Goal: Task Accomplishment & Management: Manage account settings

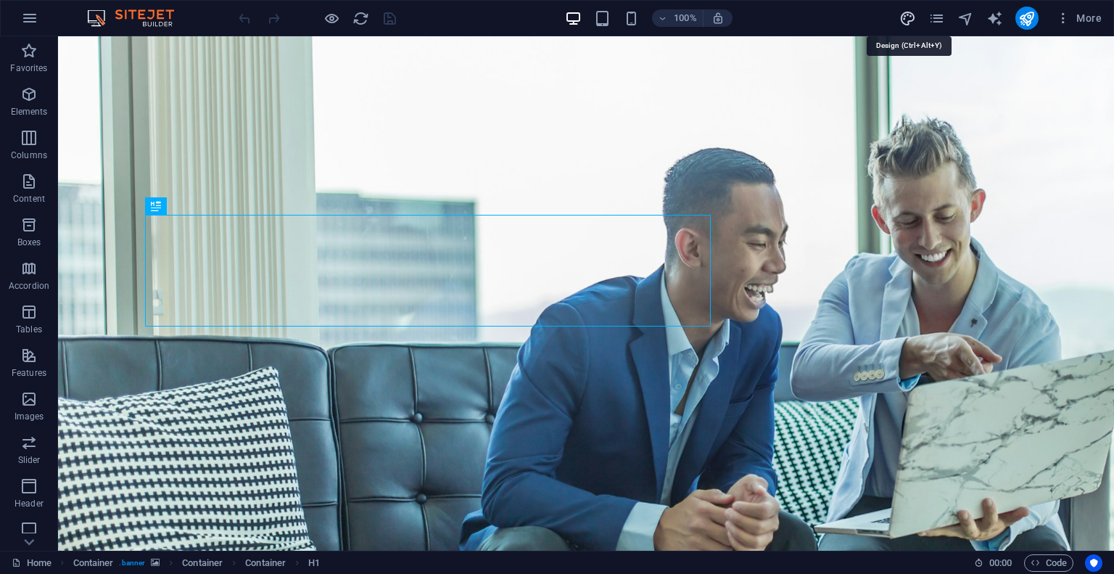
click at [906, 14] on icon "design" at bounding box center [907, 18] width 17 height 17
select select "700"
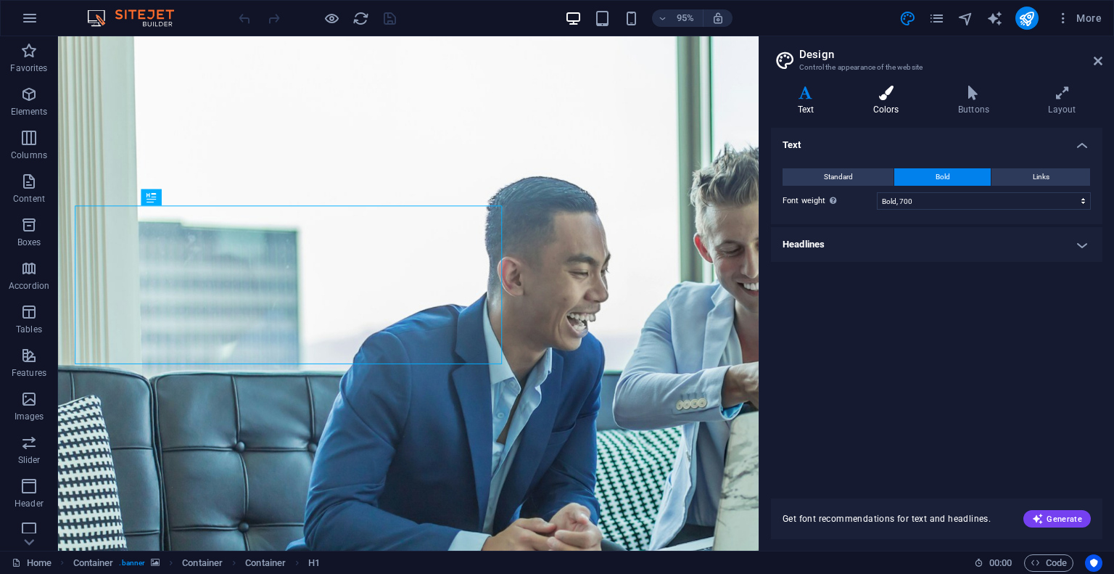
click at [882, 98] on icon at bounding box center [885, 93] width 79 height 15
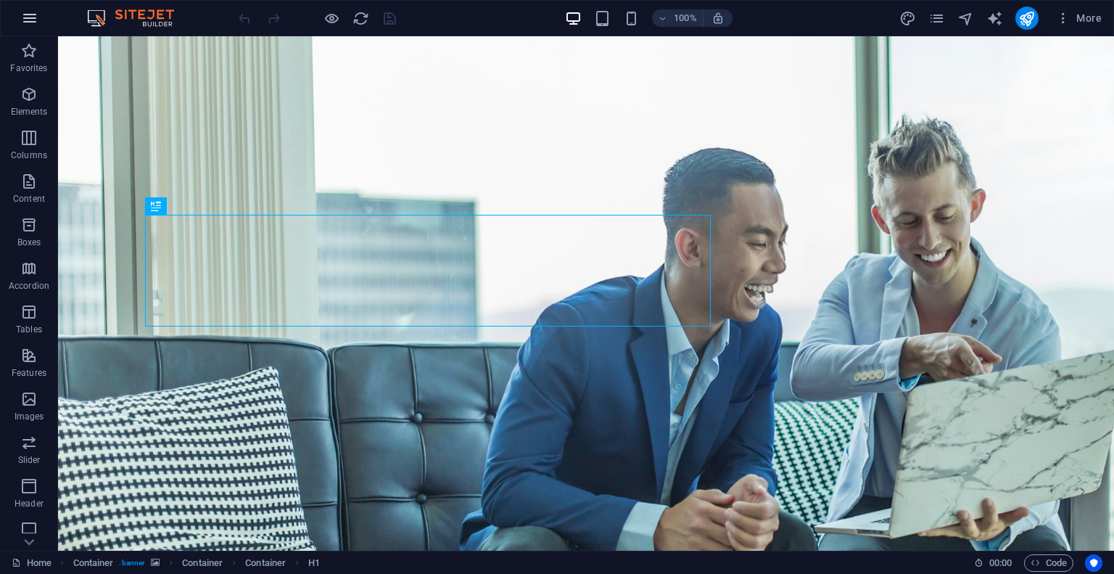
click at [30, 19] on icon "button" at bounding box center [29, 17] width 17 height 17
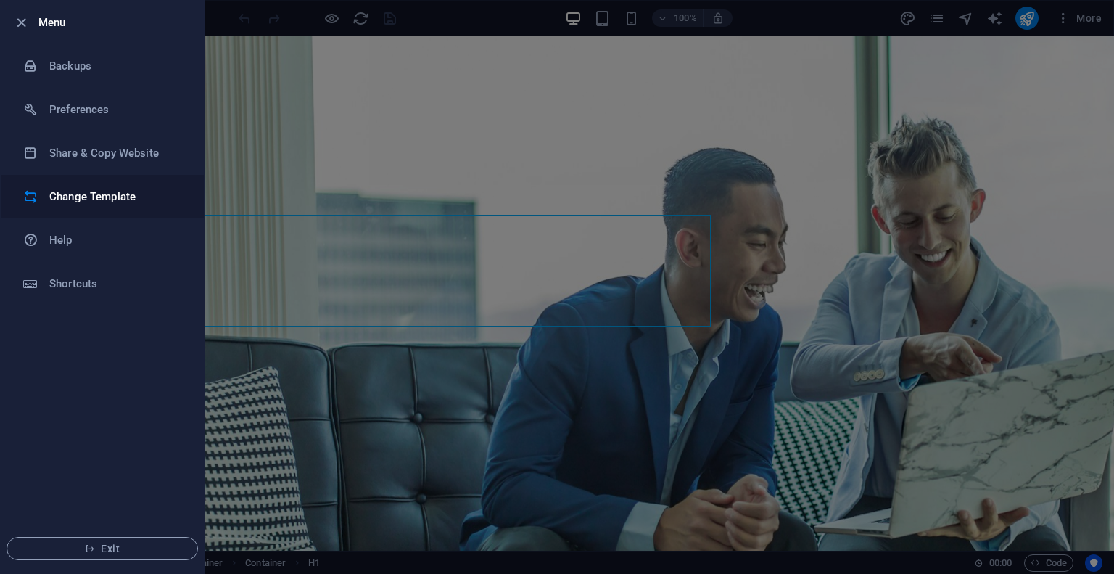
click at [106, 194] on h6 "Change Template" at bounding box center [116, 196] width 134 height 17
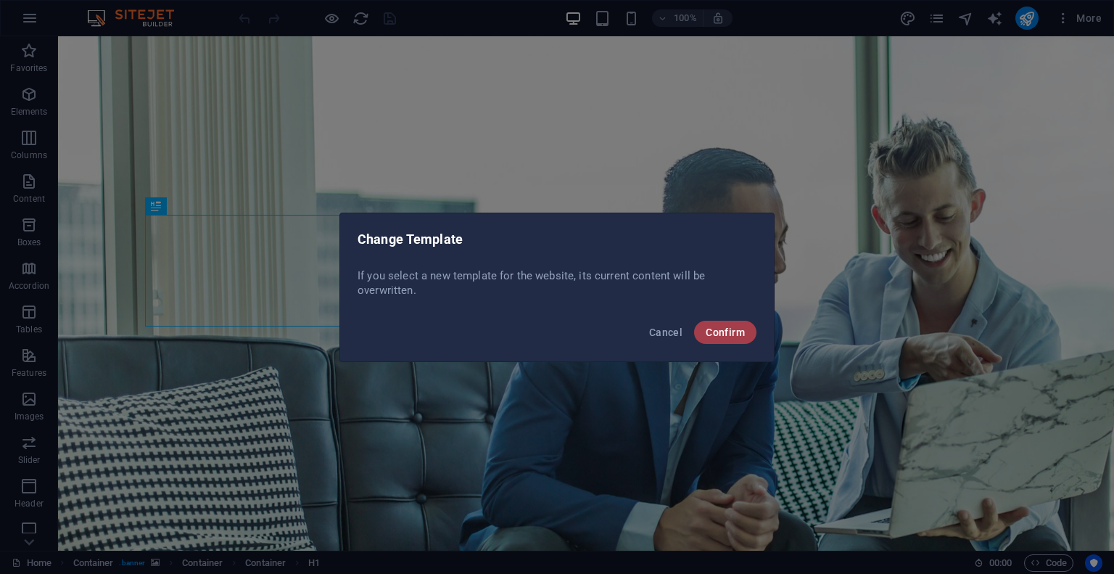
click at [730, 333] on span "Confirm" at bounding box center [725, 332] width 39 height 12
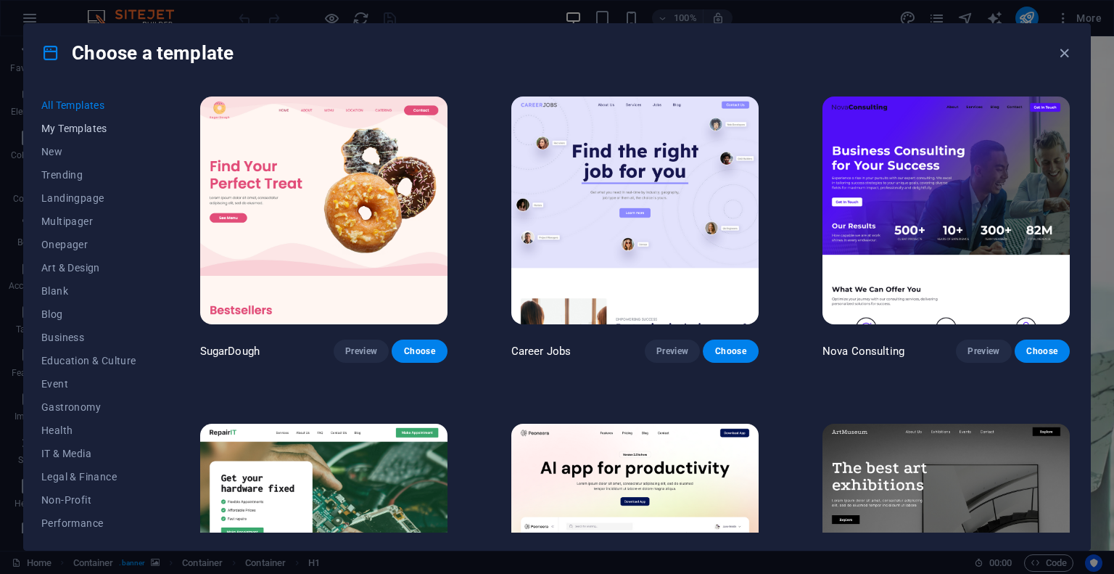
click at [85, 130] on span "My Templates" at bounding box center [88, 129] width 95 height 12
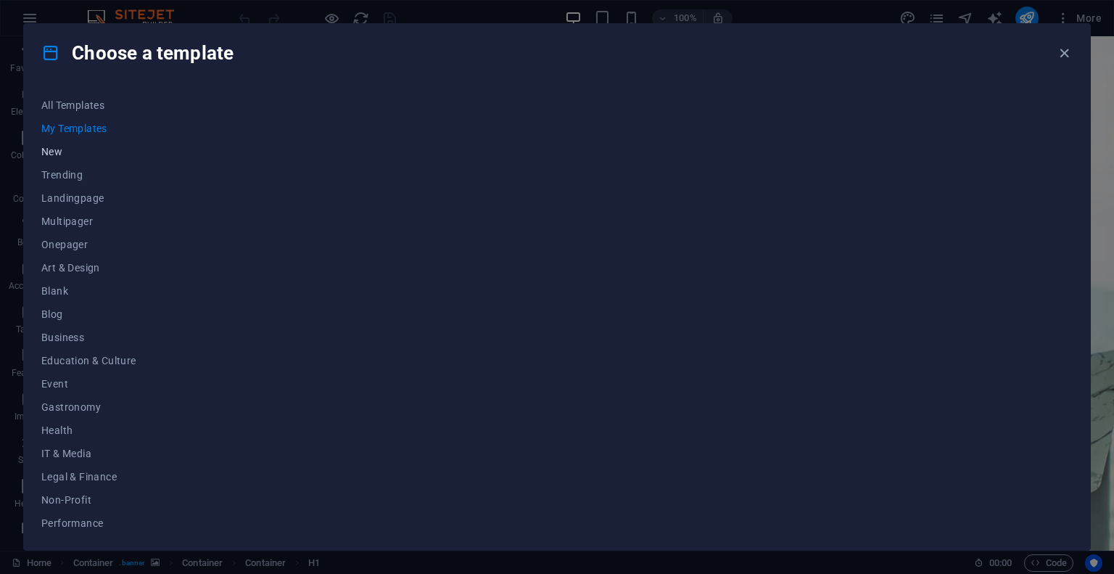
click at [59, 151] on span "New" at bounding box center [88, 152] width 95 height 12
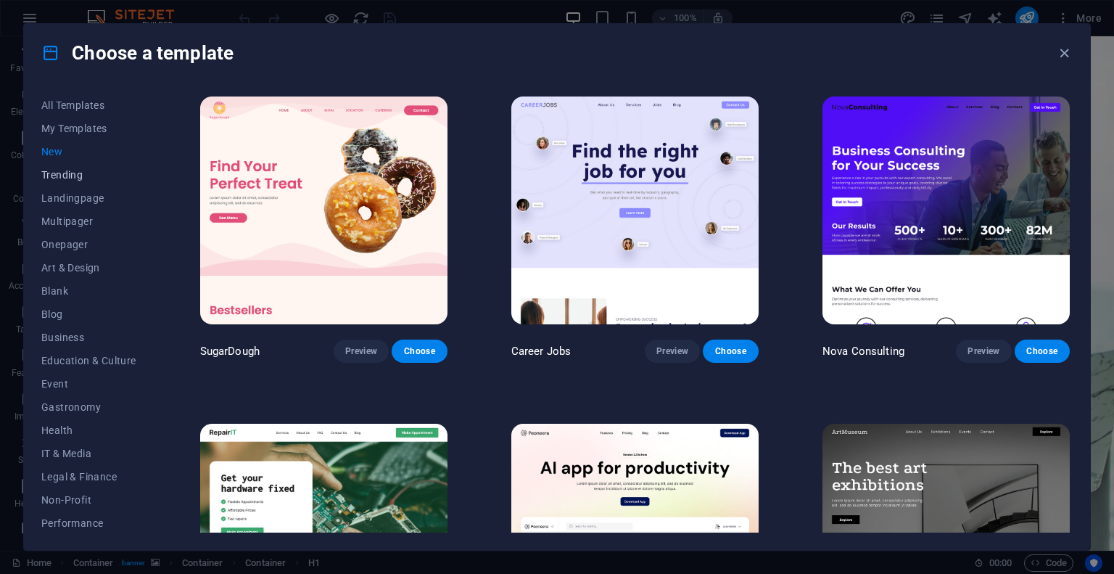
click at [57, 179] on span "Trending" at bounding box center [88, 175] width 95 height 12
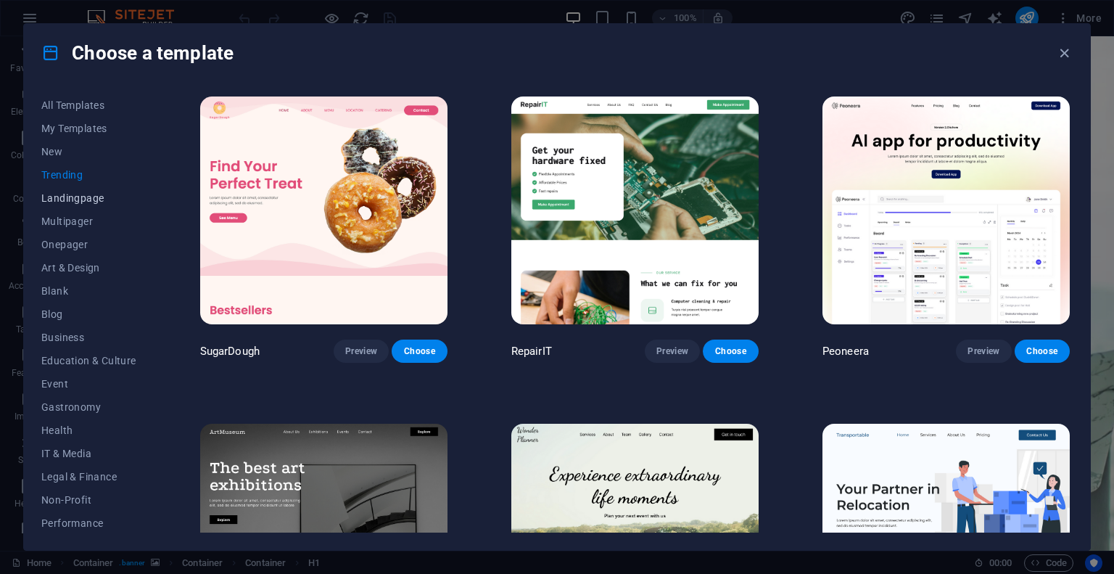
click at [59, 199] on span "Landingpage" at bounding box center [88, 198] width 95 height 12
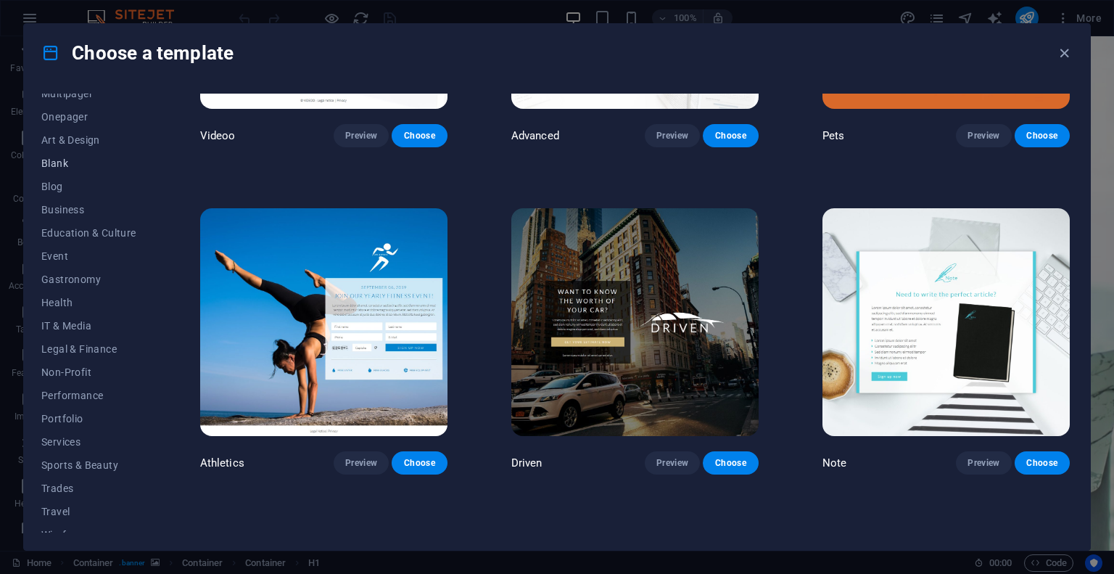
scroll to position [141, 0]
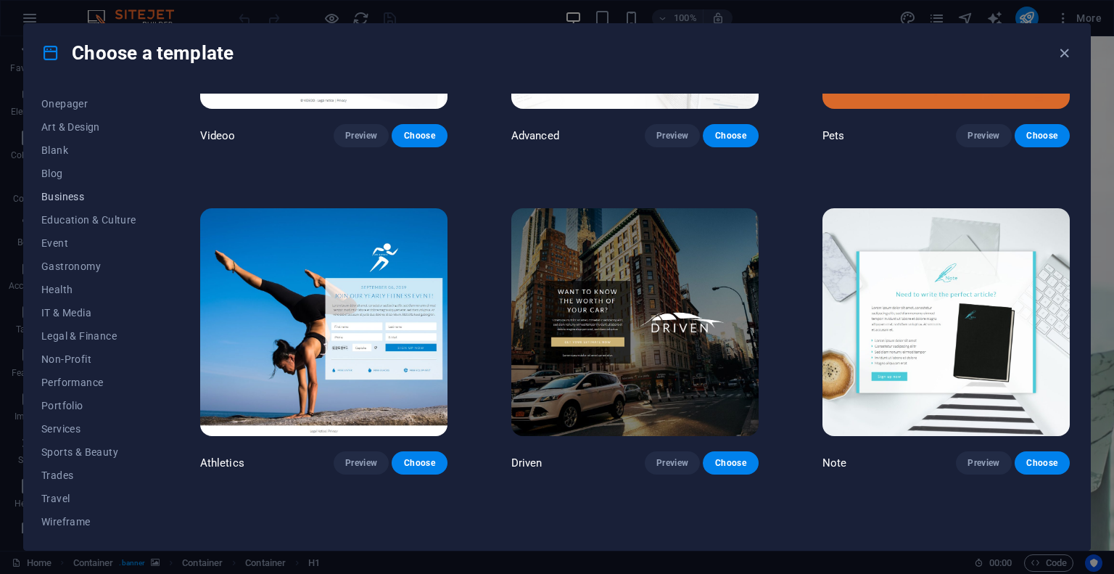
click at [70, 196] on span "Business" at bounding box center [88, 197] width 95 height 12
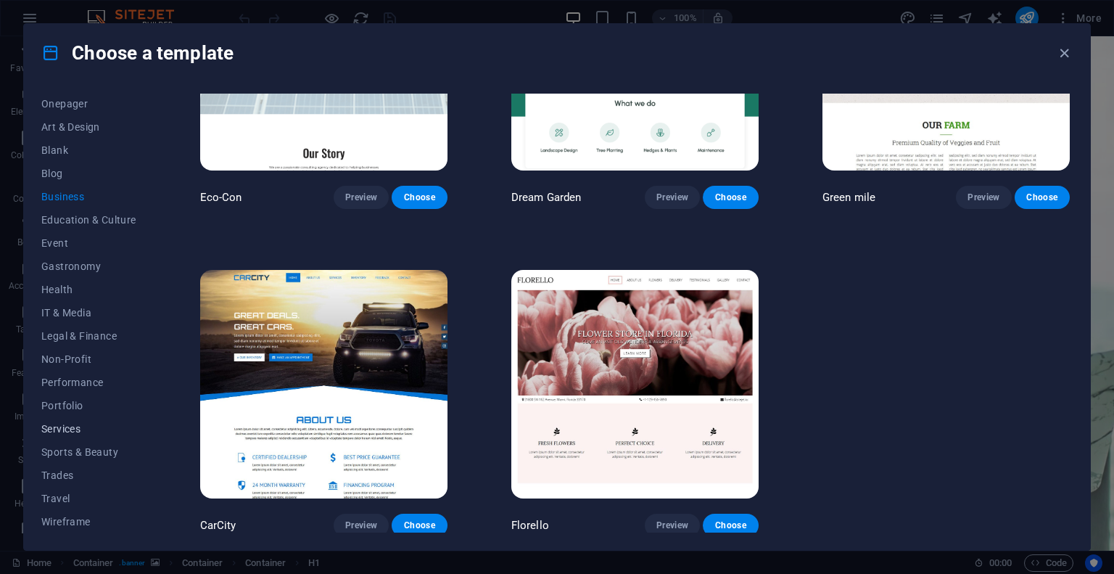
click at [52, 428] on span "Services" at bounding box center [88, 429] width 95 height 12
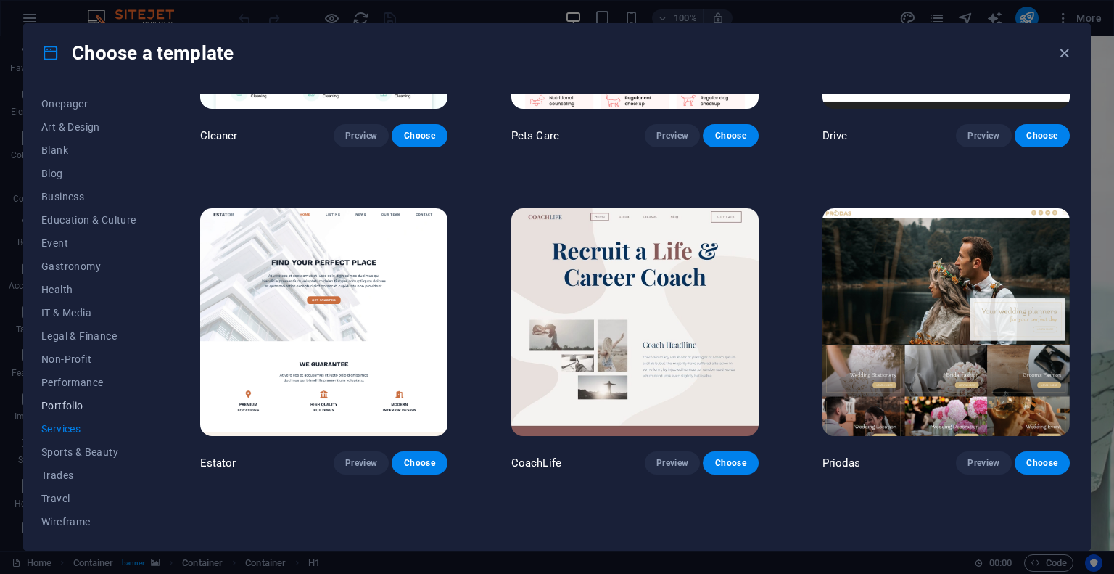
click at [67, 400] on span "Portfolio" at bounding box center [88, 406] width 95 height 12
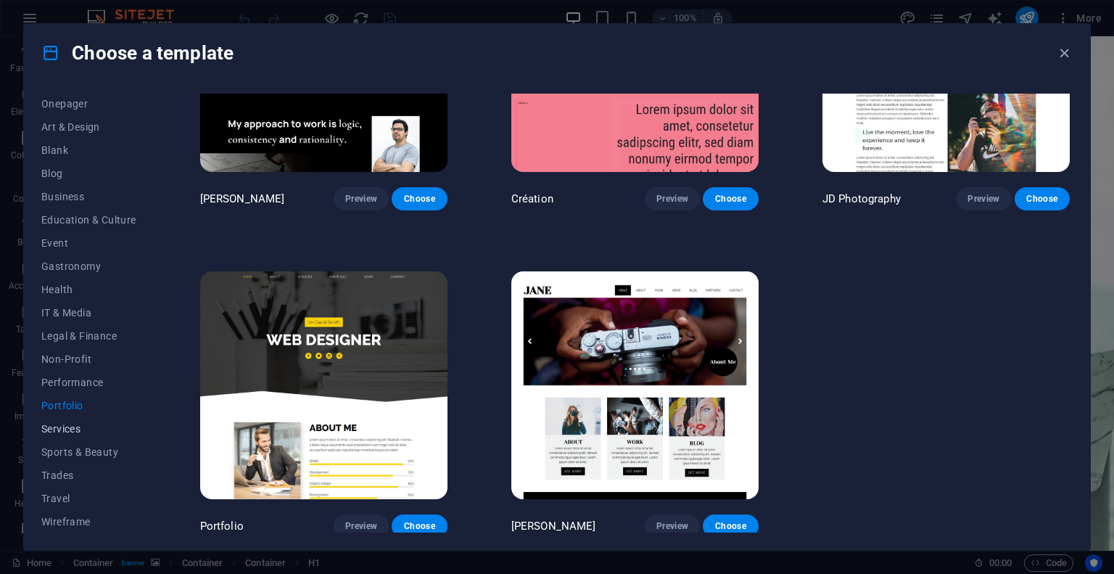
click at [64, 425] on span "Services" at bounding box center [88, 429] width 95 height 12
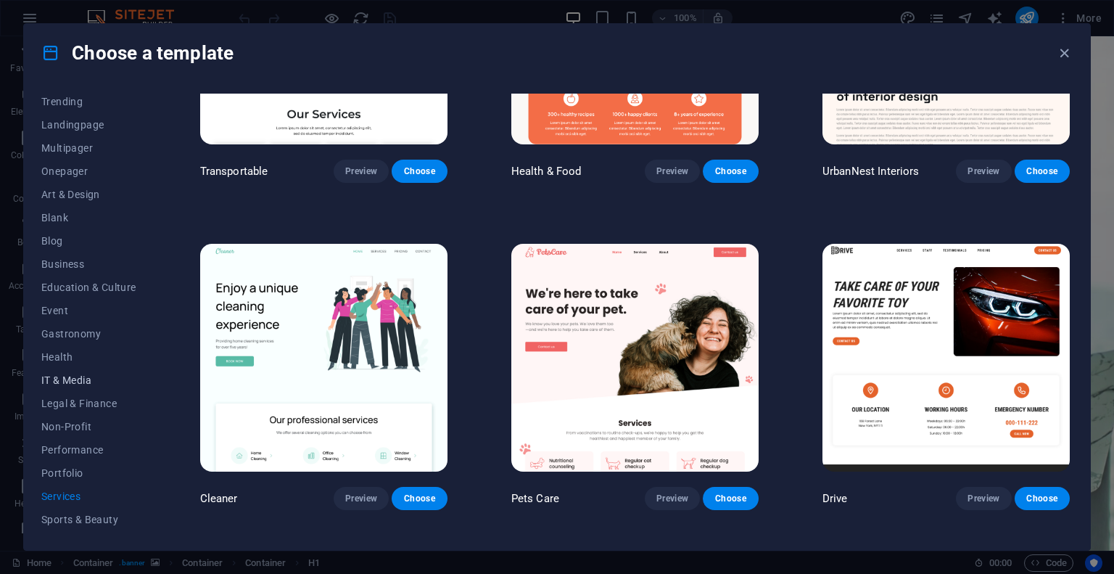
scroll to position [68, 0]
click at [76, 194] on span "Art & Design" at bounding box center [88, 200] width 95 height 12
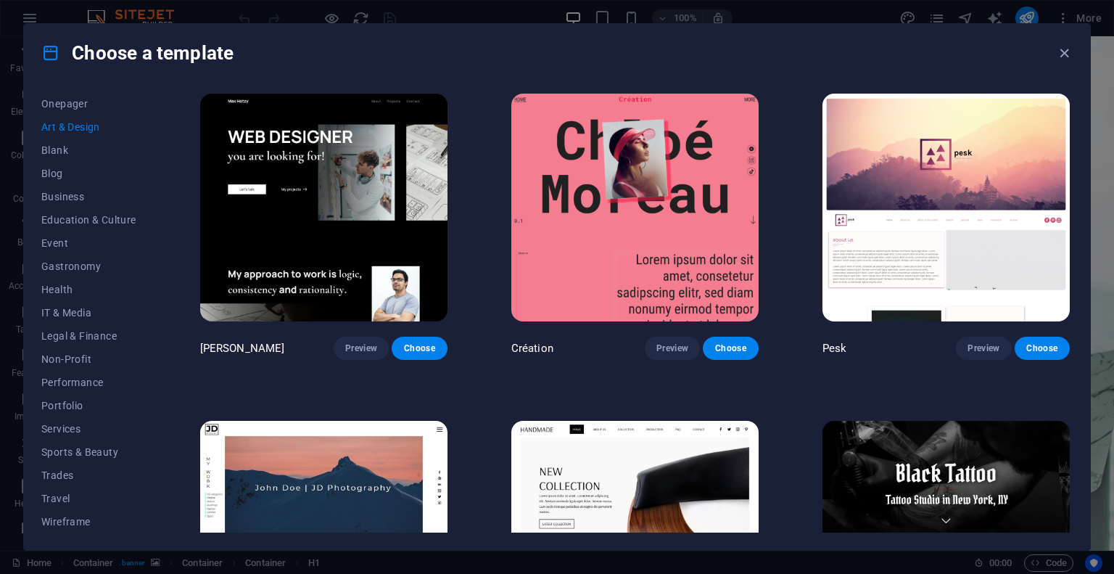
scroll to position [0, 0]
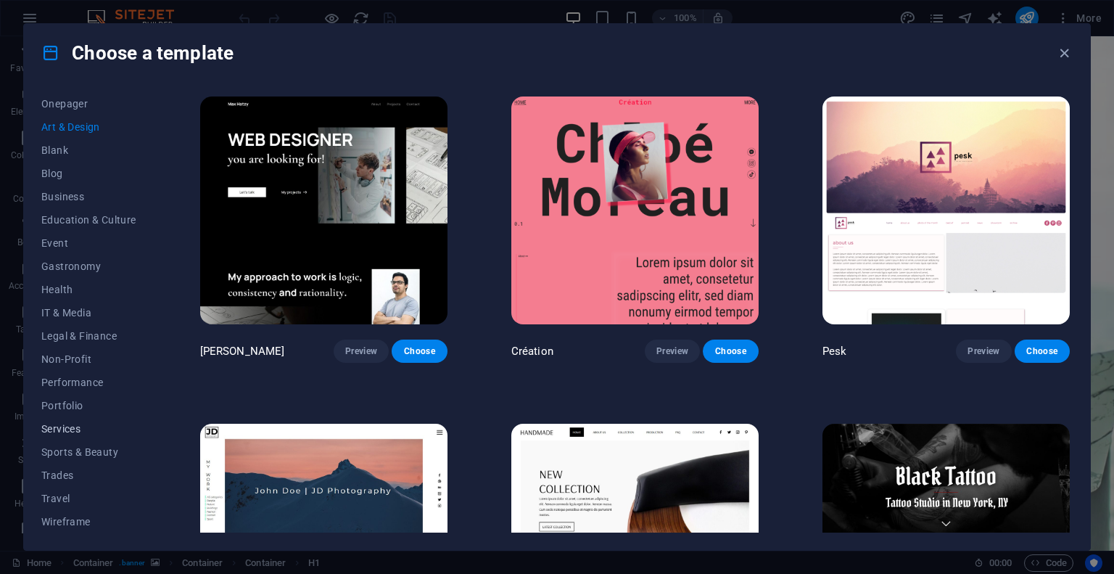
click at [61, 423] on span "Services" at bounding box center [88, 429] width 95 height 12
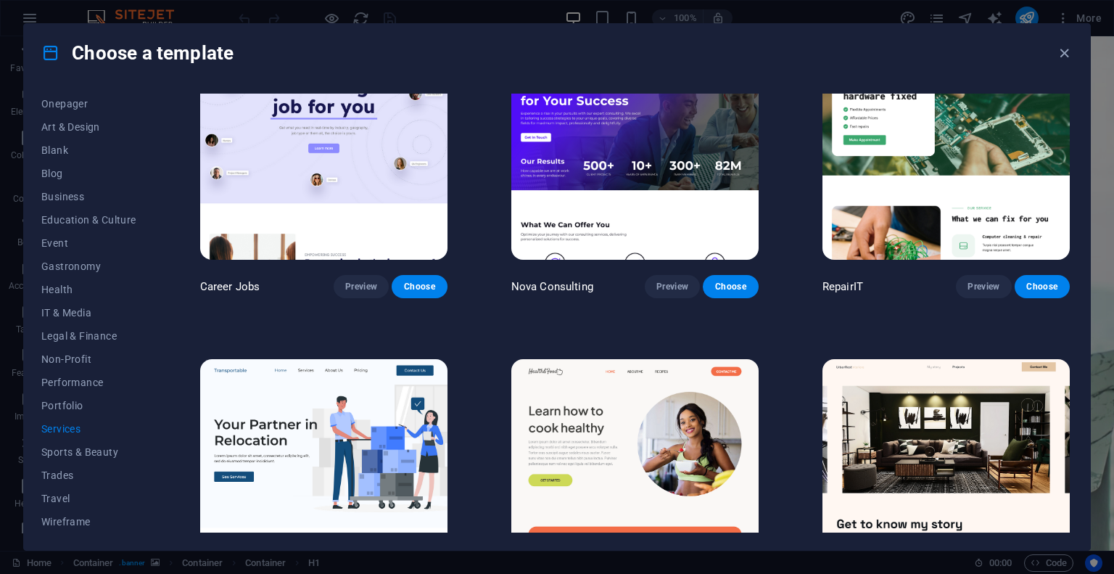
scroll to position [73, 0]
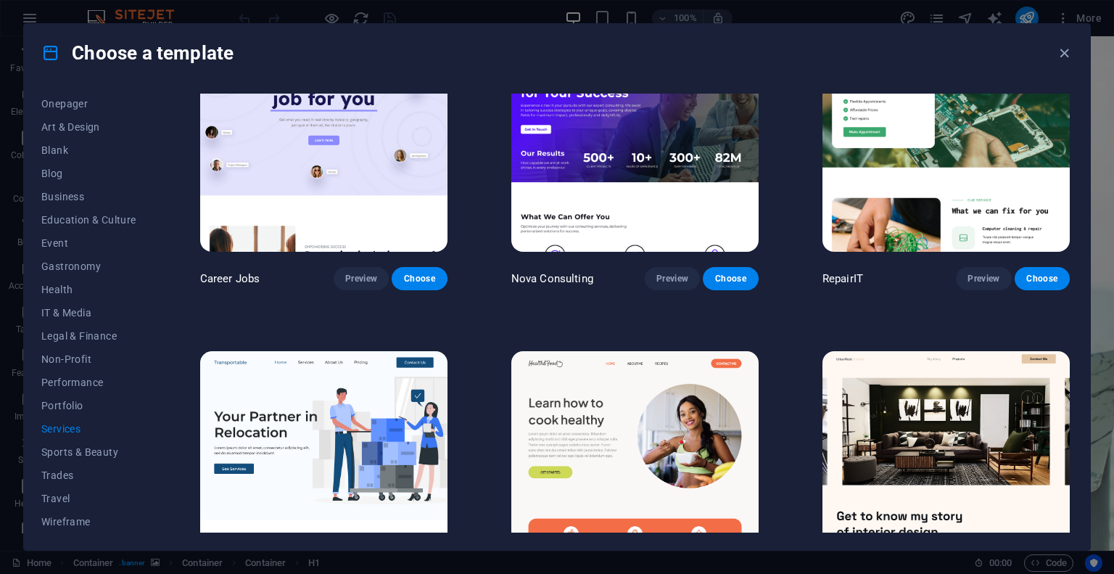
click at [965, 429] on img at bounding box center [945, 465] width 247 height 228
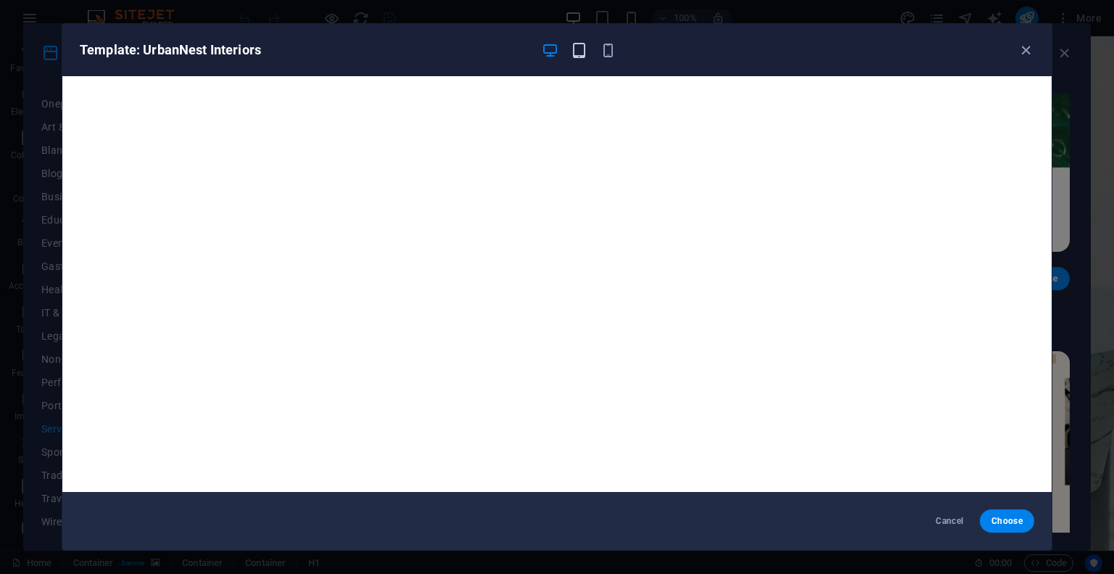
click at [577, 51] on icon "button" at bounding box center [579, 50] width 17 height 17
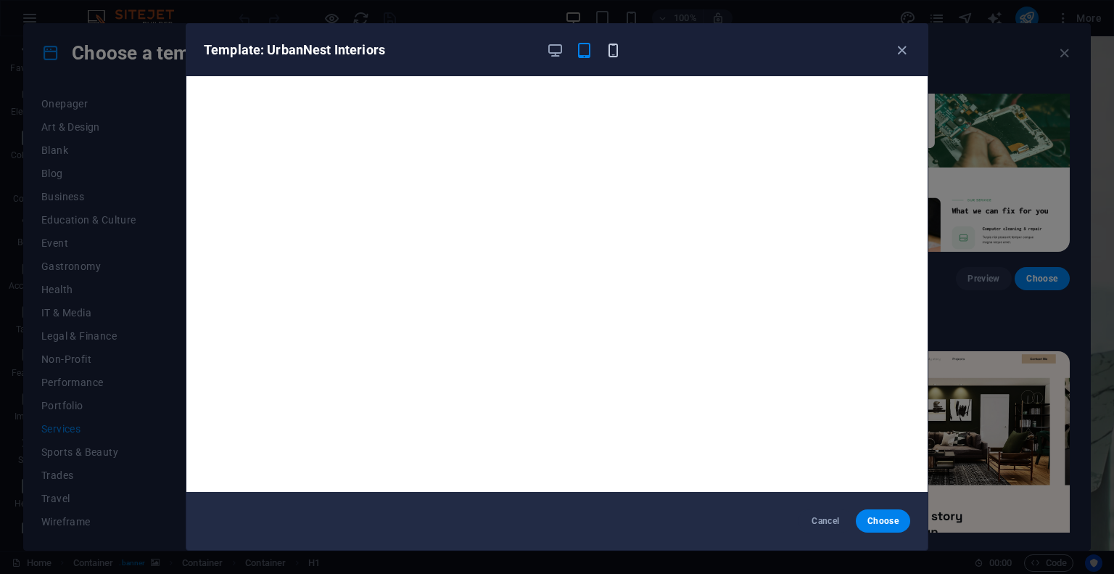
click at [620, 53] on icon "button" at bounding box center [613, 50] width 17 height 17
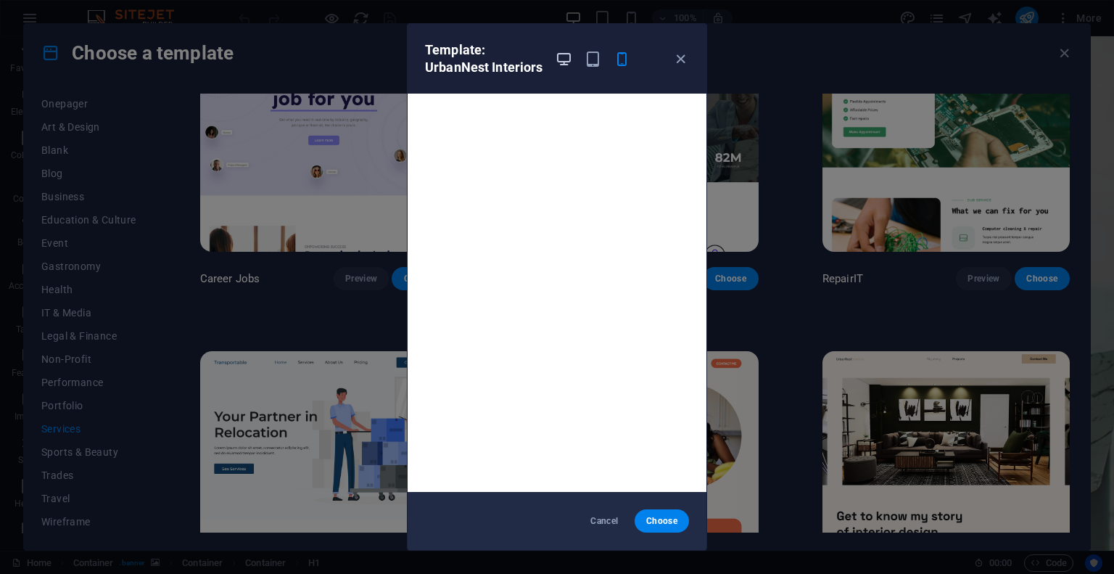
click at [560, 63] on icon "button" at bounding box center [564, 59] width 17 height 17
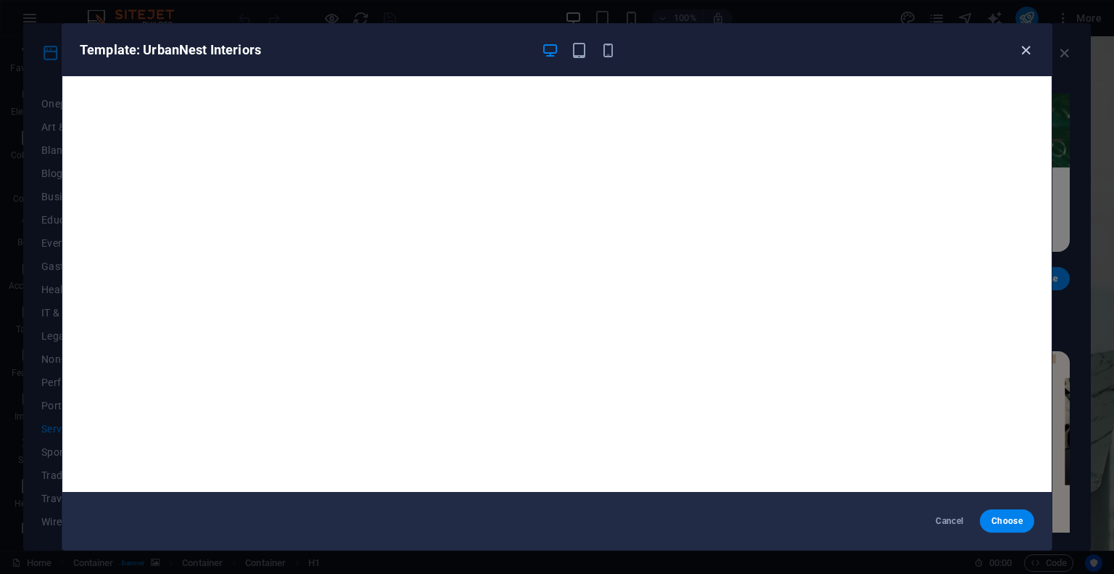
click at [1024, 52] on icon "button" at bounding box center [1025, 50] width 17 height 17
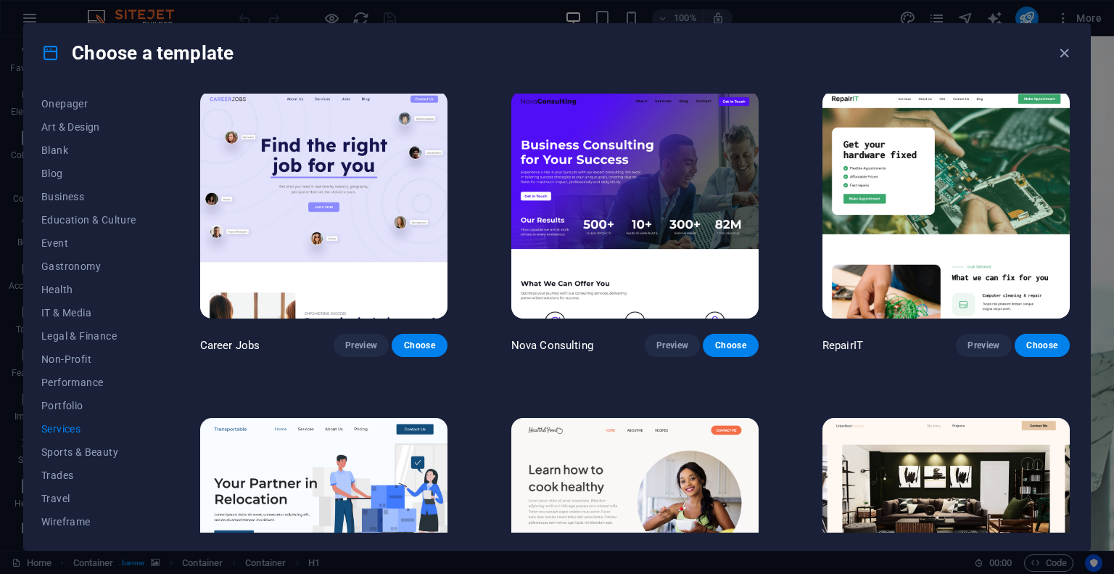
scroll to position [0, 0]
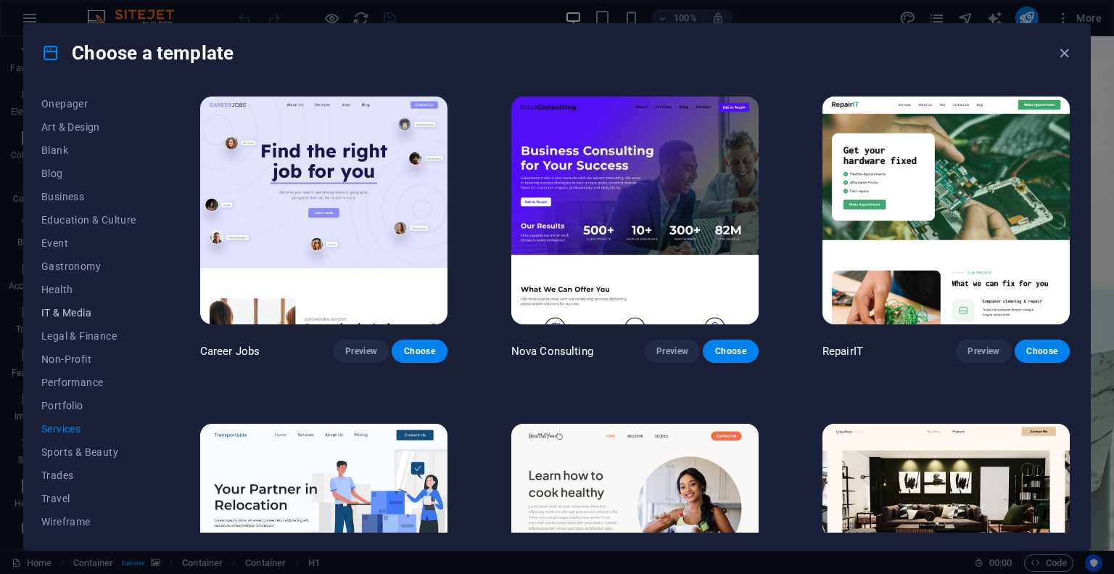
click at [82, 312] on span "IT & Media" at bounding box center [88, 313] width 95 height 12
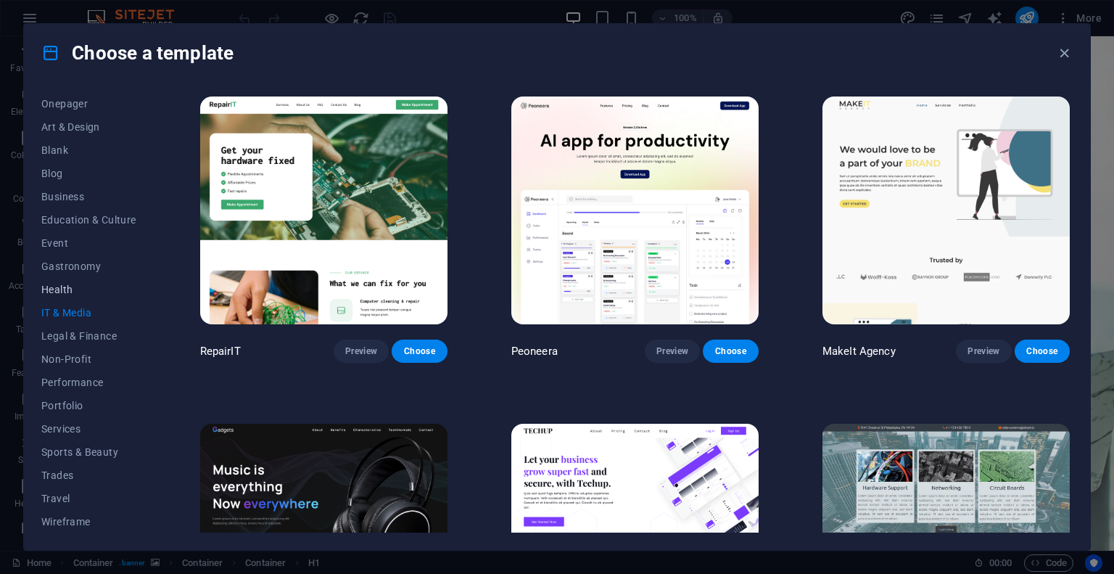
click at [62, 284] on span "Health" at bounding box center [88, 290] width 95 height 12
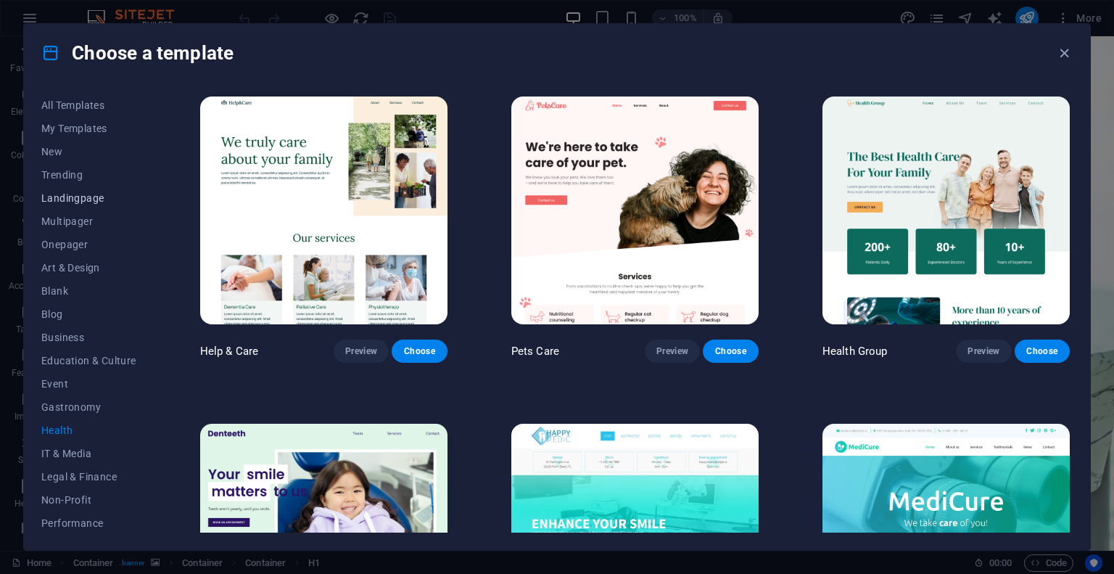
click at [81, 199] on span "Landingpage" at bounding box center [88, 198] width 95 height 12
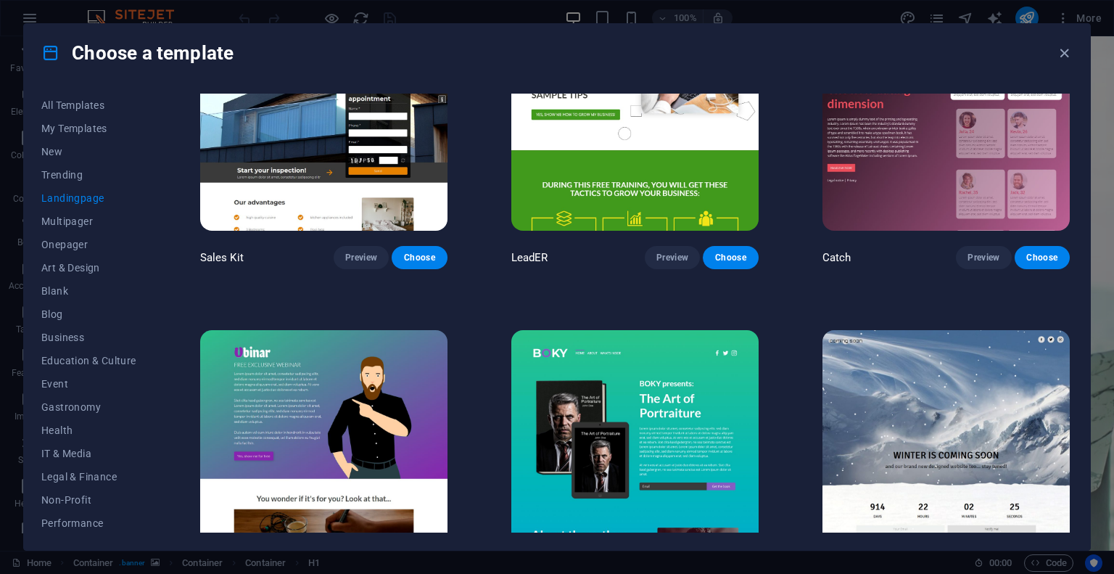
scroll to position [2000, 0]
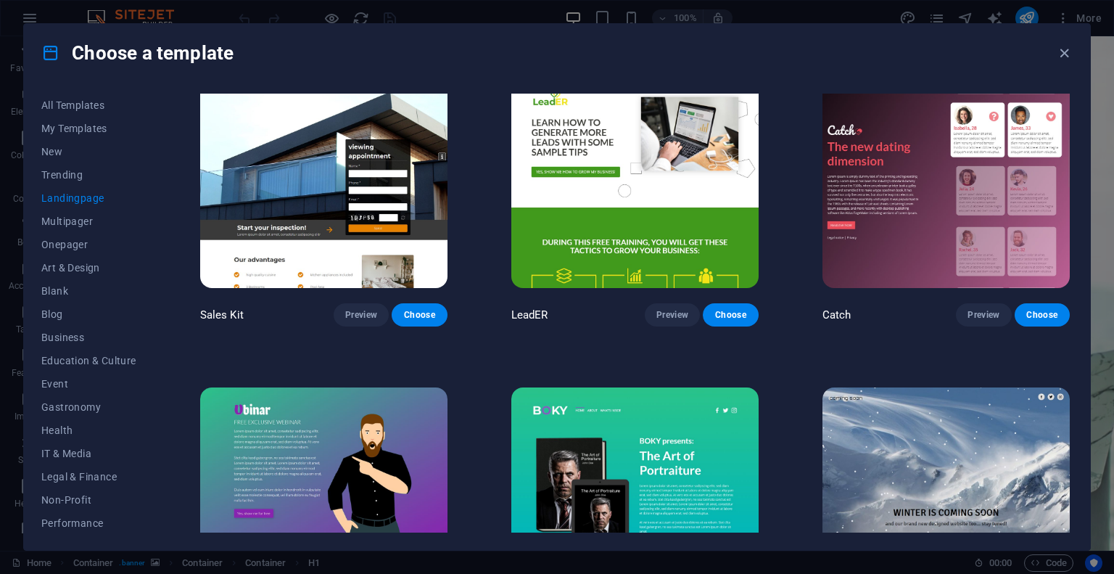
click at [303, 164] on img at bounding box center [323, 174] width 247 height 228
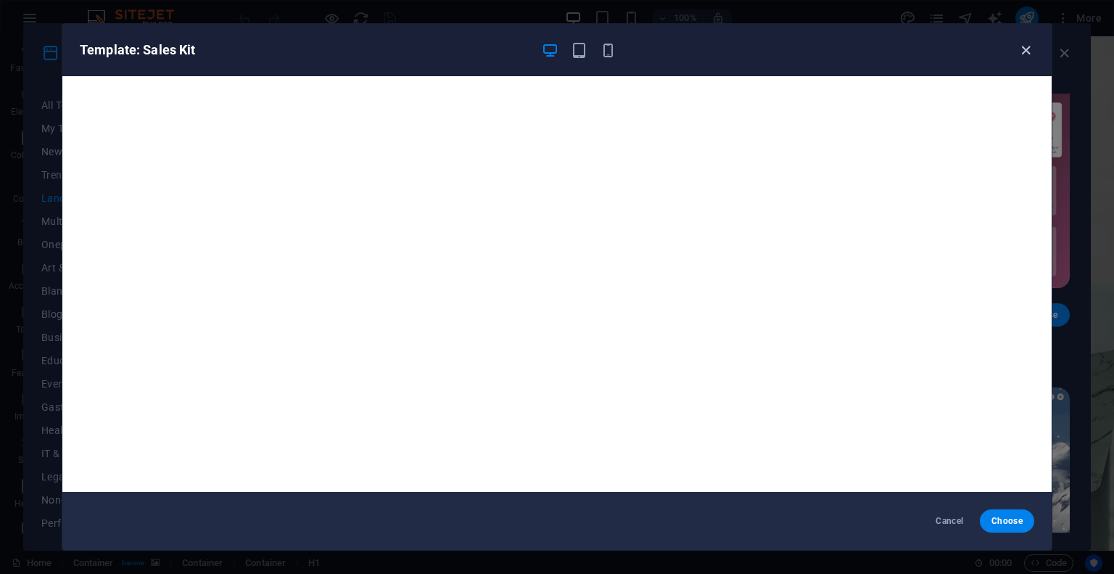
click at [1024, 51] on icon "button" at bounding box center [1025, 50] width 17 height 17
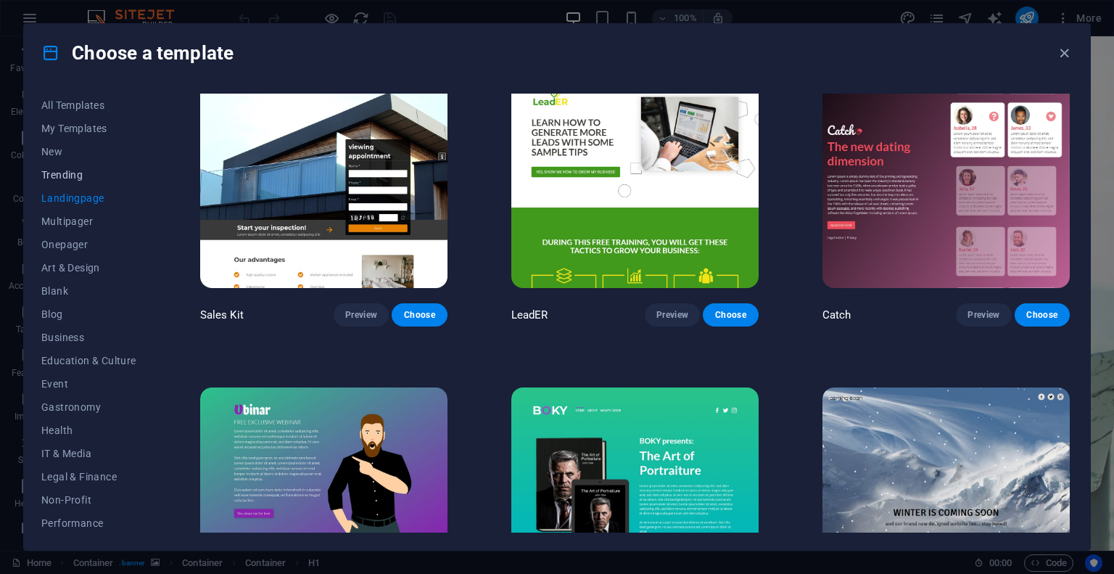
click at [64, 171] on span "Trending" at bounding box center [88, 175] width 95 height 12
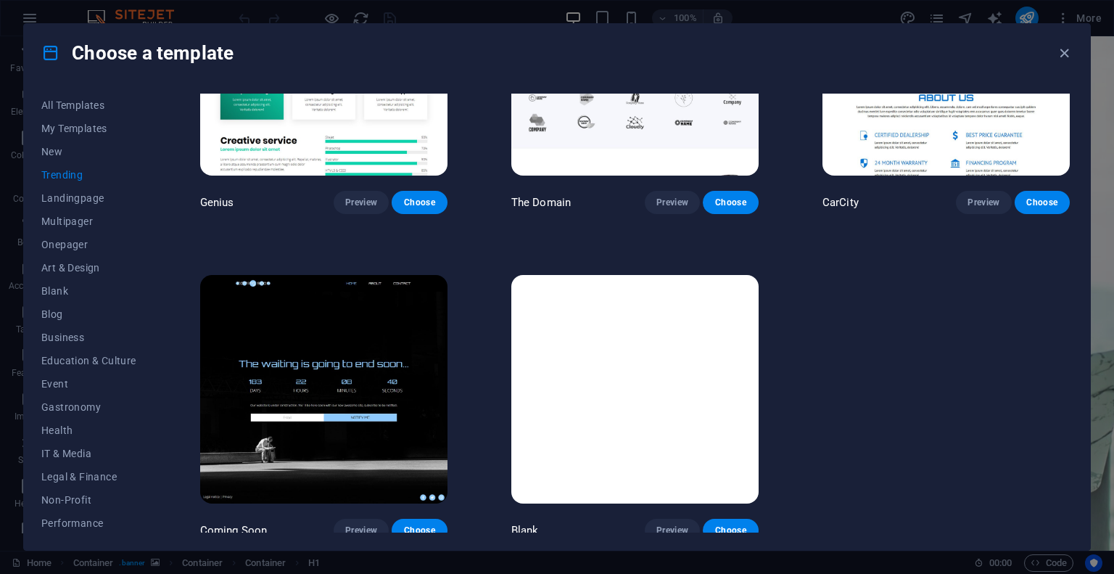
click at [372, 318] on img at bounding box center [323, 389] width 247 height 228
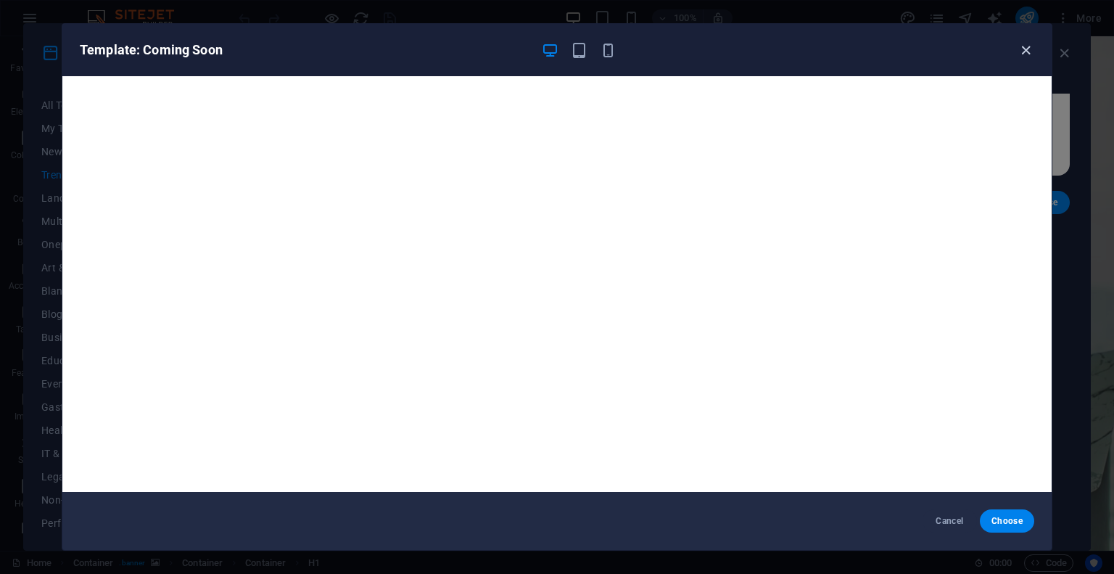
click at [1019, 54] on icon "button" at bounding box center [1025, 50] width 17 height 17
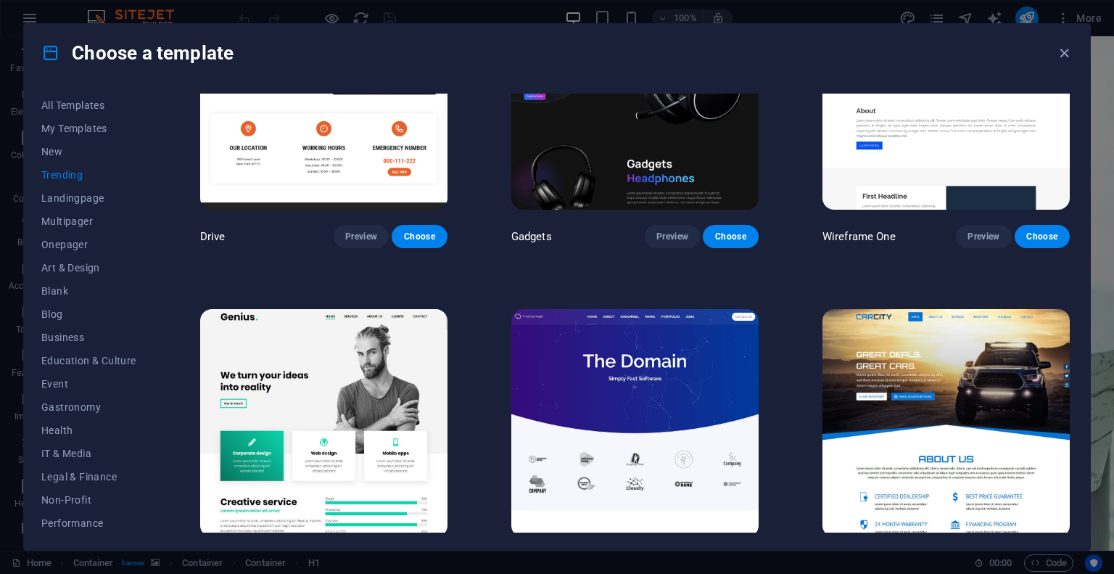
scroll to position [1095, 0]
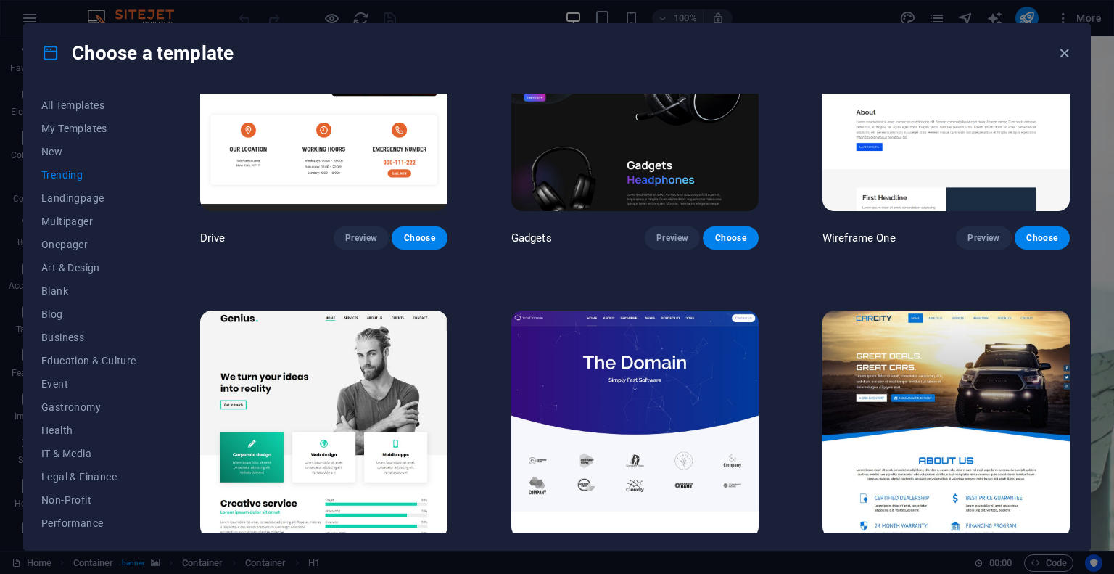
click at [593, 363] on img at bounding box center [634, 424] width 247 height 228
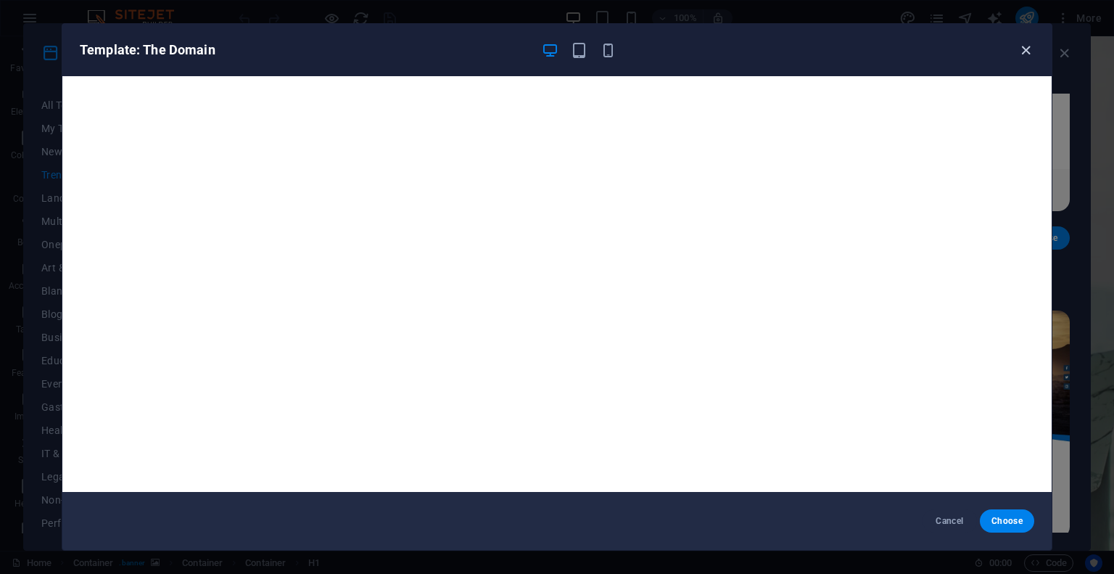
click at [1023, 49] on icon "button" at bounding box center [1025, 50] width 17 height 17
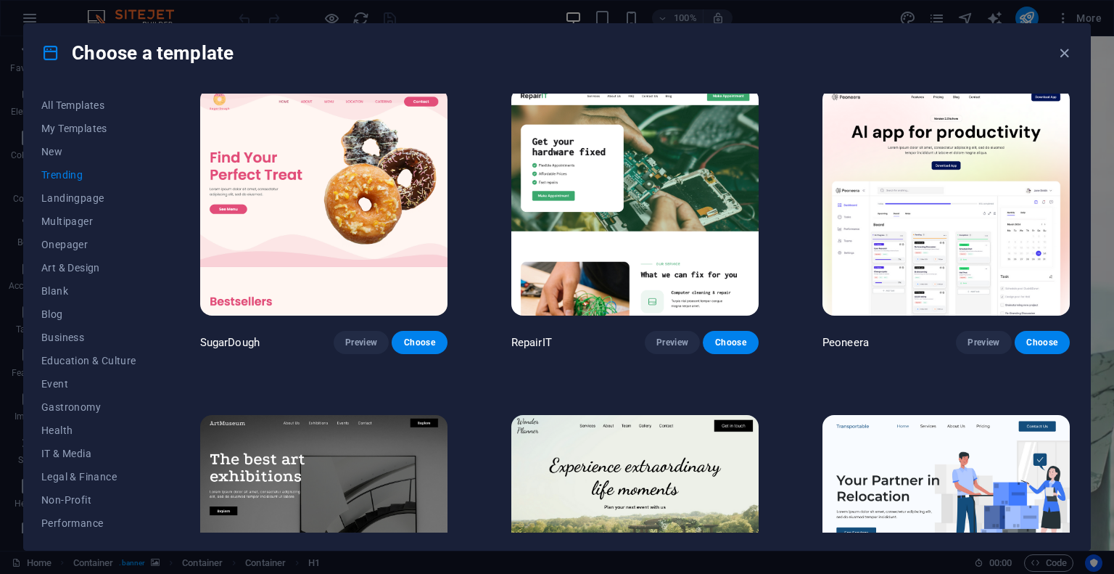
scroll to position [0, 0]
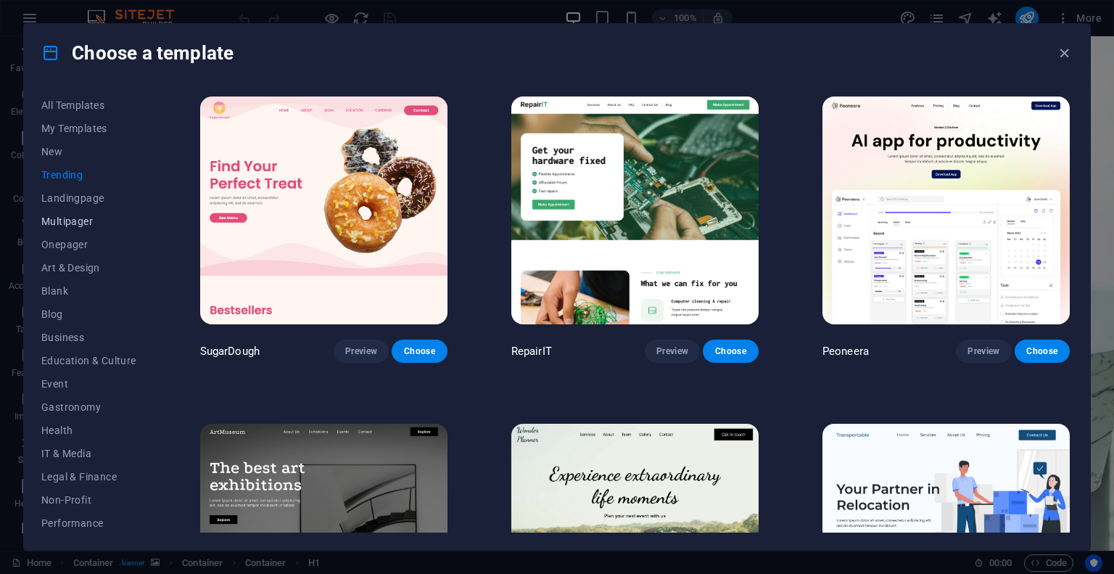
click at [73, 217] on span "Multipager" at bounding box center [88, 221] width 95 height 12
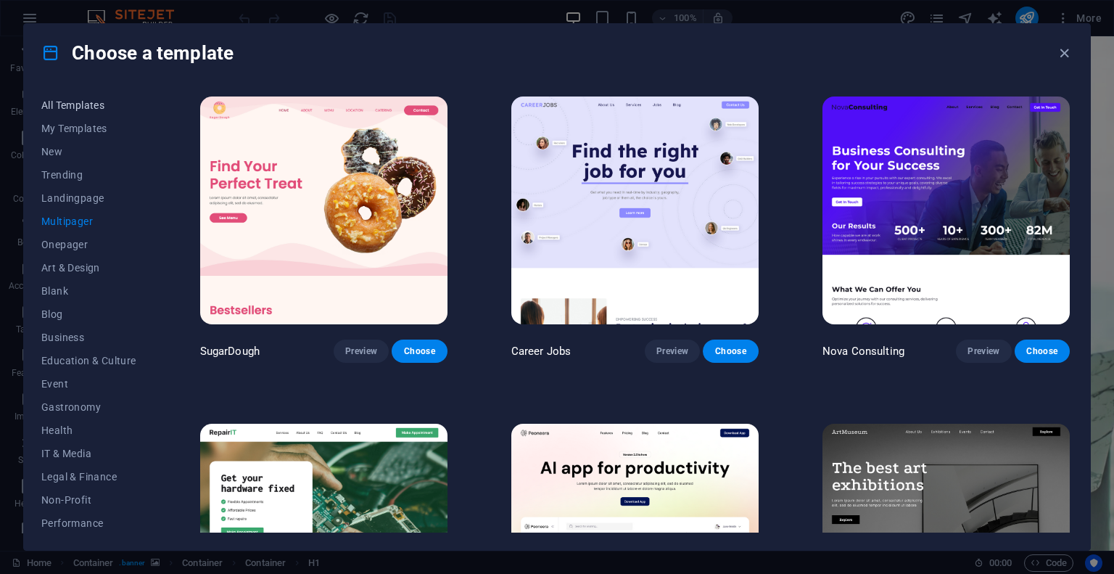
click at [91, 100] on span "All Templates" at bounding box center [88, 105] width 95 height 12
click at [54, 382] on span "Event" at bounding box center [88, 384] width 95 height 12
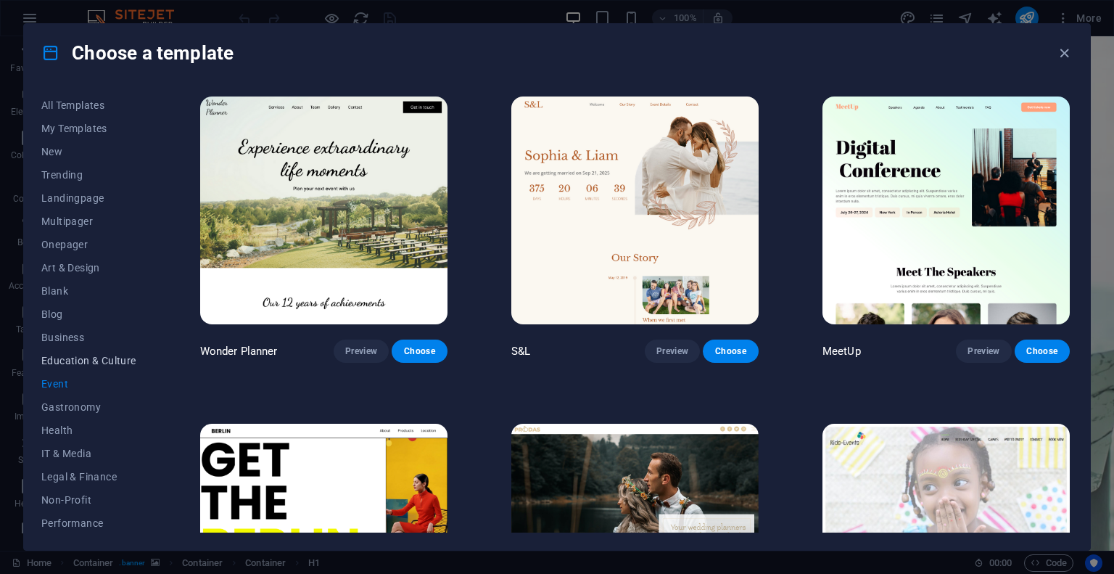
click at [99, 359] on span "Education & Culture" at bounding box center [88, 361] width 95 height 12
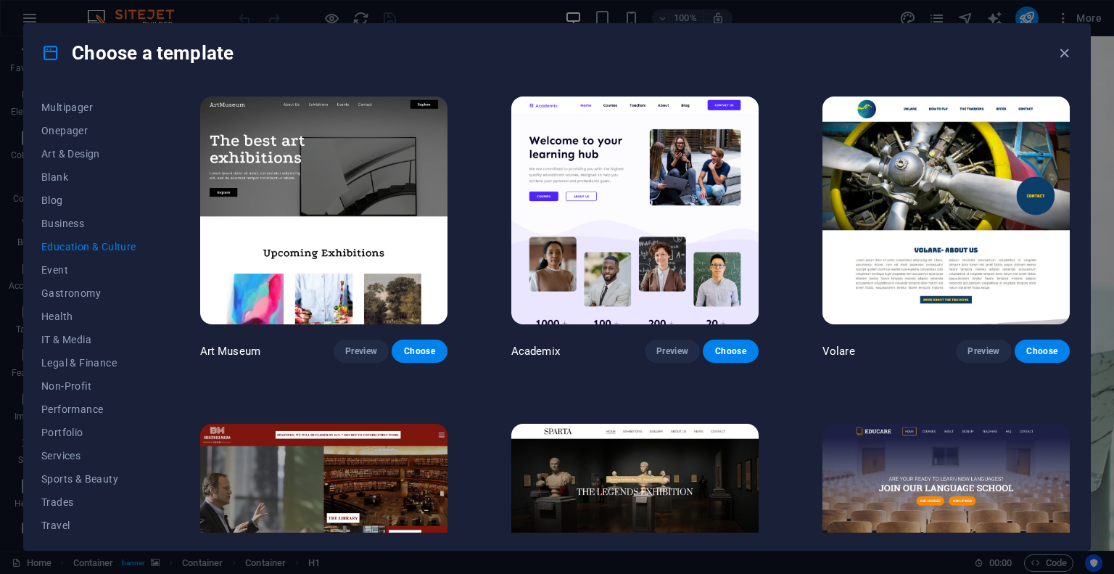
scroll to position [141, 0]
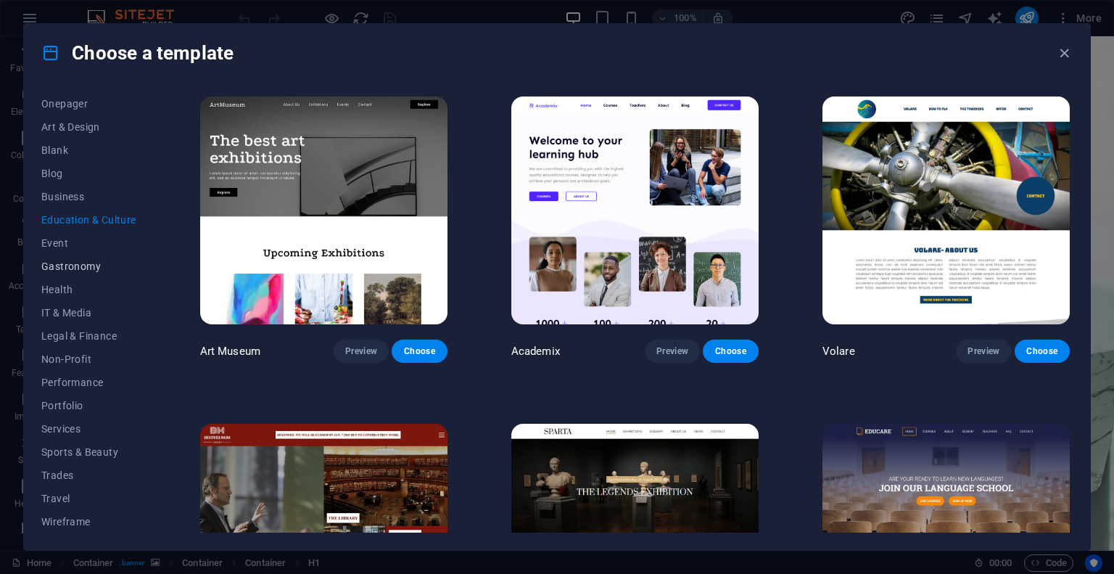
click at [70, 263] on span "Gastronomy" at bounding box center [88, 266] width 95 height 12
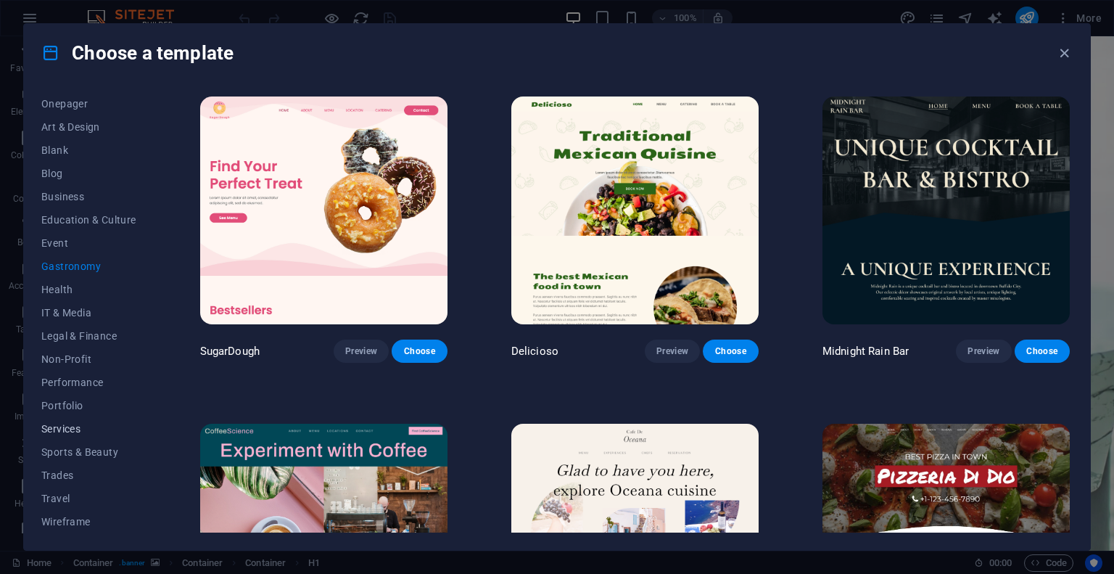
click at [74, 426] on span "Services" at bounding box center [88, 429] width 95 height 12
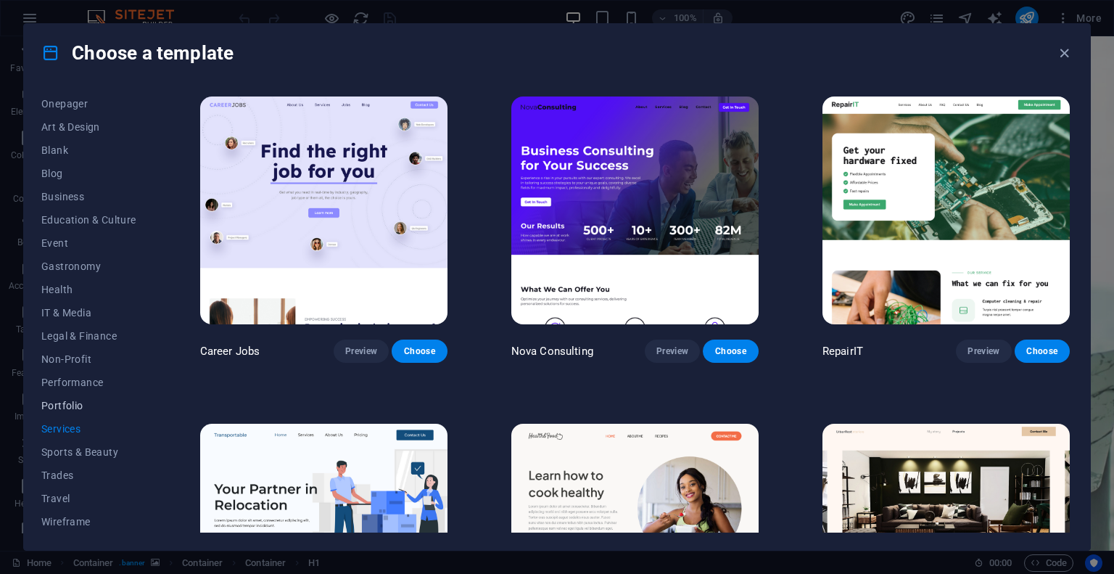
click at [64, 400] on span "Portfolio" at bounding box center [88, 406] width 95 height 12
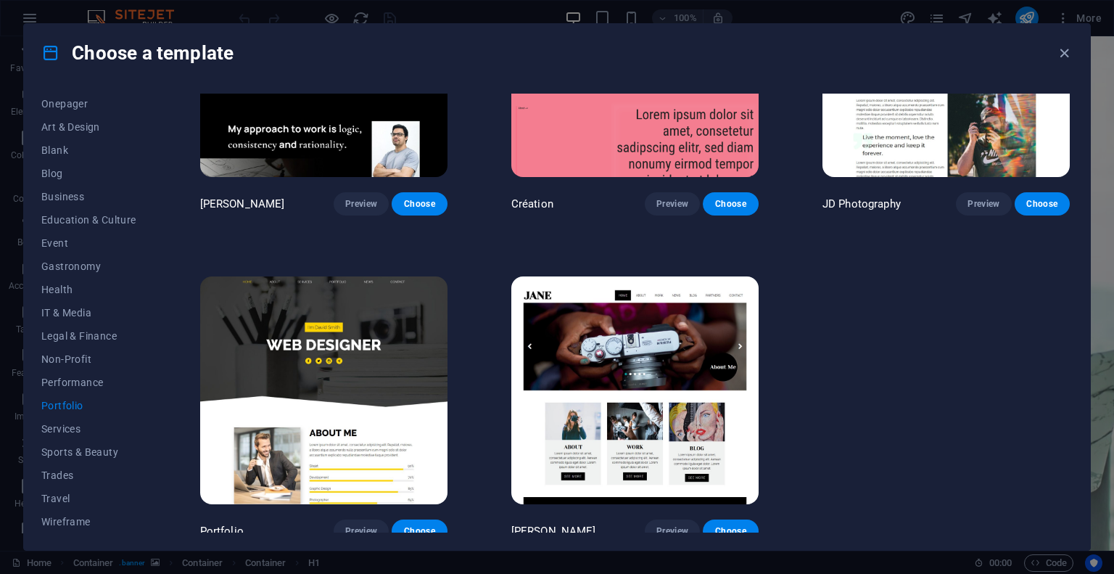
scroll to position [480, 0]
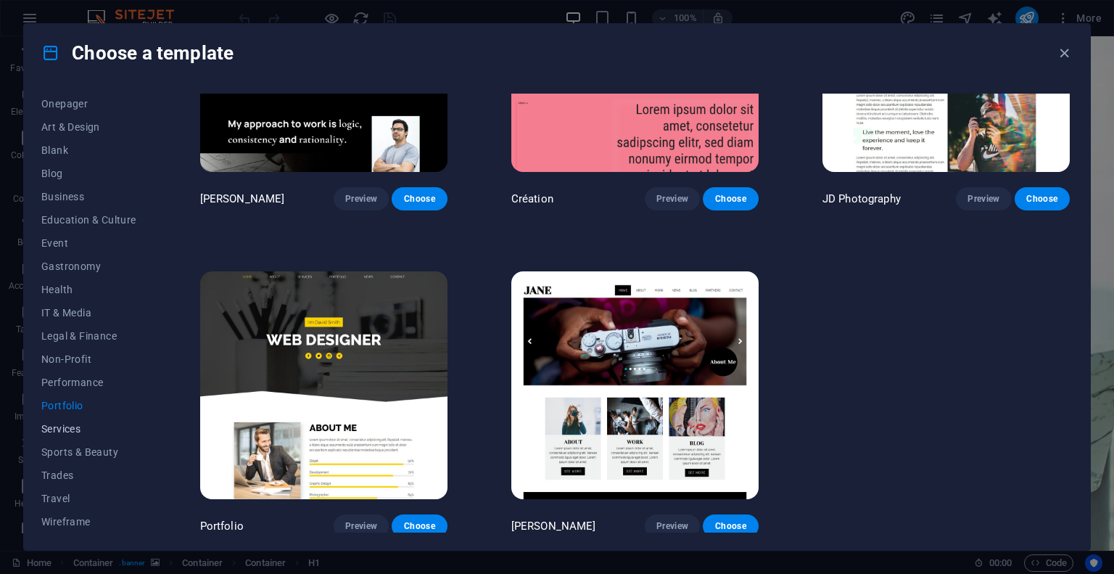
click at [55, 429] on span "Services" at bounding box center [88, 429] width 95 height 12
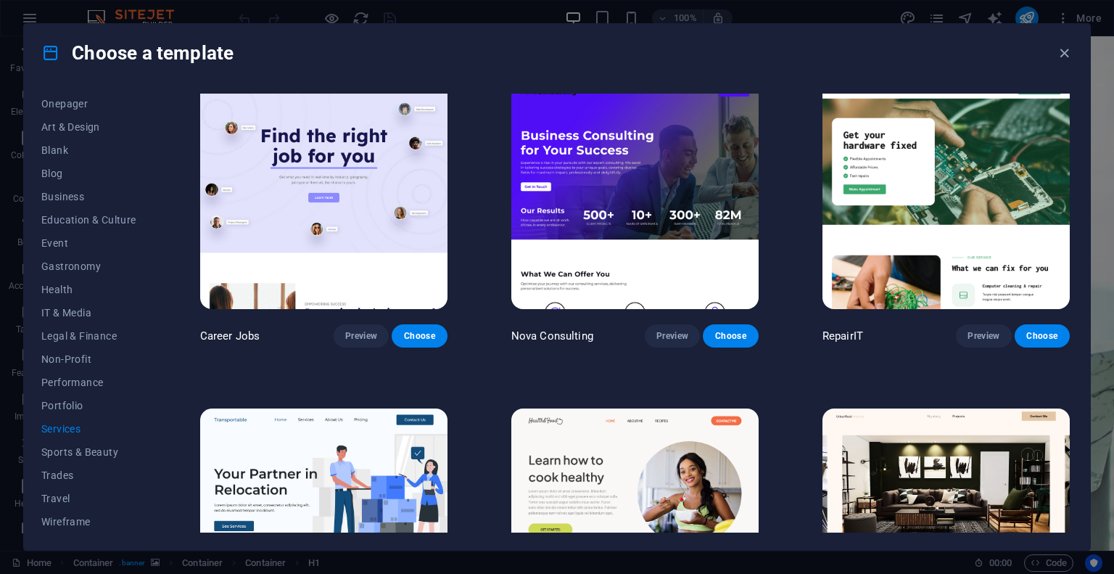
scroll to position [0, 0]
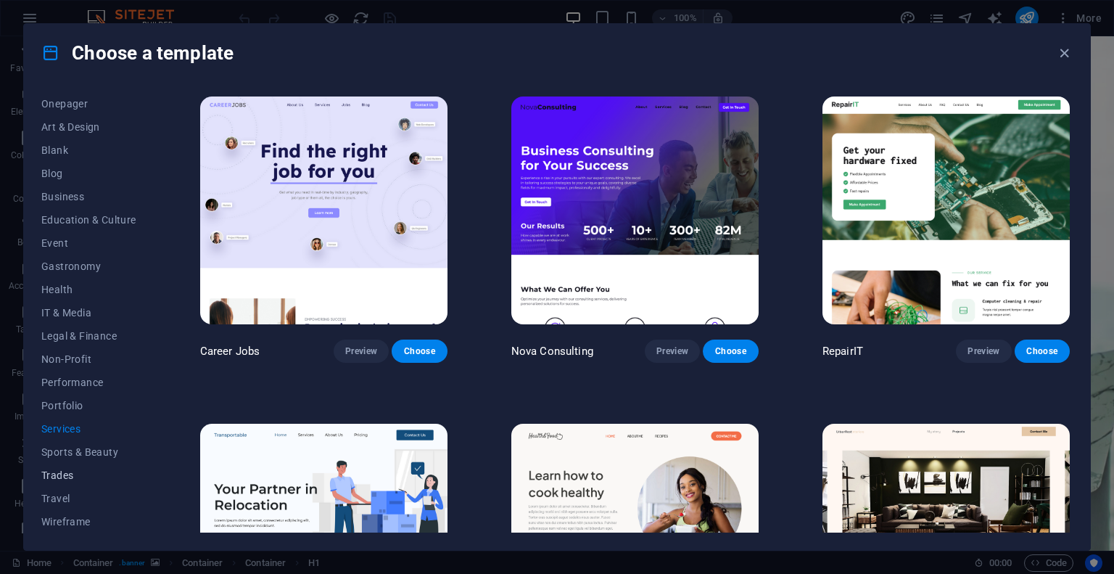
click at [65, 479] on span "Trades" at bounding box center [88, 475] width 95 height 12
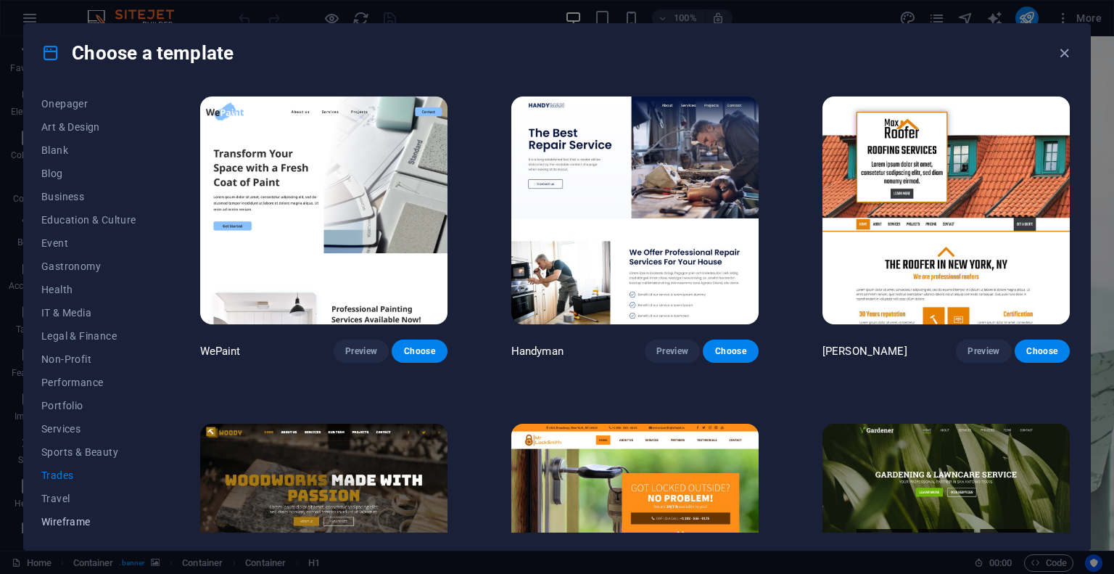
click at [65, 519] on span "Wireframe" at bounding box center [88, 522] width 95 height 12
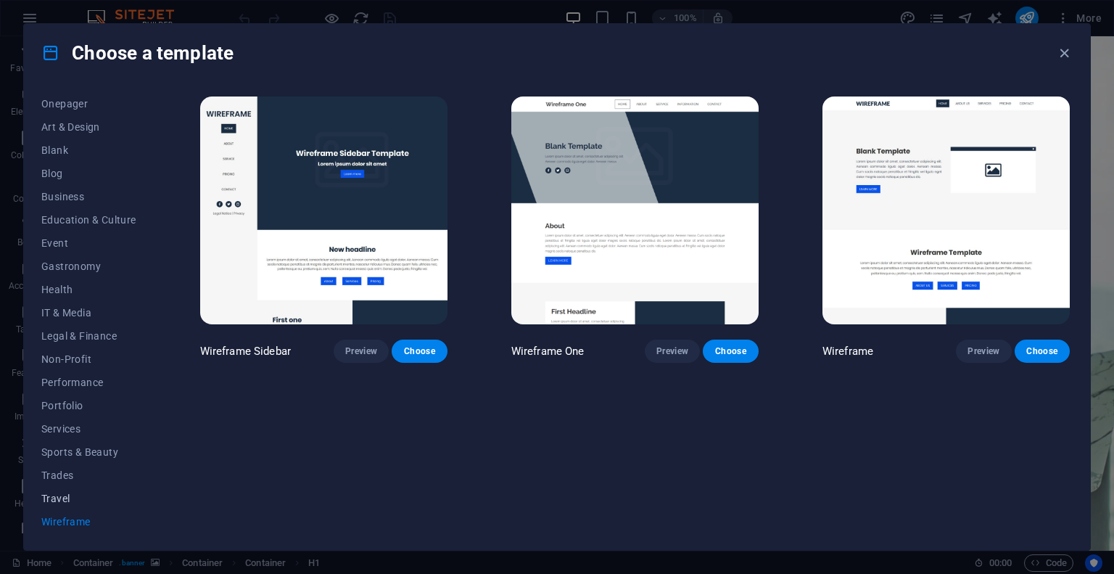
click at [57, 492] on span "Travel" at bounding box center [88, 498] width 95 height 12
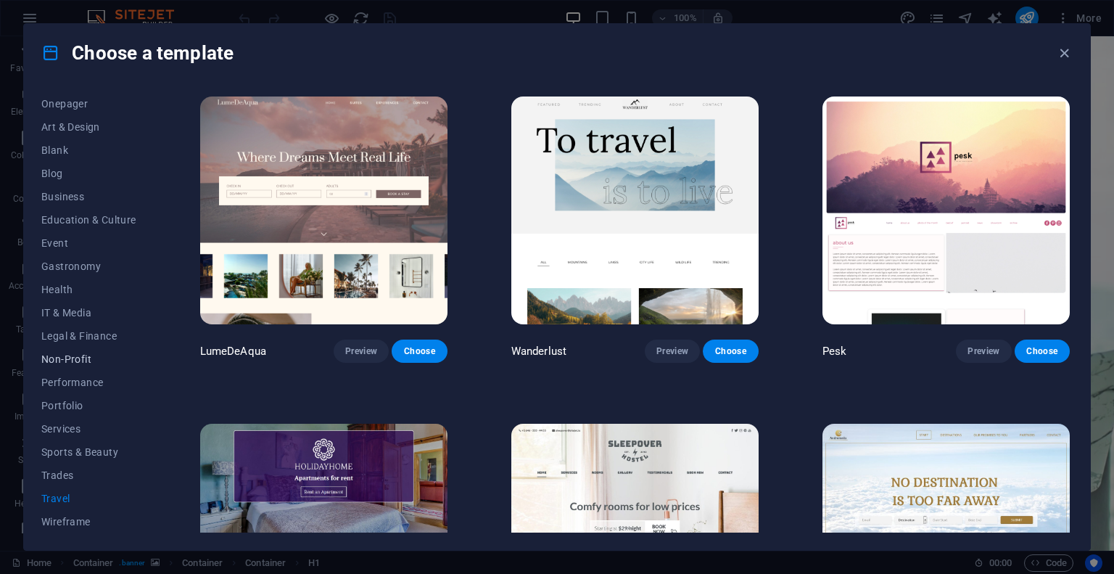
click at [75, 358] on span "Non-Profit" at bounding box center [88, 359] width 95 height 12
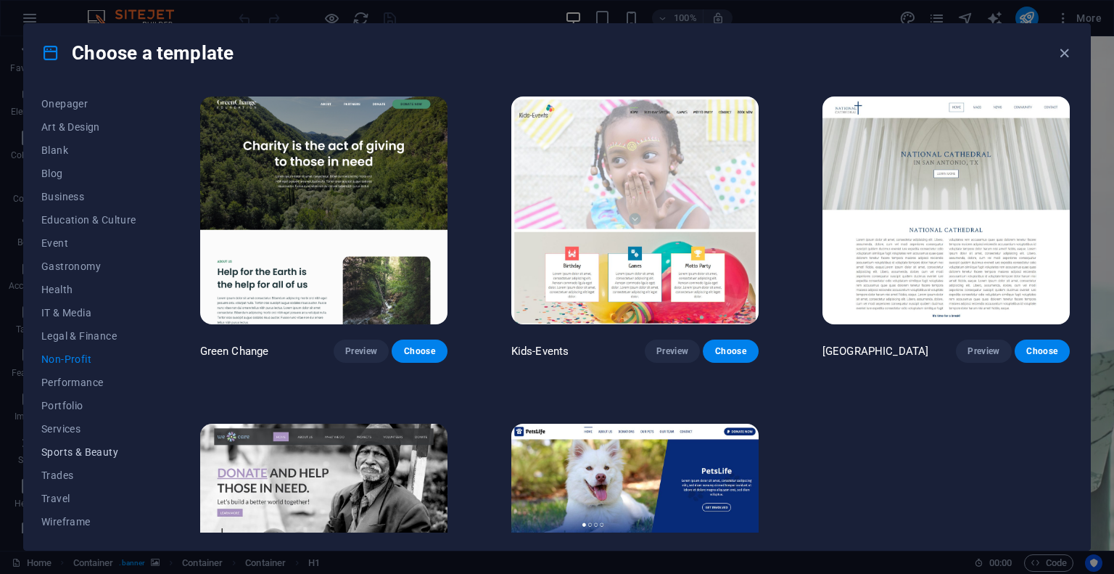
click at [101, 448] on span "Sports & Beauty" at bounding box center [88, 452] width 95 height 12
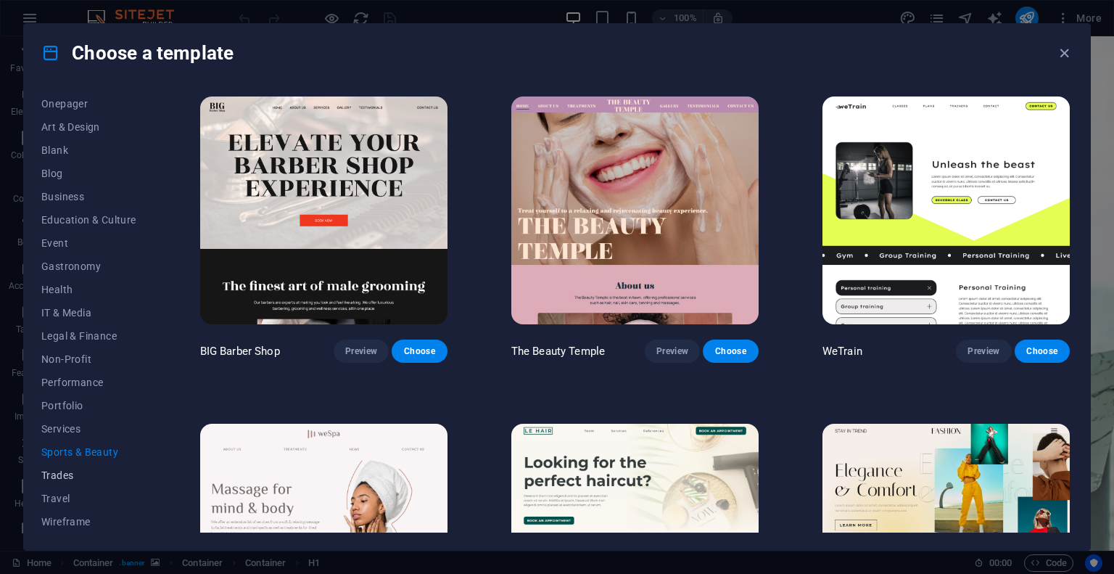
click at [70, 476] on span "Trades" at bounding box center [88, 475] width 95 height 12
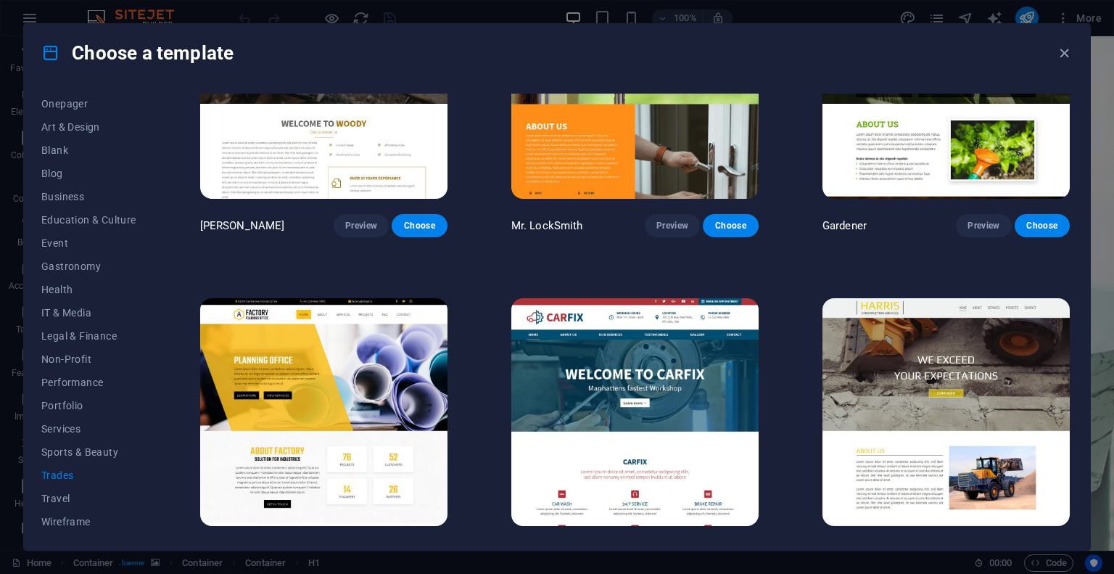
scroll to position [480, 0]
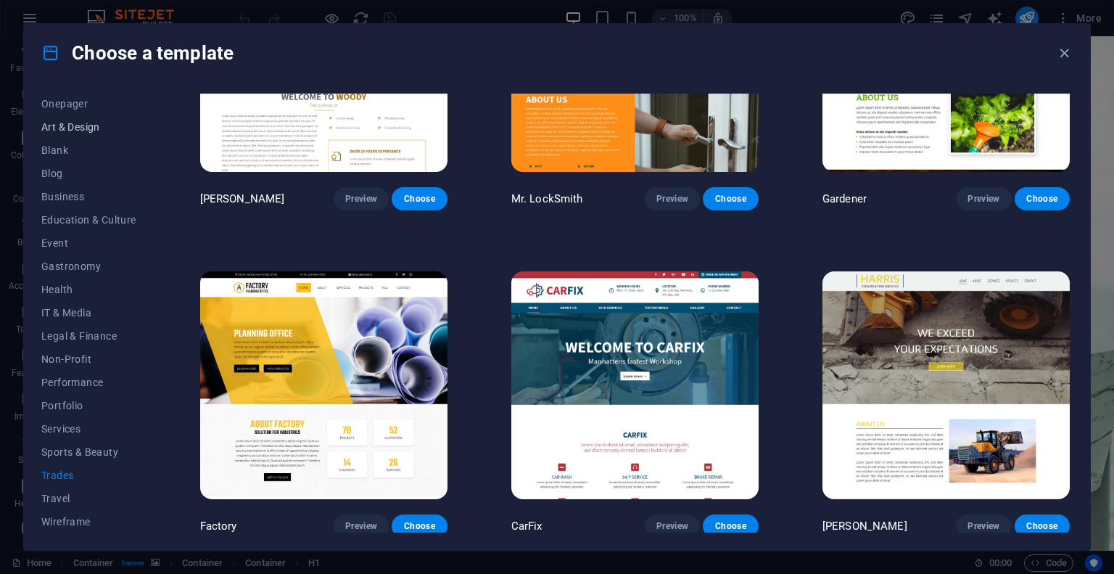
click at [81, 124] on span "Art & Design" at bounding box center [88, 127] width 95 height 12
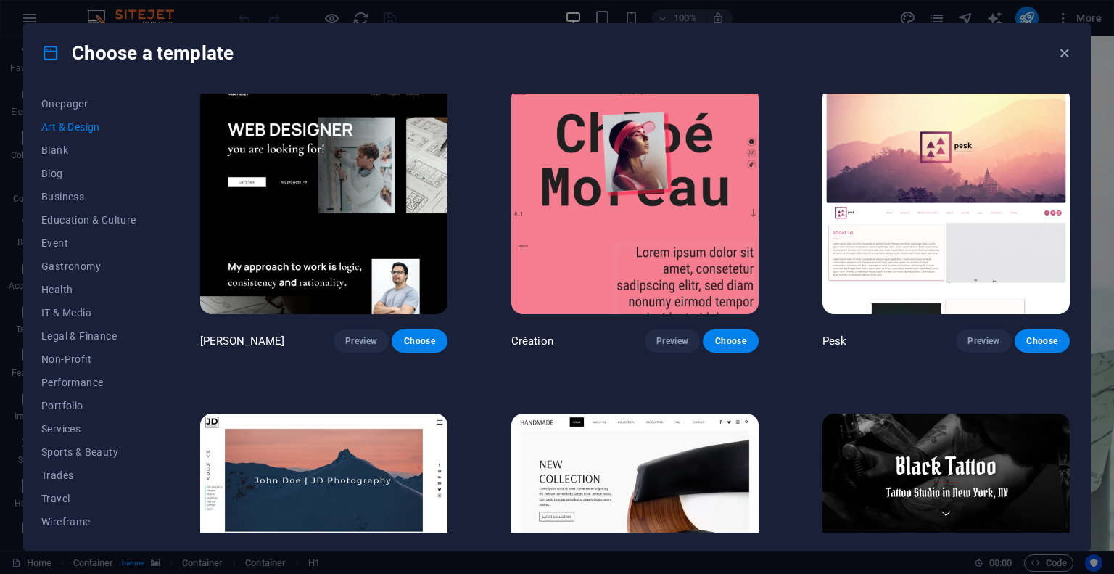
scroll to position [0, 0]
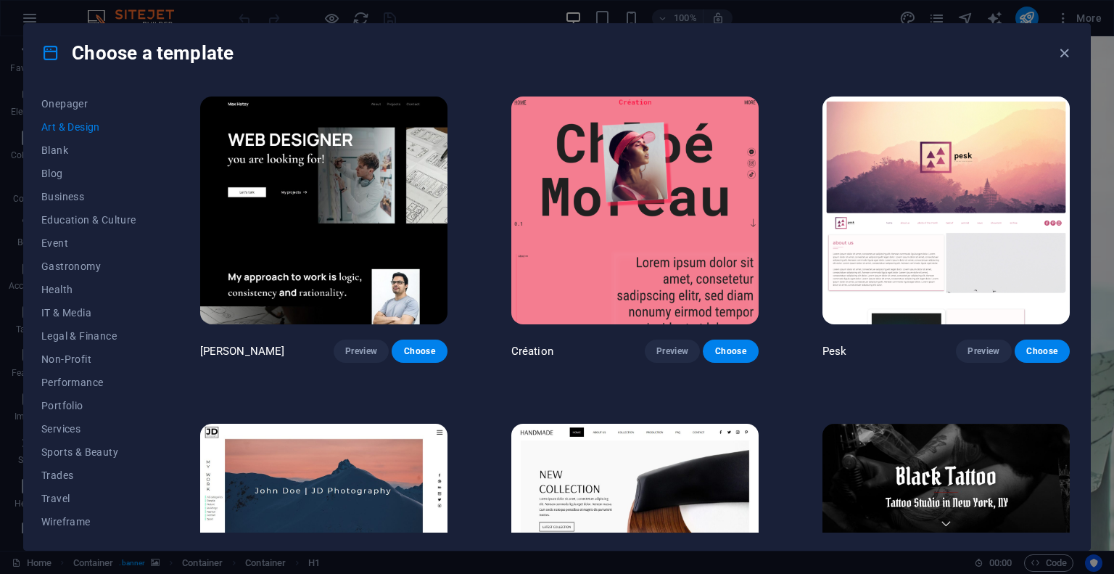
click at [912, 162] on img at bounding box center [945, 210] width 247 height 228
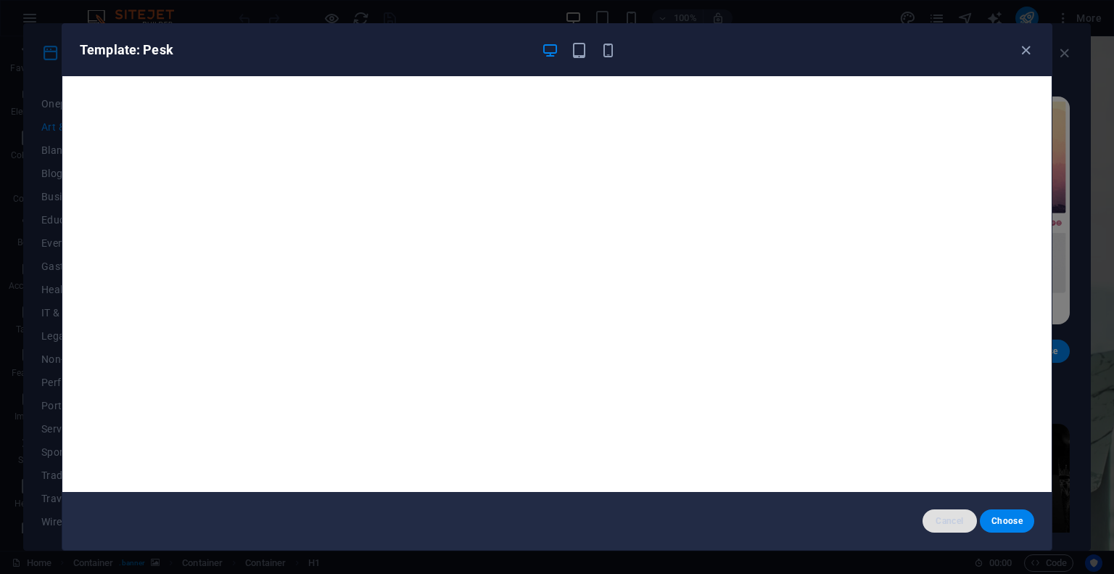
click at [949, 516] on span "Cancel" at bounding box center [949, 521] width 31 height 12
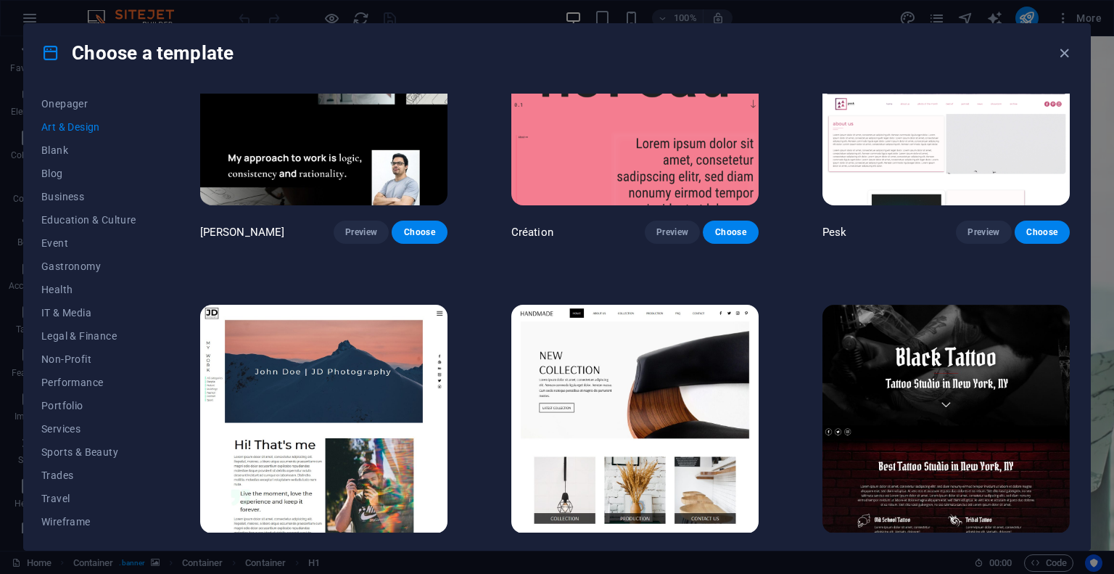
scroll to position [145, 0]
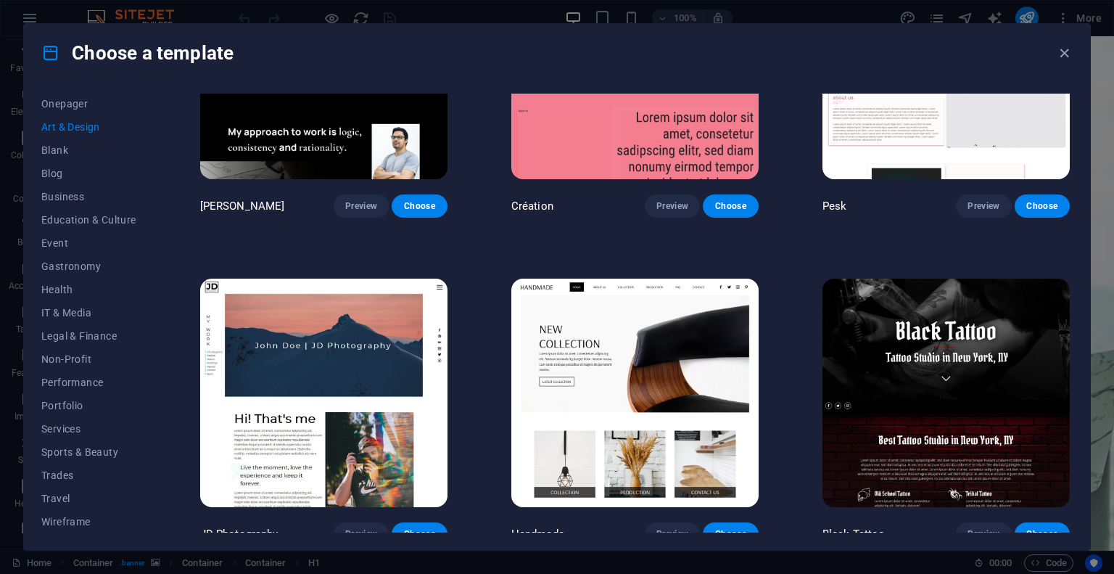
click at [310, 327] on img at bounding box center [323, 392] width 247 height 228
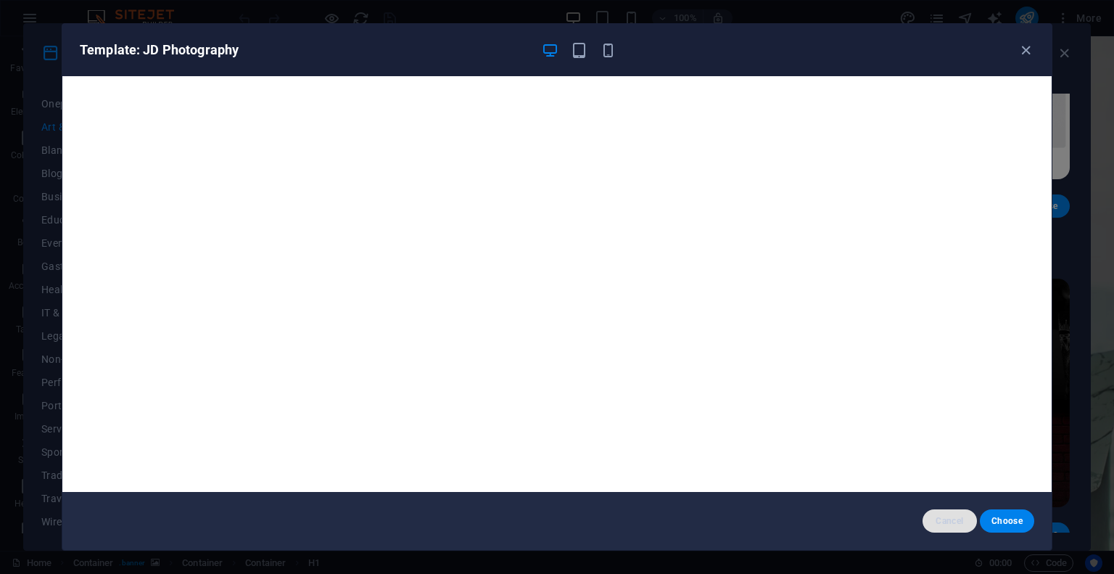
click at [954, 521] on span "Cancel" at bounding box center [949, 521] width 31 height 12
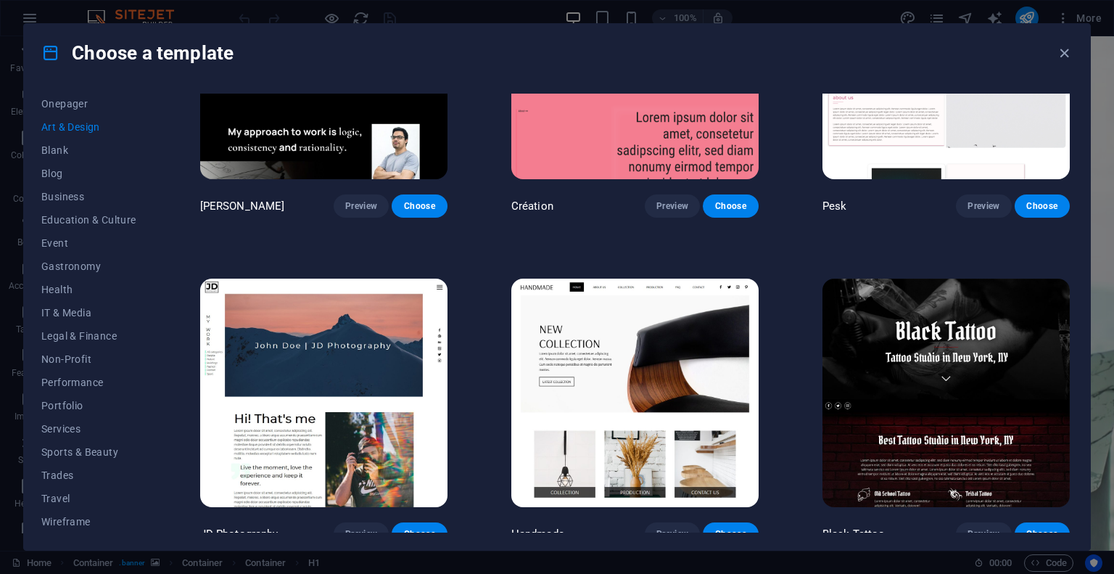
click at [595, 321] on img at bounding box center [634, 392] width 247 height 228
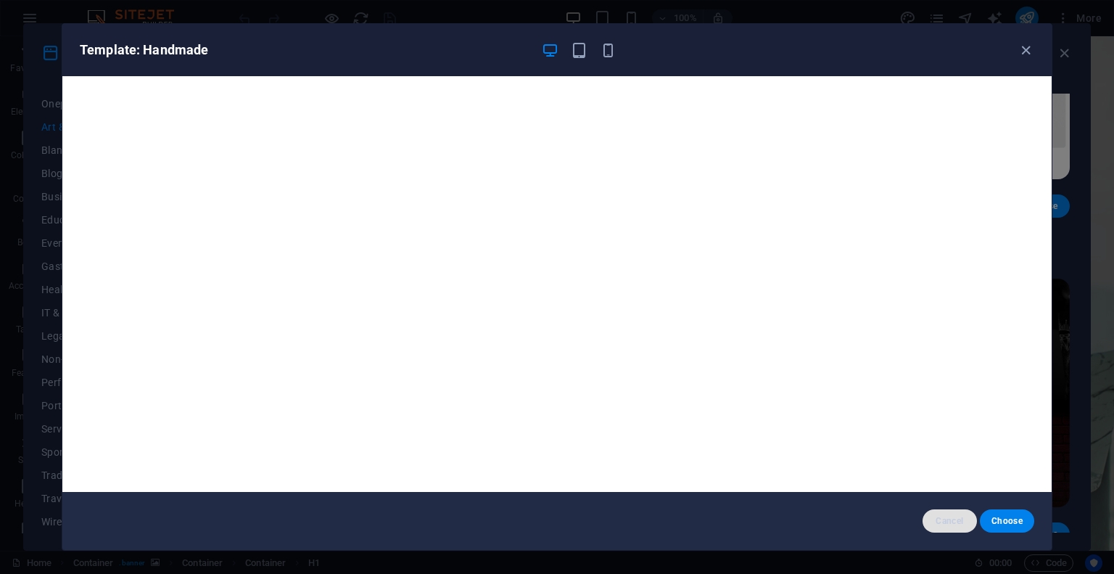
click at [941, 521] on span "Cancel" at bounding box center [949, 521] width 31 height 12
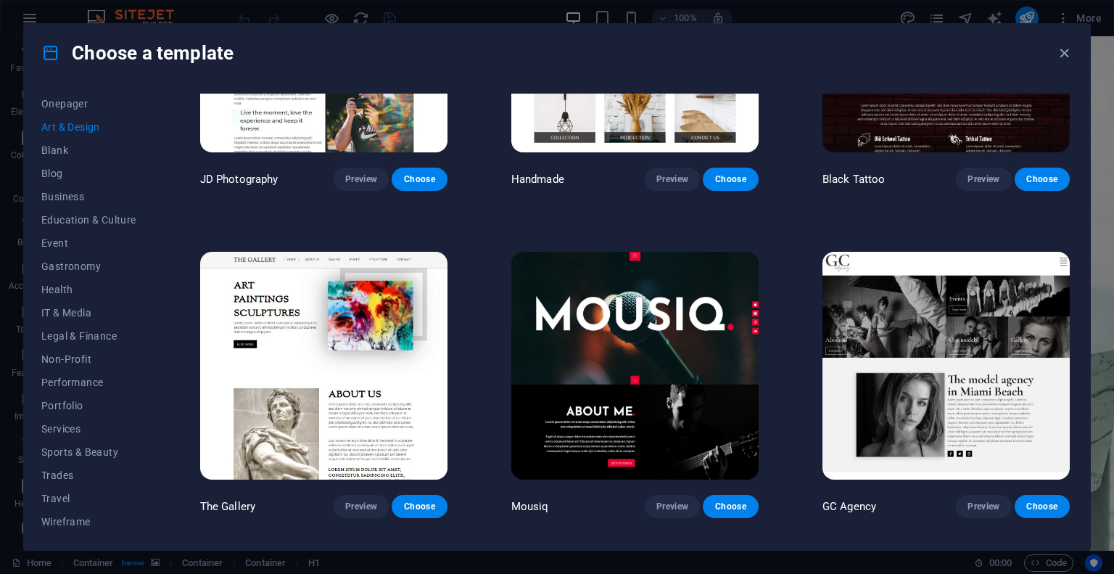
scroll to position [508, 0]
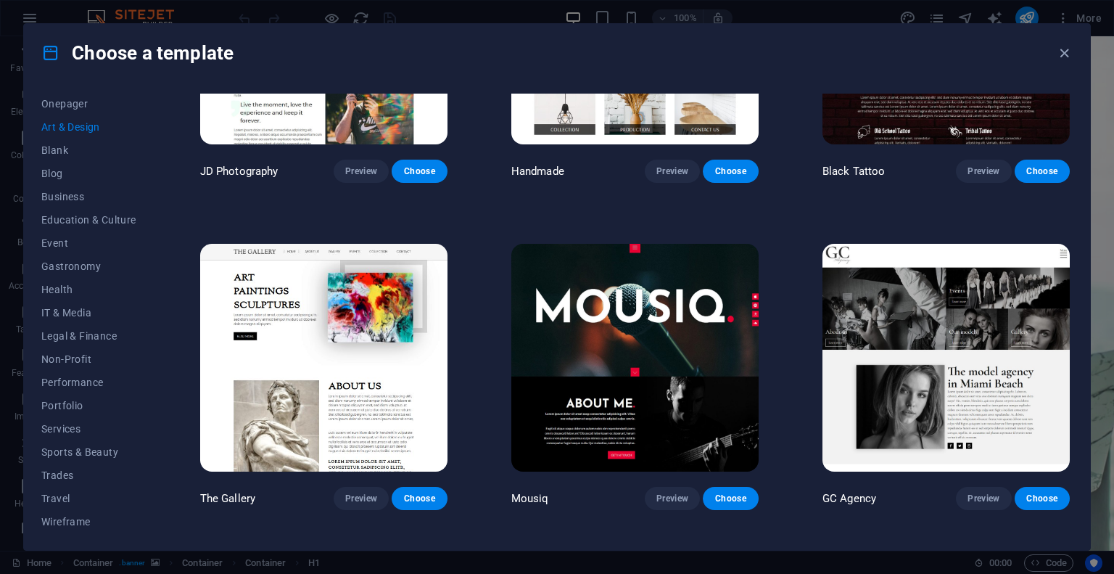
click at [621, 305] on img at bounding box center [634, 358] width 247 height 228
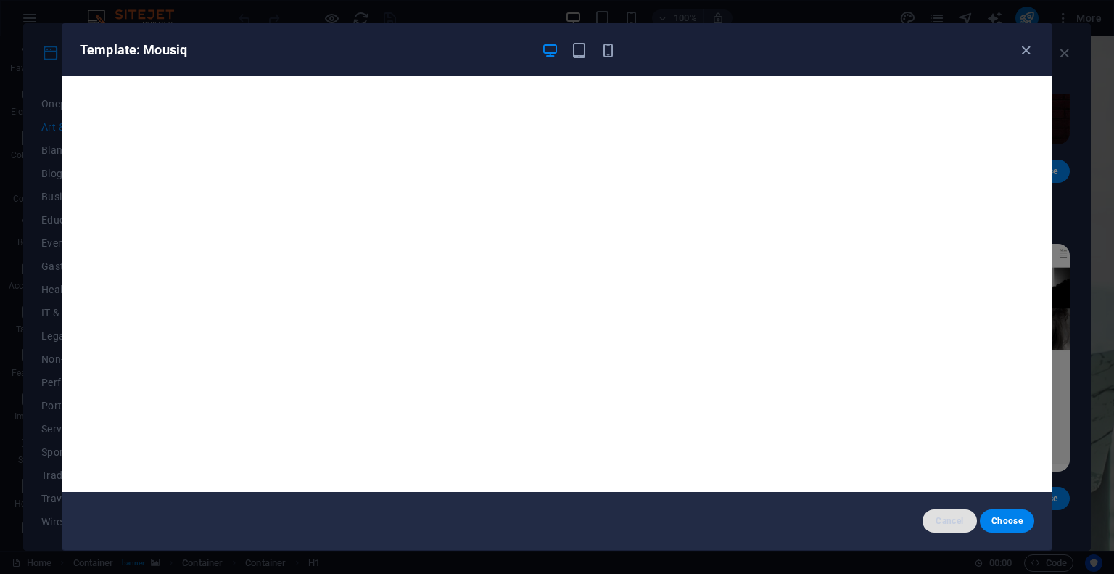
click at [946, 524] on span "Cancel" at bounding box center [949, 521] width 31 height 12
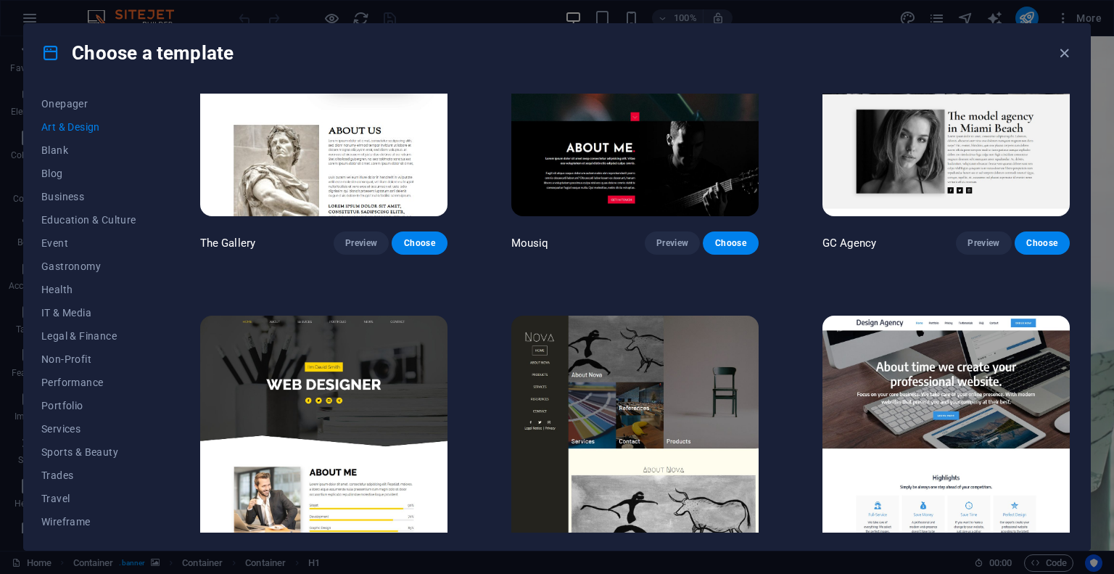
scroll to position [725, 0]
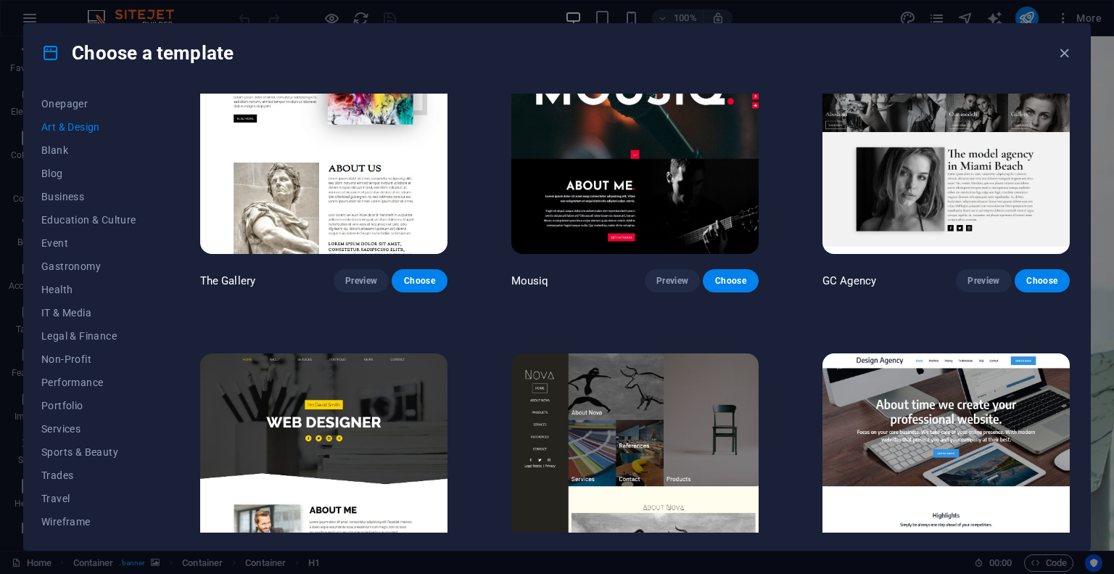
click at [941, 167] on img at bounding box center [945, 140] width 247 height 228
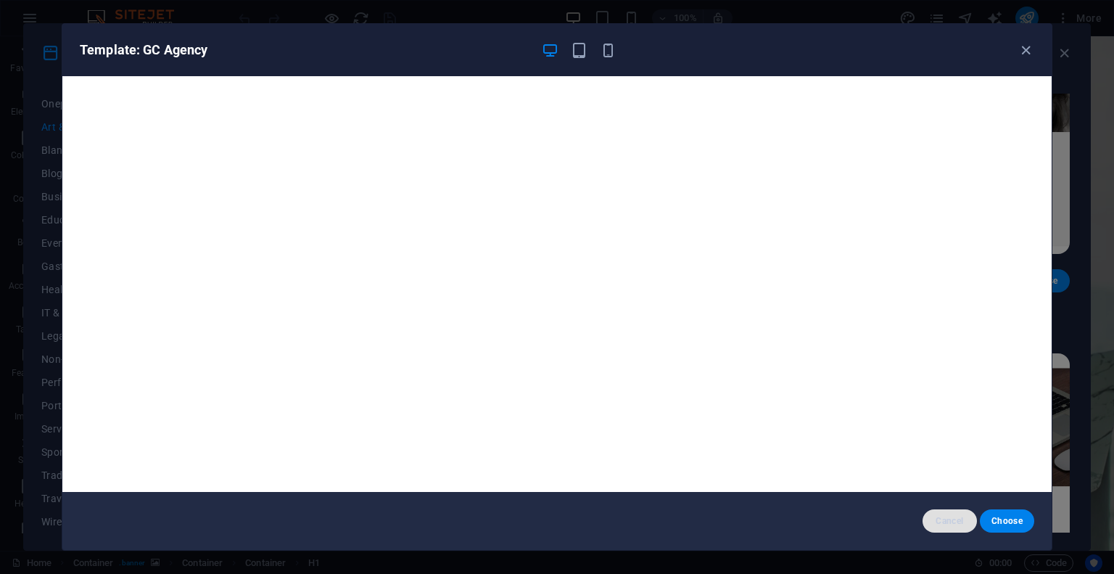
click at [935, 519] on span "Cancel" at bounding box center [949, 521] width 31 height 12
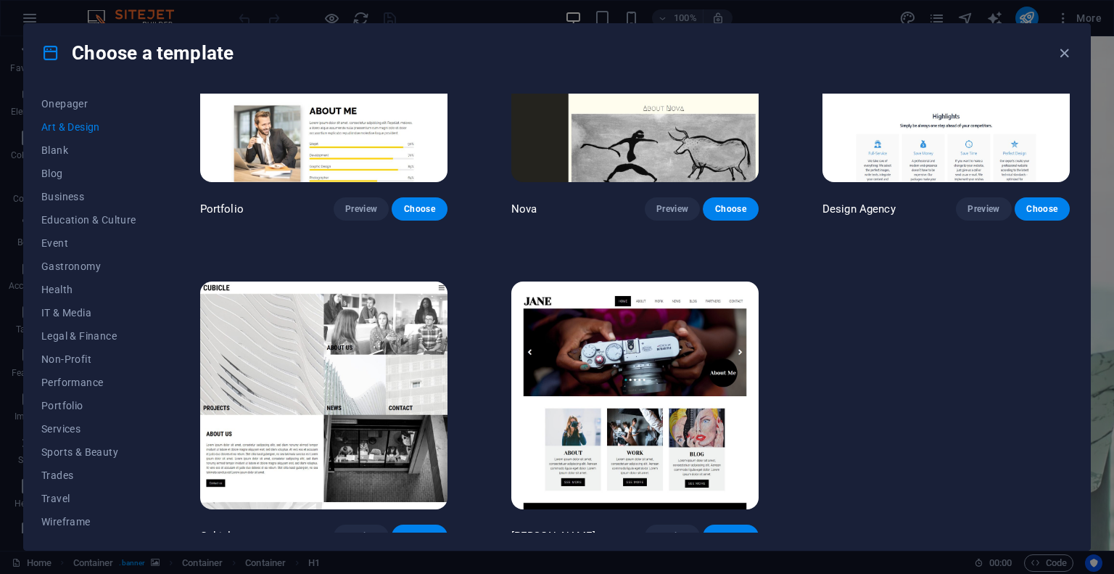
scroll to position [1132, 0]
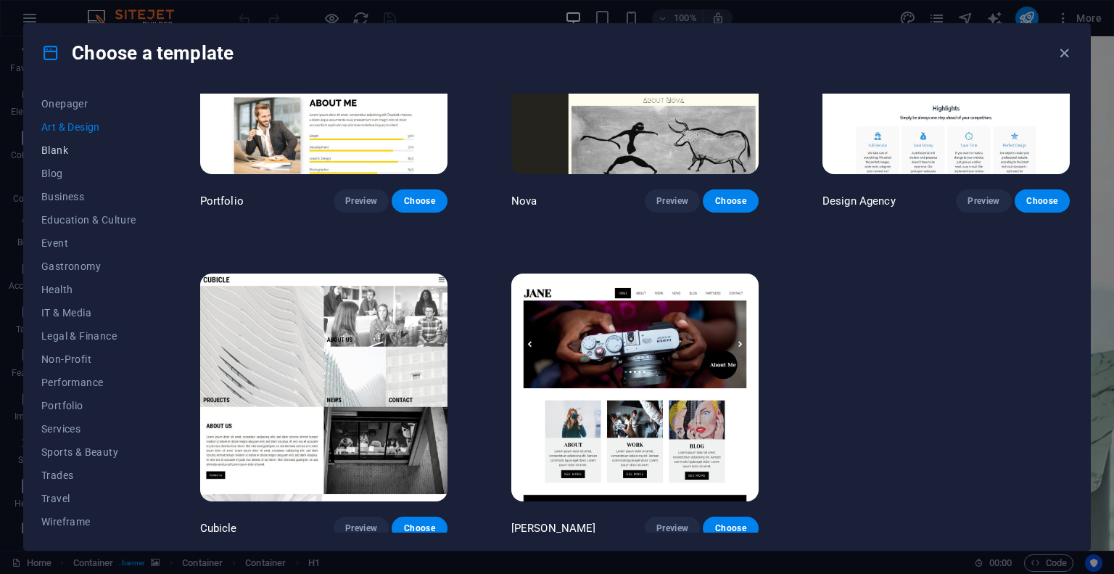
click at [59, 154] on span "Blank" at bounding box center [88, 150] width 95 height 12
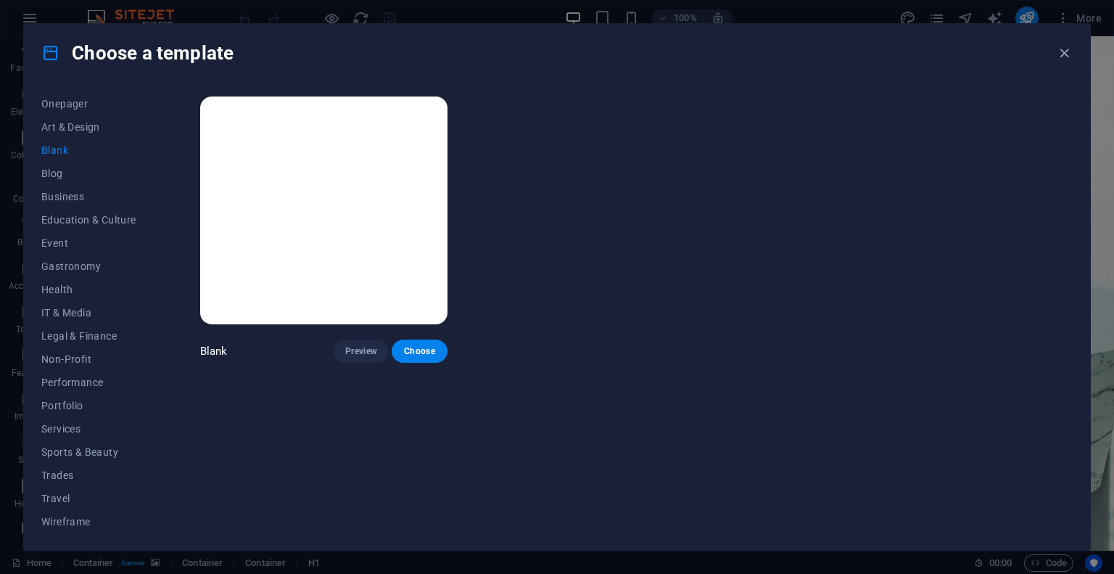
scroll to position [0, 0]
click at [55, 165] on button "Blog" at bounding box center [88, 173] width 95 height 23
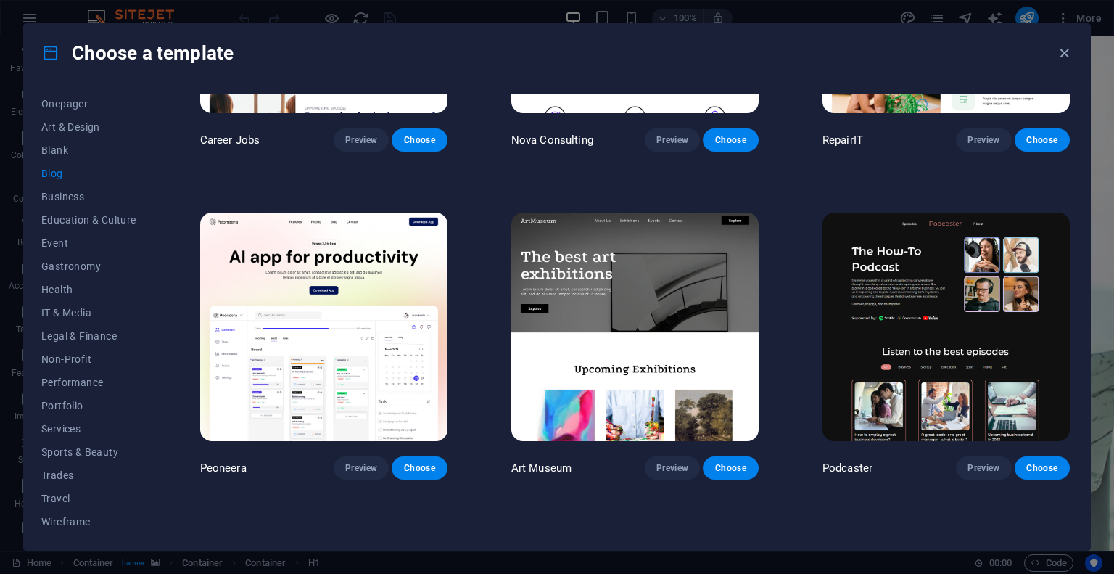
scroll to position [218, 0]
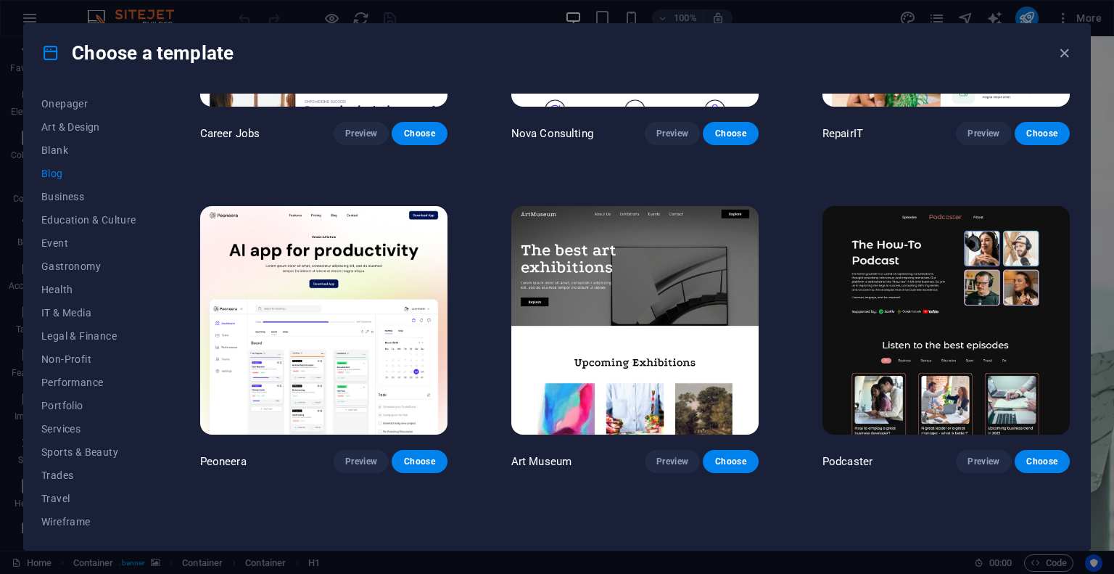
click at [659, 264] on img at bounding box center [634, 320] width 247 height 228
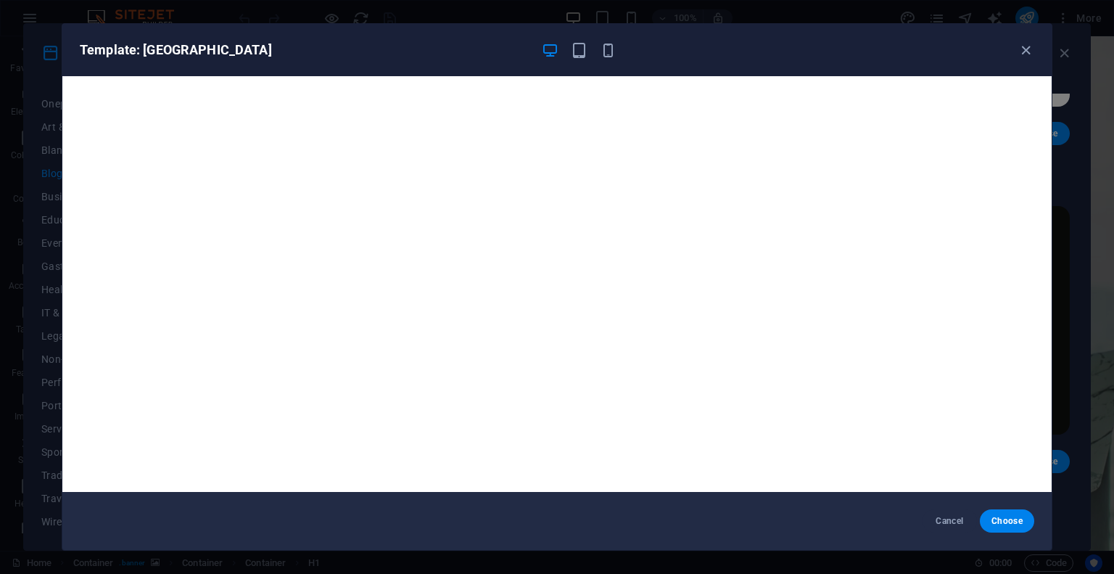
drag, startPoint x: 941, startPoint y: 519, endPoint x: 893, endPoint y: 500, distance: 50.8
click at [941, 519] on span "Cancel" at bounding box center [949, 521] width 31 height 12
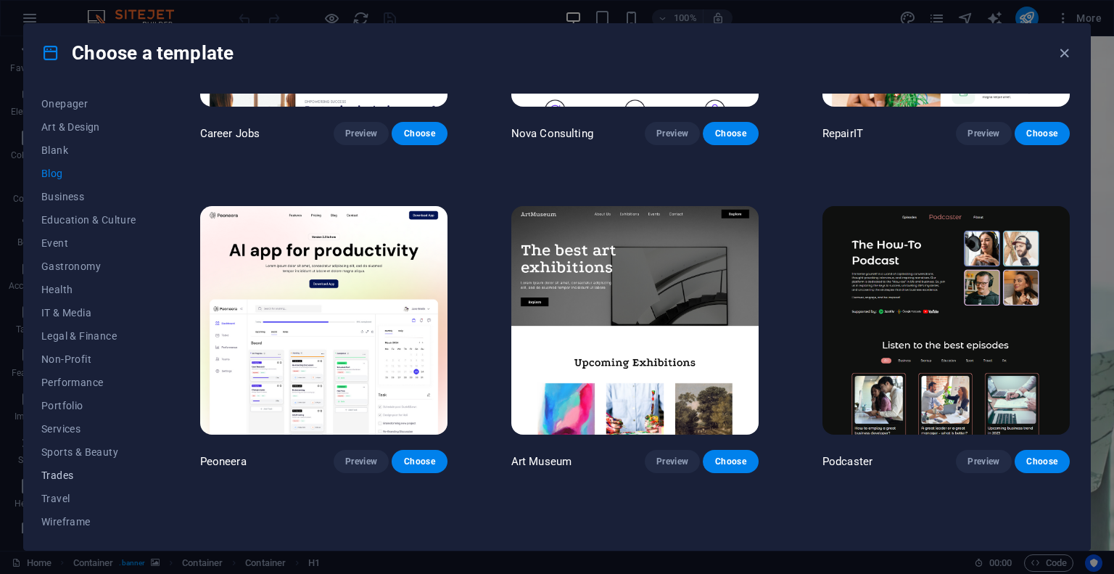
click at [69, 474] on span "Trades" at bounding box center [88, 475] width 95 height 12
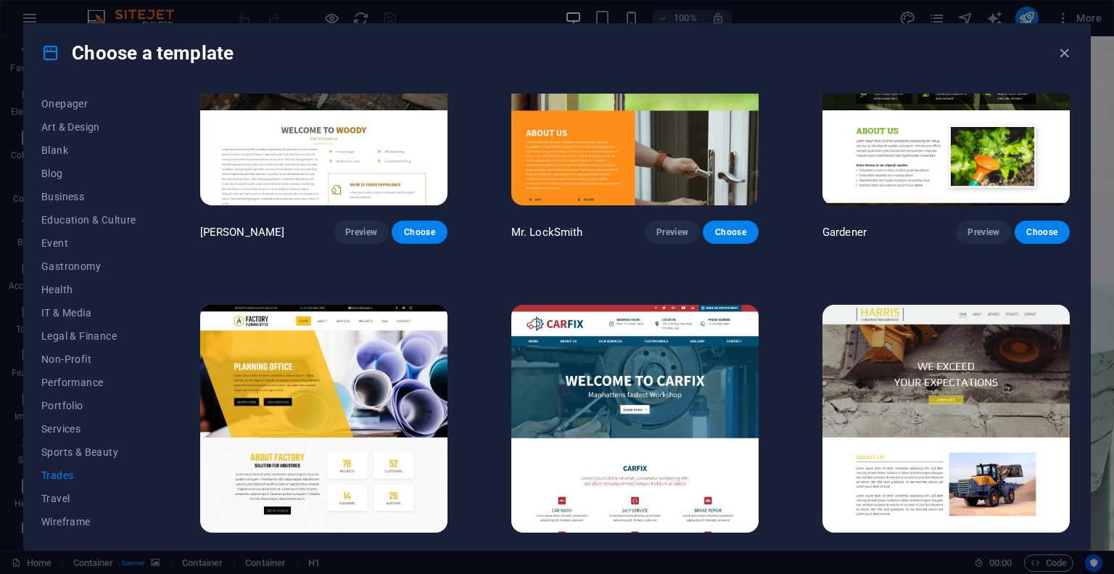
scroll to position [480, 0]
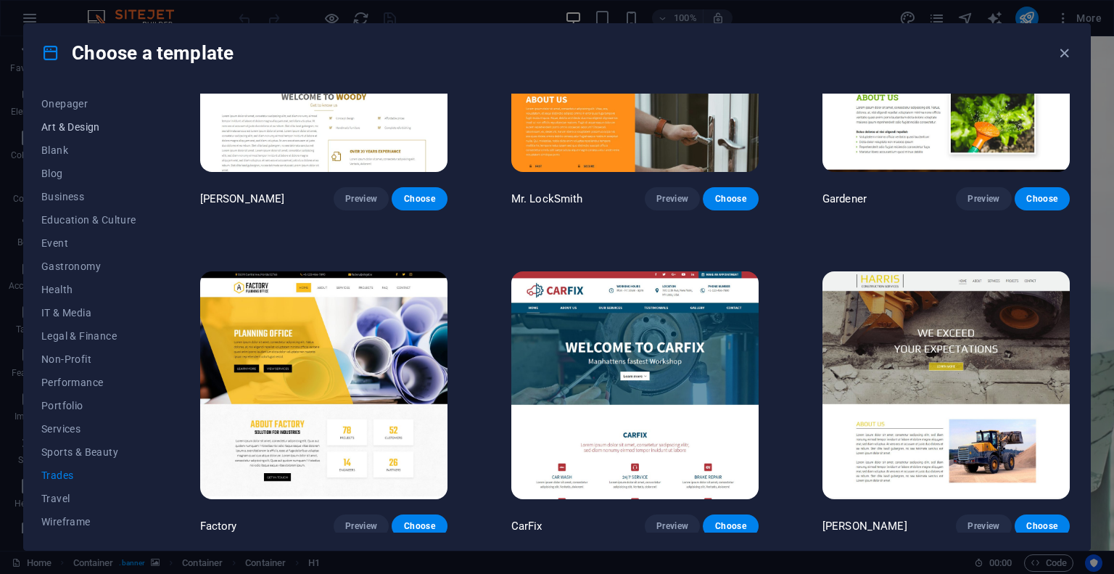
click at [77, 124] on span "Art & Design" at bounding box center [88, 127] width 95 height 12
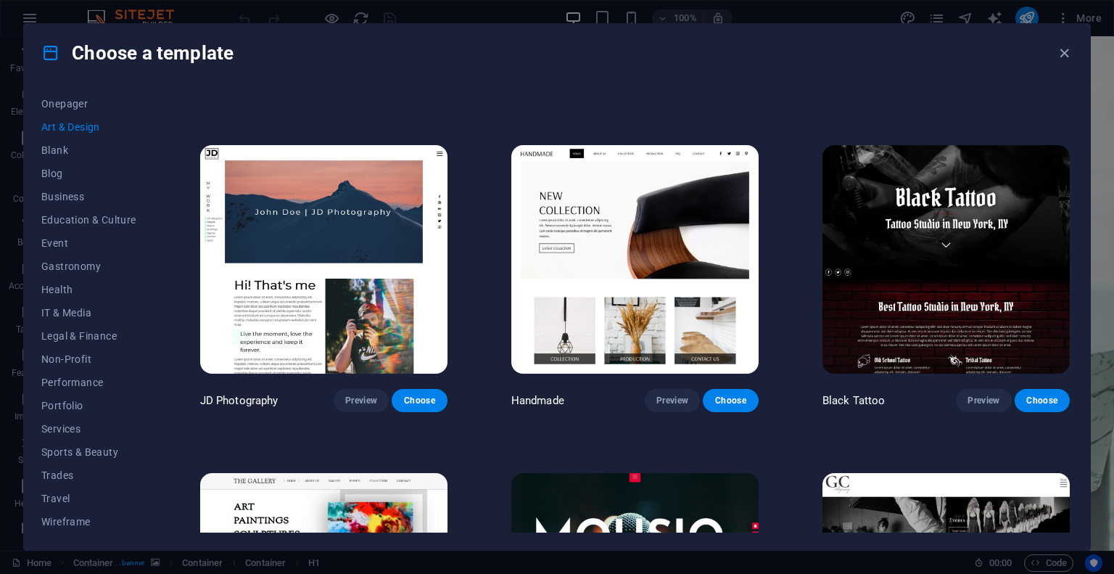
scroll to position [363, 0]
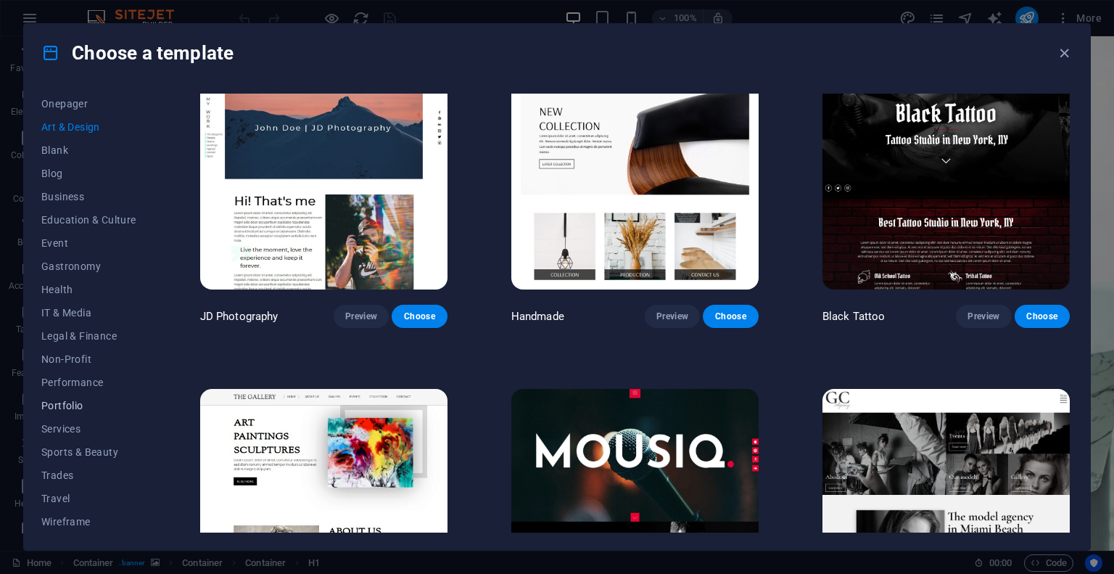
click at [70, 403] on span "Portfolio" at bounding box center [88, 406] width 95 height 12
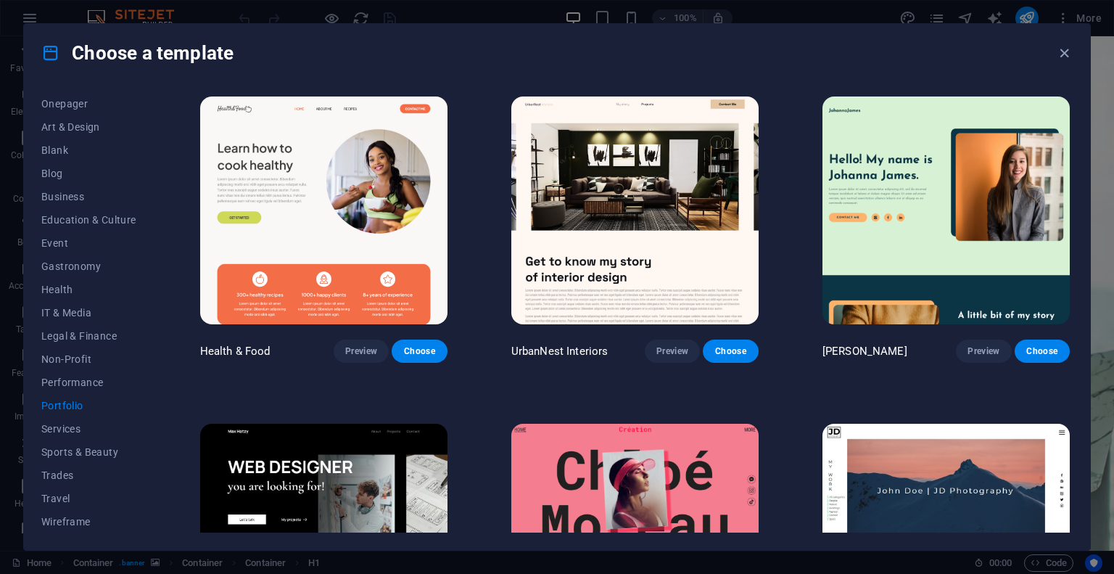
scroll to position [0, 0]
click at [611, 156] on img at bounding box center [634, 210] width 247 height 228
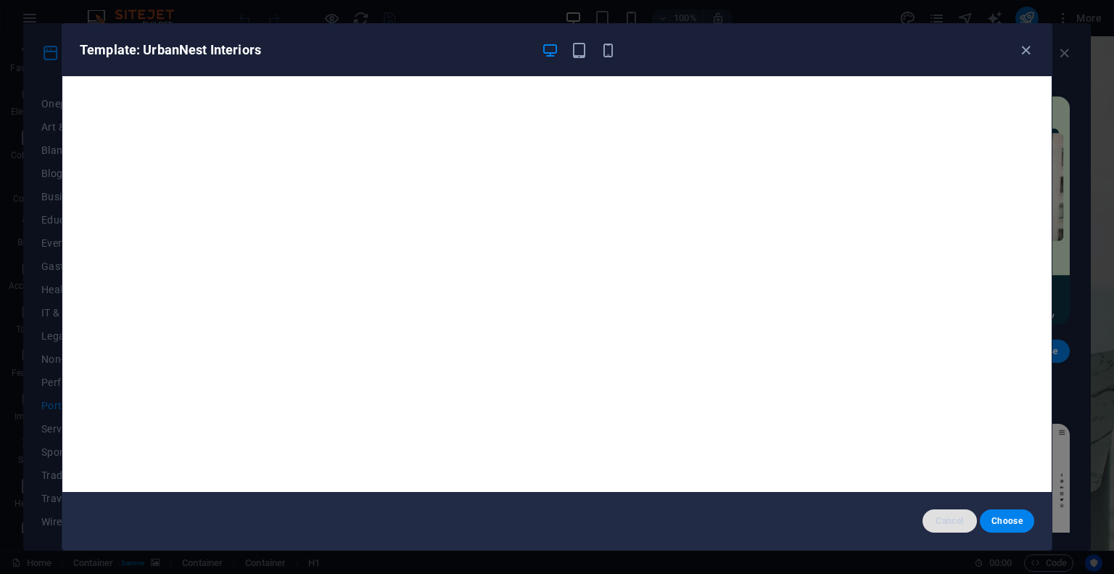
click at [949, 521] on span "Cancel" at bounding box center [949, 521] width 31 height 12
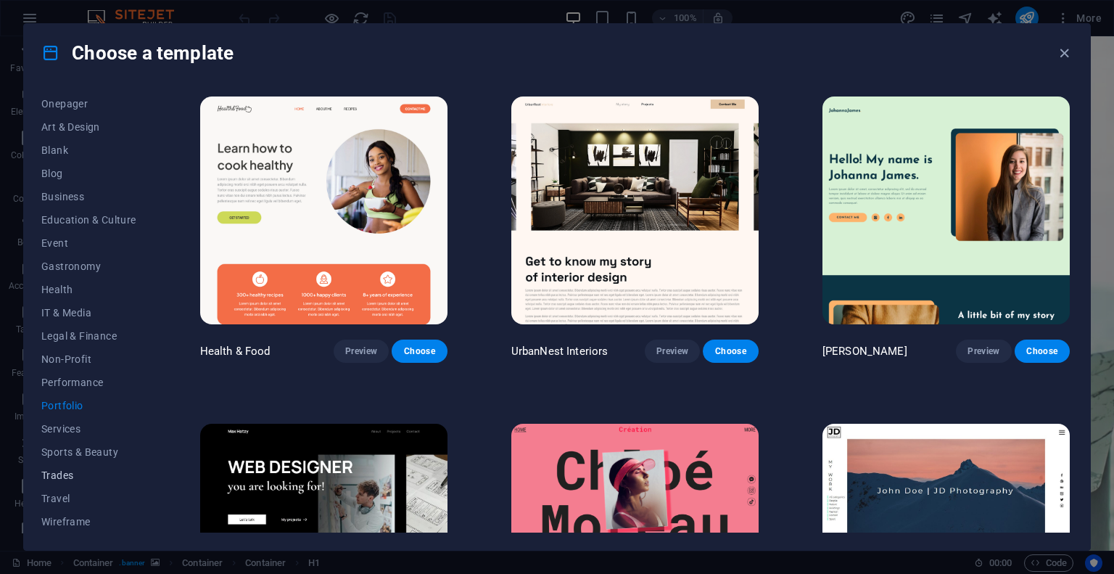
click at [67, 470] on span "Trades" at bounding box center [88, 475] width 95 height 12
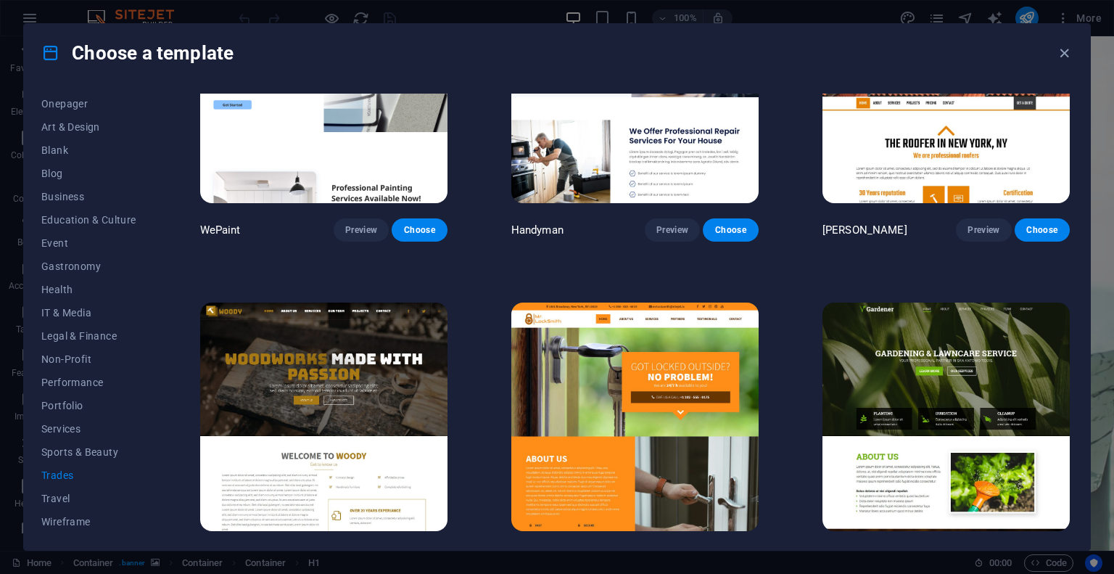
scroll to position [145, 0]
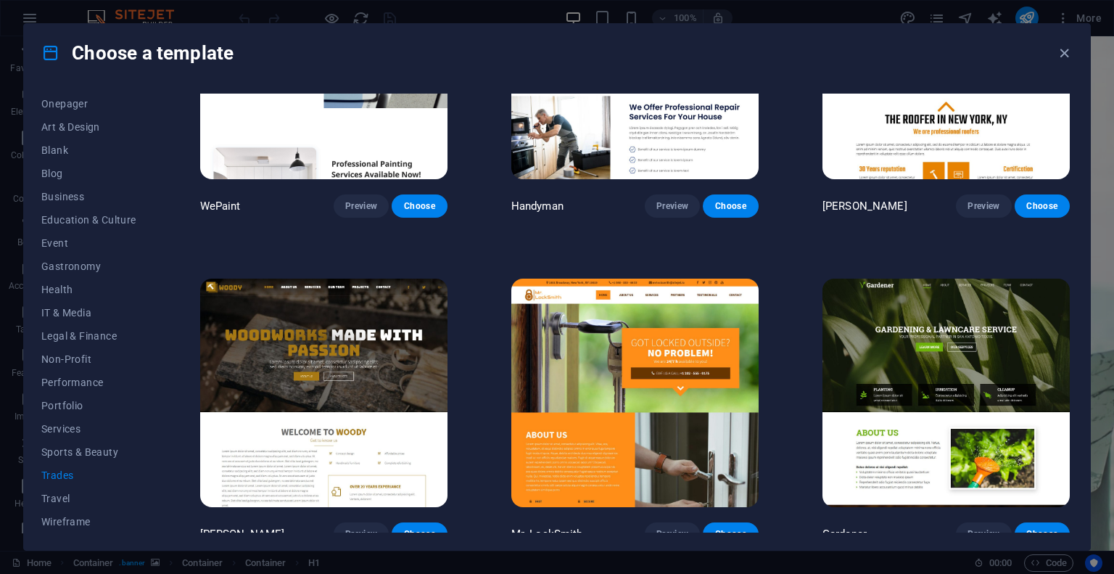
click at [348, 324] on img at bounding box center [323, 392] width 247 height 228
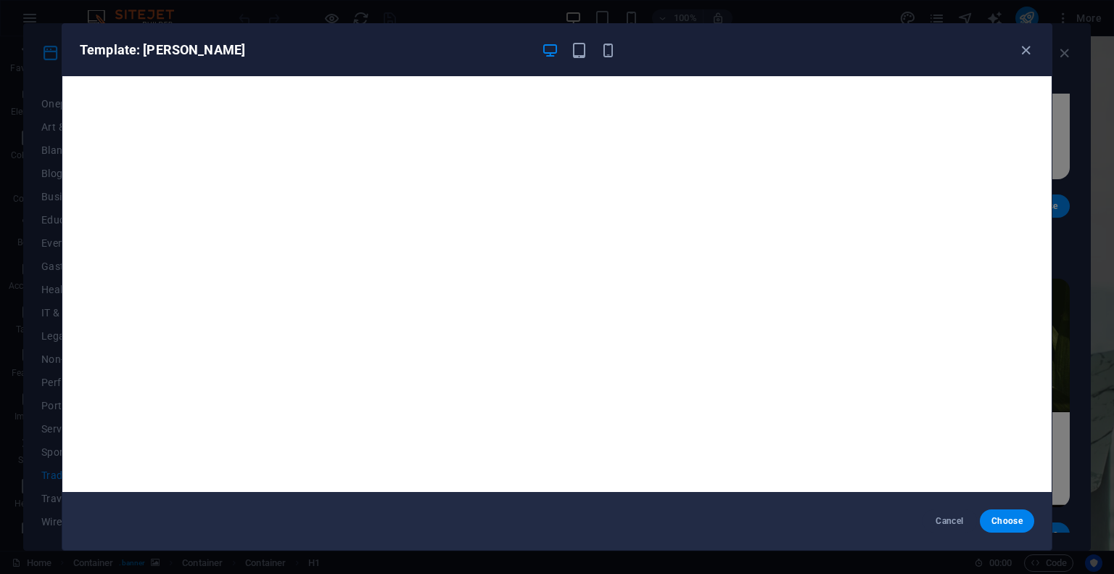
scroll to position [0, 0]
click at [947, 519] on span "Cancel" at bounding box center [949, 521] width 31 height 12
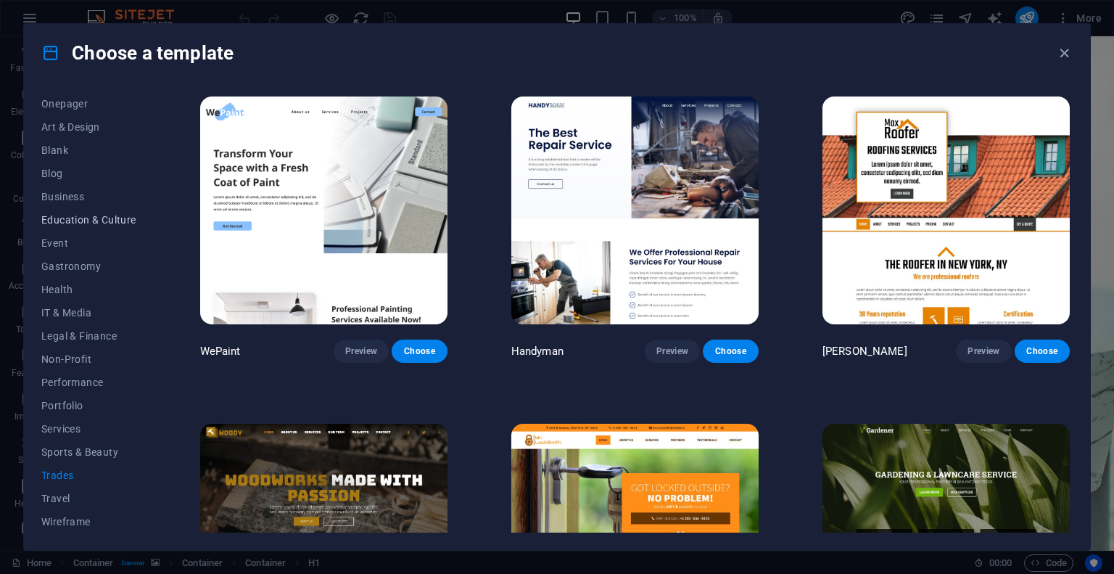
click at [80, 220] on span "Education & Culture" at bounding box center [88, 220] width 95 height 12
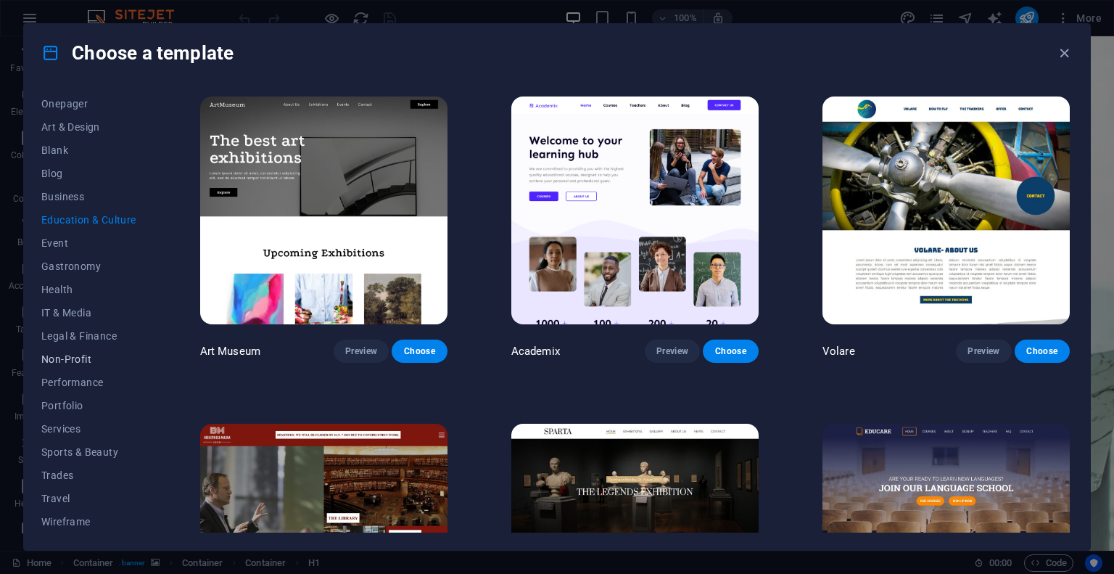
click at [61, 357] on span "Non-Profit" at bounding box center [88, 359] width 95 height 12
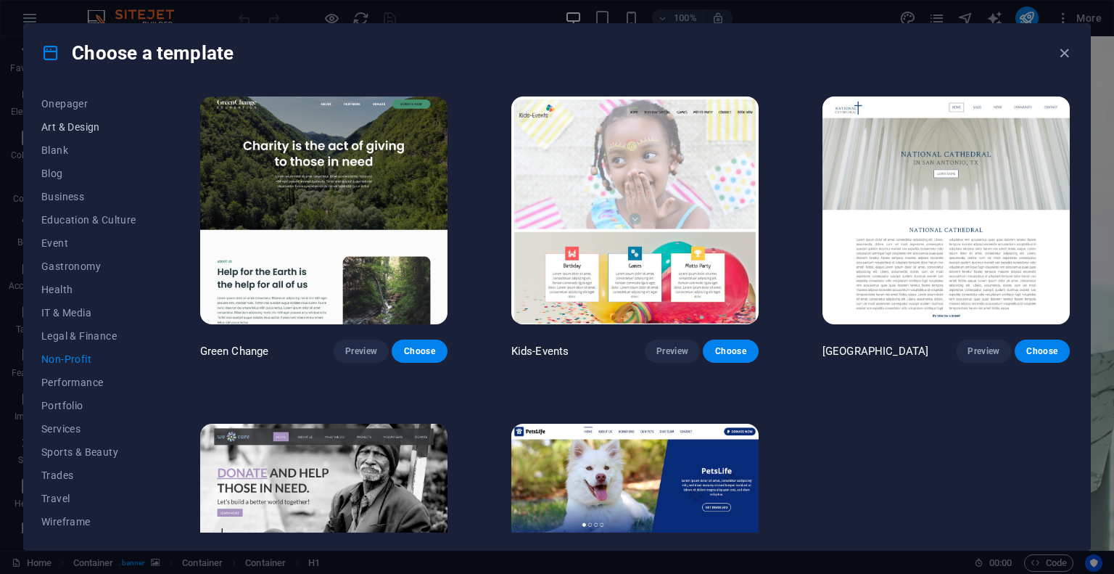
click at [64, 128] on span "Art & Design" at bounding box center [88, 127] width 95 height 12
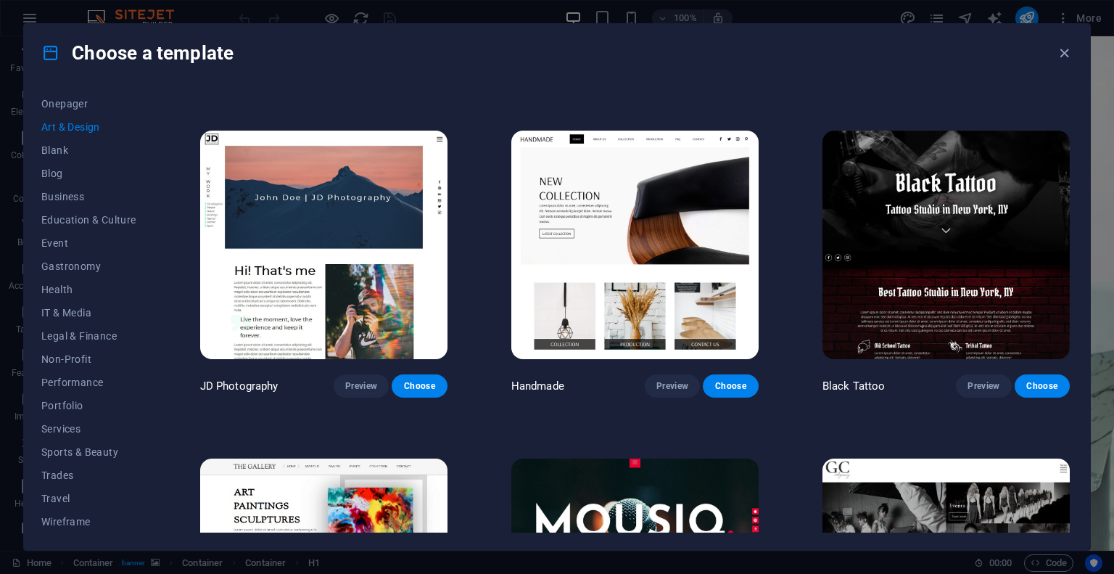
scroll to position [363, 0]
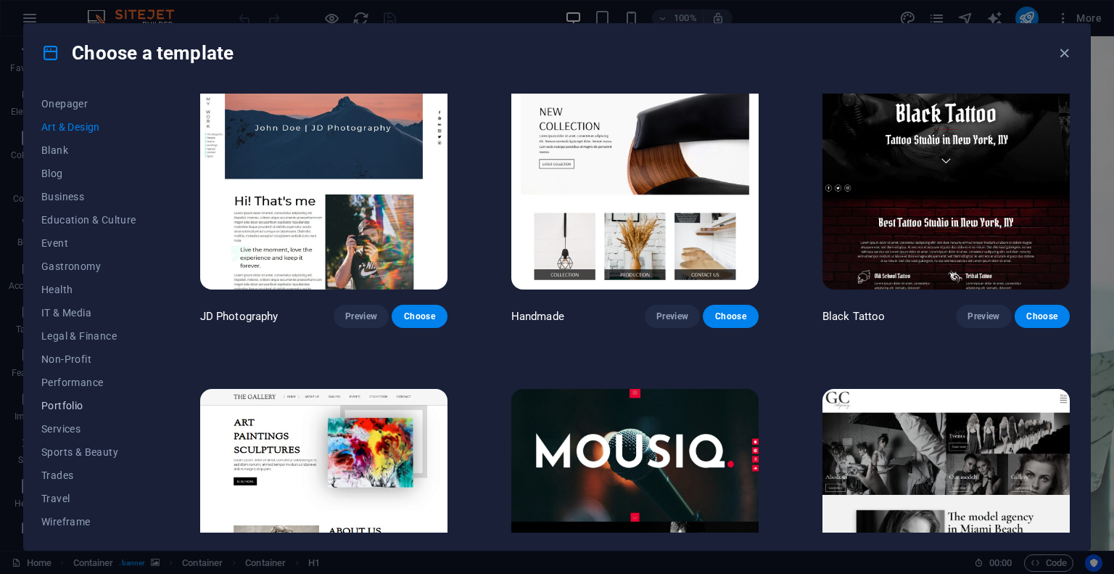
click at [72, 407] on span "Portfolio" at bounding box center [88, 406] width 95 height 12
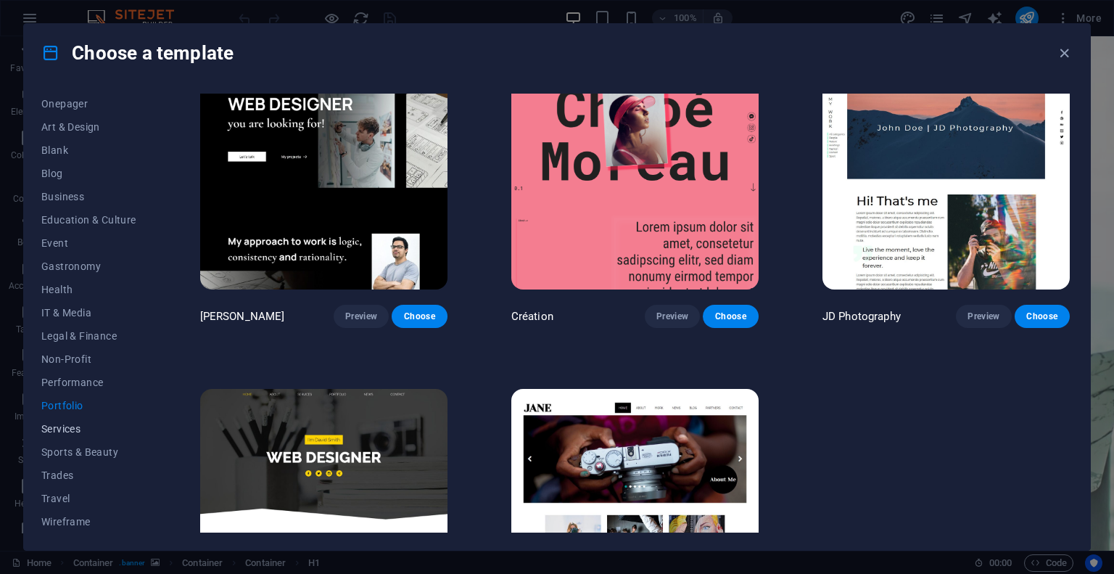
click at [62, 428] on span "Services" at bounding box center [88, 429] width 95 height 12
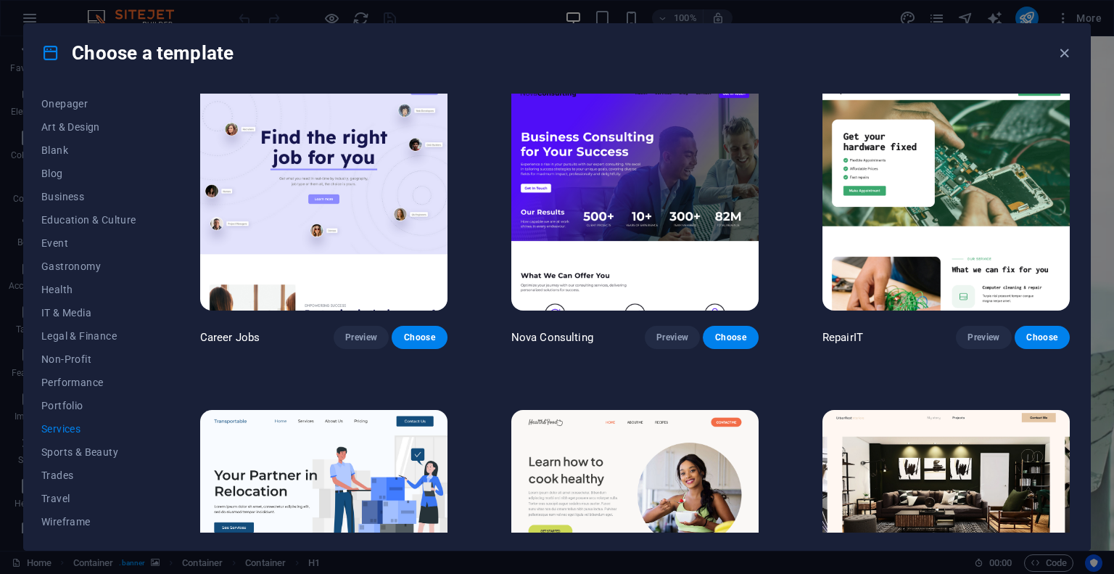
scroll to position [7, 0]
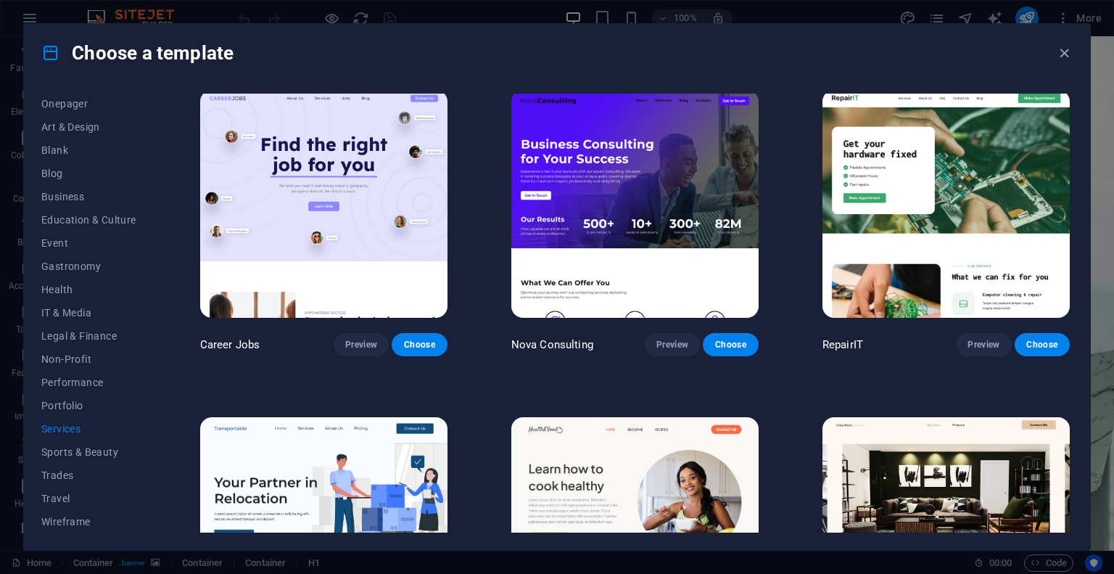
click at [51, 54] on icon at bounding box center [50, 53] width 19 height 19
click at [1066, 52] on icon "button" at bounding box center [1064, 53] width 17 height 17
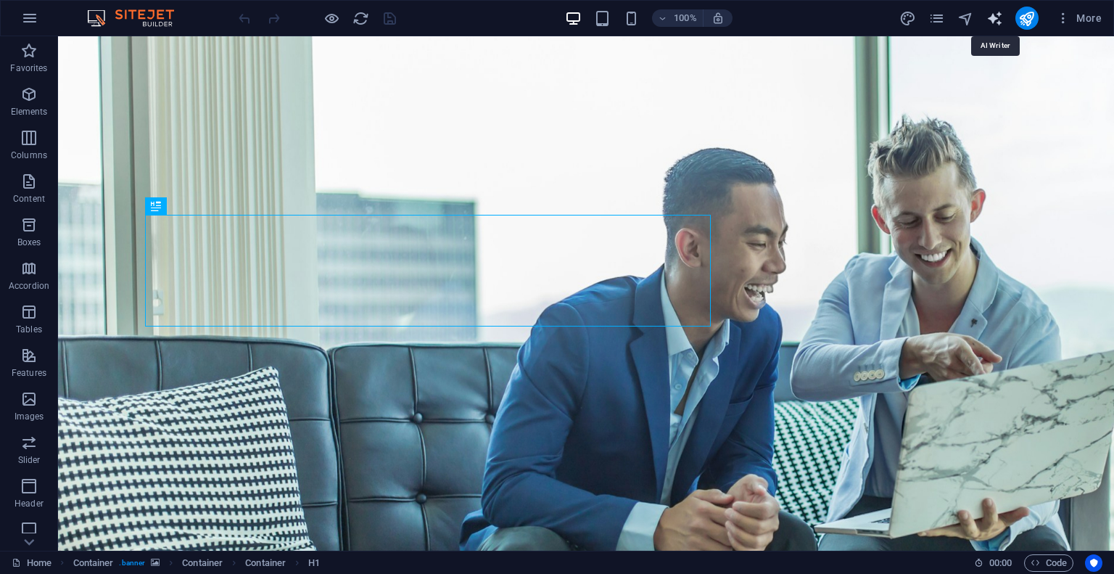
click at [998, 16] on icon "text_generator" at bounding box center [994, 18] width 17 height 17
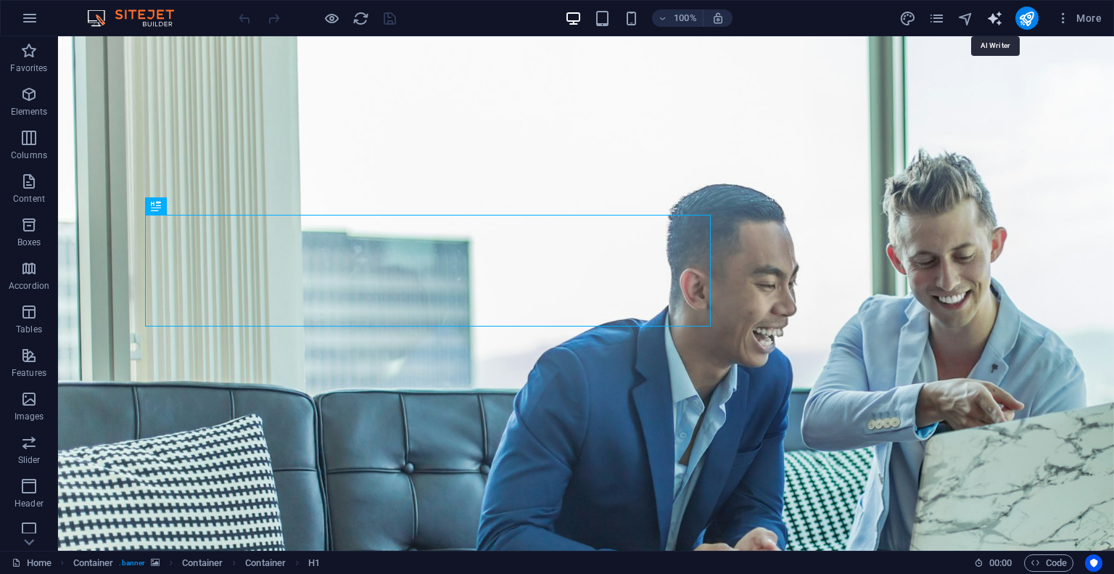
select select "English"
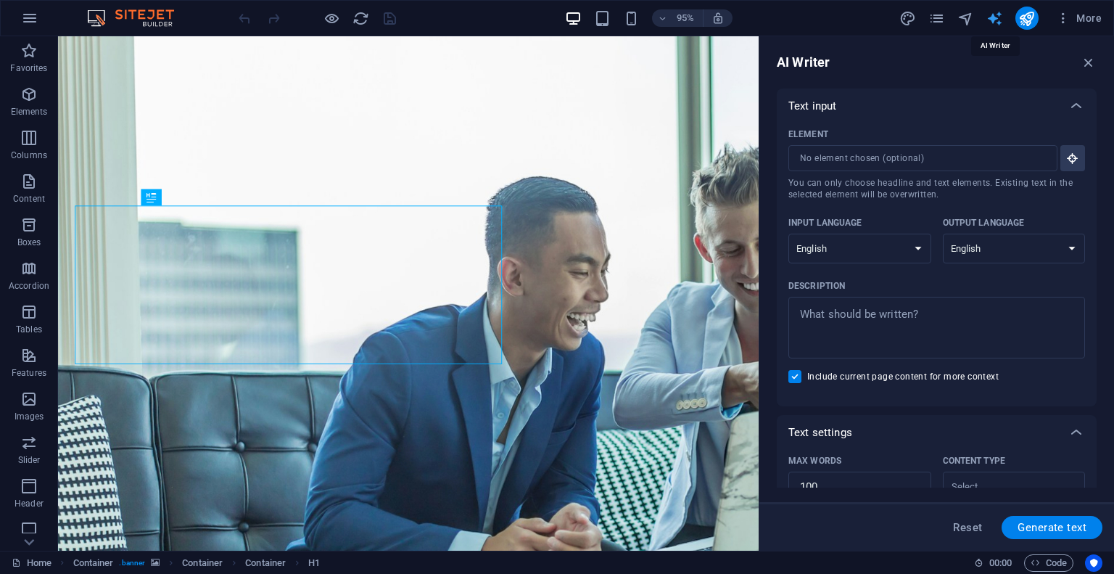
click at [996, 17] on icon "text_generator" at bounding box center [994, 18] width 17 height 17
click at [963, 20] on icon "navigator" at bounding box center [965, 18] width 17 height 17
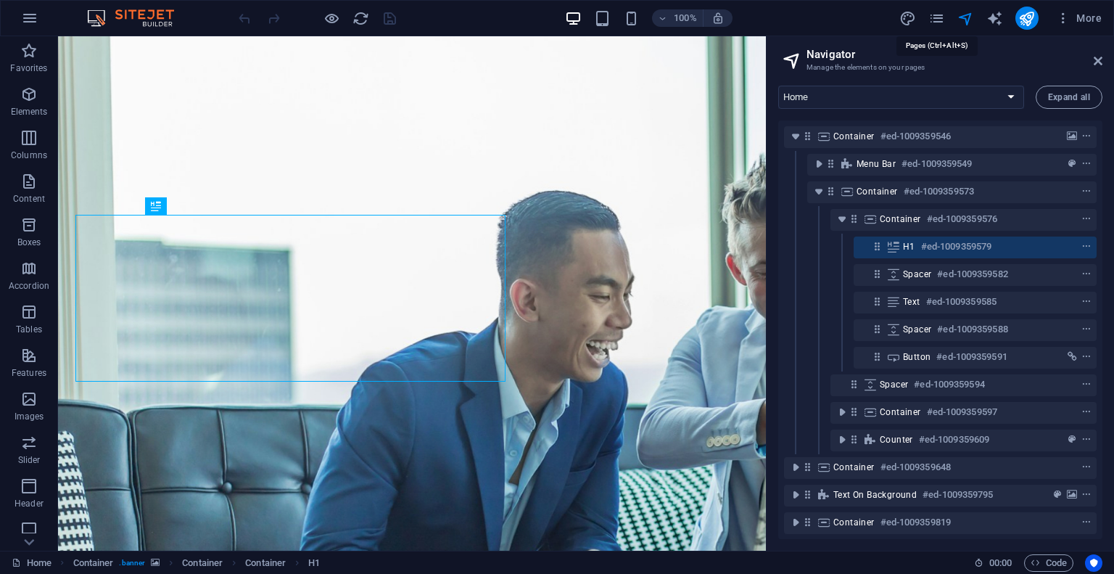
click at [947, 15] on div "More" at bounding box center [1003, 18] width 208 height 23
click at [941, 17] on icon "pages" at bounding box center [936, 18] width 17 height 17
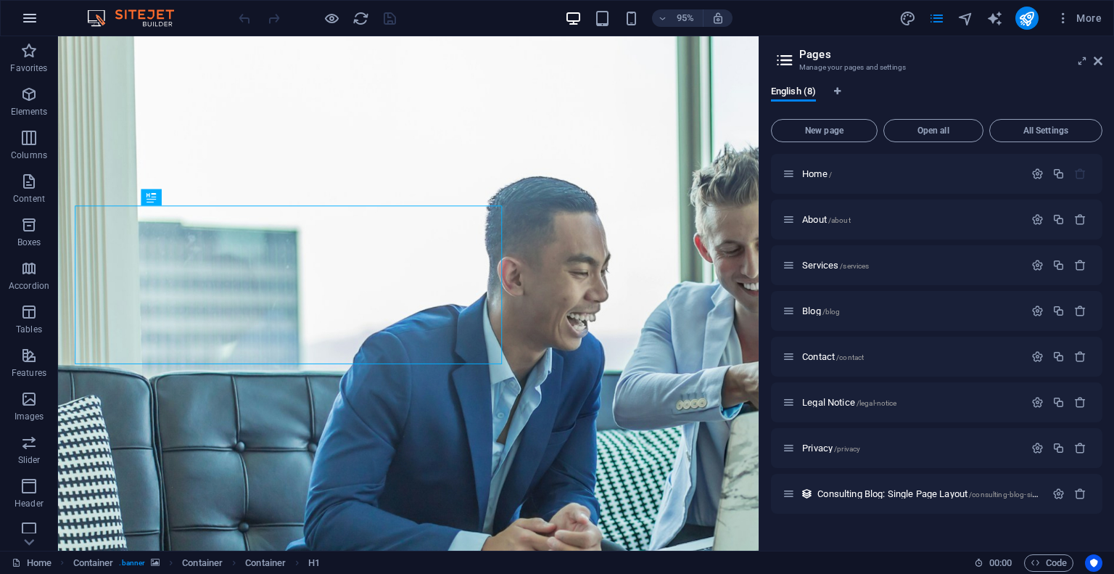
click at [21, 23] on icon "button" at bounding box center [29, 17] width 17 height 17
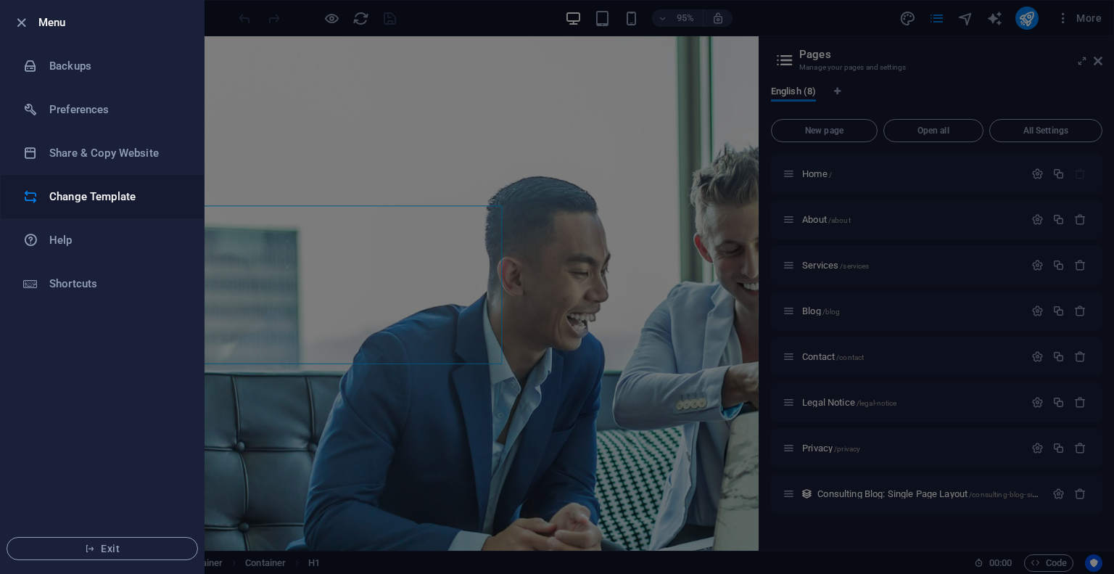
click at [102, 197] on h6 "Change Template" at bounding box center [116, 196] width 134 height 17
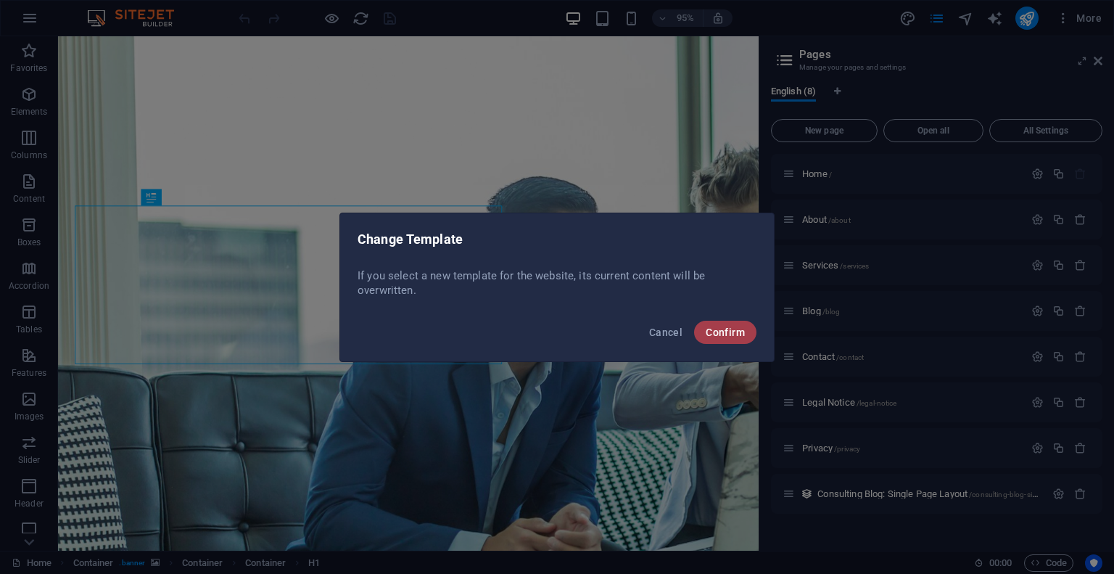
click at [719, 327] on span "Confirm" at bounding box center [725, 332] width 39 height 12
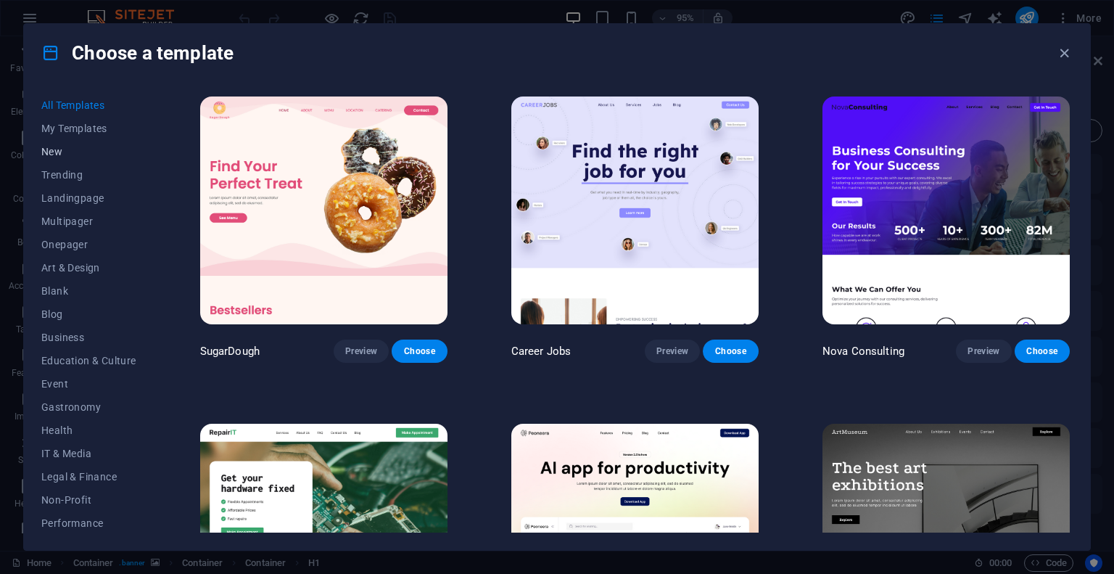
click at [53, 150] on span "New" at bounding box center [88, 152] width 95 height 12
click at [67, 166] on button "Trending" at bounding box center [88, 174] width 95 height 23
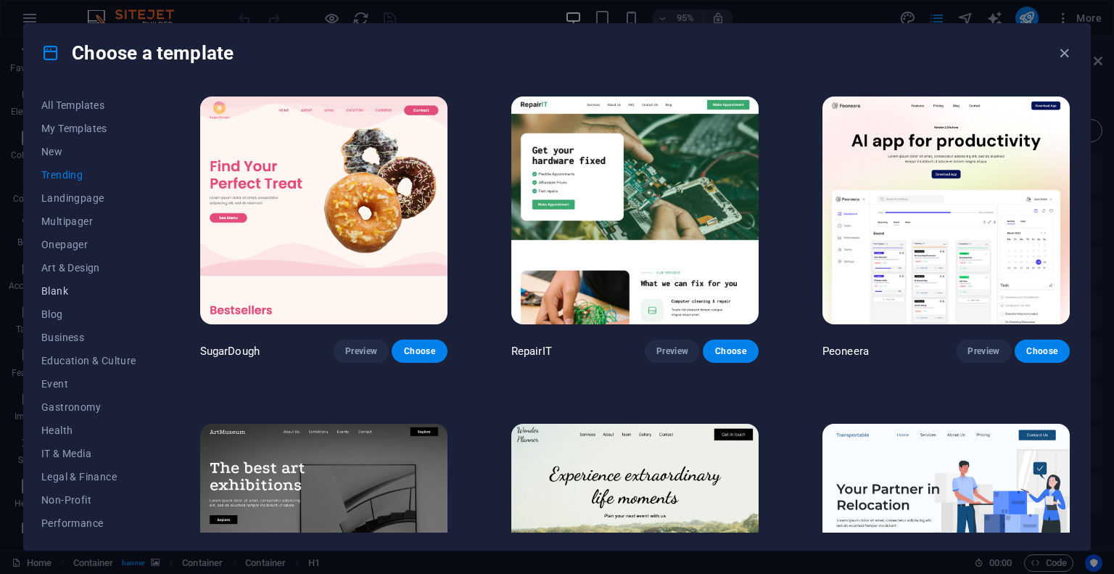
click at [57, 290] on span "Blank" at bounding box center [88, 291] width 95 height 12
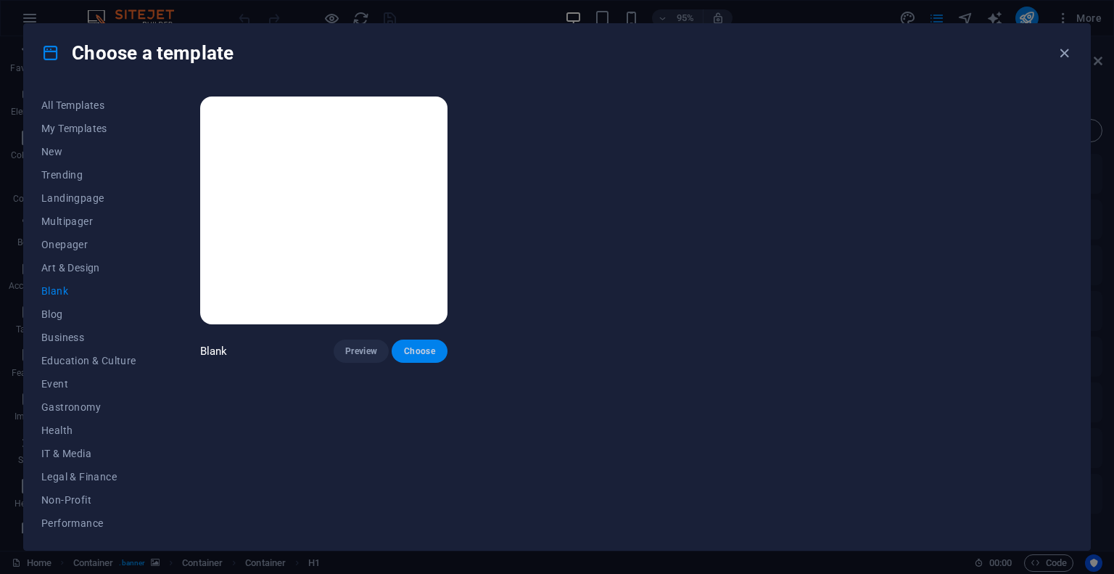
click at [429, 353] on span "Choose" at bounding box center [419, 351] width 32 height 12
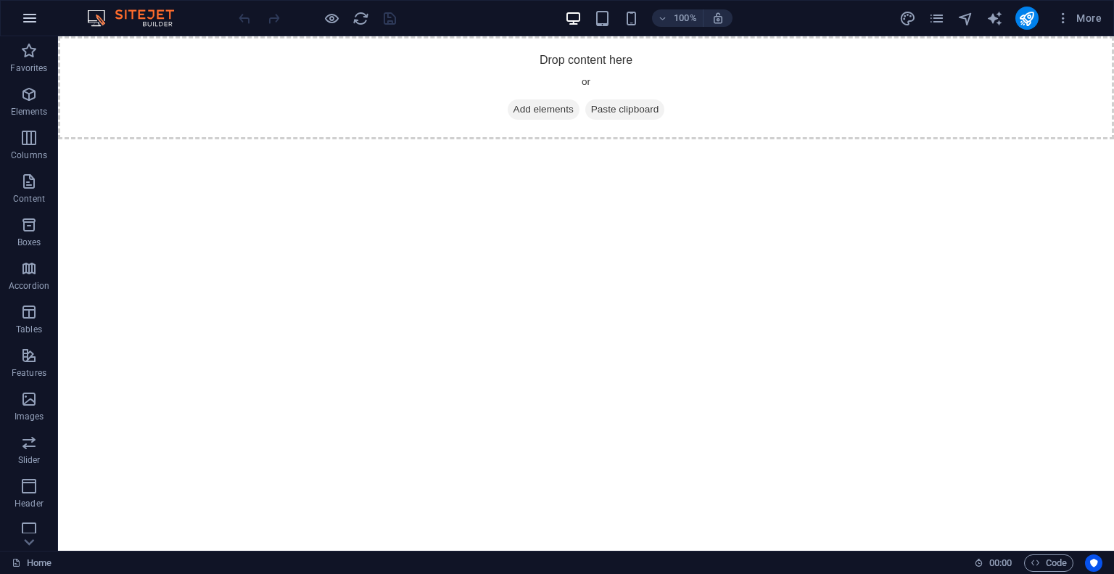
click at [35, 22] on icon "button" at bounding box center [29, 17] width 17 height 17
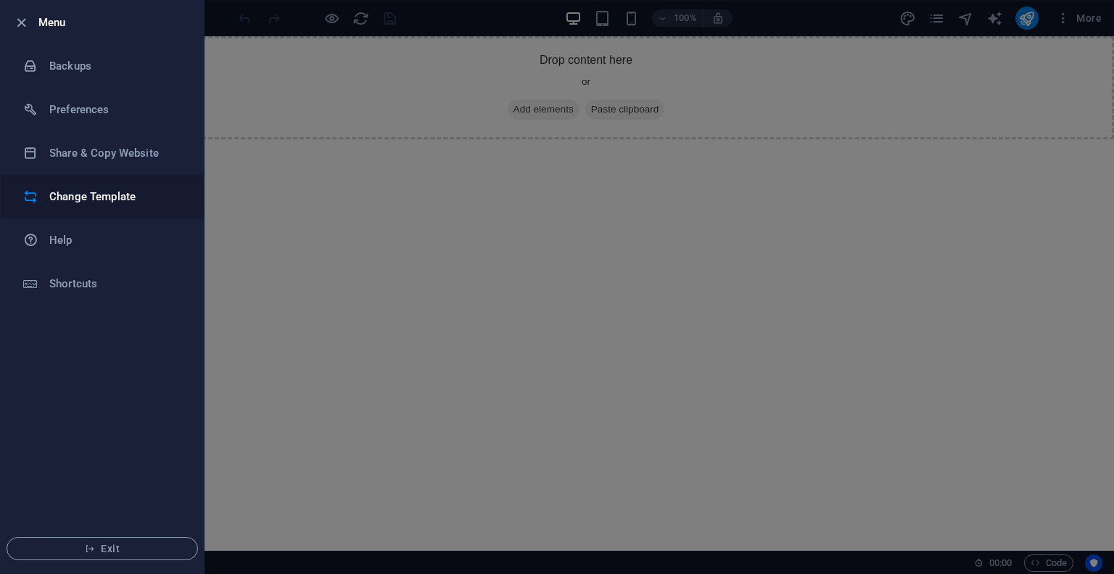
click at [110, 200] on h6 "Change Template" at bounding box center [116, 196] width 134 height 17
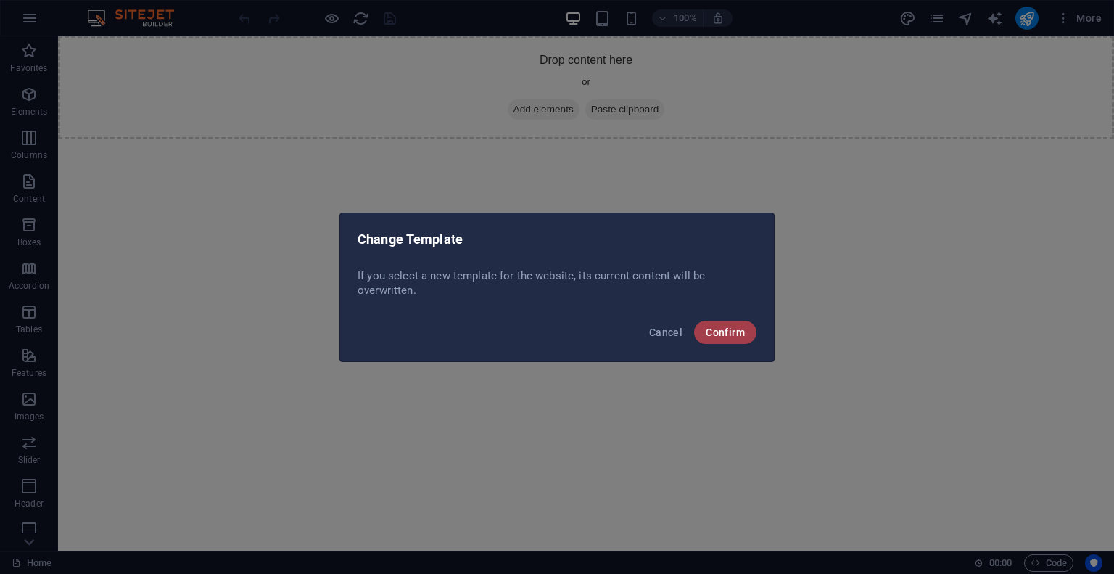
click at [712, 331] on span "Confirm" at bounding box center [725, 332] width 39 height 12
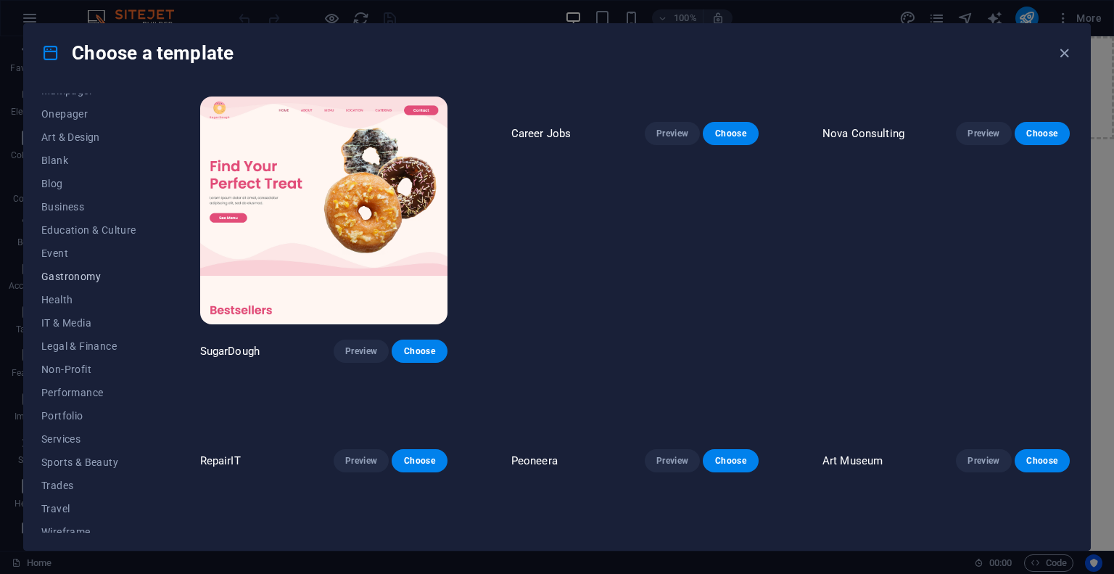
scroll to position [141, 0]
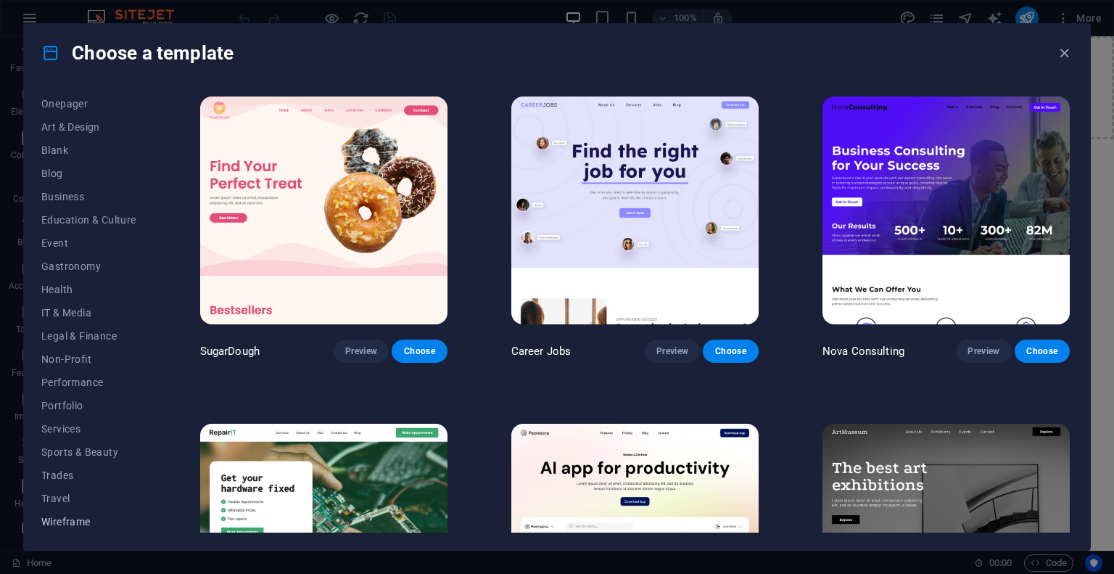
click at [62, 512] on button "Wireframe" at bounding box center [88, 521] width 95 height 23
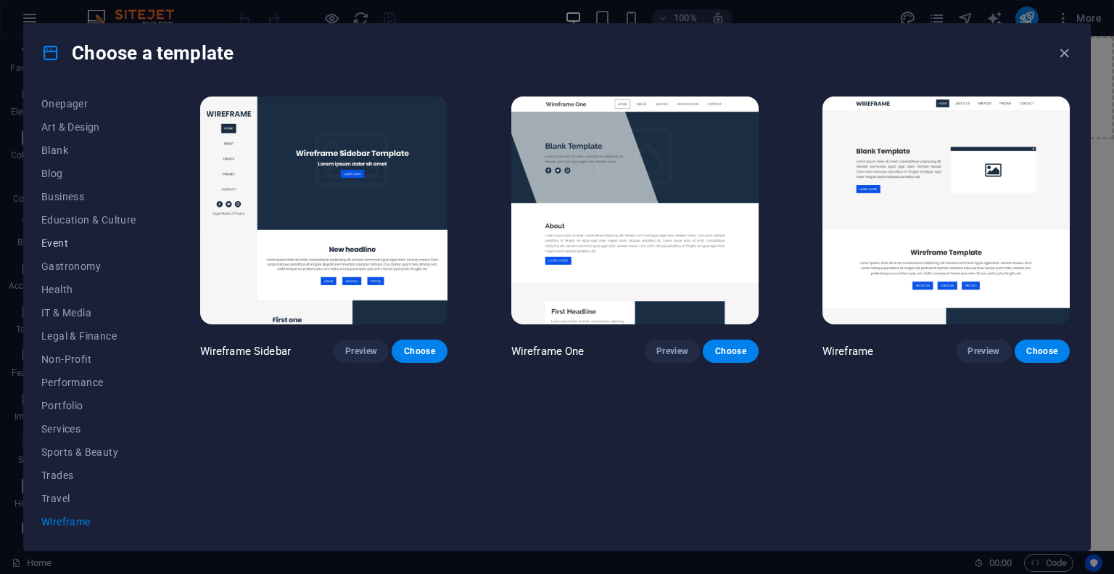
click at [65, 237] on span "Event" at bounding box center [88, 243] width 95 height 12
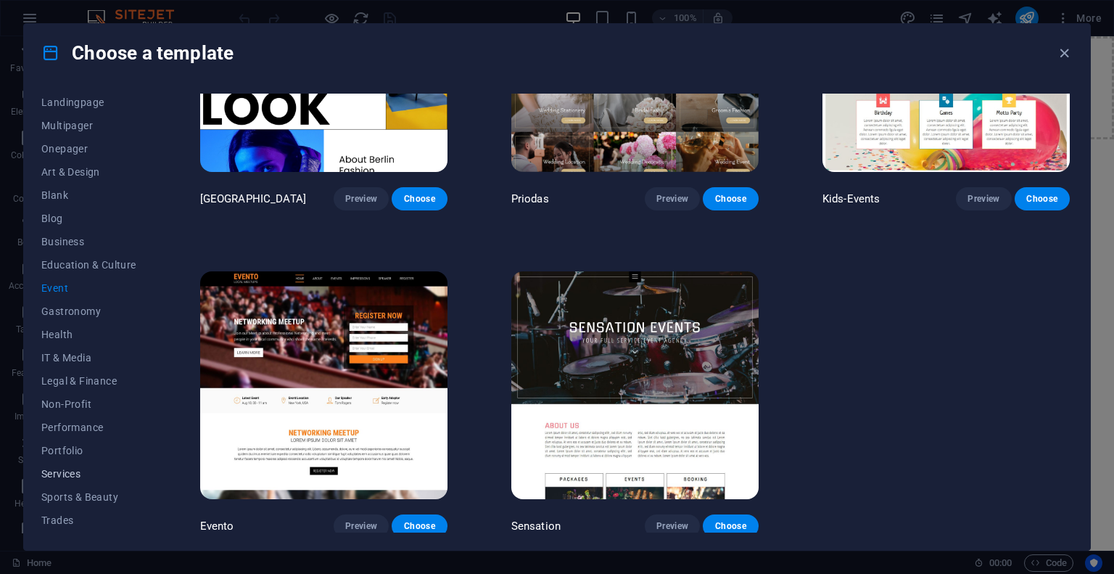
scroll to position [0, 0]
click at [61, 314] on span "Blog" at bounding box center [88, 314] width 95 height 12
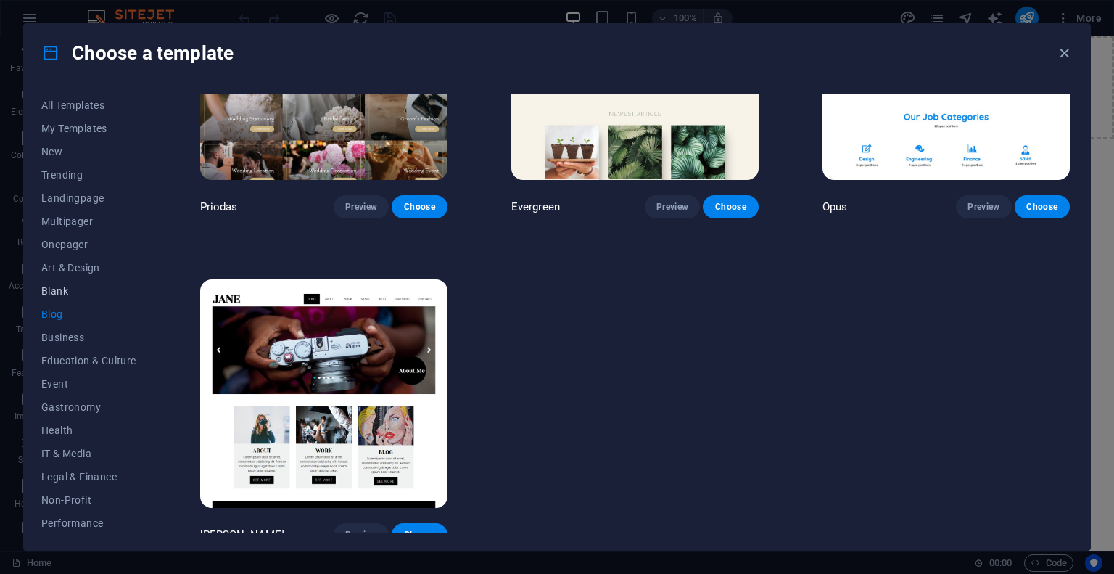
click at [55, 289] on span "Blank" at bounding box center [88, 291] width 95 height 12
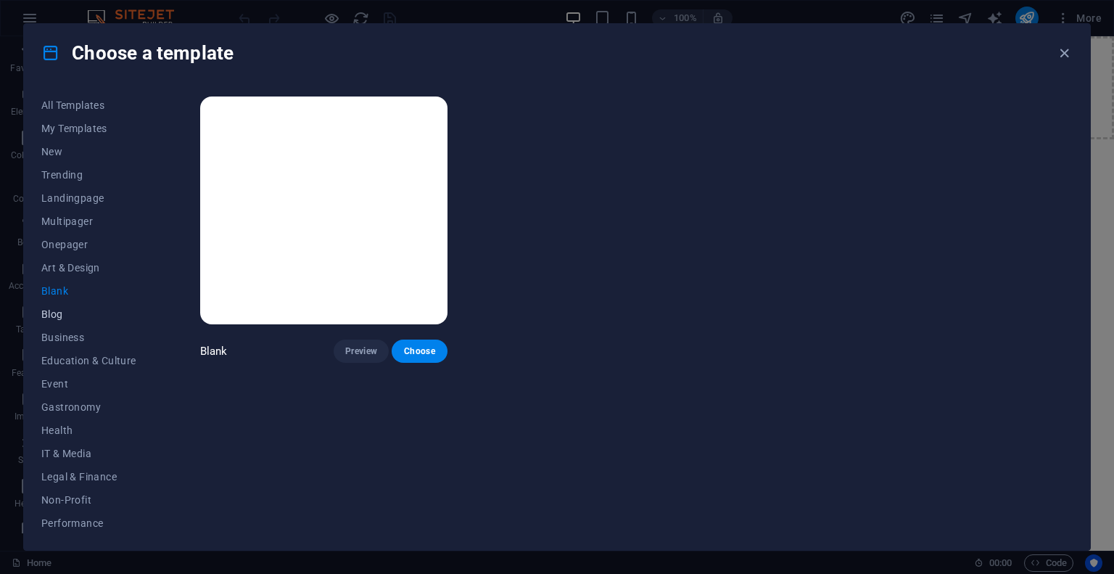
click at [53, 310] on span "Blog" at bounding box center [88, 314] width 95 height 12
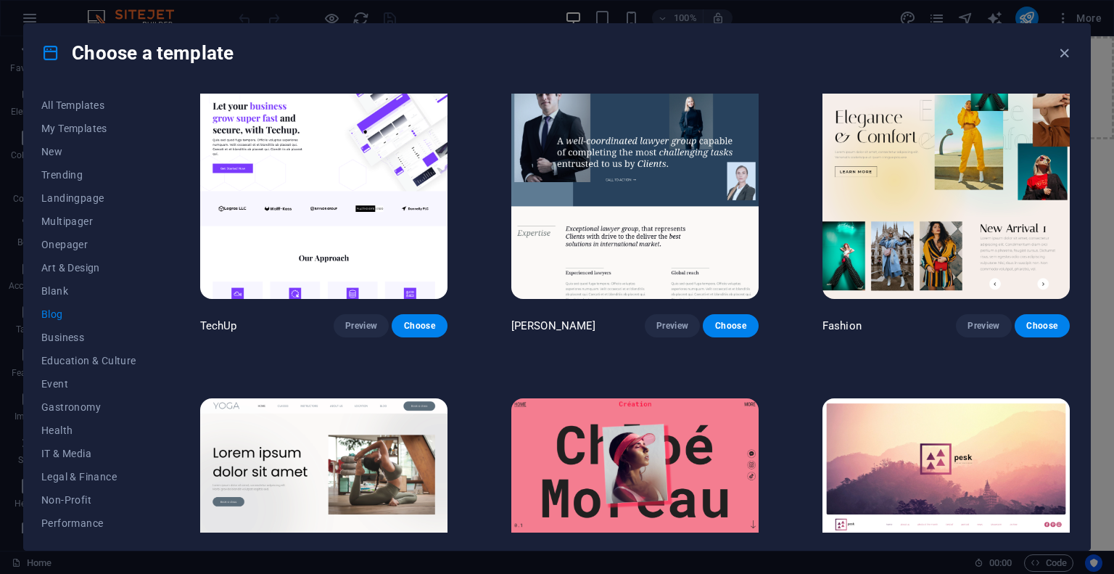
scroll to position [1668, 0]
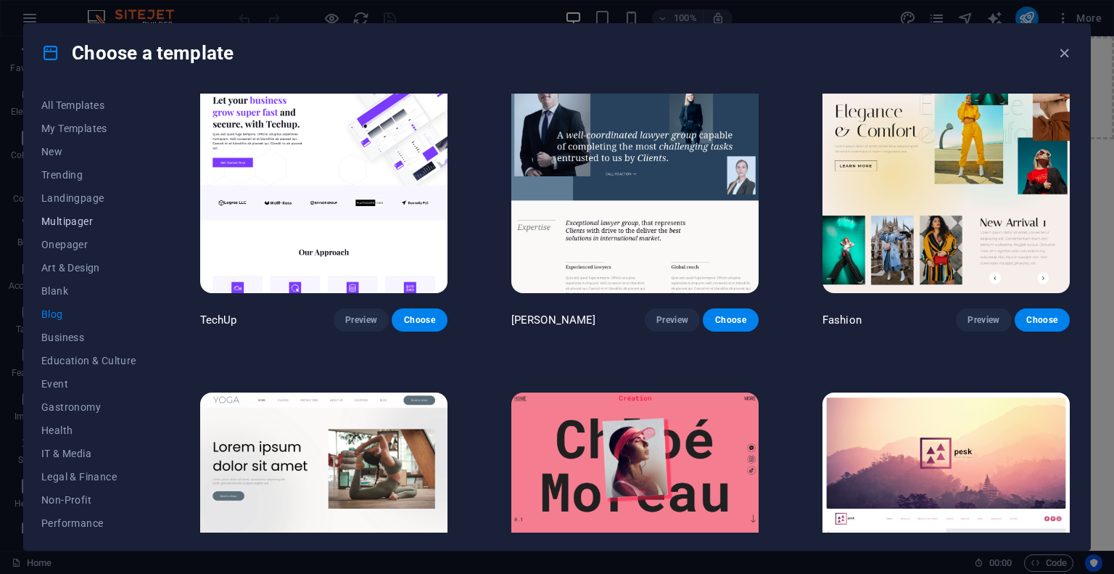
click at [81, 221] on span "Multipager" at bounding box center [88, 221] width 95 height 12
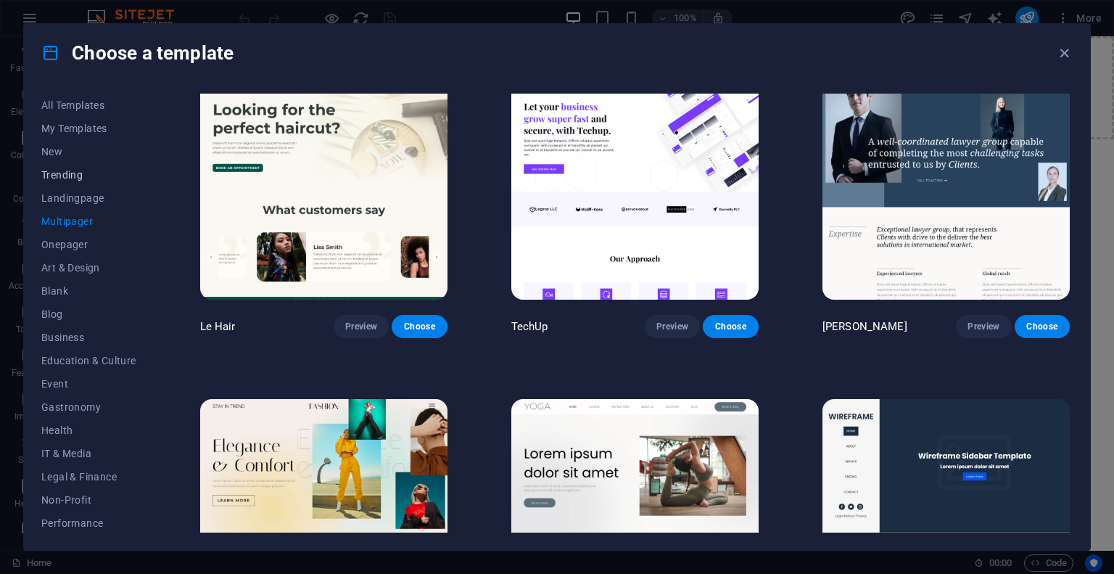
click at [69, 173] on span "Trending" at bounding box center [88, 175] width 95 height 12
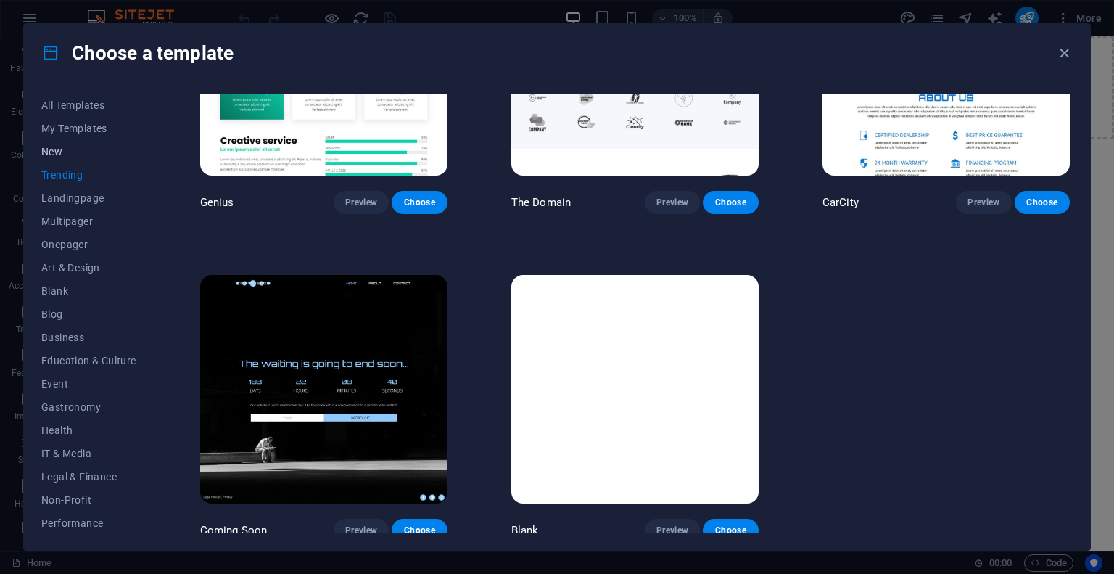
click at [58, 151] on span "New" at bounding box center [88, 152] width 95 height 12
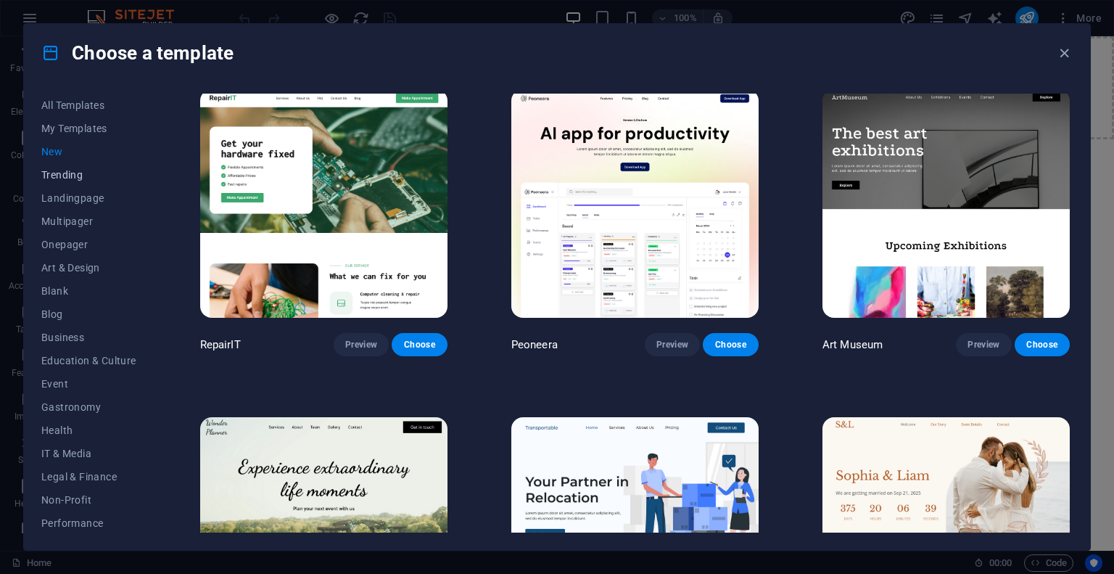
click at [73, 175] on span "Trending" at bounding box center [88, 175] width 95 height 12
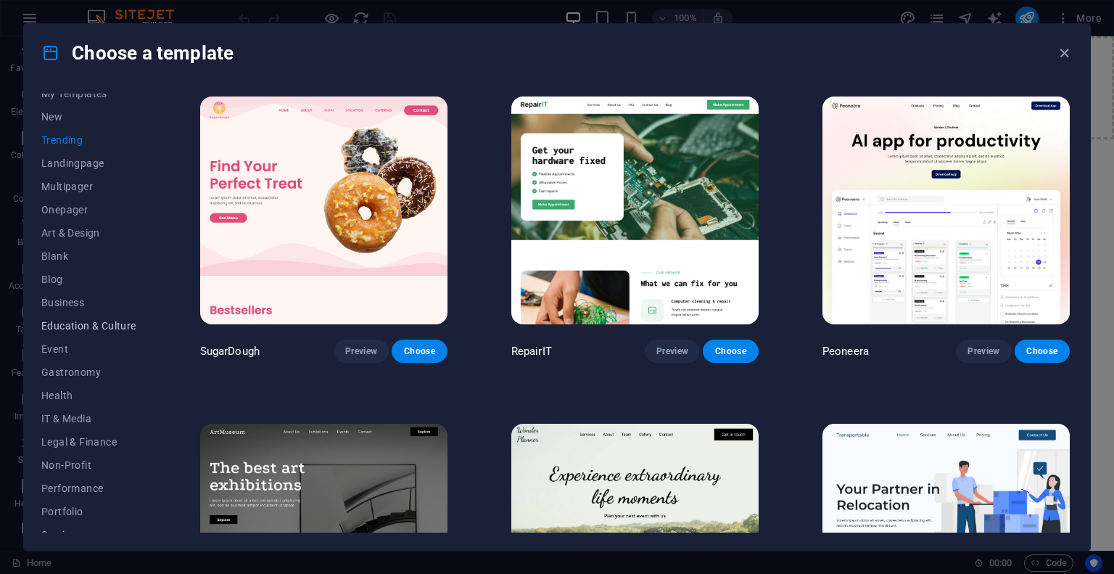
scroll to position [141, 0]
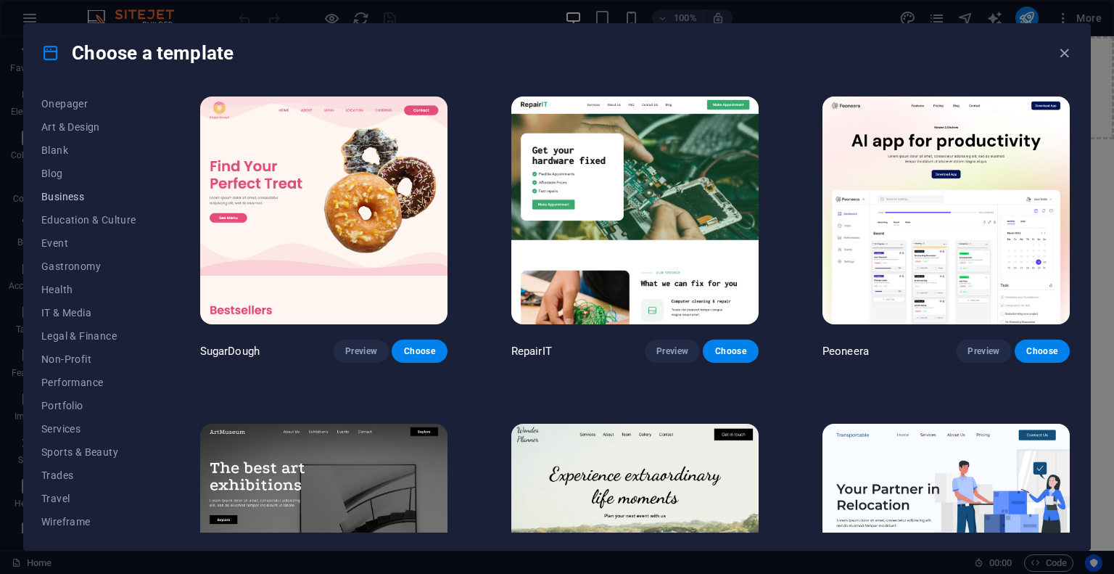
click at [73, 200] on span "Business" at bounding box center [88, 197] width 95 height 12
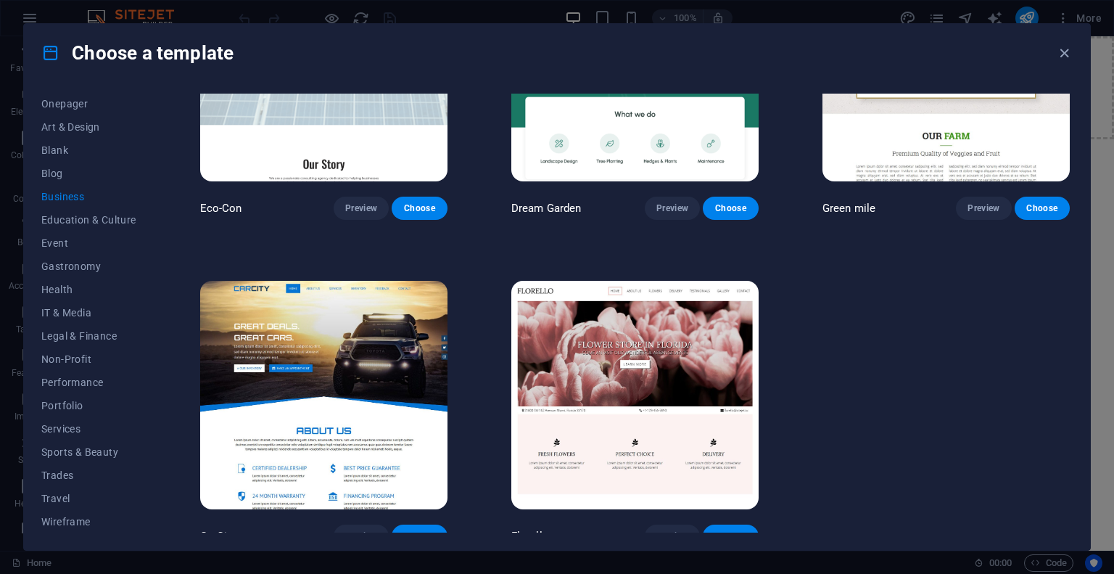
scroll to position [154, 0]
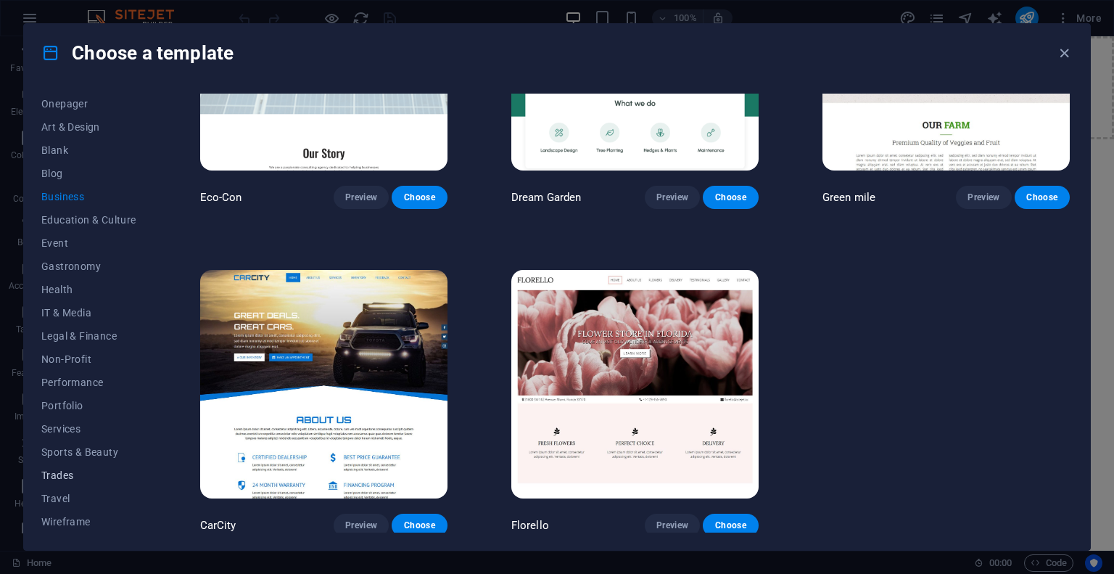
click at [64, 475] on span "Trades" at bounding box center [88, 475] width 95 height 12
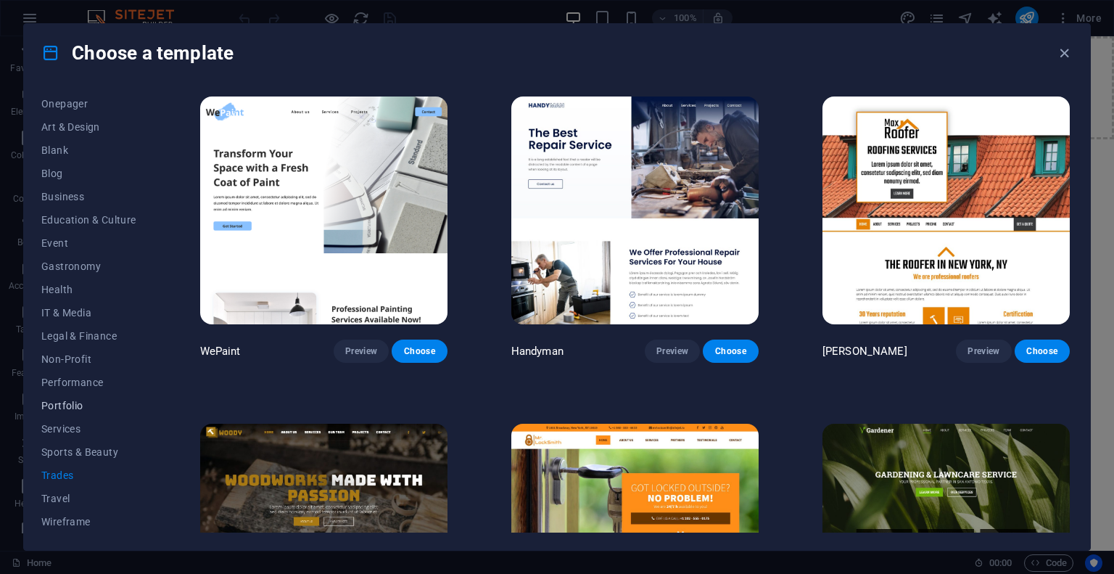
click at [73, 410] on span "Portfolio" at bounding box center [88, 406] width 95 height 12
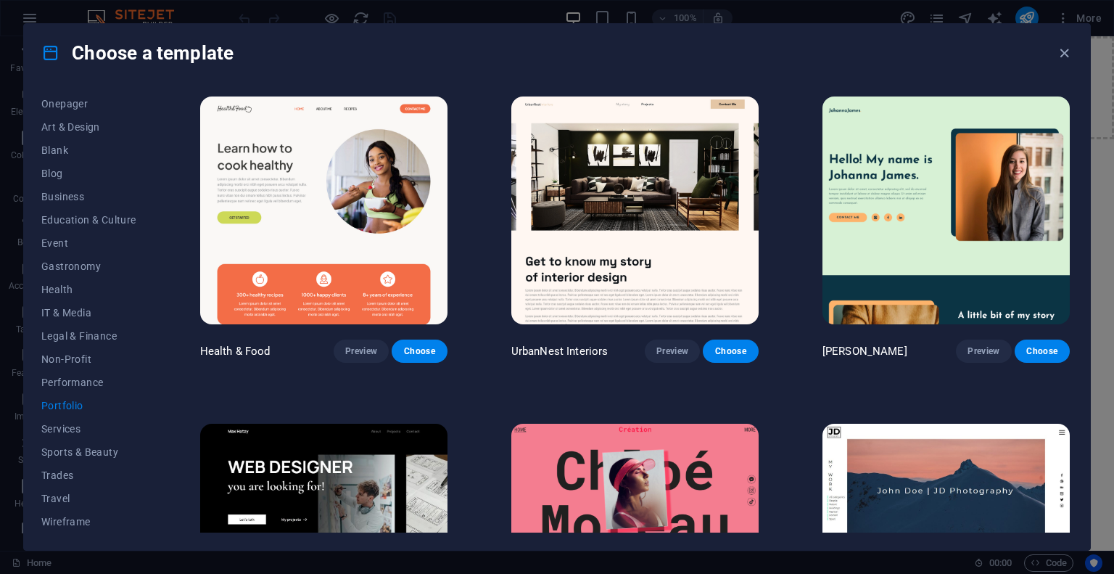
scroll to position [480, 0]
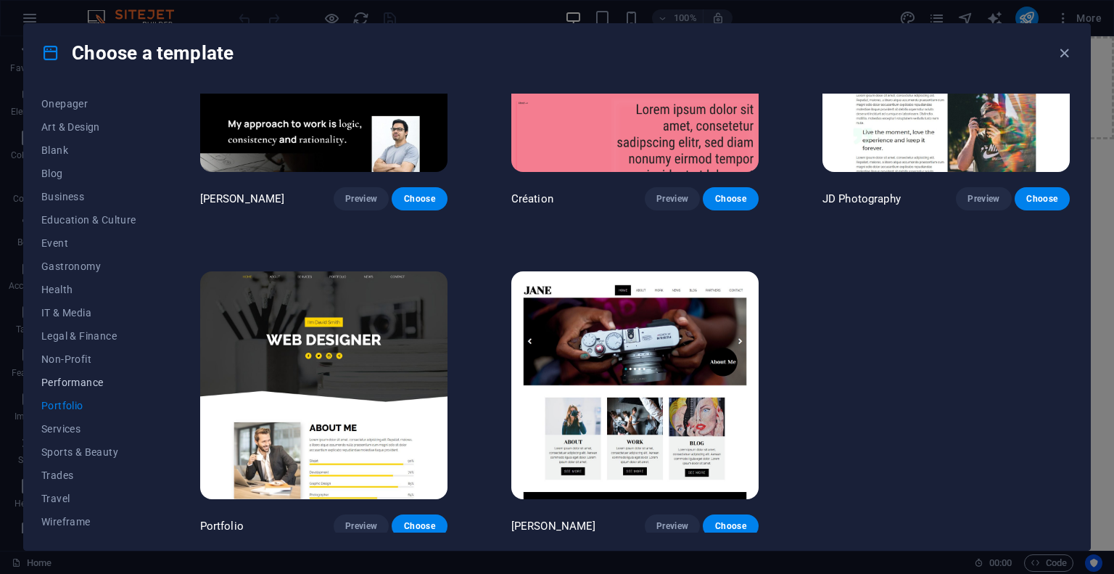
click at [87, 384] on span "Performance" at bounding box center [88, 382] width 95 height 12
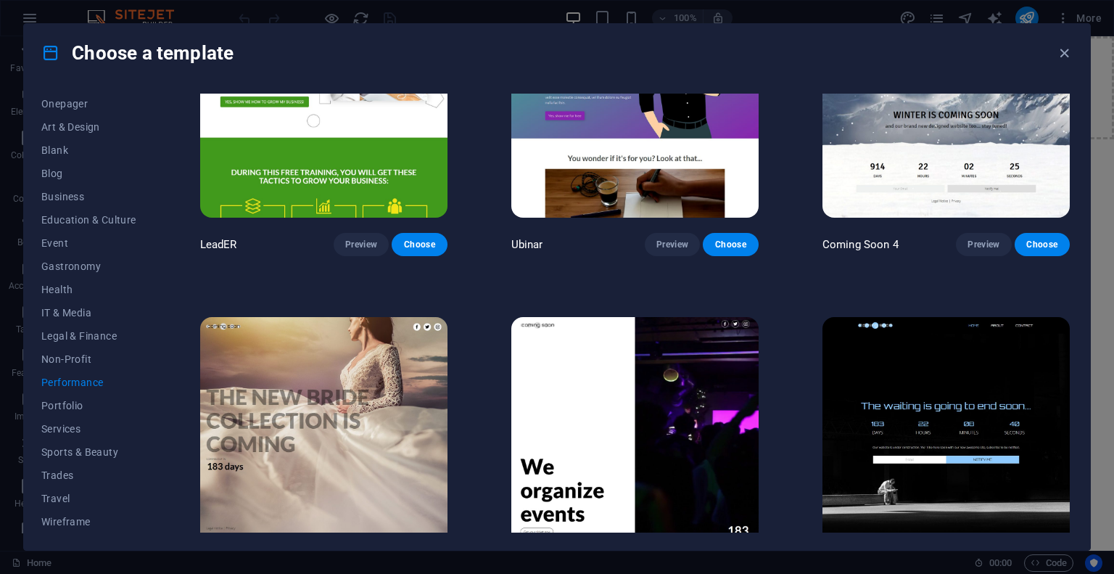
scroll to position [1458, 0]
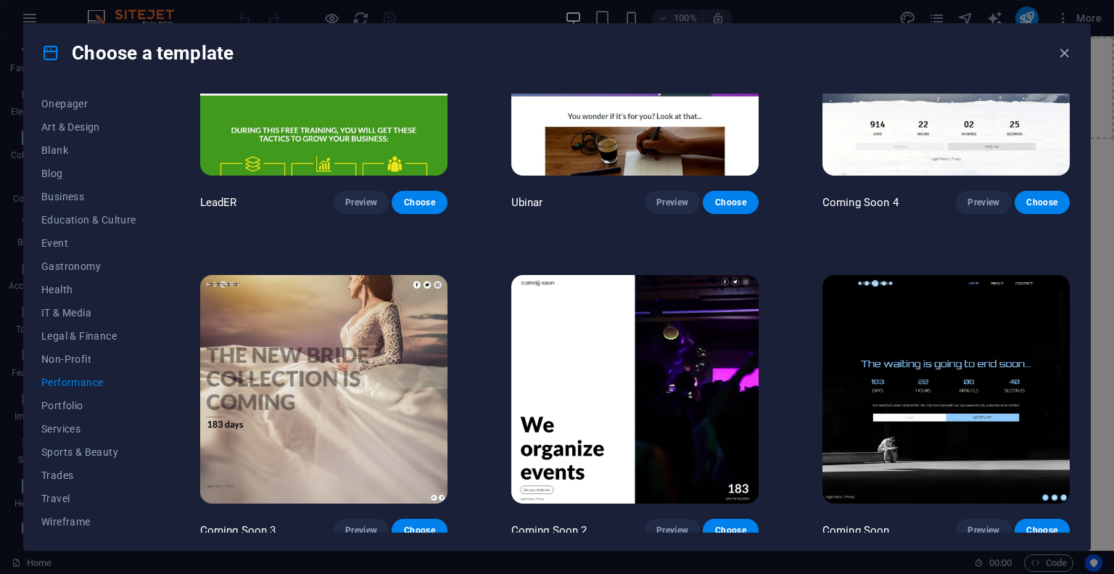
click at [991, 363] on img at bounding box center [945, 389] width 247 height 228
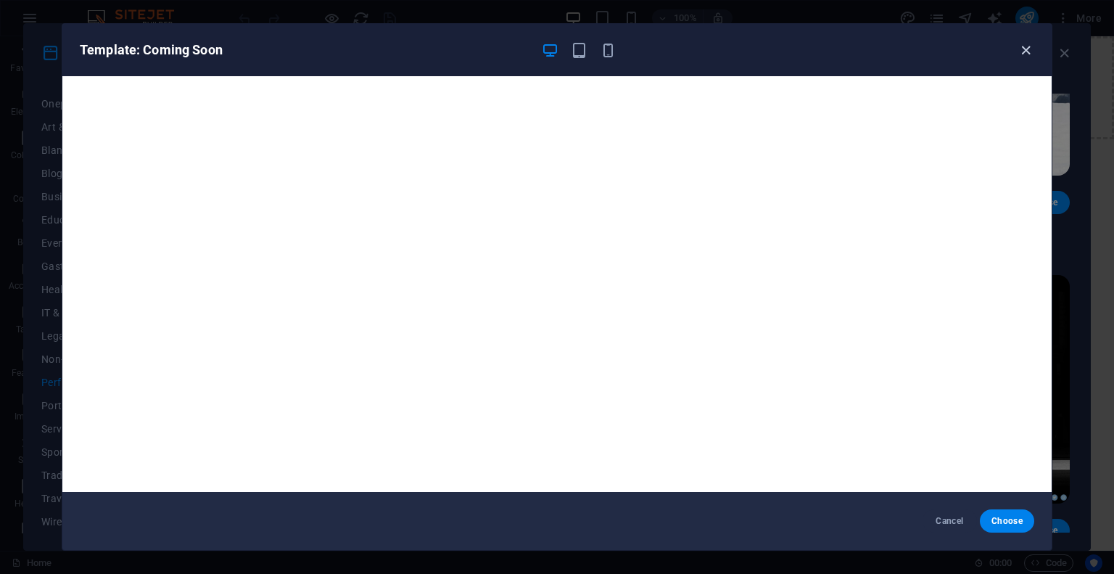
click at [1033, 51] on icon "button" at bounding box center [1025, 50] width 17 height 17
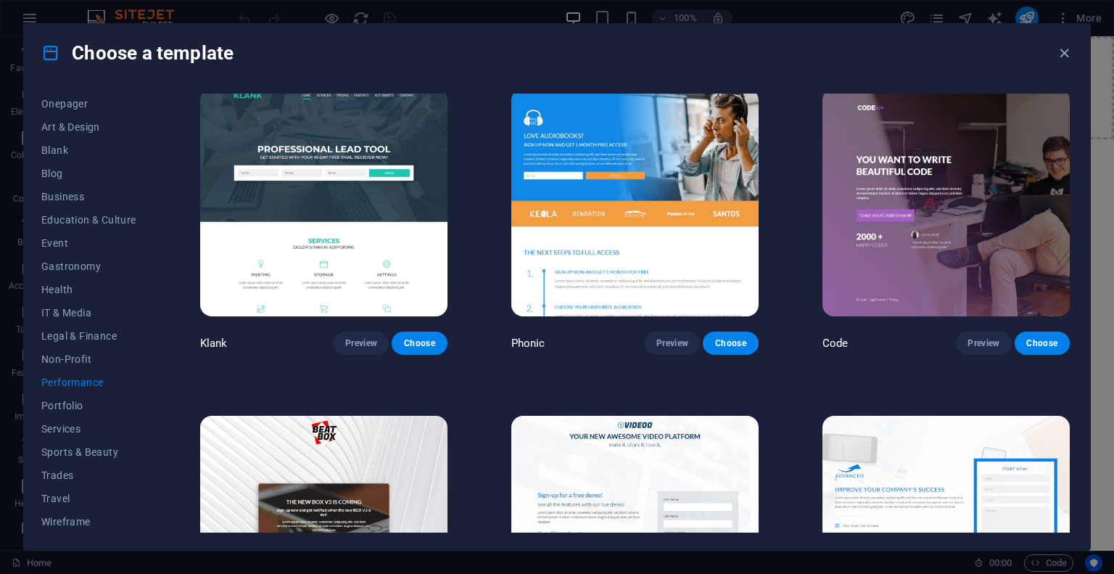
scroll to position [0, 0]
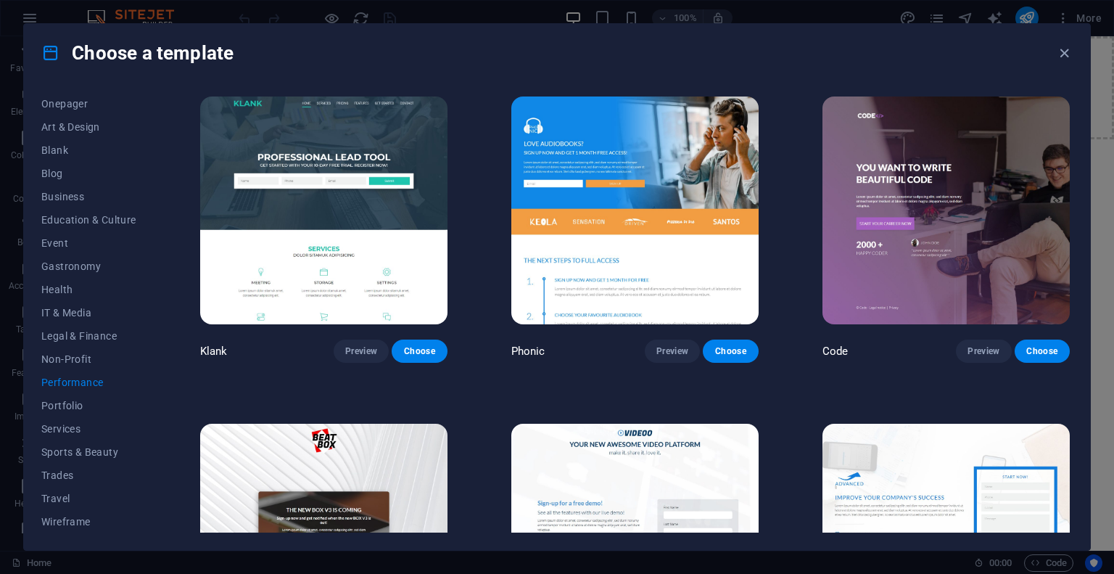
click at [345, 191] on img at bounding box center [323, 210] width 247 height 228
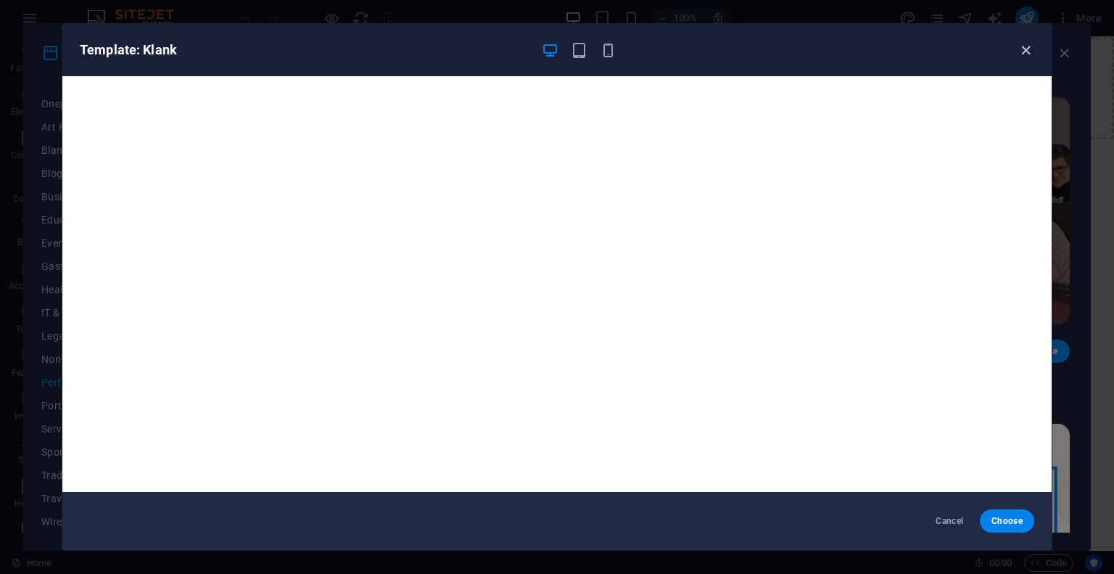
click at [1024, 44] on icon "button" at bounding box center [1025, 50] width 17 height 17
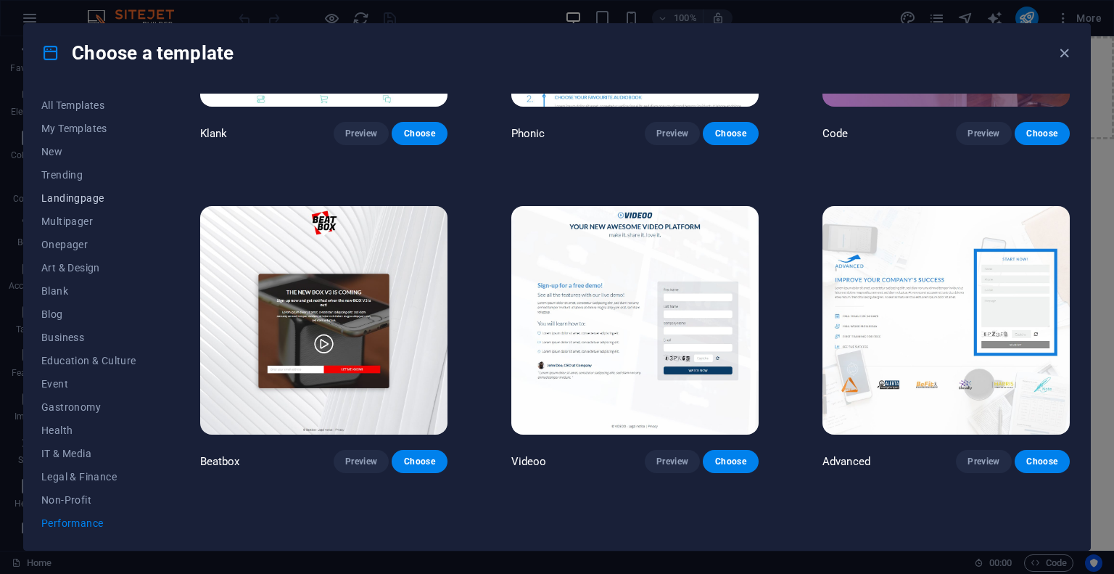
click at [84, 202] on span "Landingpage" at bounding box center [88, 198] width 95 height 12
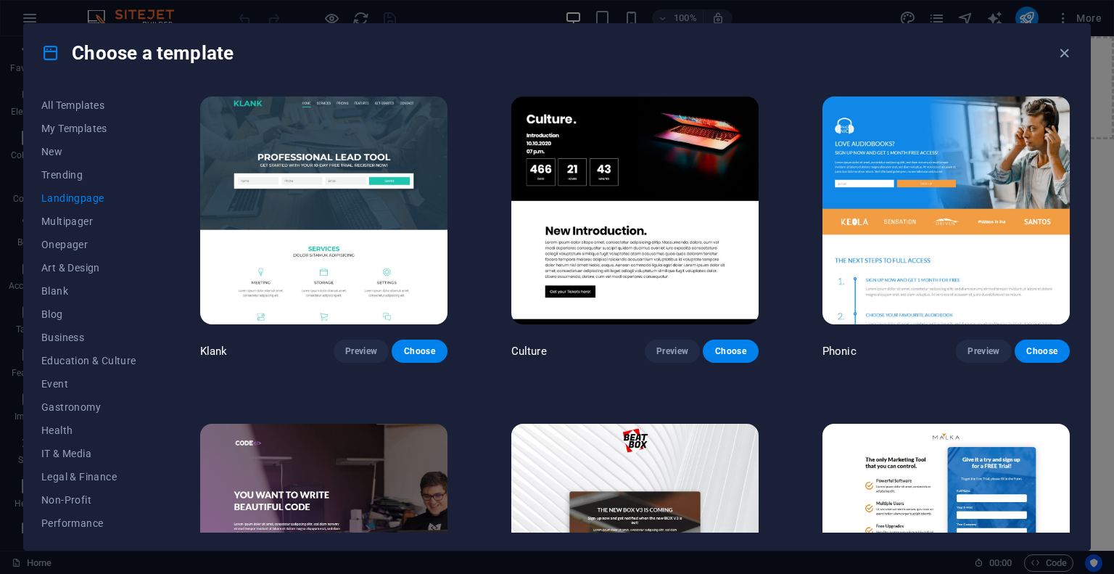
click at [591, 171] on img at bounding box center [634, 210] width 247 height 228
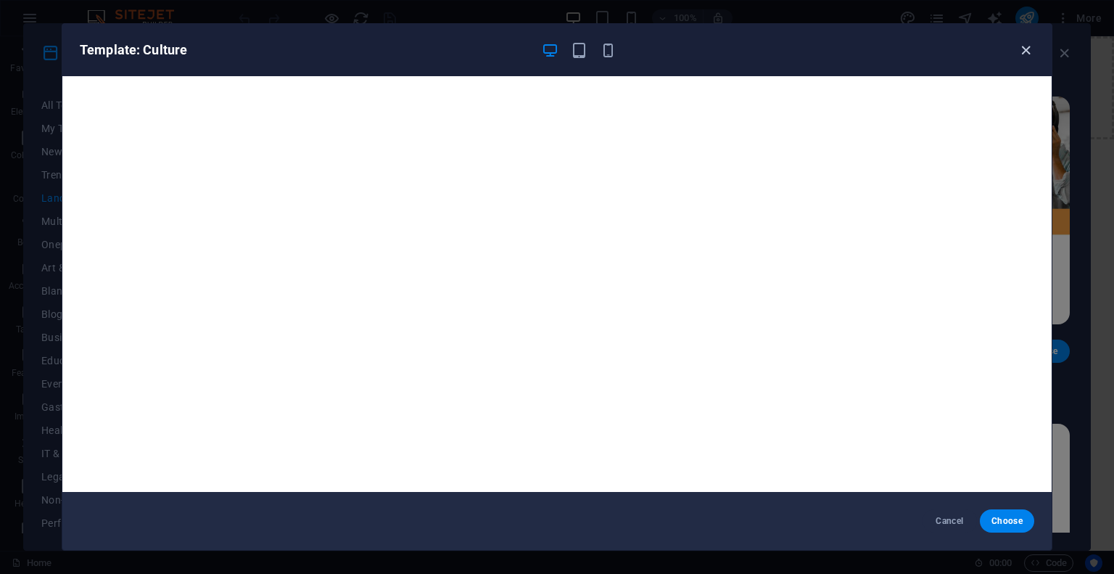
click at [1026, 43] on icon "button" at bounding box center [1025, 50] width 17 height 17
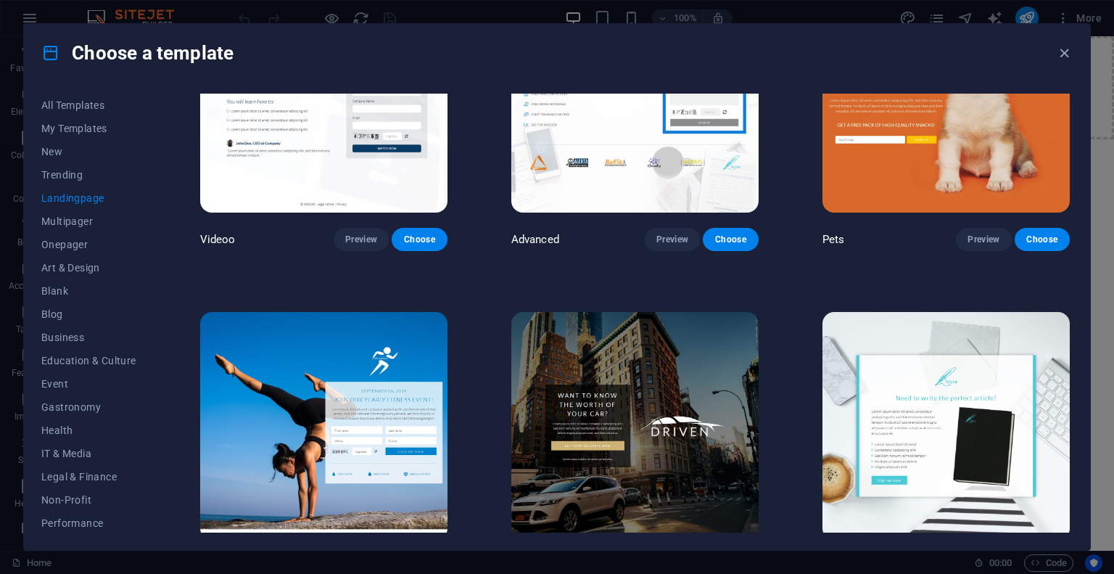
scroll to position [725, 0]
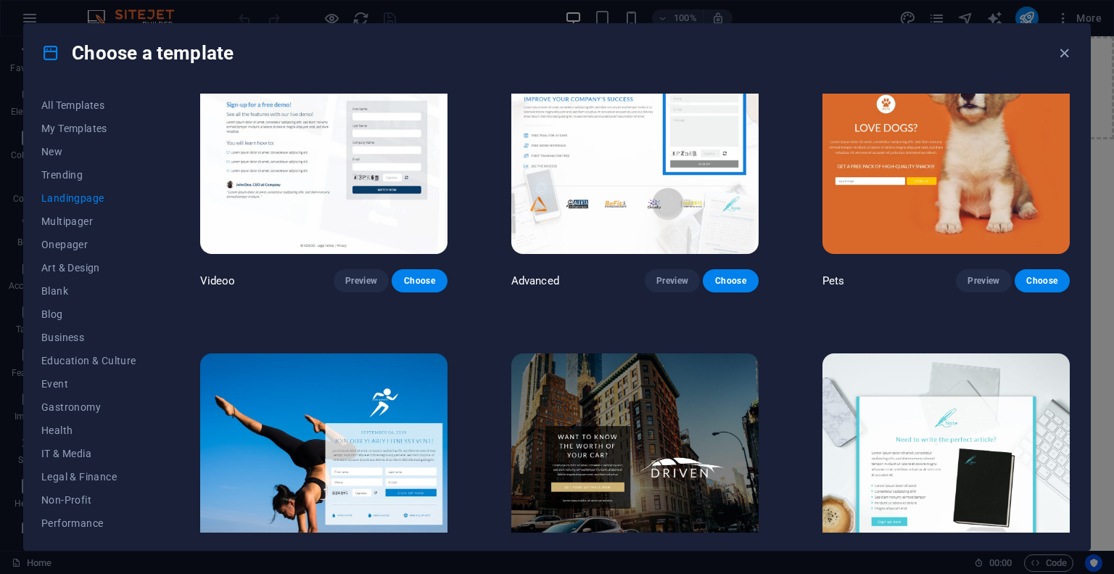
click at [899, 176] on img at bounding box center [945, 140] width 247 height 228
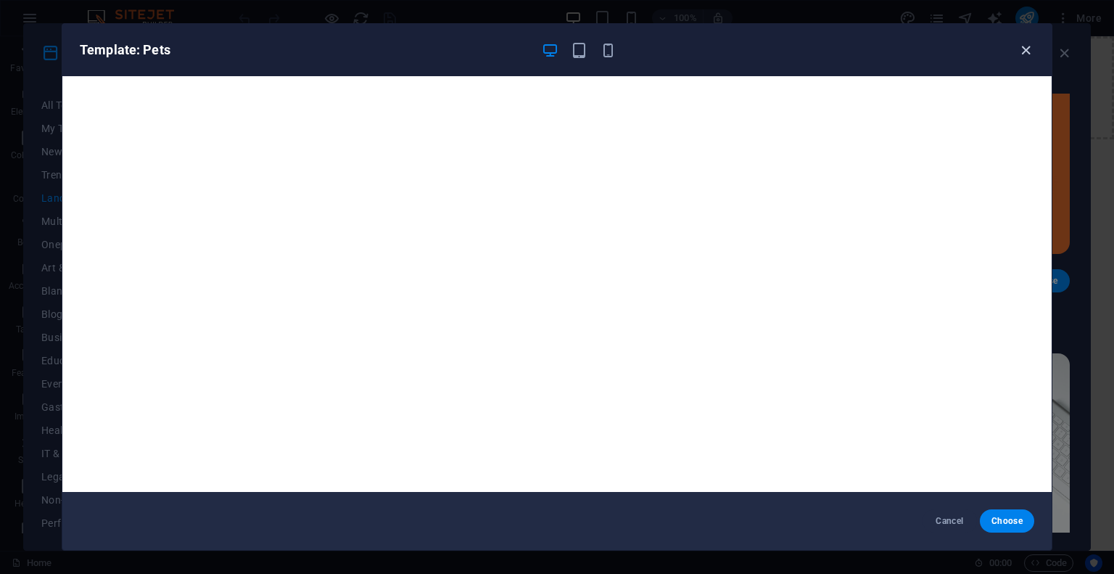
click at [1020, 49] on icon "button" at bounding box center [1025, 50] width 17 height 17
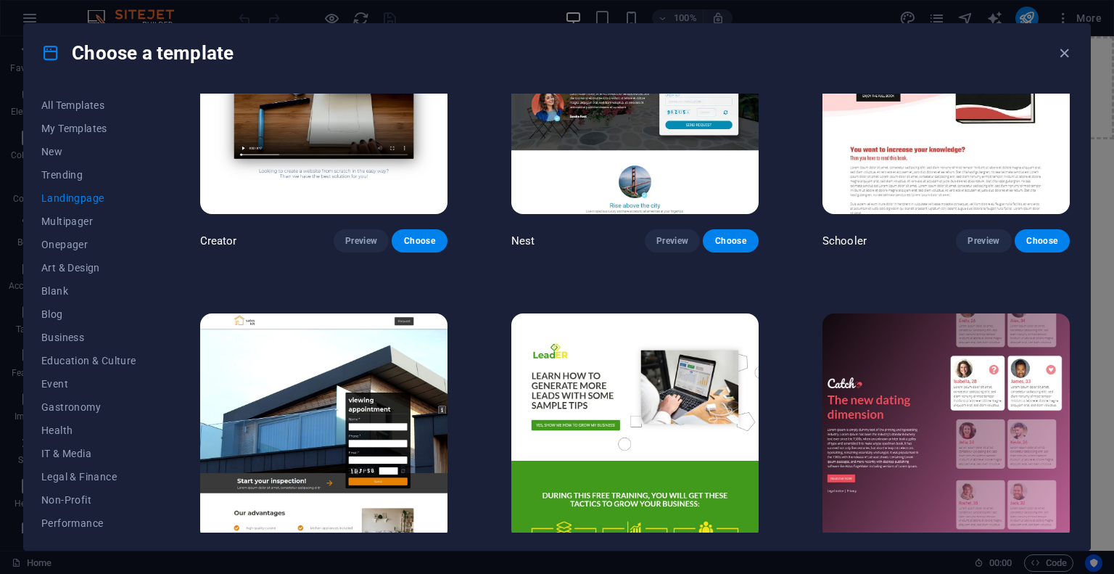
scroll to position [1813, 0]
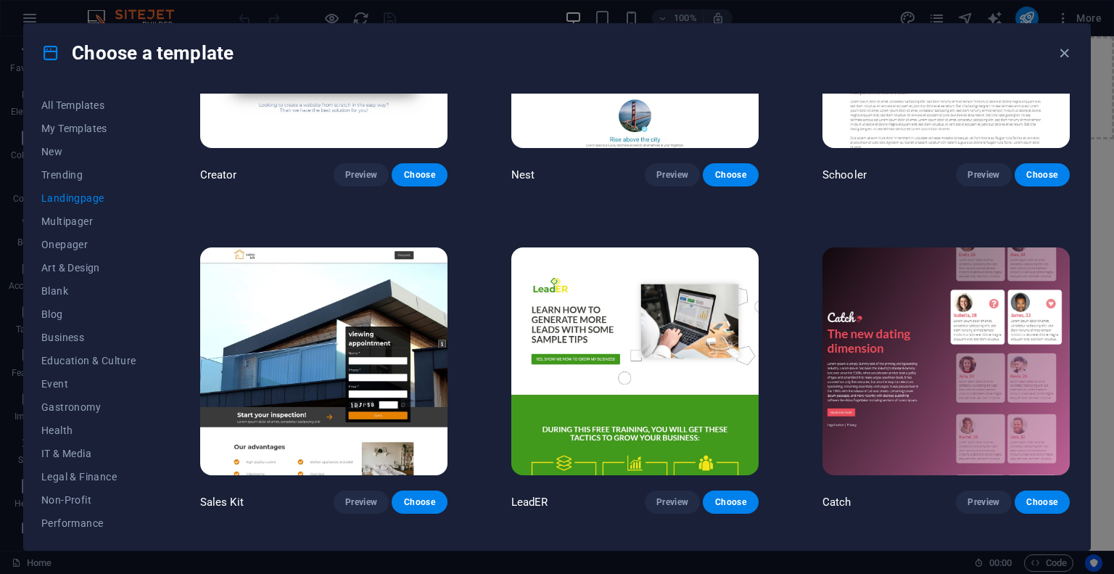
click at [307, 307] on img at bounding box center [323, 361] width 247 height 228
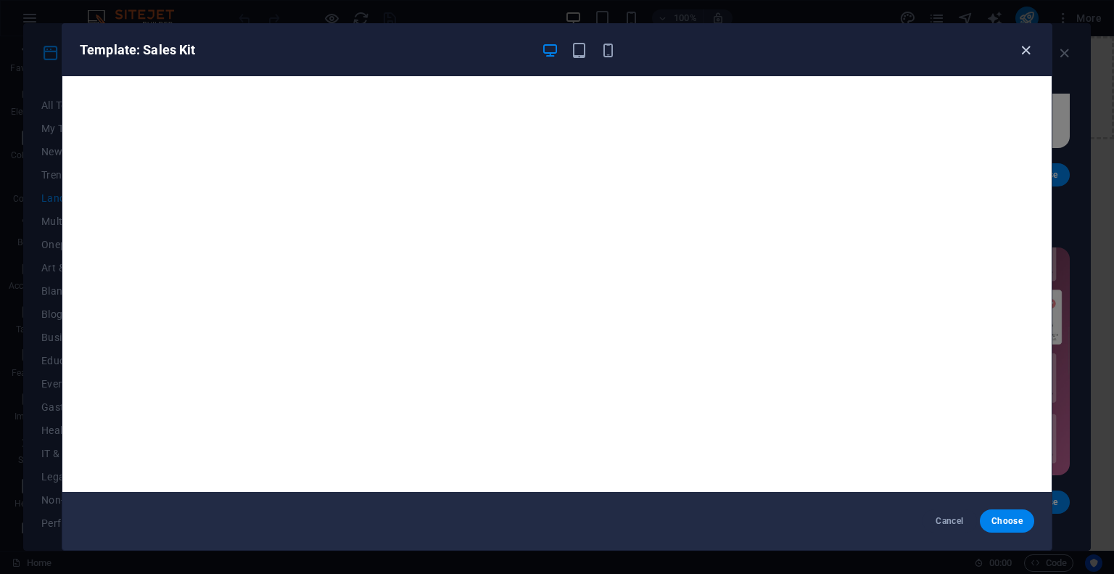
click at [1020, 46] on icon "button" at bounding box center [1025, 50] width 17 height 17
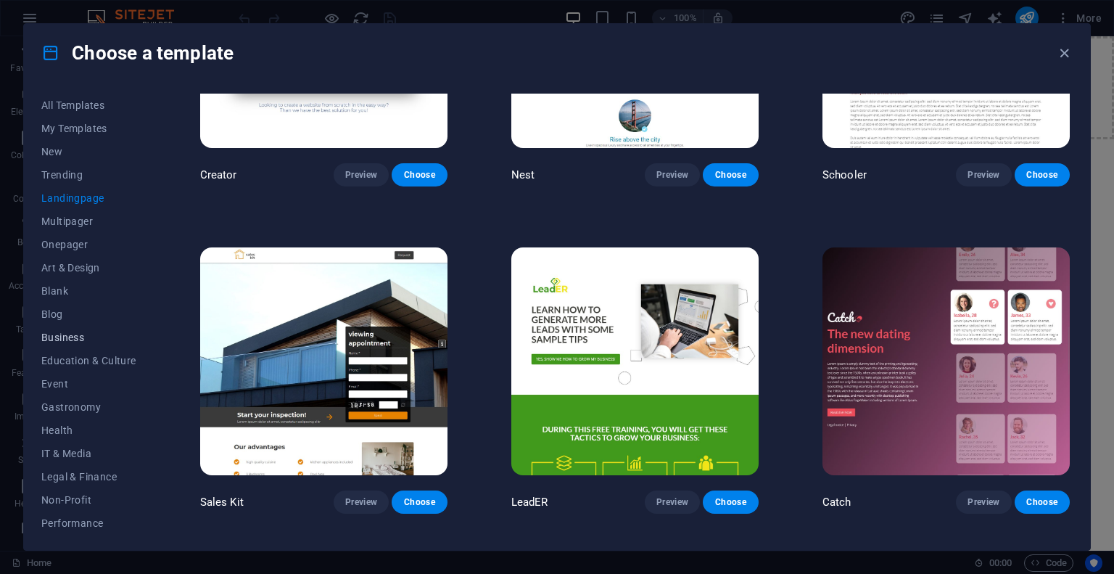
click at [75, 339] on span "Business" at bounding box center [88, 337] width 95 height 12
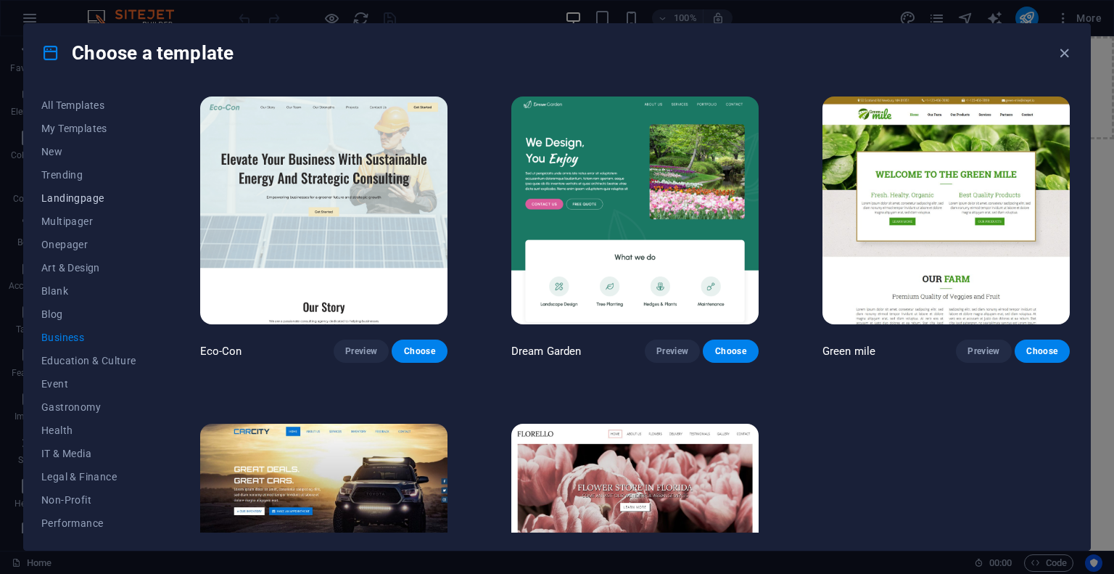
click at [79, 199] on span "Landingpage" at bounding box center [88, 198] width 95 height 12
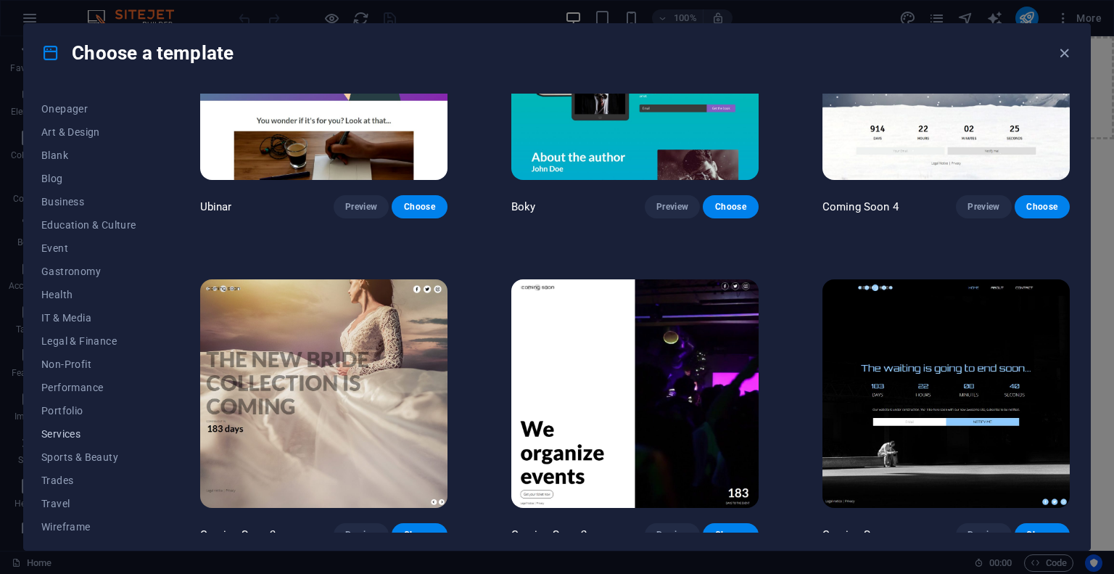
scroll to position [141, 0]
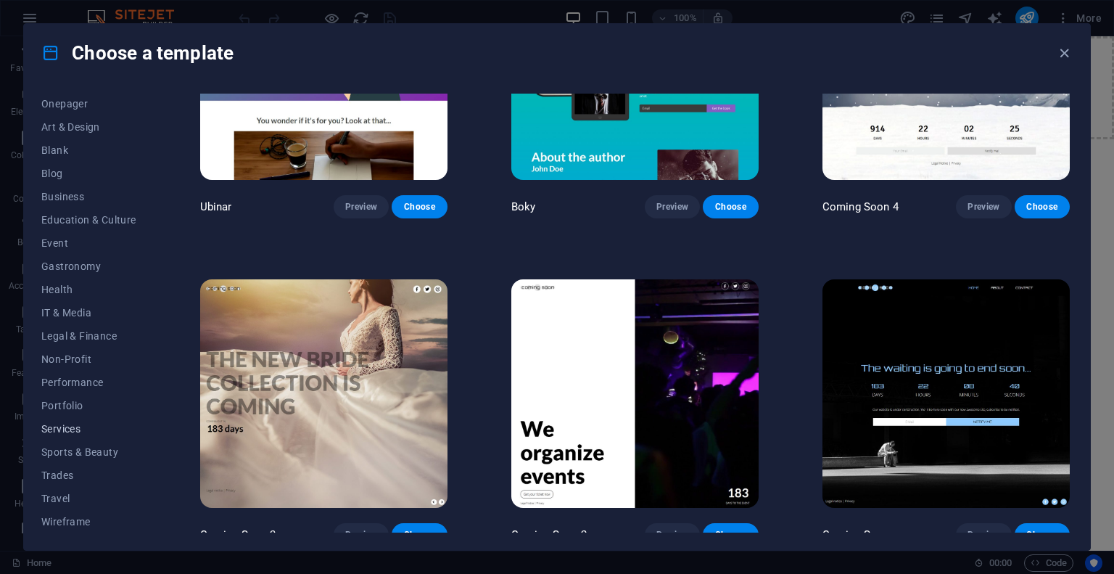
click at [70, 424] on span "Services" at bounding box center [88, 429] width 95 height 12
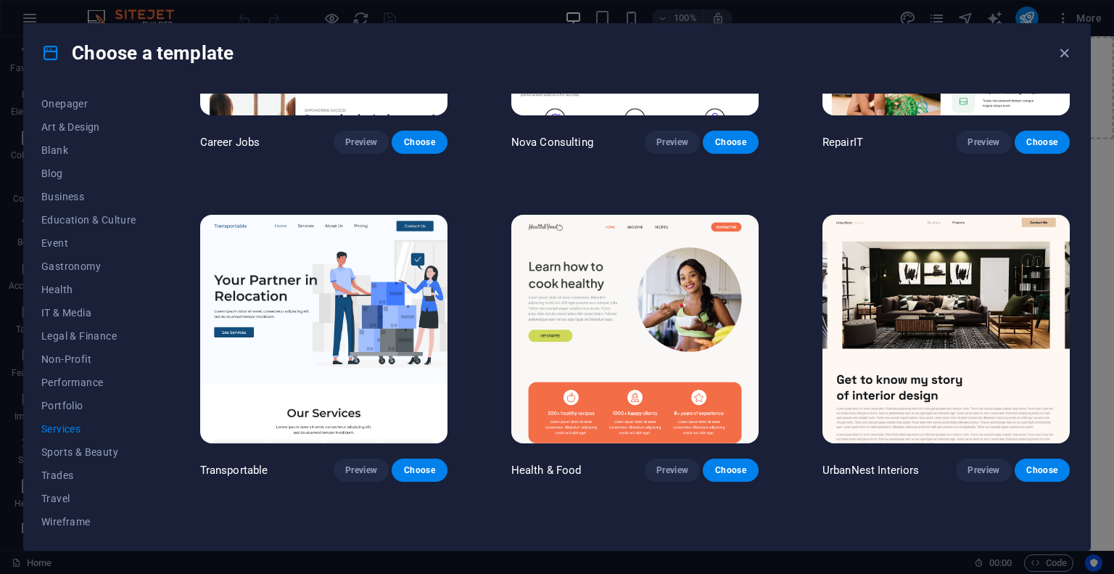
scroll to position [152, 0]
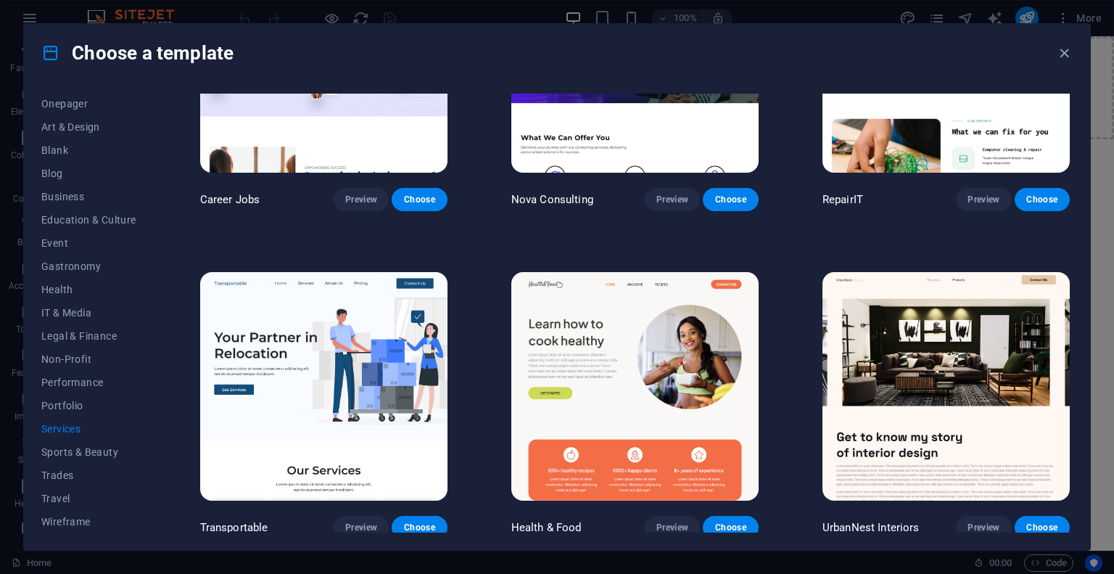
click at [933, 361] on img at bounding box center [945, 386] width 247 height 228
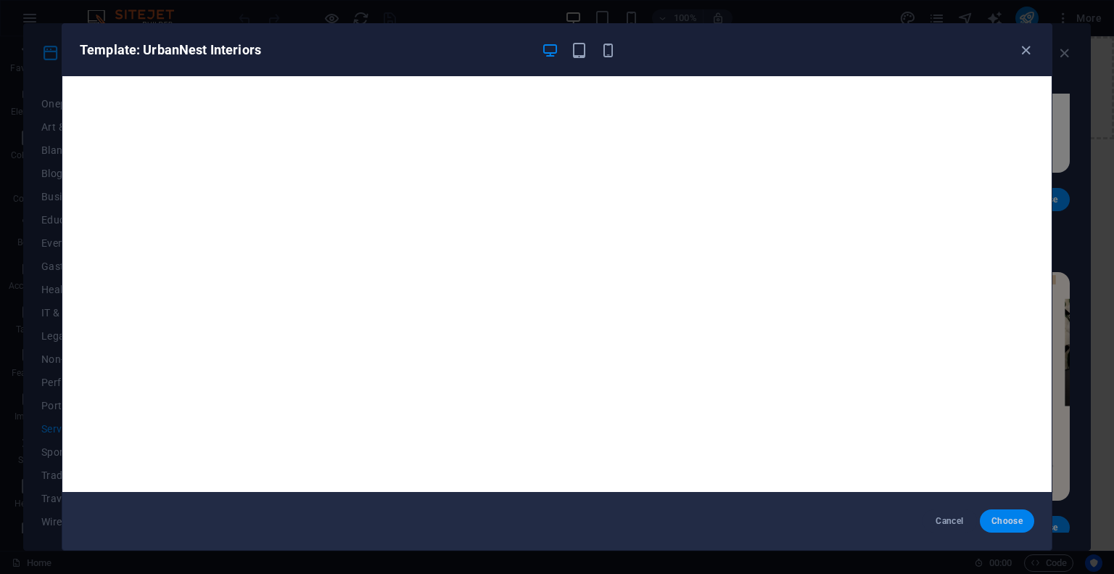
click at [1012, 519] on span "Choose" at bounding box center [1006, 521] width 31 height 12
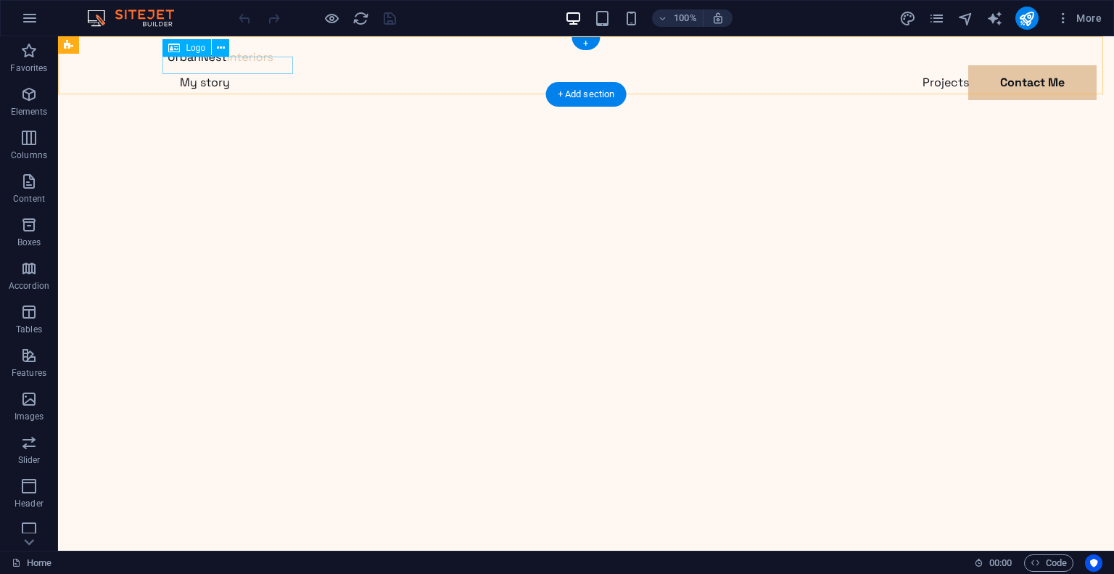
click at [203, 64] on div at bounding box center [585, 56] width 835 height 17
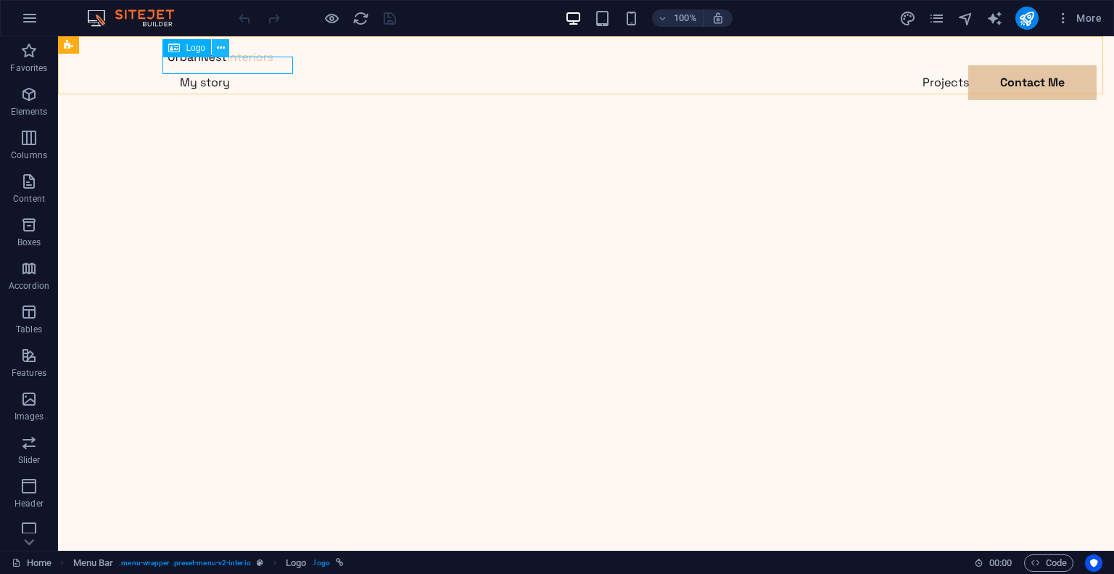
click at [220, 49] on icon at bounding box center [221, 48] width 8 height 15
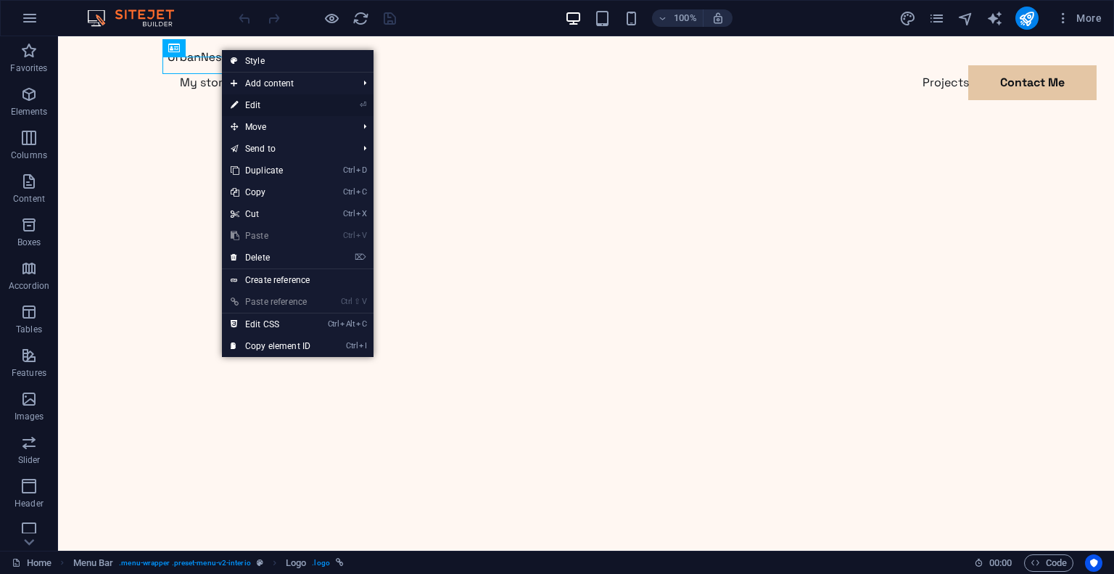
click at [267, 102] on link "⏎ Edit" at bounding box center [270, 105] width 97 height 22
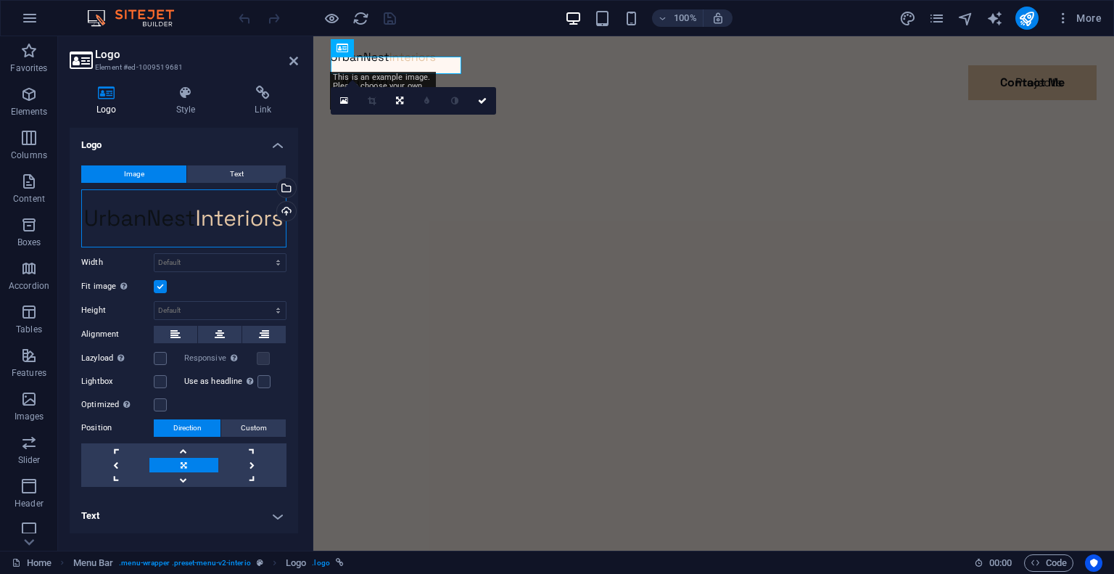
click at [200, 223] on div "Drag files here, click to choose files or select files from Files or our free s…" at bounding box center [183, 218] width 205 height 58
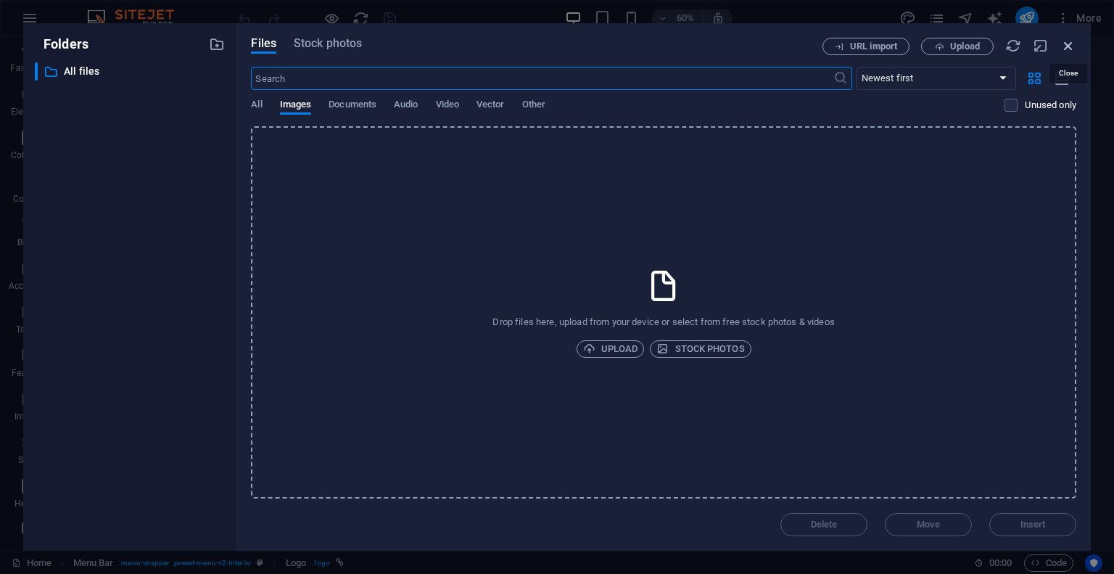
click at [1065, 51] on icon "button" at bounding box center [1068, 46] width 16 height 16
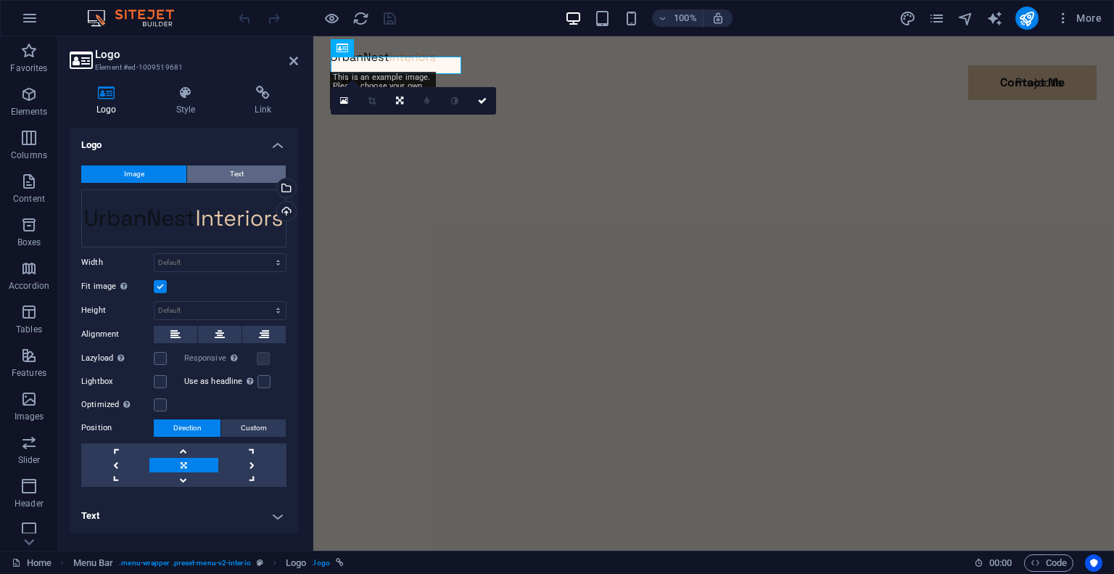
click at [226, 179] on button "Text" at bounding box center [236, 173] width 99 height 17
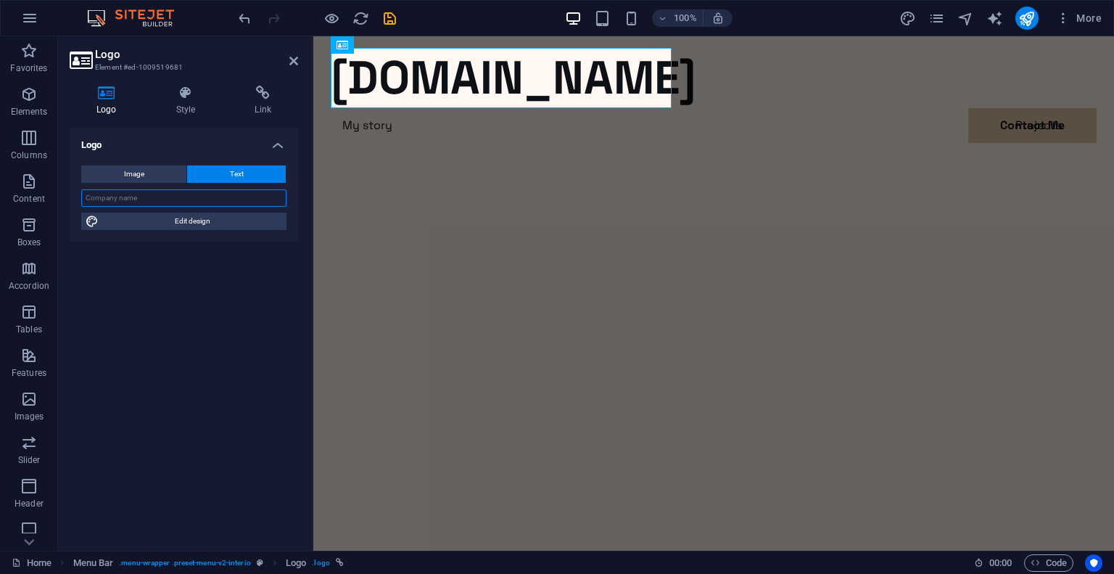
click at [157, 202] on input "text" at bounding box center [183, 197] width 205 height 17
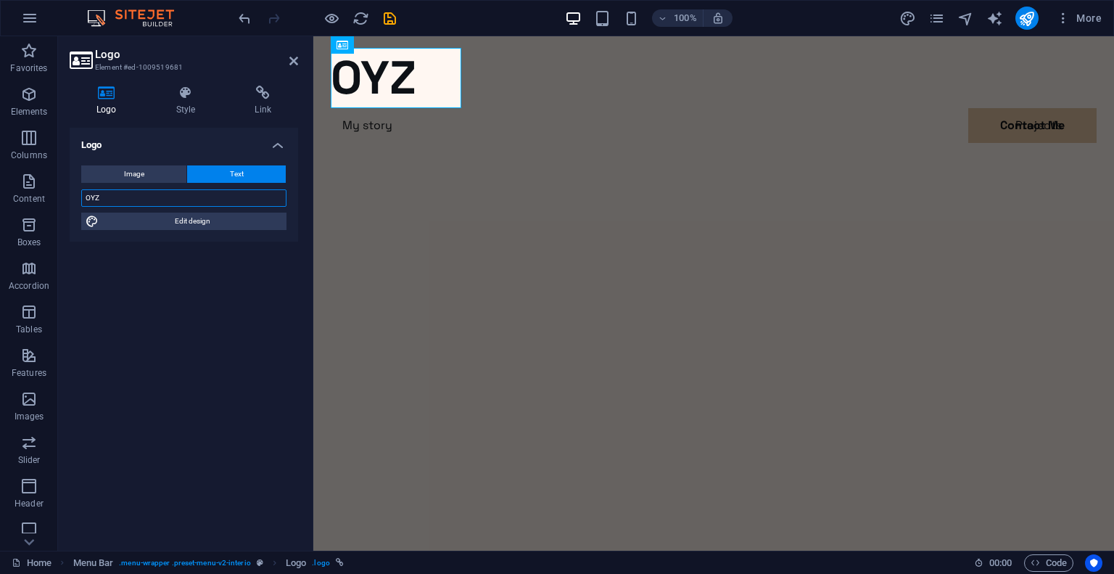
type input "OYZ"
click at [220, 278] on div "Logo Image Text Drag files here, click to choose files or select files from Fil…" at bounding box center [184, 333] width 228 height 411
click at [187, 220] on span "Edit design" at bounding box center [192, 220] width 179 height 17
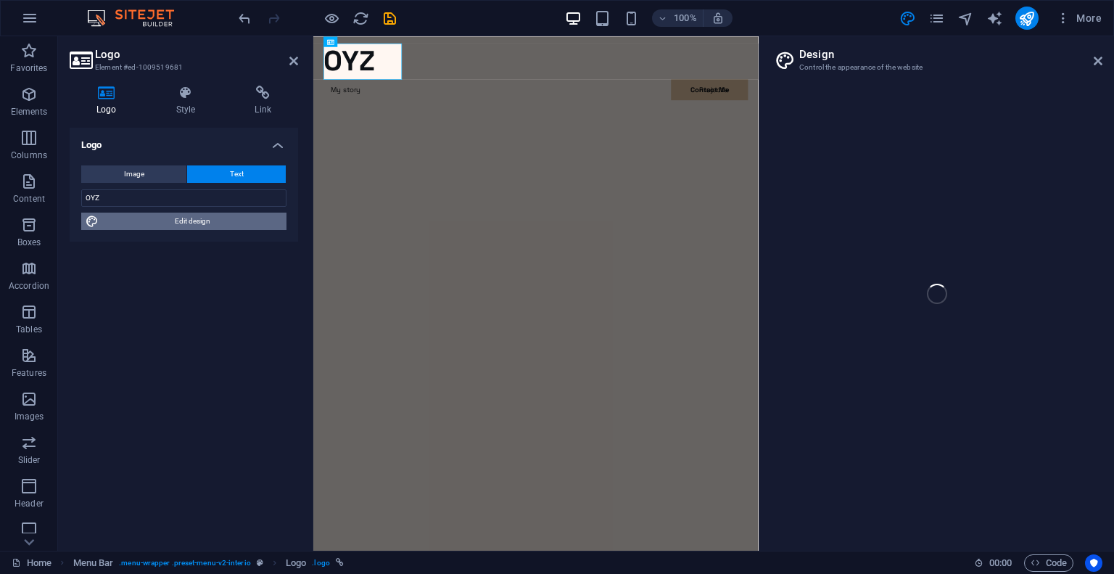
select select "px"
select select "400"
select select "px"
select select "700"
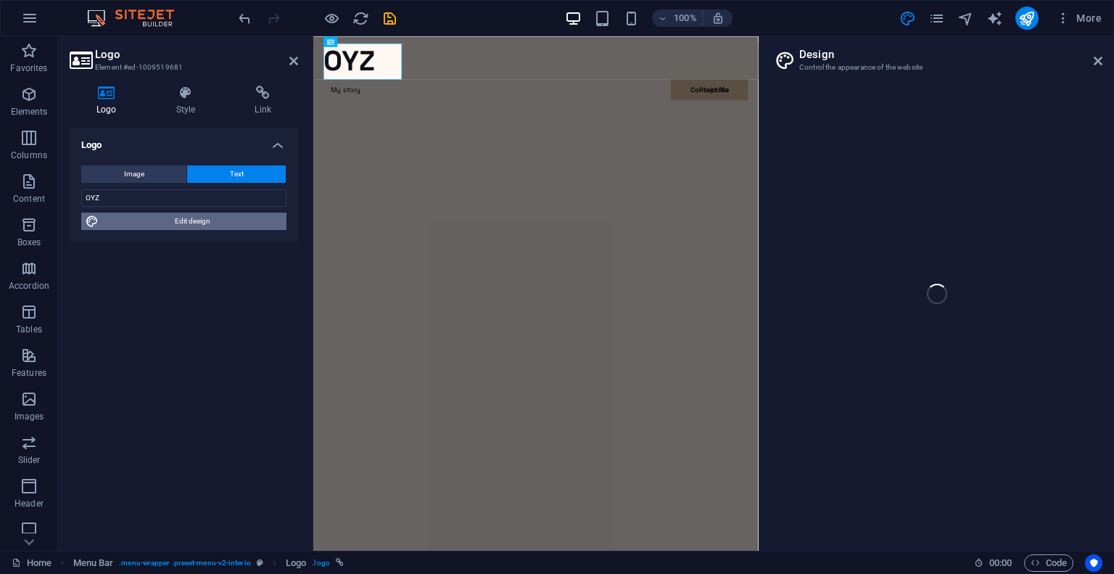
select select "px"
select select "rem"
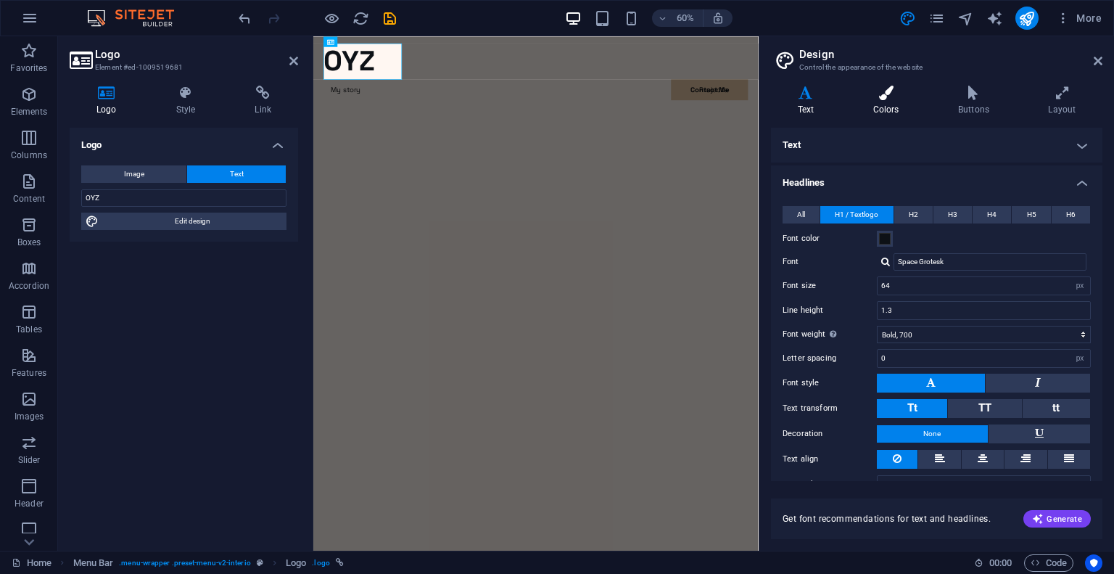
click at [882, 100] on icon at bounding box center [885, 93] width 79 height 15
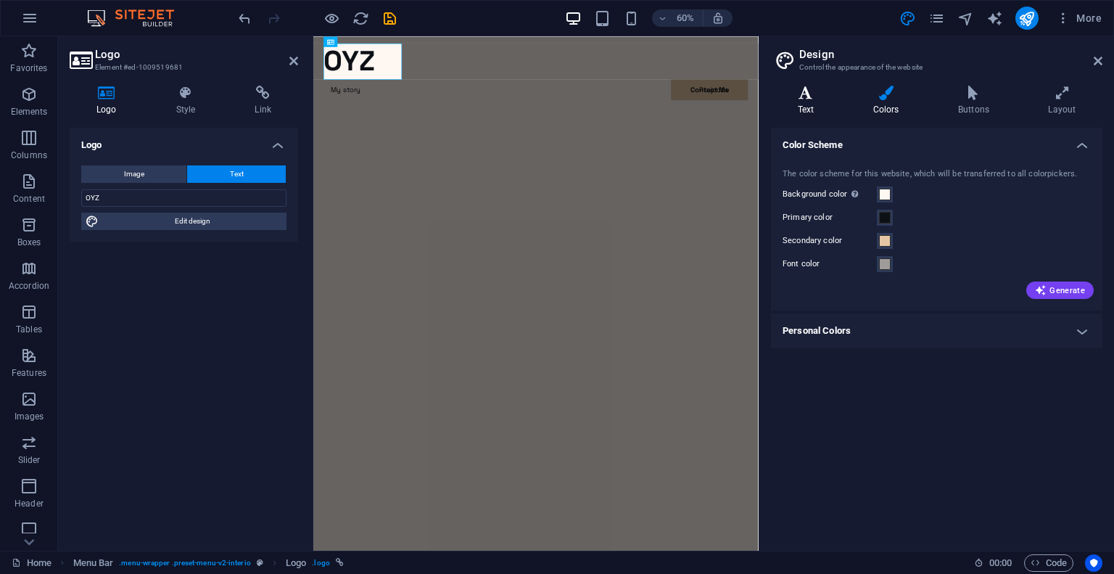
click at [806, 98] on icon at bounding box center [806, 93] width 70 height 15
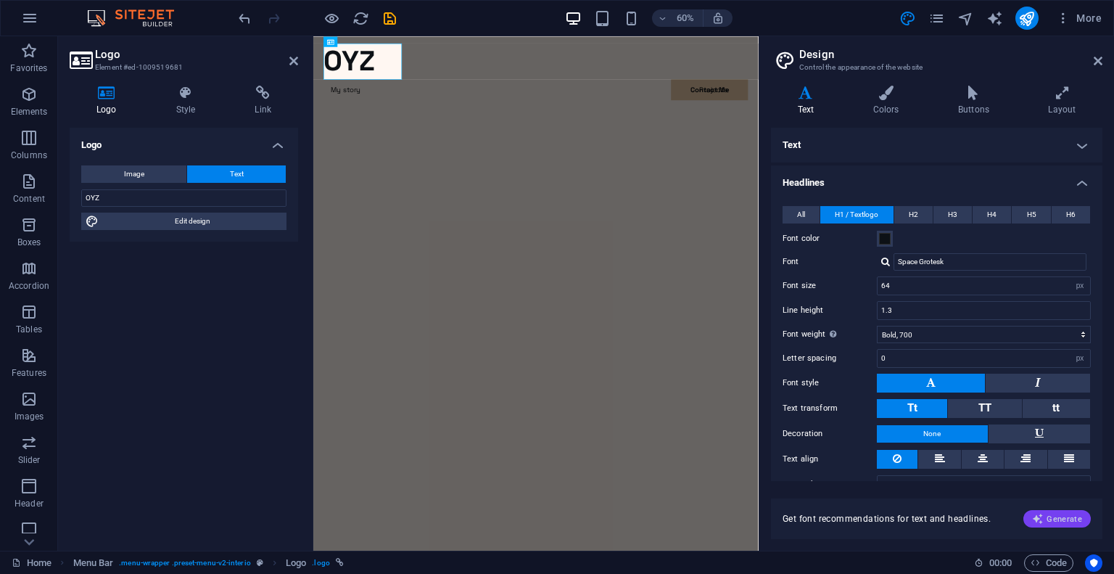
click at [1052, 524] on span "Generate" at bounding box center [1057, 519] width 50 height 12
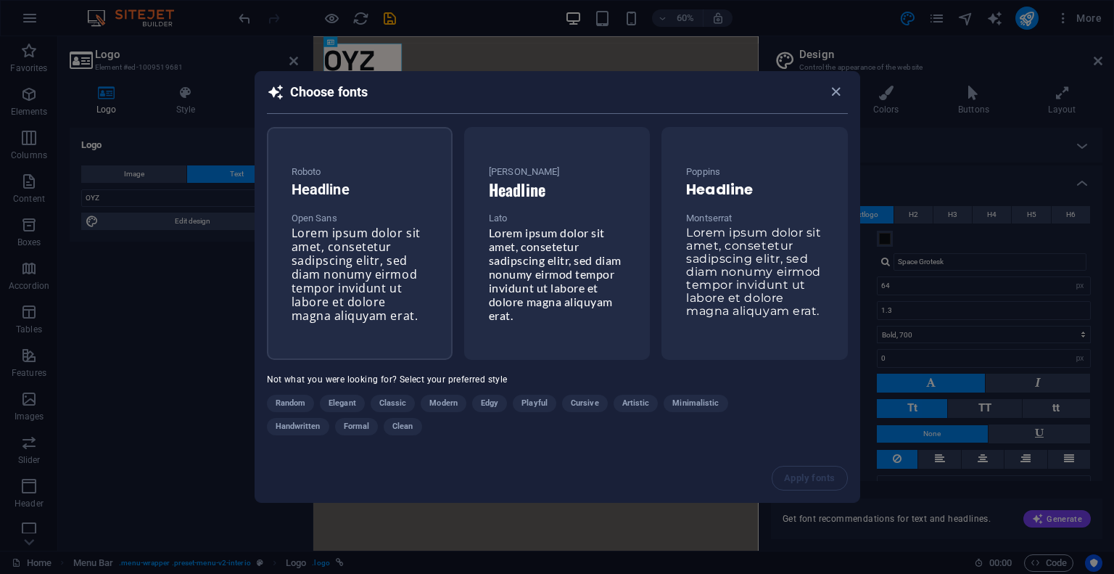
click at [417, 196] on h6 "Headline" at bounding box center [360, 189] width 136 height 17
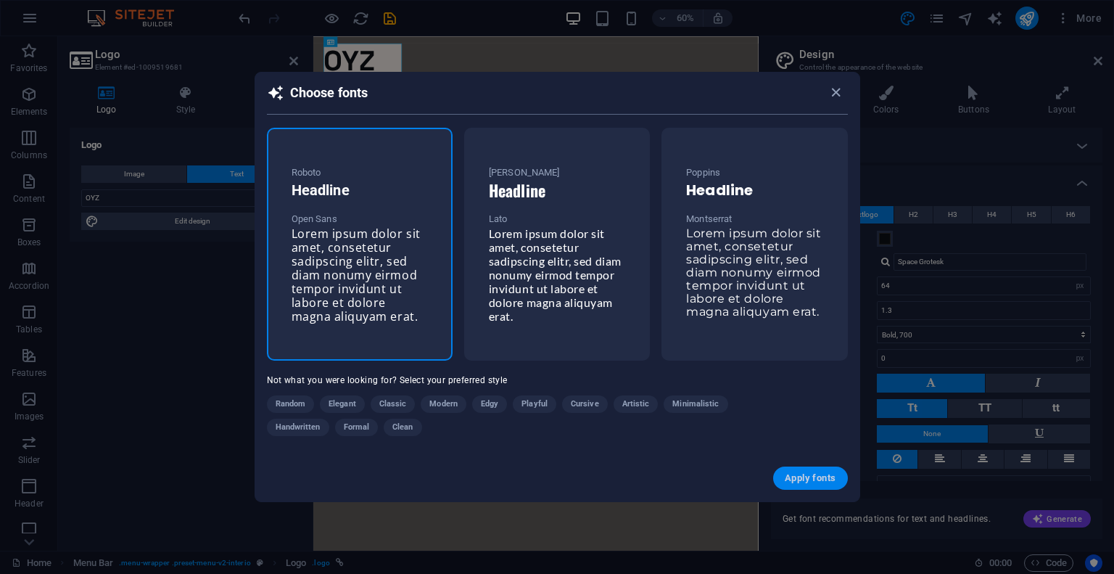
click at [822, 481] on span "Apply fonts" at bounding box center [810, 478] width 51 height 12
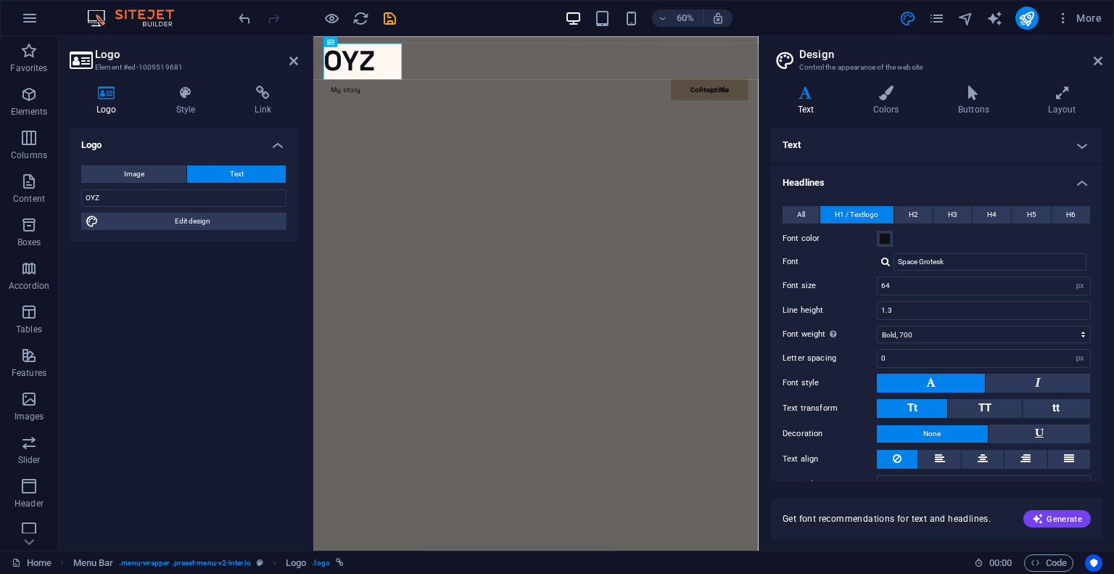
type input "Roboto"
type input "32"
type input "1.2"
click at [199, 365] on div "Logo Image Text Drag files here, click to choose files or select files from Fil…" at bounding box center [184, 333] width 228 height 411
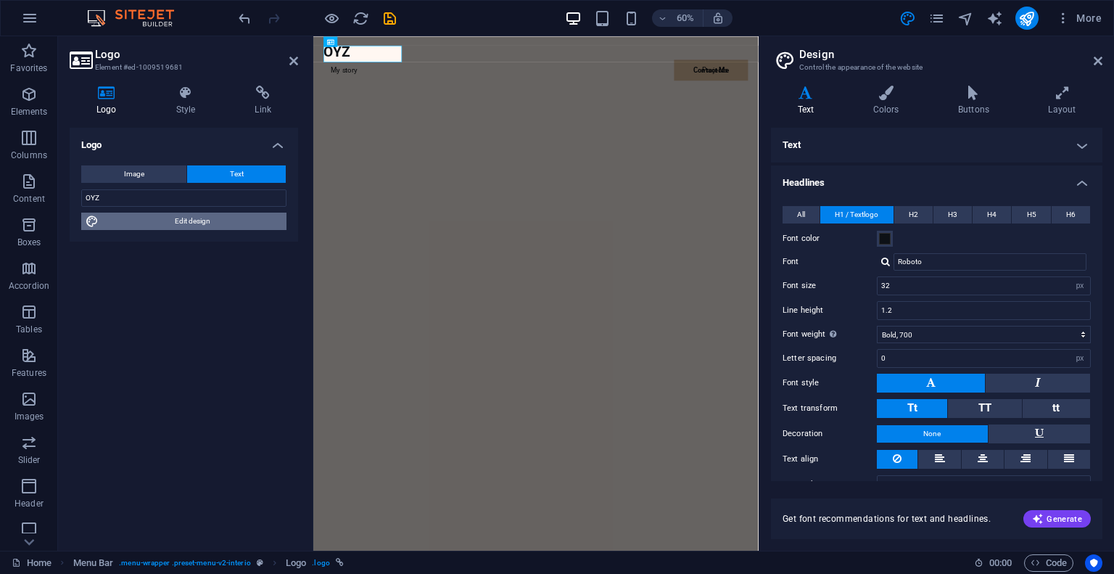
click at [183, 218] on span "Edit design" at bounding box center [192, 220] width 179 height 17
click at [1098, 63] on icon at bounding box center [1098, 61] width 9 height 12
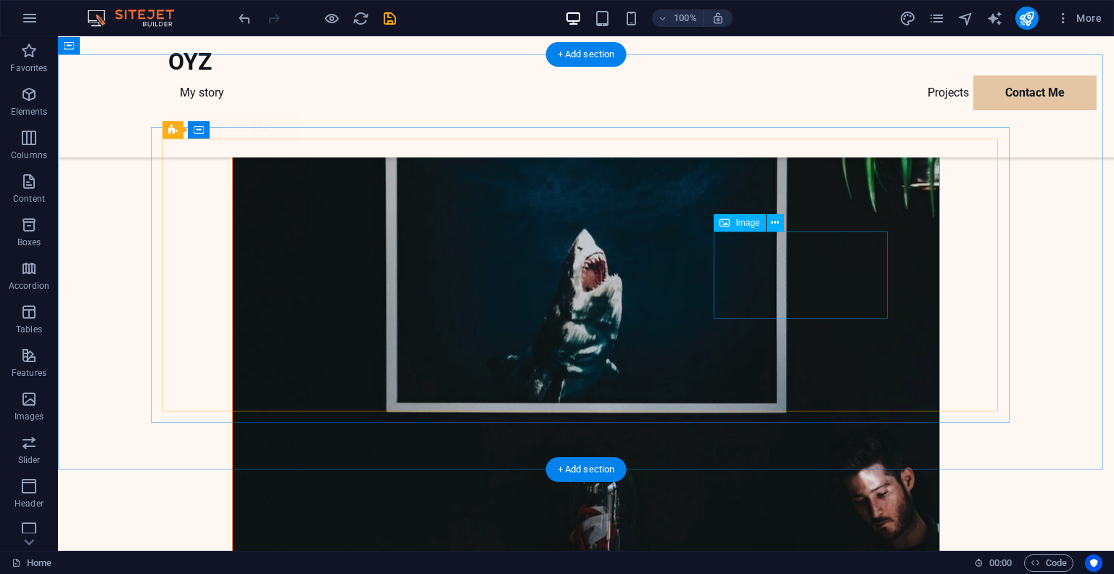
scroll to position [3957, 0]
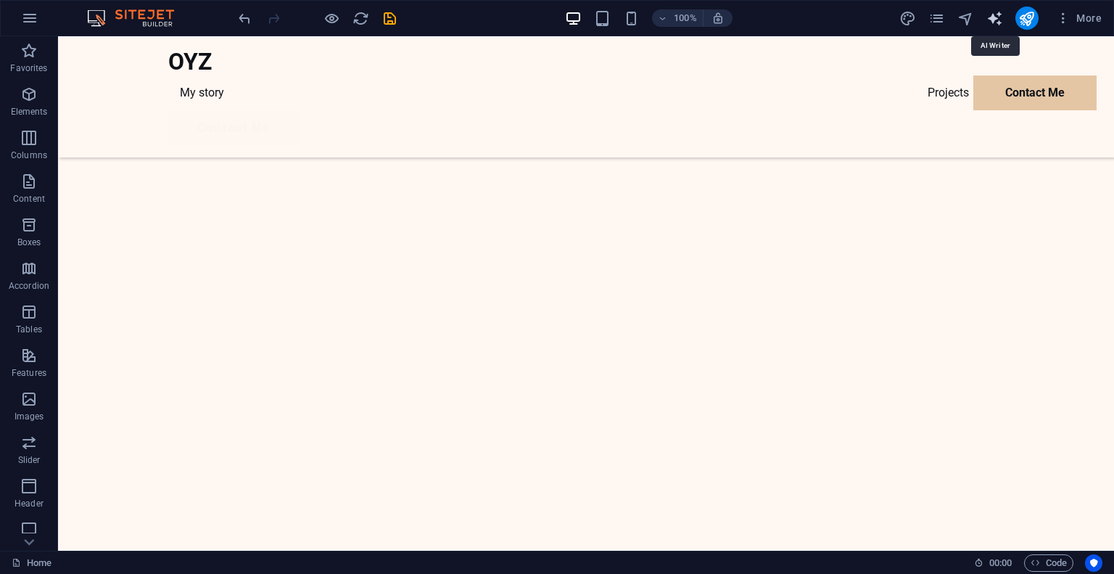
click at [998, 15] on icon "text_generator" at bounding box center [994, 18] width 17 height 17
select select "English"
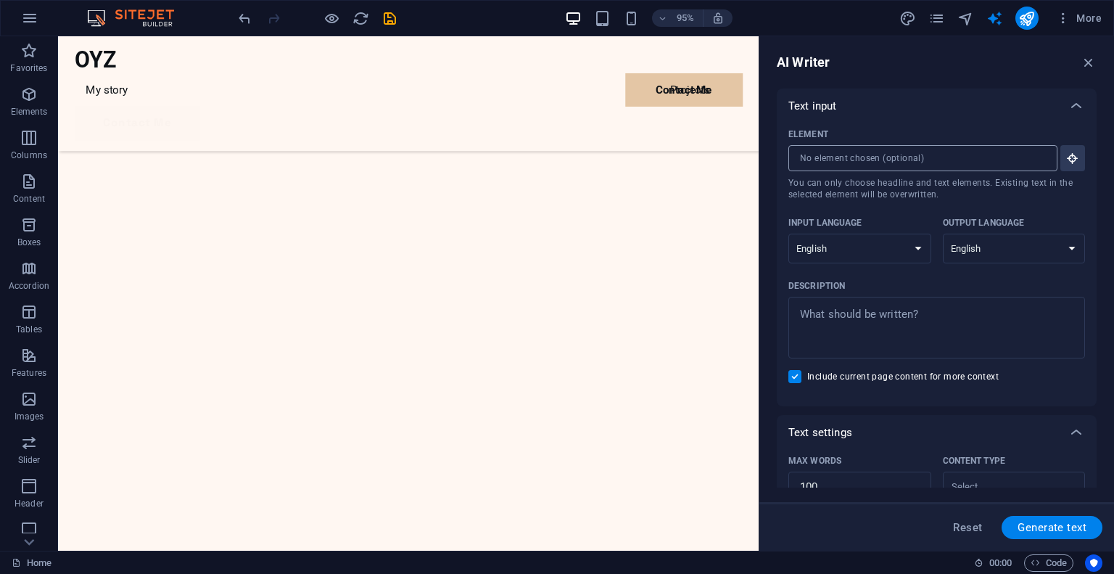
click at [951, 157] on input "Element ​ You can only choose headline and text elements. Existing text in the …" at bounding box center [917, 158] width 259 height 26
click at [909, 313] on textarea "Description x ​" at bounding box center [937, 327] width 282 height 47
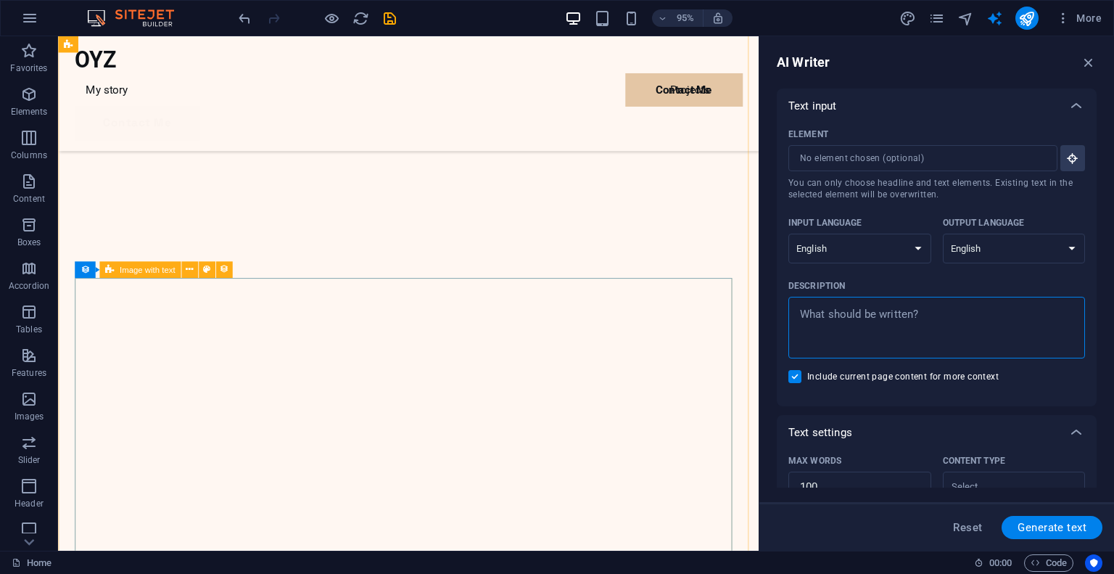
type textarea "x"
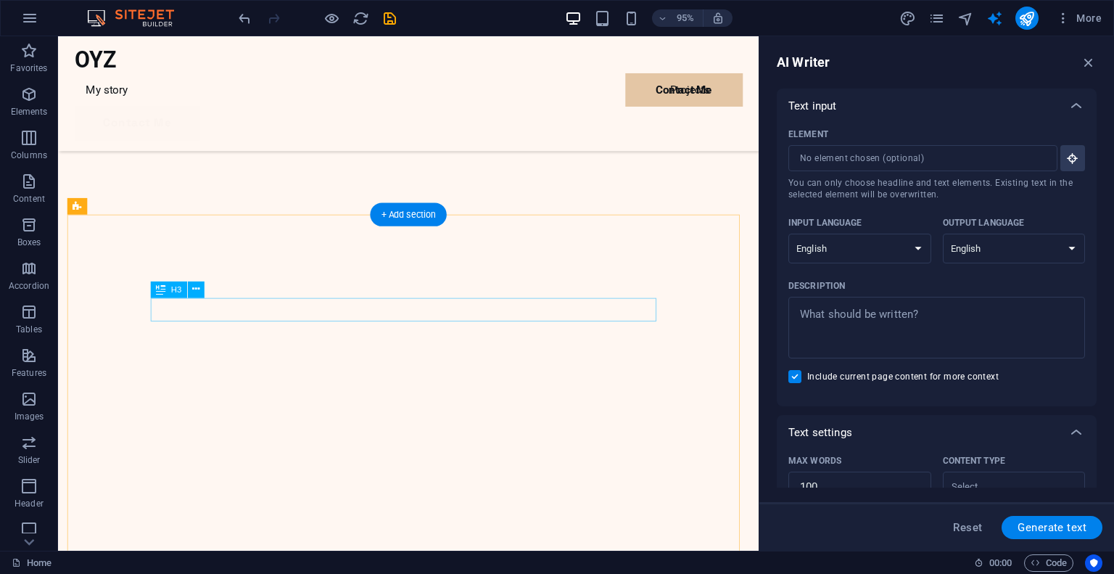
scroll to position [0, 0]
drag, startPoint x: 1088, startPoint y: 63, endPoint x: 463, endPoint y: 93, distance: 625.9
click at [1088, 63] on icon "button" at bounding box center [1089, 62] width 16 height 16
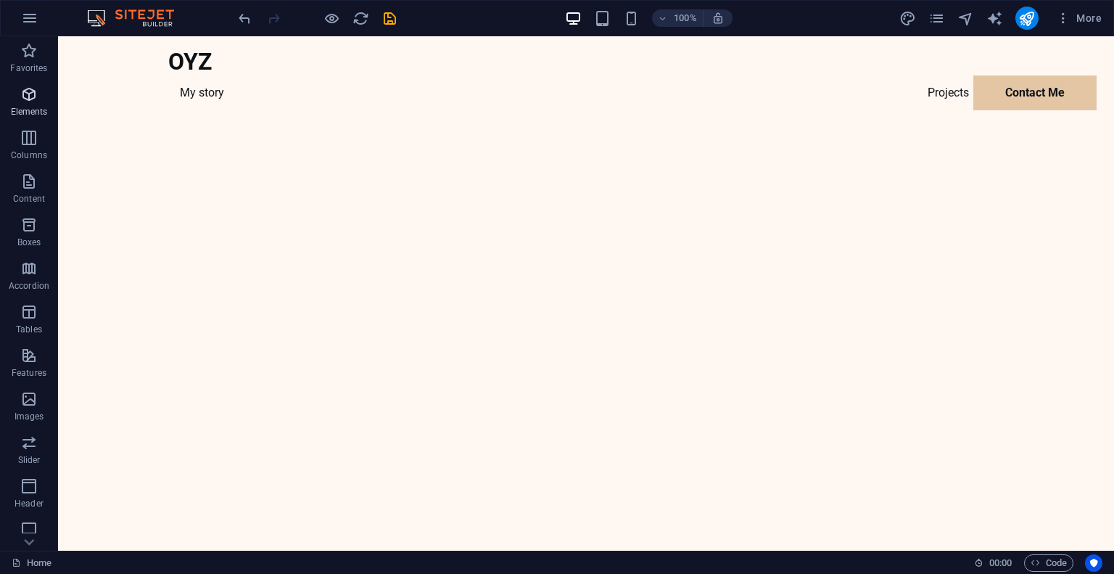
click at [28, 92] on icon "button" at bounding box center [28, 94] width 17 height 17
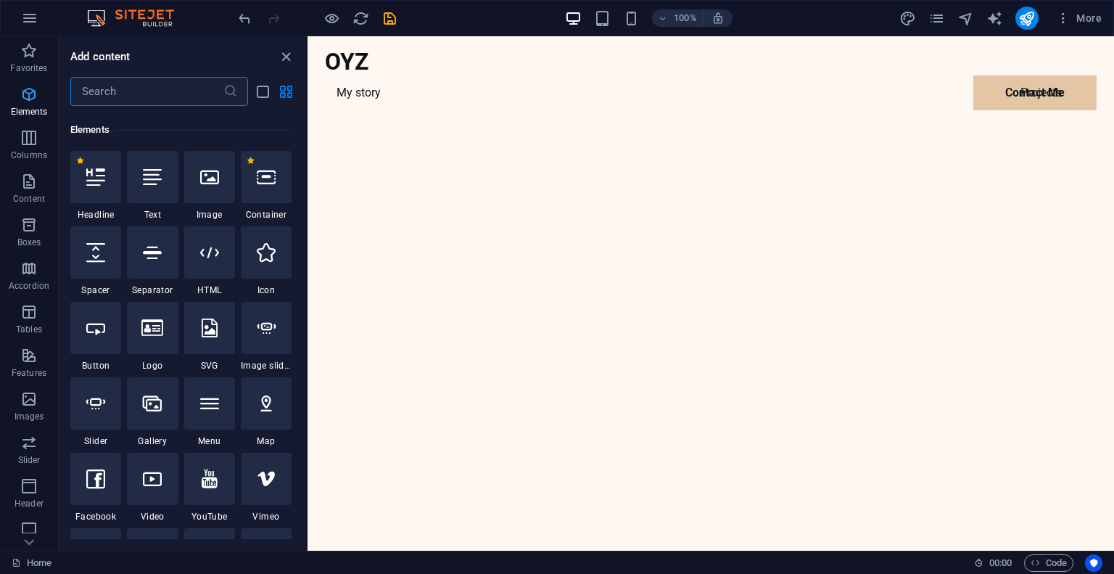
scroll to position [154, 0]
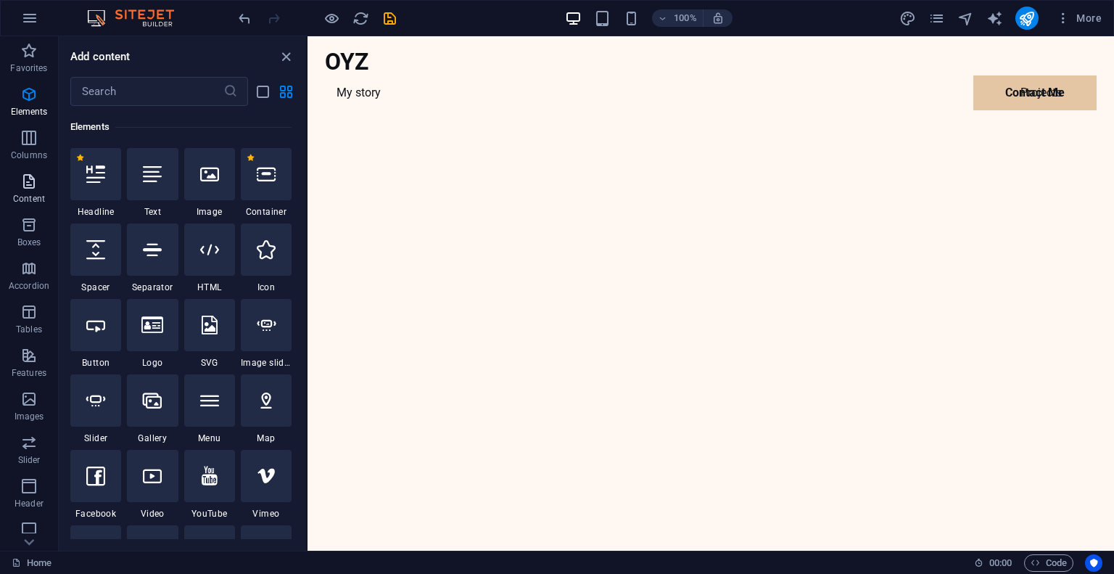
click at [28, 191] on span "Content" at bounding box center [29, 190] width 58 height 35
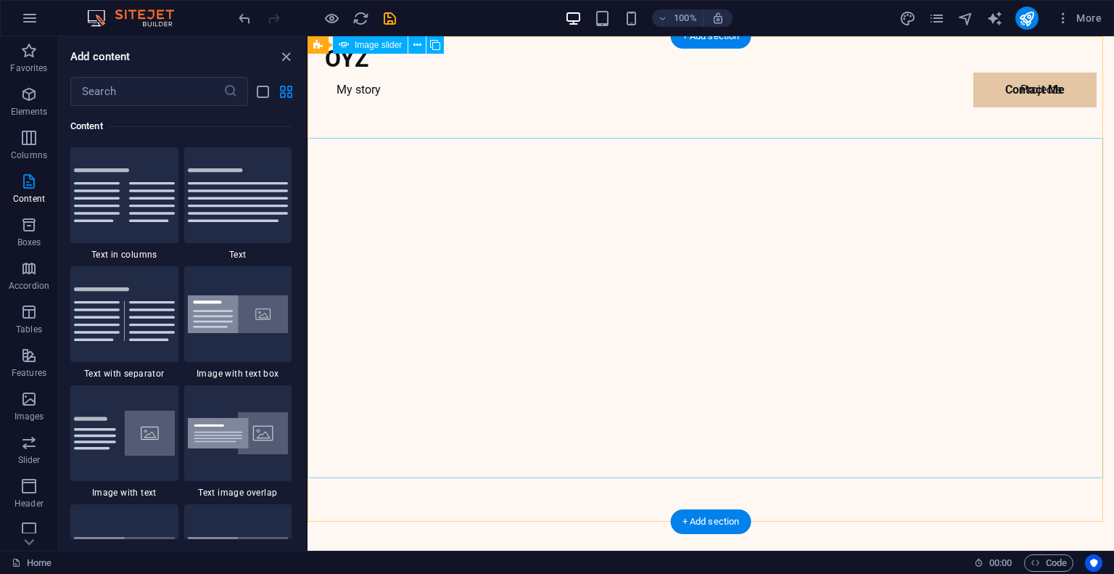
scroll to position [0, 0]
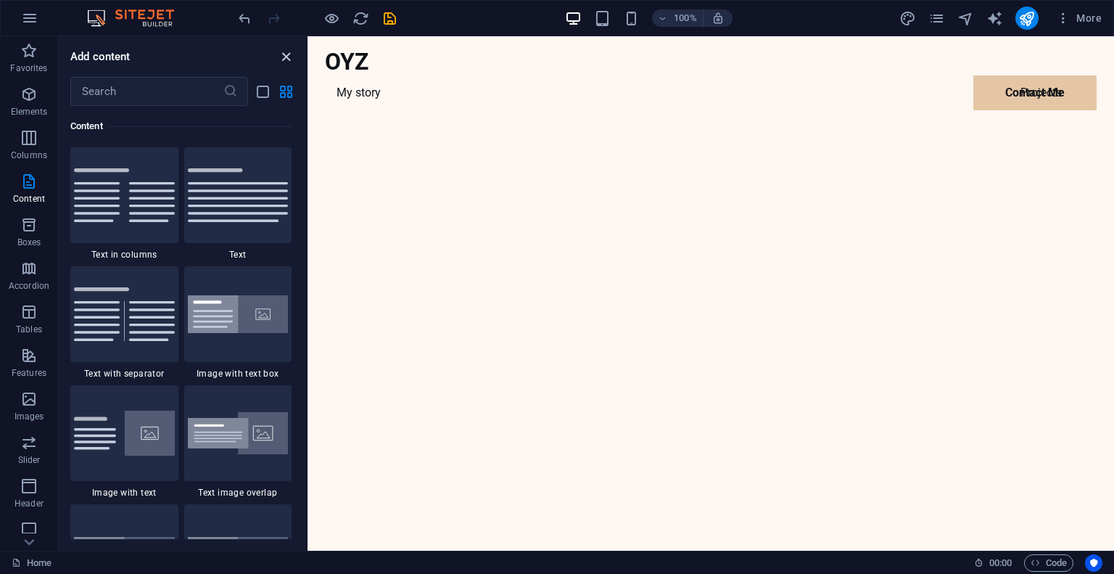
click at [288, 62] on icon "close panel" at bounding box center [286, 57] width 17 height 17
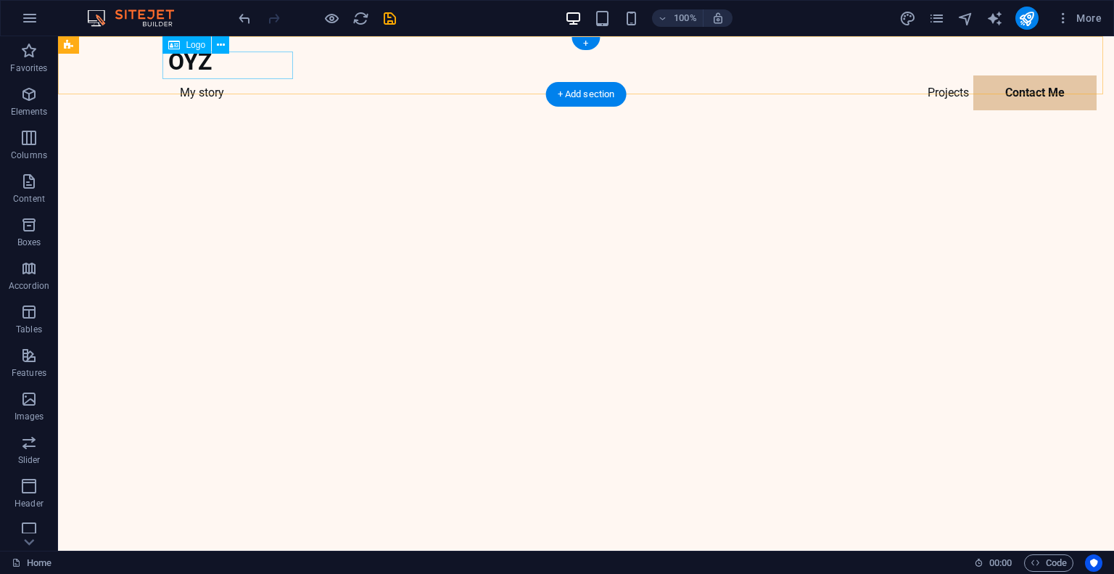
click at [183, 69] on div "OYZ" at bounding box center [585, 62] width 835 height 28
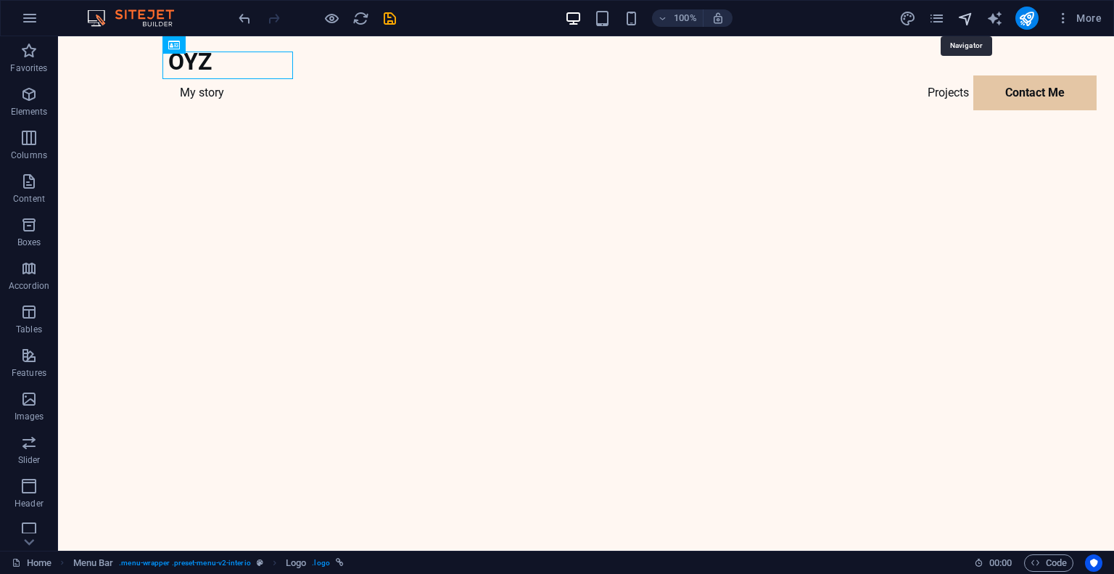
click at [960, 20] on icon "navigator" at bounding box center [965, 18] width 17 height 17
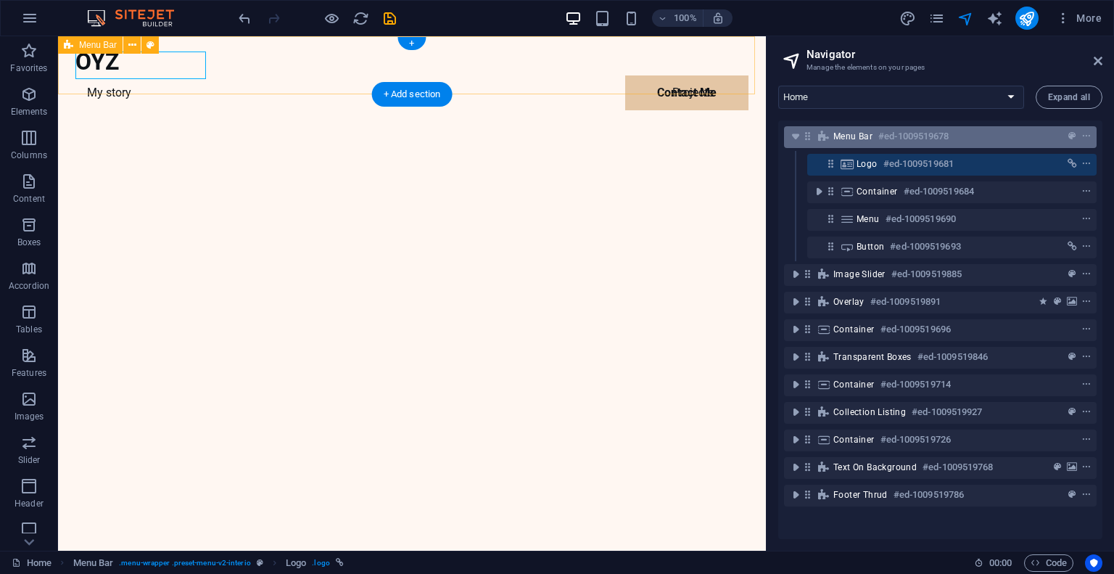
click at [862, 127] on div "Menu Bar #ed-1009519678" at bounding box center [940, 137] width 313 height 22
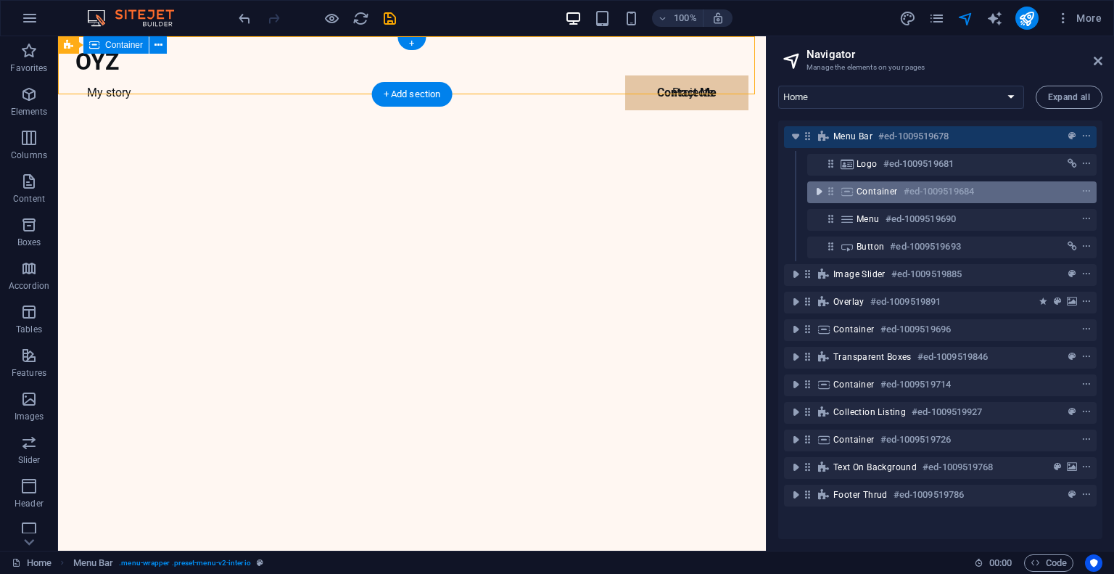
click at [815, 191] on icon "toggle-expand" at bounding box center [819, 191] width 15 height 15
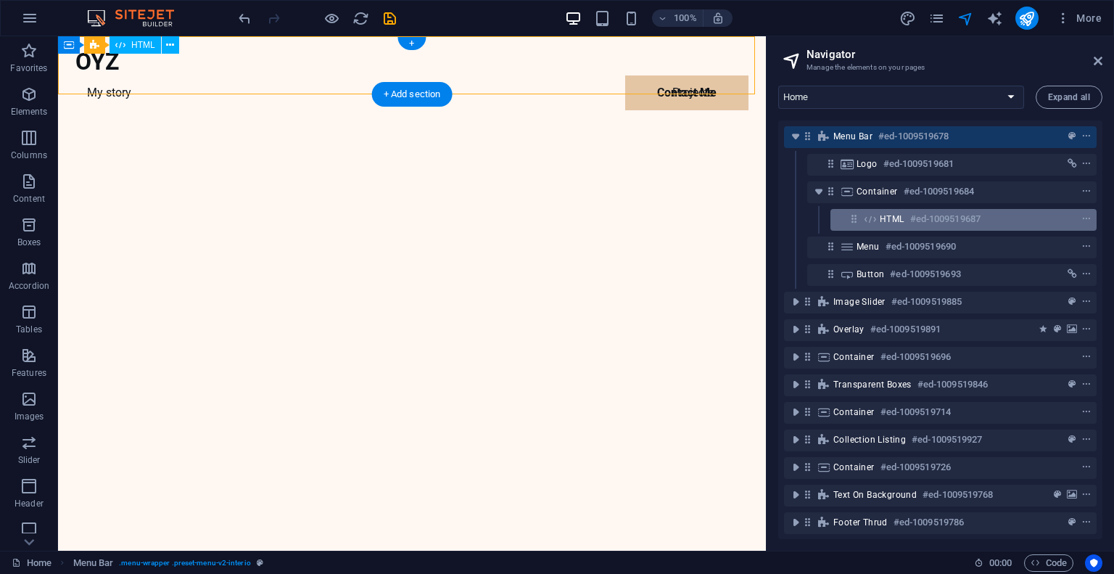
click at [902, 215] on span "HTML" at bounding box center [892, 219] width 25 height 12
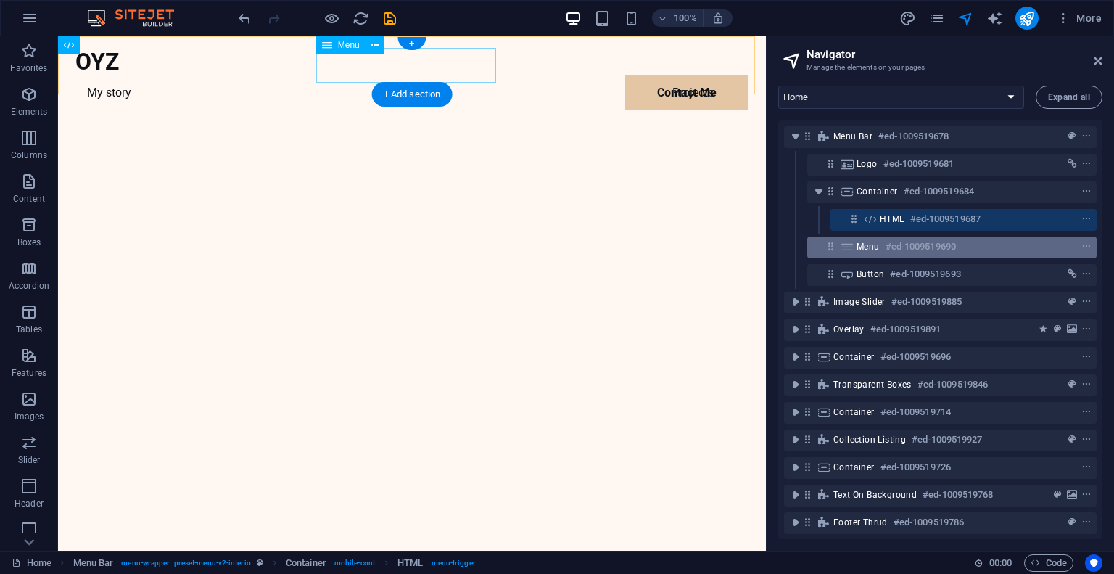
click at [828, 246] on icon at bounding box center [831, 246] width 12 height 12
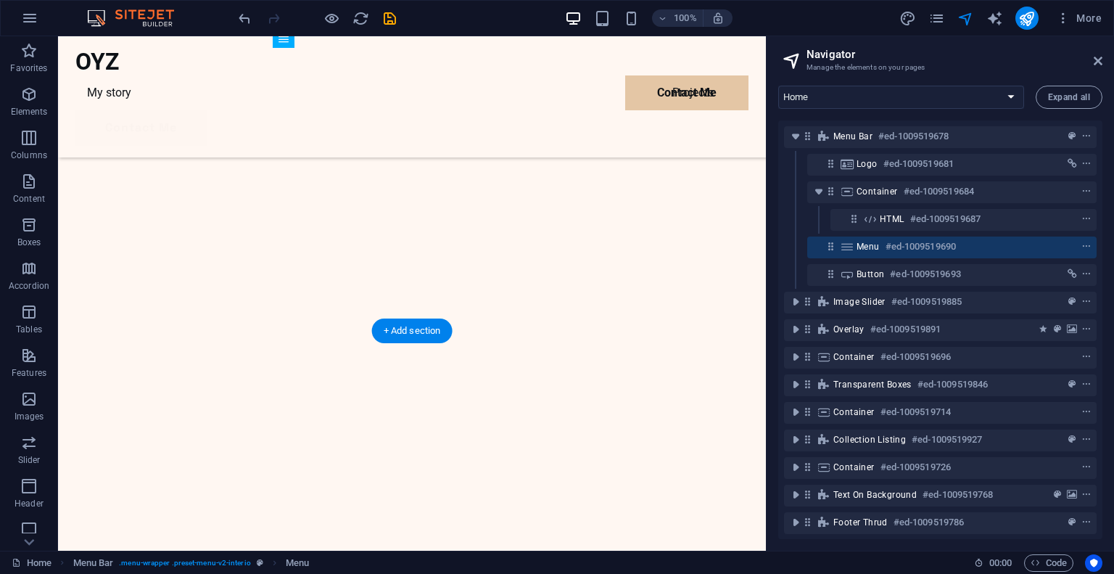
scroll to position [363, 0]
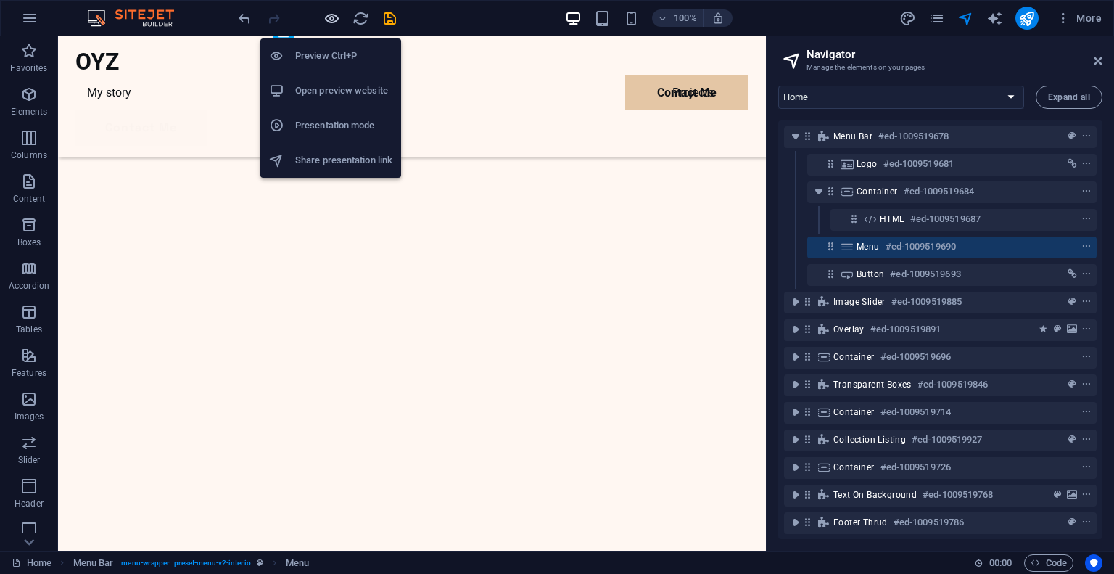
click at [327, 21] on icon "button" at bounding box center [331, 18] width 17 height 17
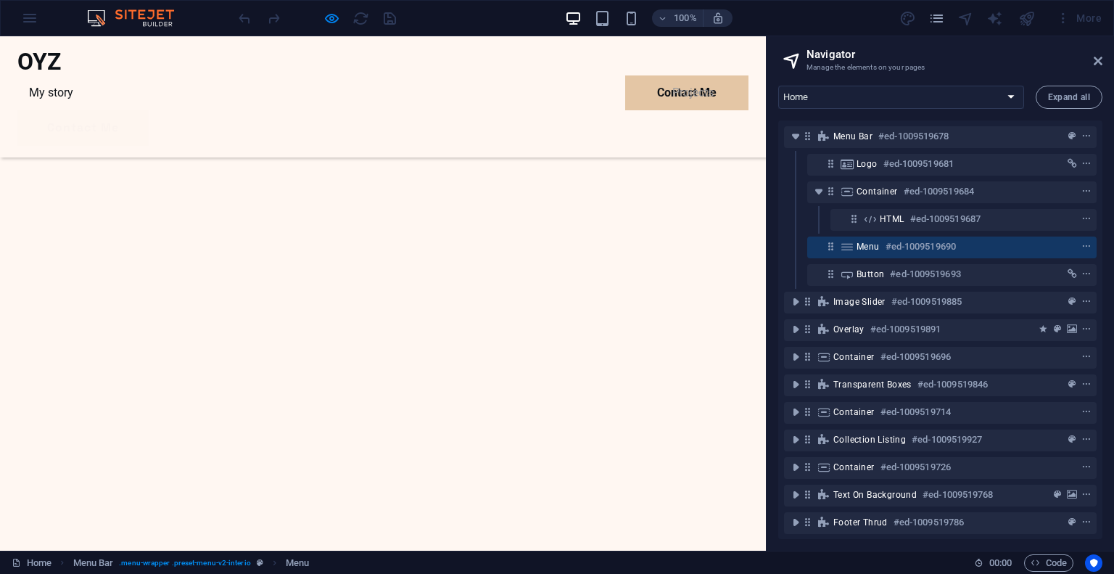
scroll to position [2173, 0]
click at [360, 15] on div at bounding box center [317, 18] width 162 height 23
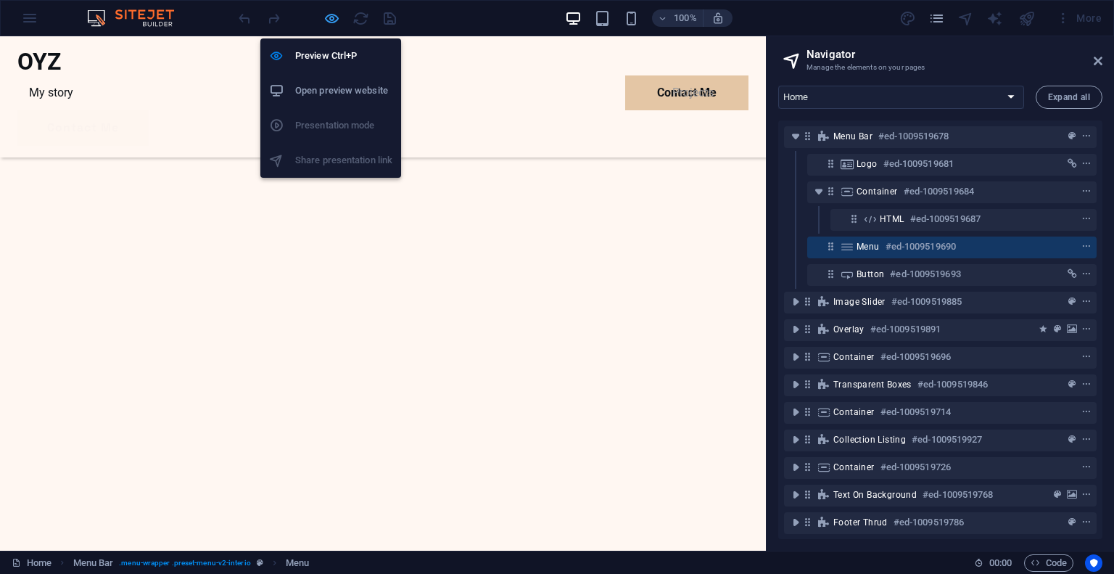
click at [329, 17] on icon "button" at bounding box center [331, 18] width 17 height 17
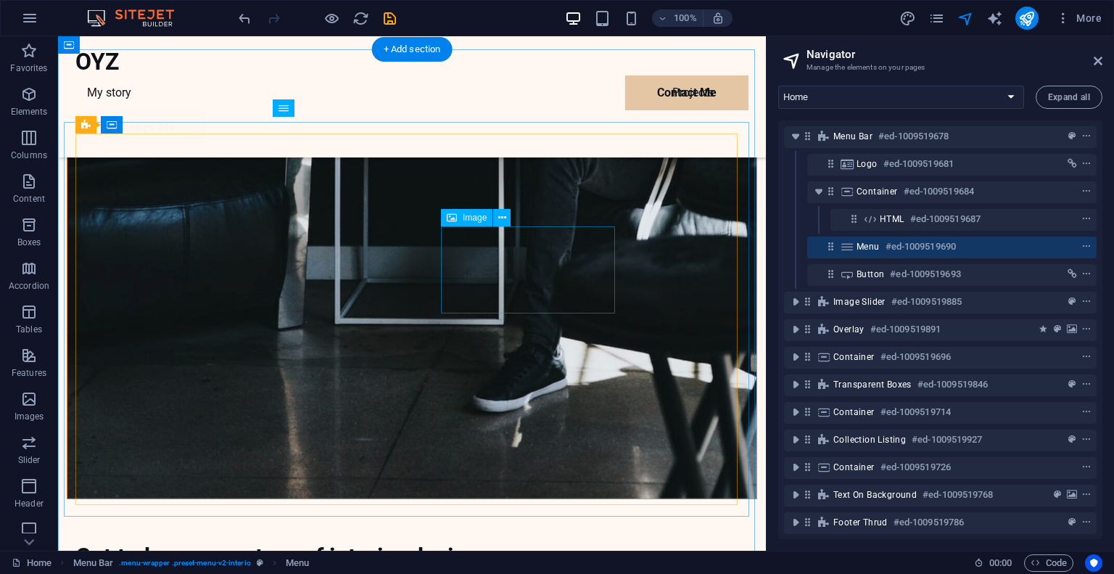
scroll to position [3130, 0]
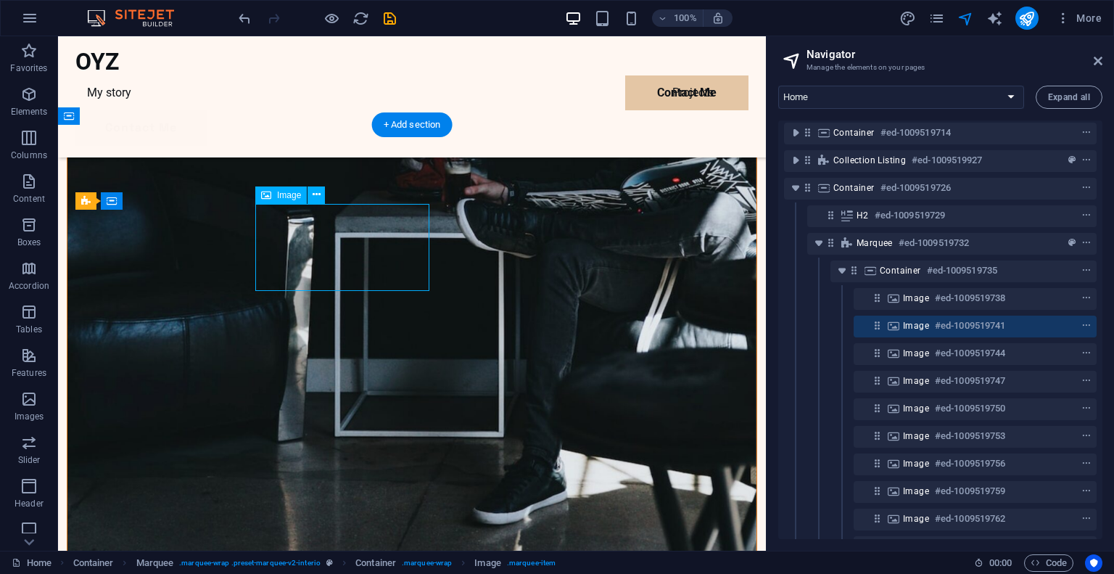
scroll to position [281, 0]
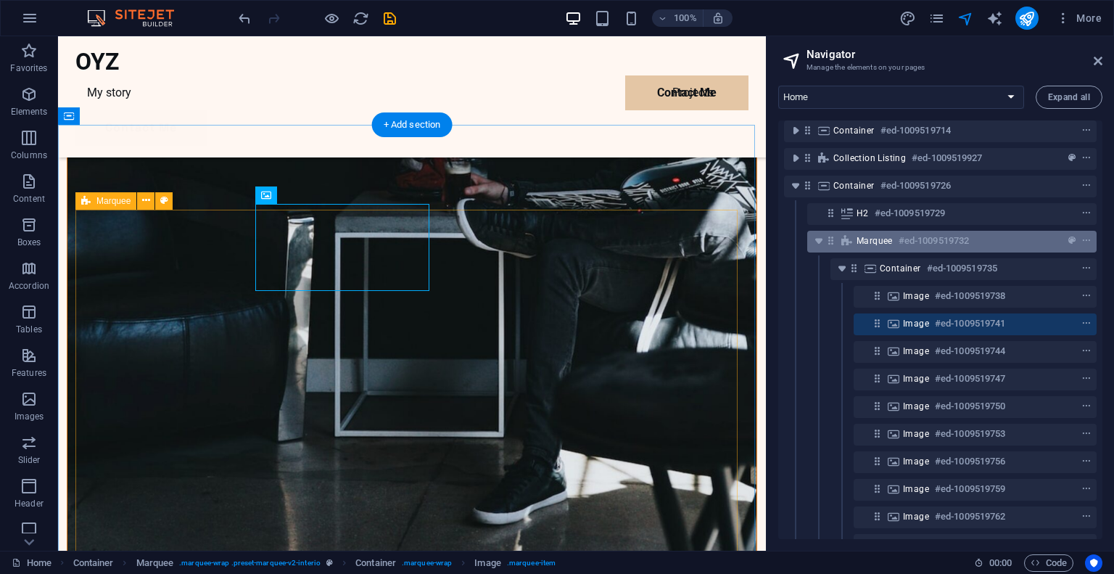
click at [894, 240] on div "Marquee #ed-1009519732" at bounding box center [940, 240] width 168 height 17
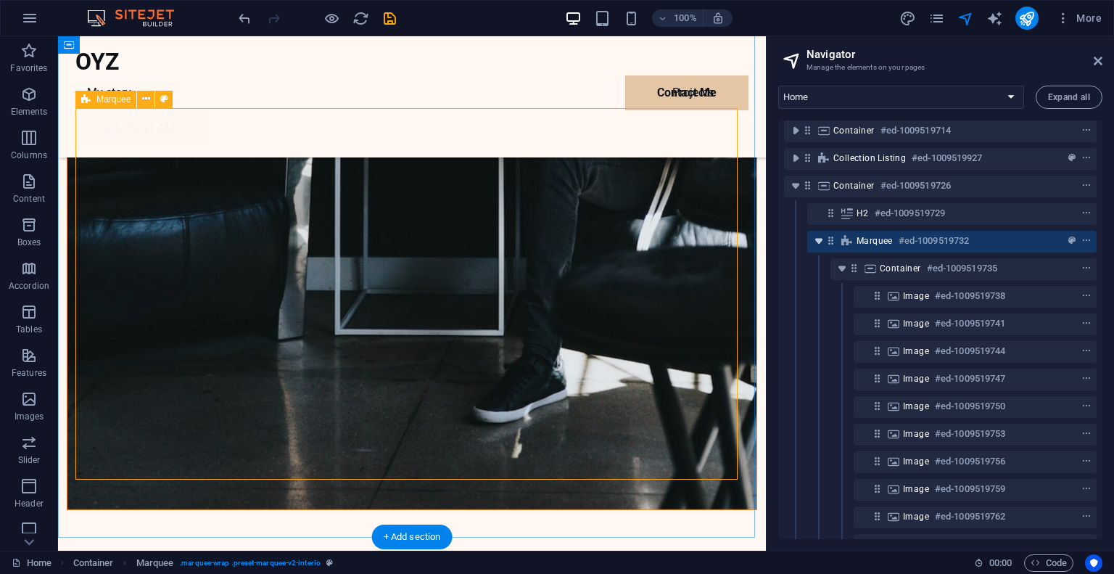
click at [821, 242] on icon "toggle-expand" at bounding box center [819, 241] width 15 height 15
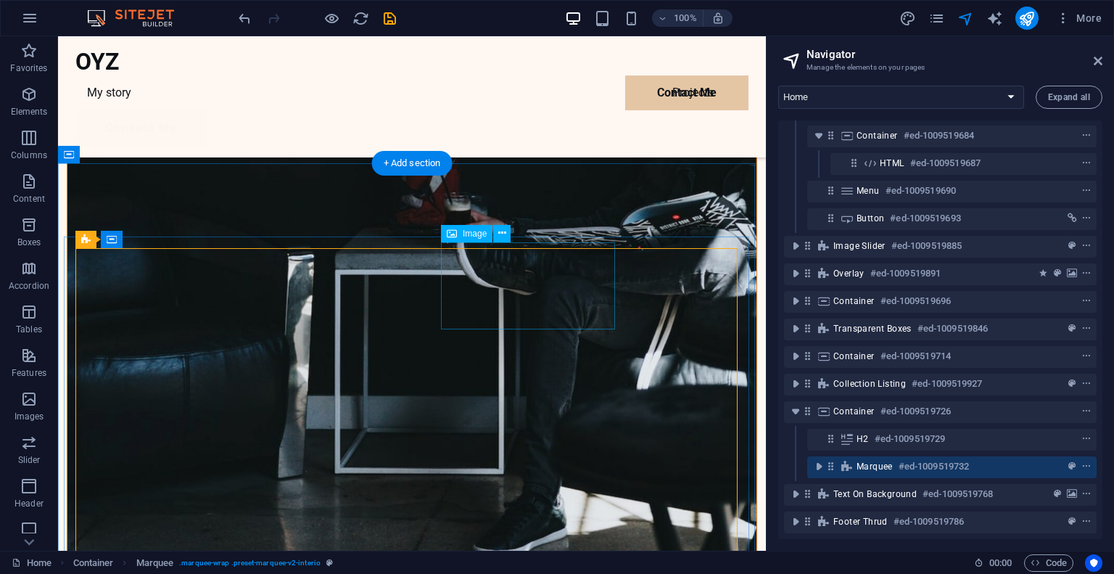
scroll to position [3087, 0]
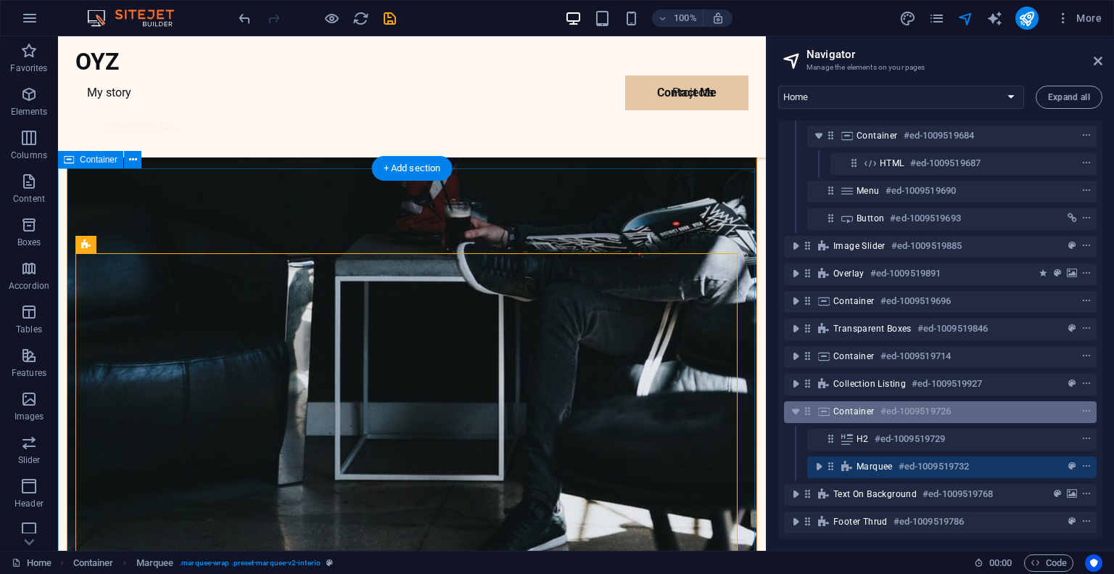
click at [896, 403] on h6 "#ed-1009519726" at bounding box center [915, 411] width 70 height 17
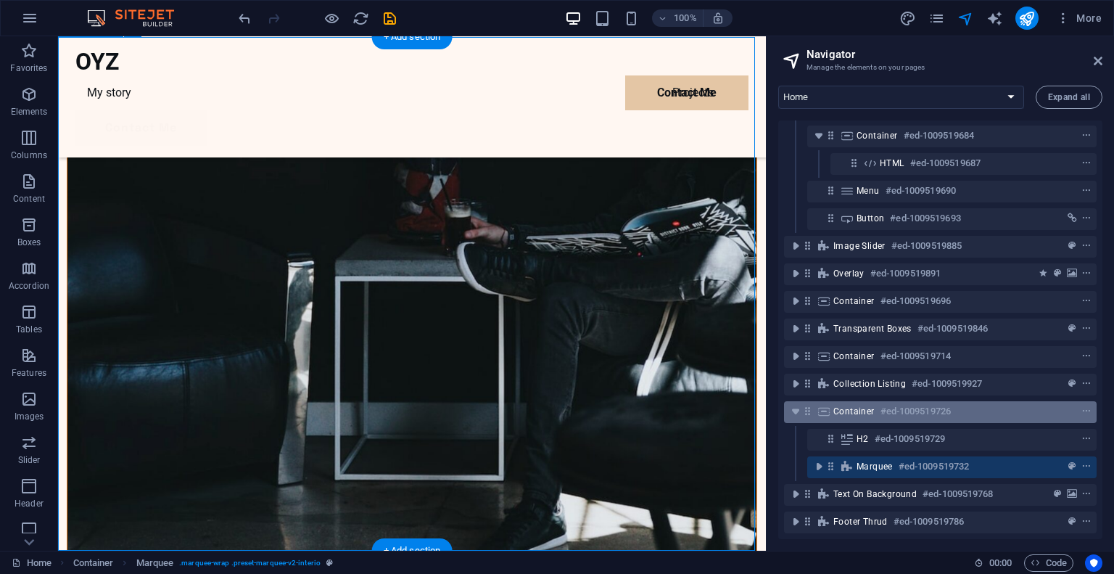
scroll to position [3218, 0]
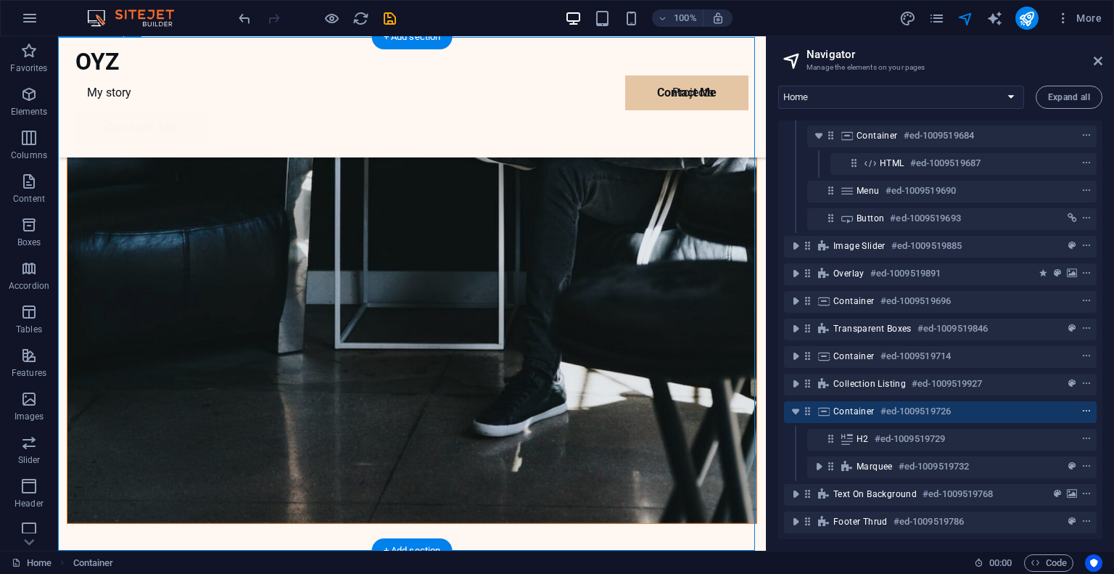
click at [1088, 406] on span "context-menu" at bounding box center [1086, 411] width 15 height 10
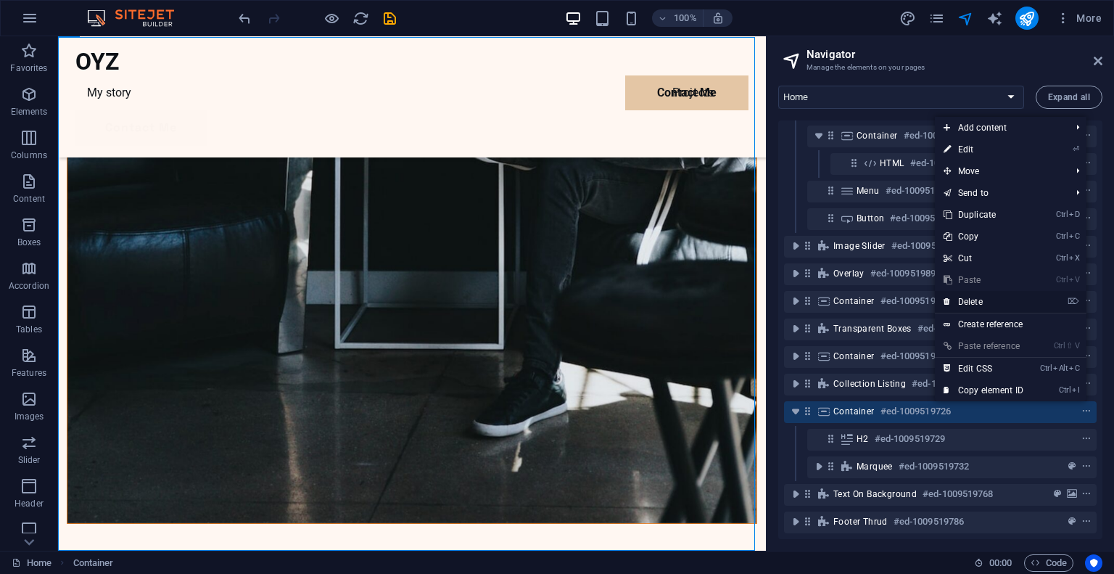
click at [983, 300] on link "⌦ Delete" at bounding box center [983, 302] width 97 height 22
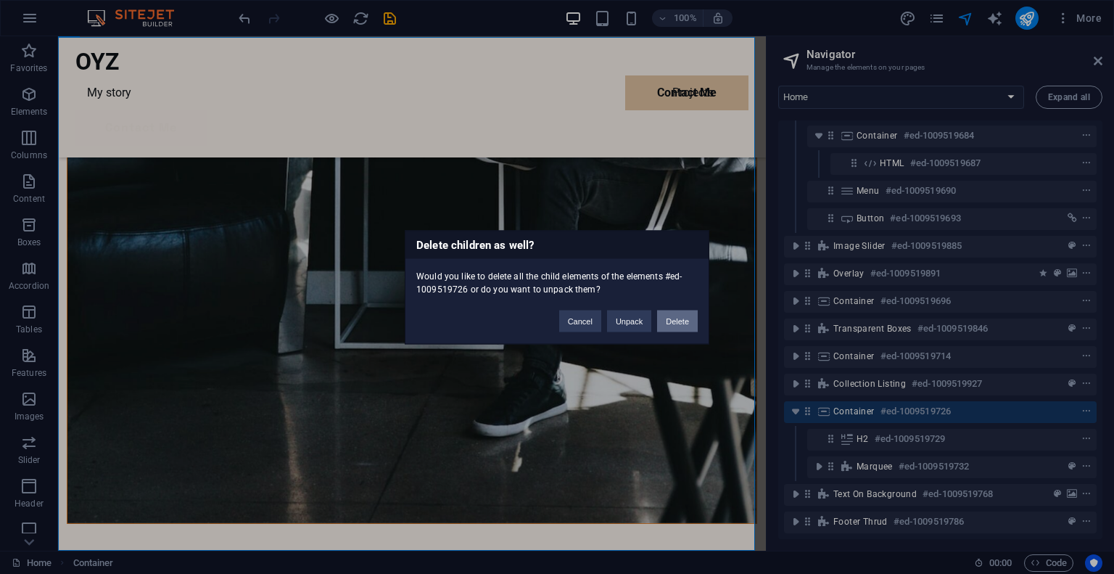
click at [679, 318] on button "Delete" at bounding box center [677, 321] width 41 height 22
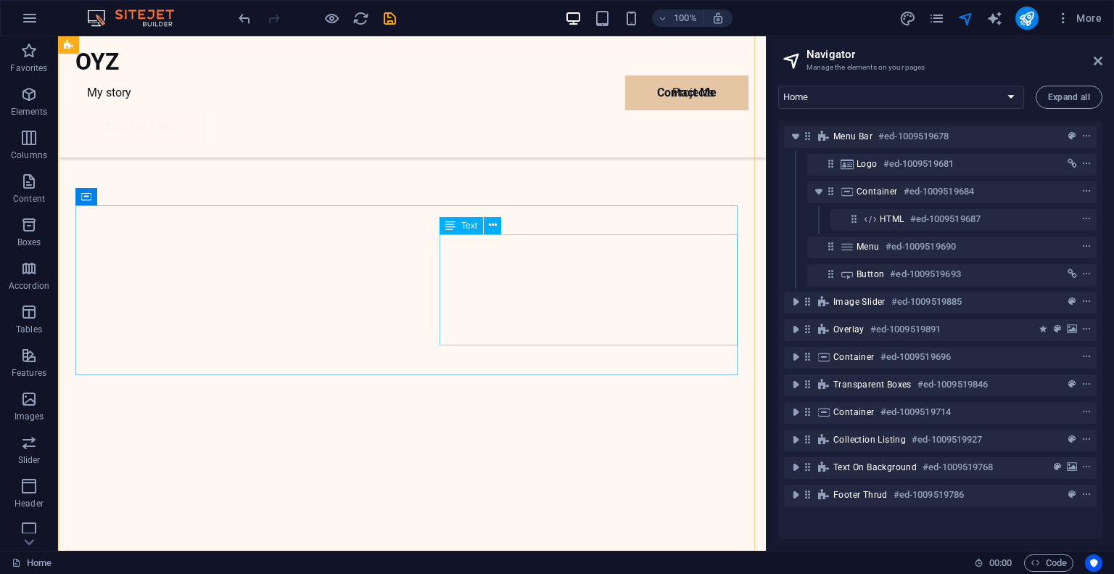
scroll to position [1233, 0]
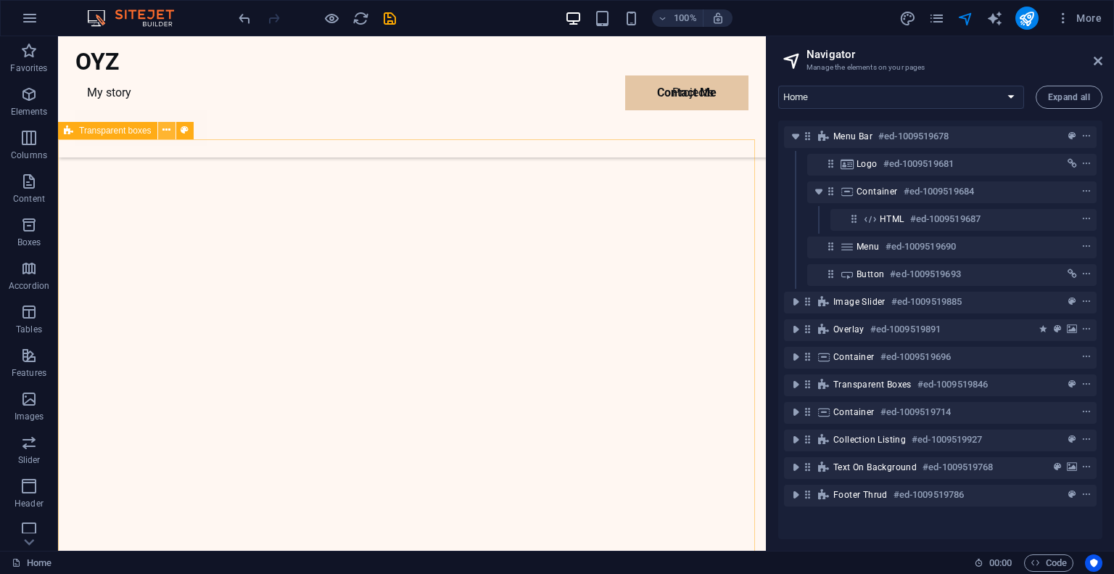
click at [169, 132] on icon at bounding box center [166, 130] width 8 height 15
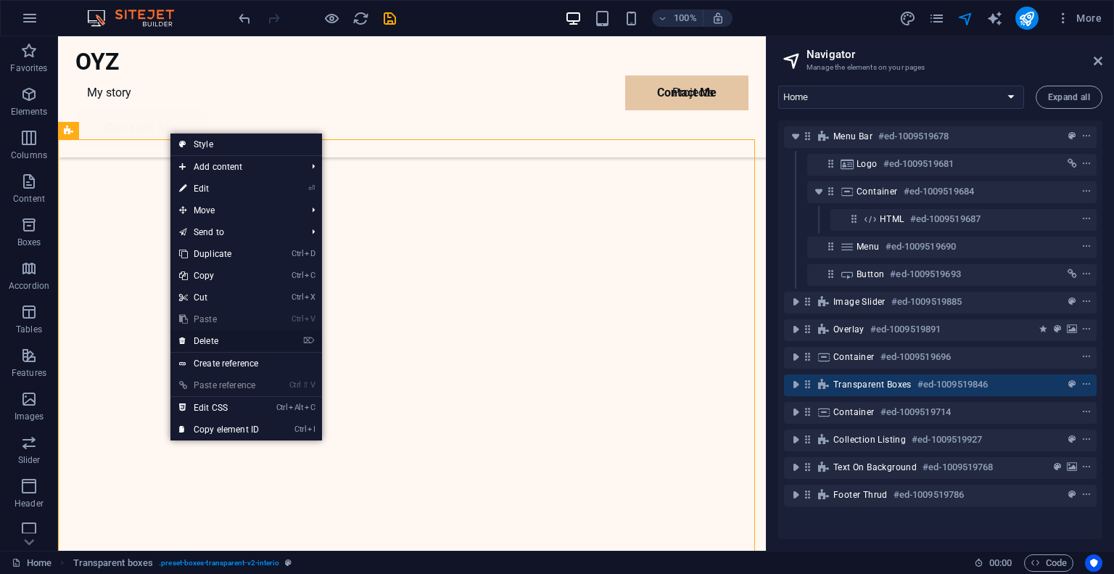
click at [229, 337] on link "⌦ Delete" at bounding box center [218, 341] width 97 height 22
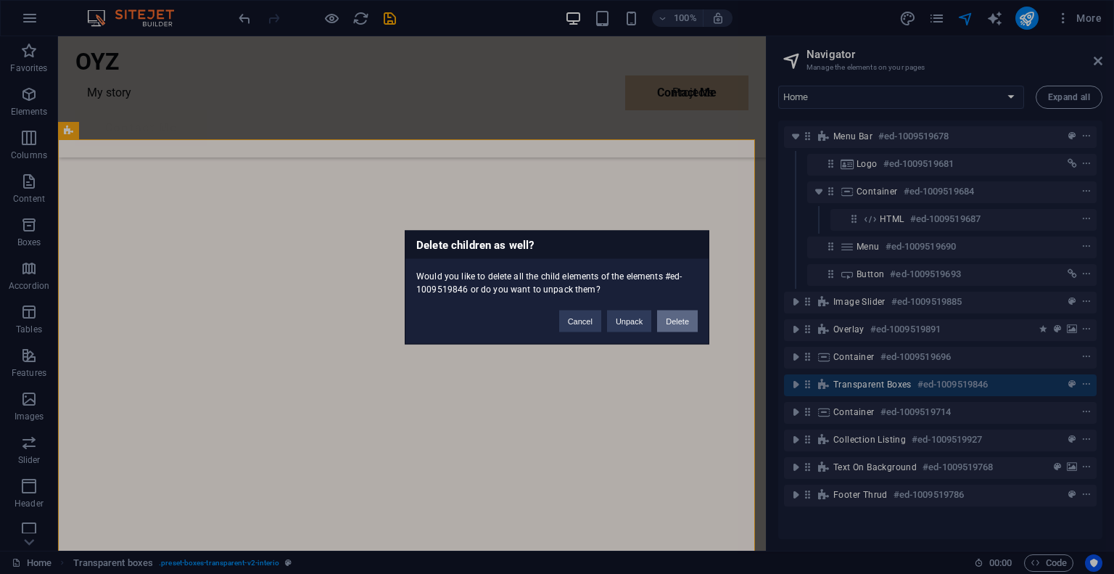
click at [688, 323] on button "Delete" at bounding box center [677, 321] width 41 height 22
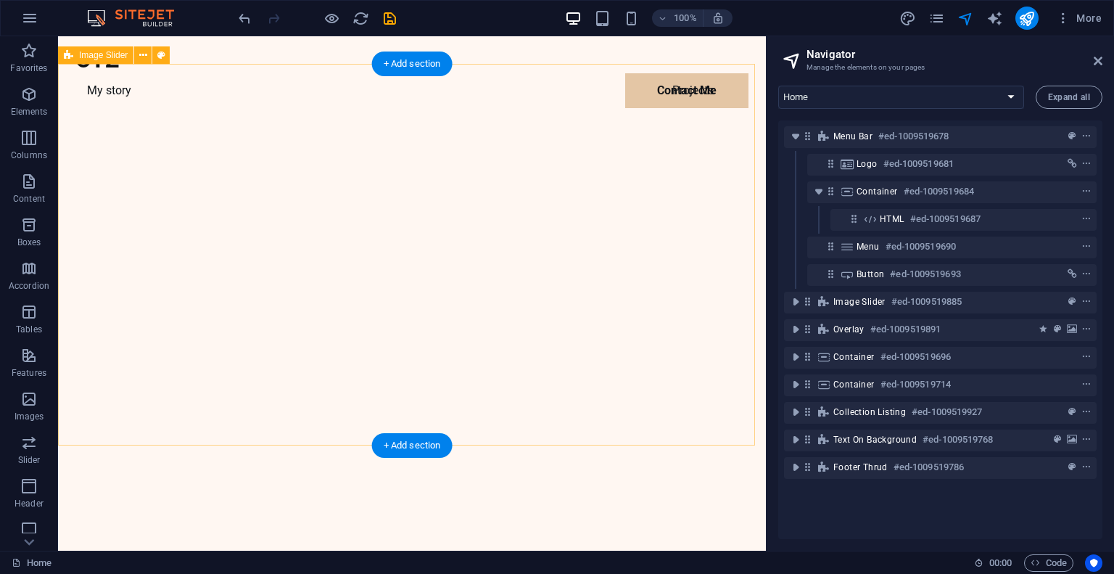
scroll to position [0, 0]
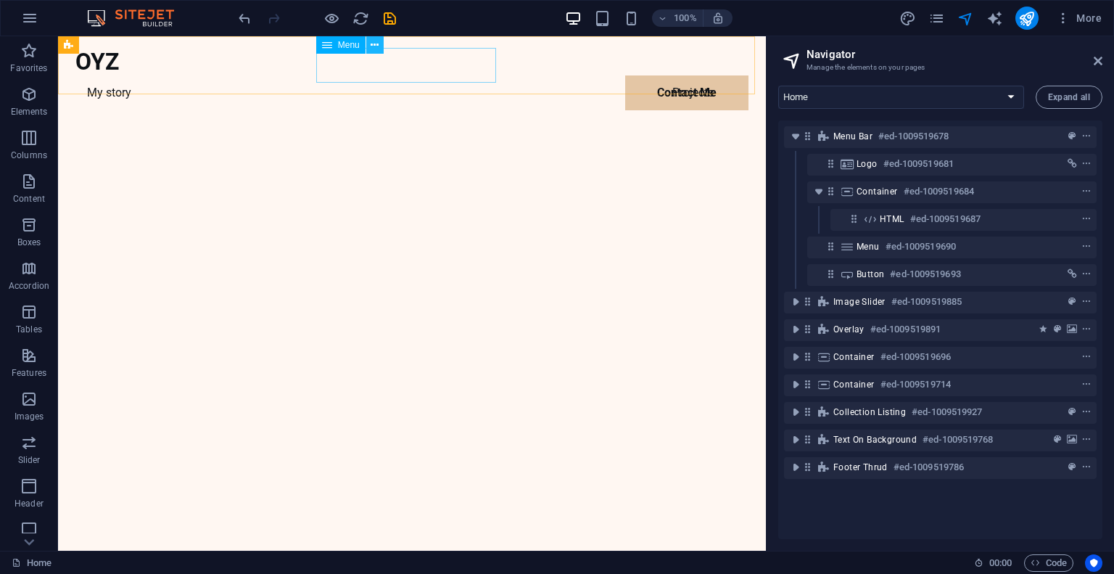
click at [374, 50] on icon at bounding box center [375, 45] width 8 height 15
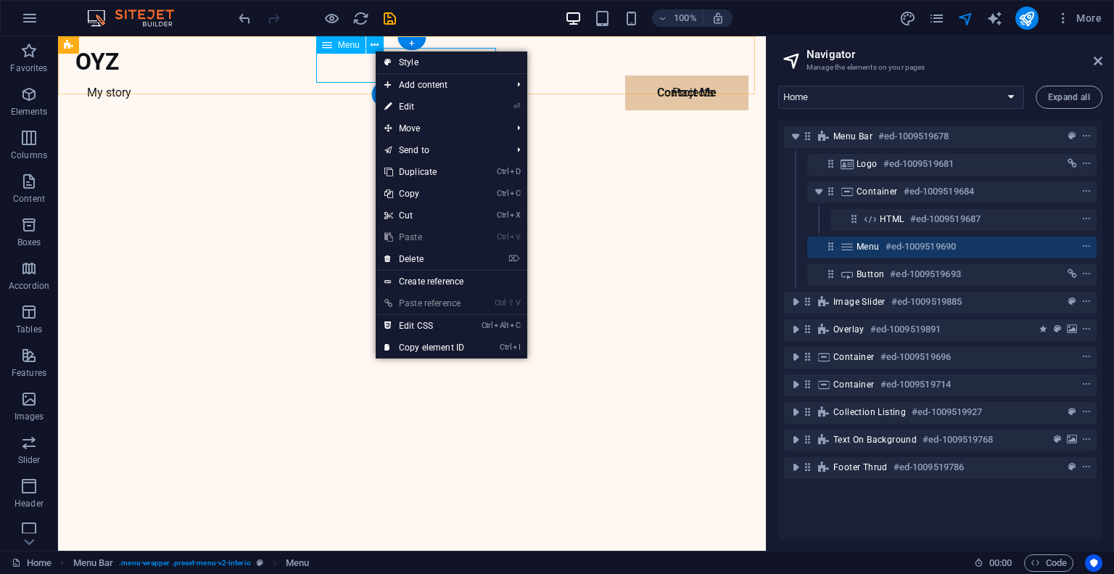
click at [334, 75] on nav "My story Projects Contact Me" at bounding box center [411, 92] width 673 height 35
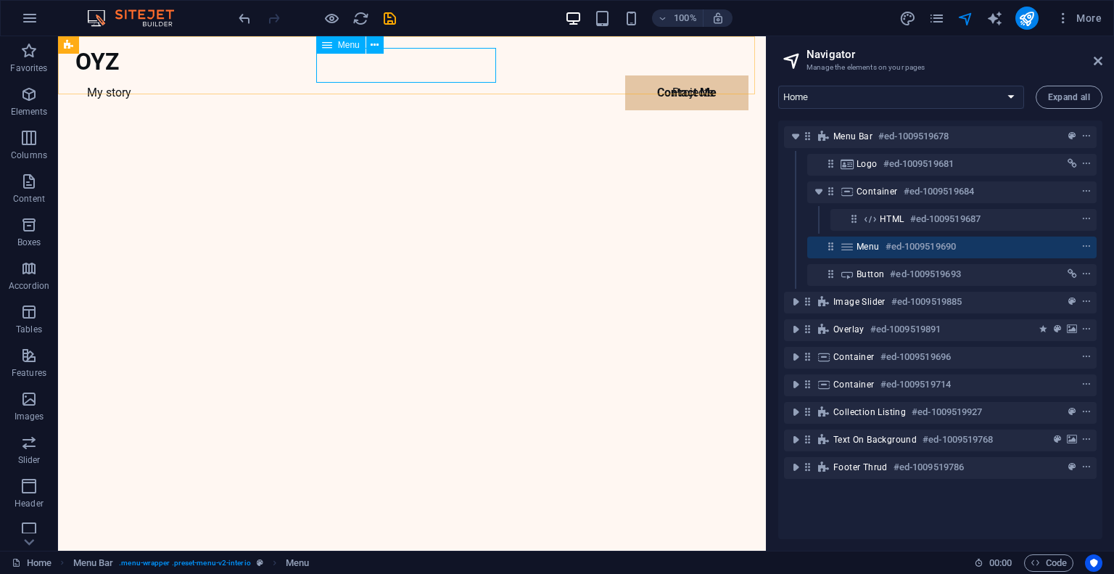
click at [330, 45] on icon at bounding box center [327, 44] width 10 height 17
click at [437, 75] on nav "My story Projects Contact Me" at bounding box center [411, 92] width 673 height 35
click at [372, 45] on icon at bounding box center [375, 45] width 8 height 15
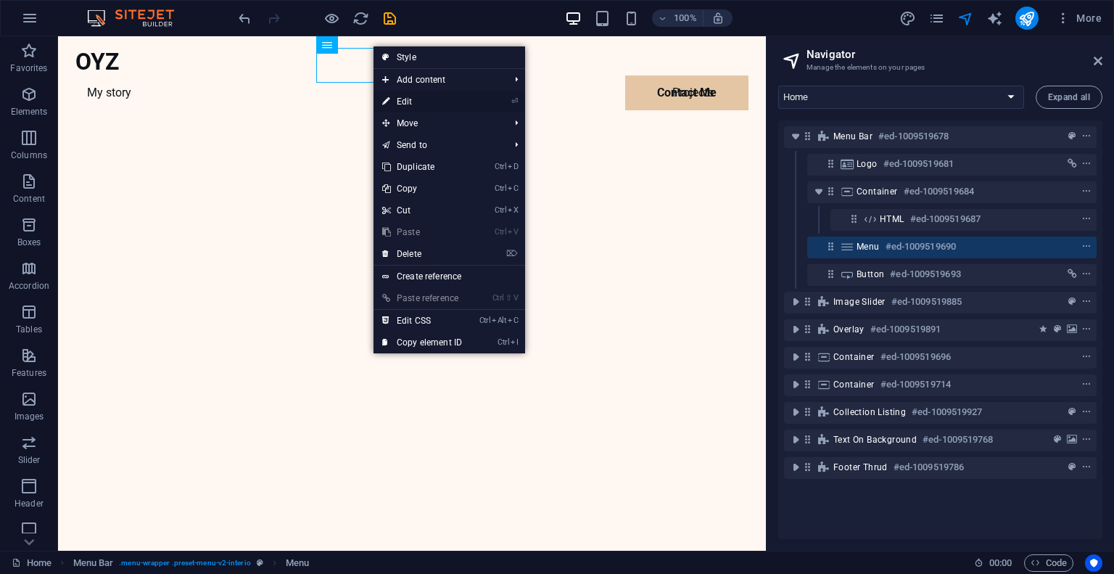
click at [409, 99] on link "⏎ Edit" at bounding box center [421, 102] width 97 height 22
select select
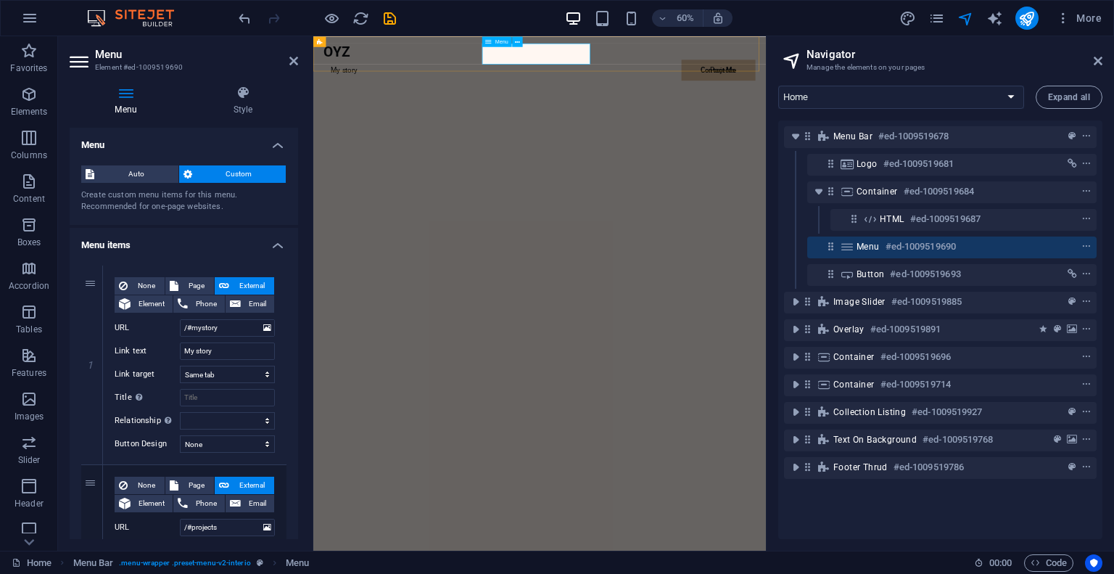
click at [719, 75] on nav "My story Projects Contact Me" at bounding box center [690, 92] width 719 height 35
click at [133, 171] on span "Auto" at bounding box center [136, 173] width 75 height 17
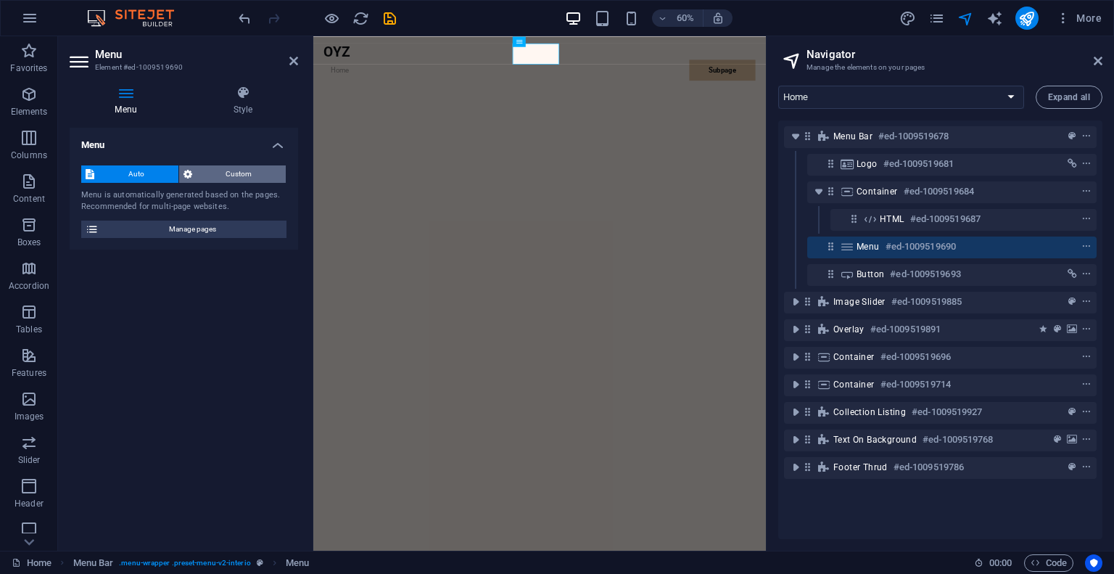
click at [238, 175] on span "Custom" at bounding box center [240, 173] width 86 height 17
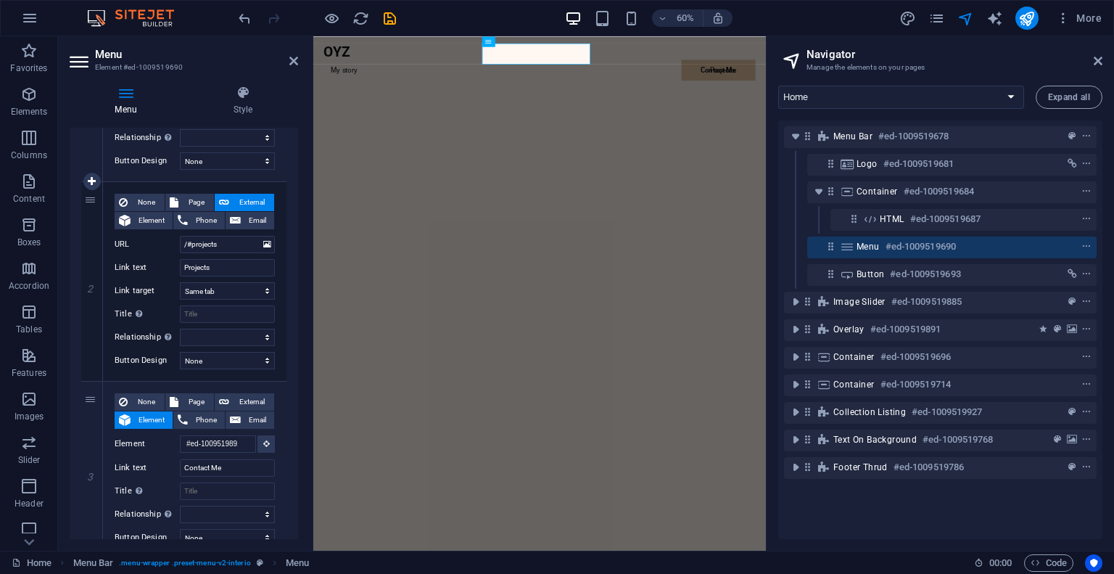
scroll to position [290, 0]
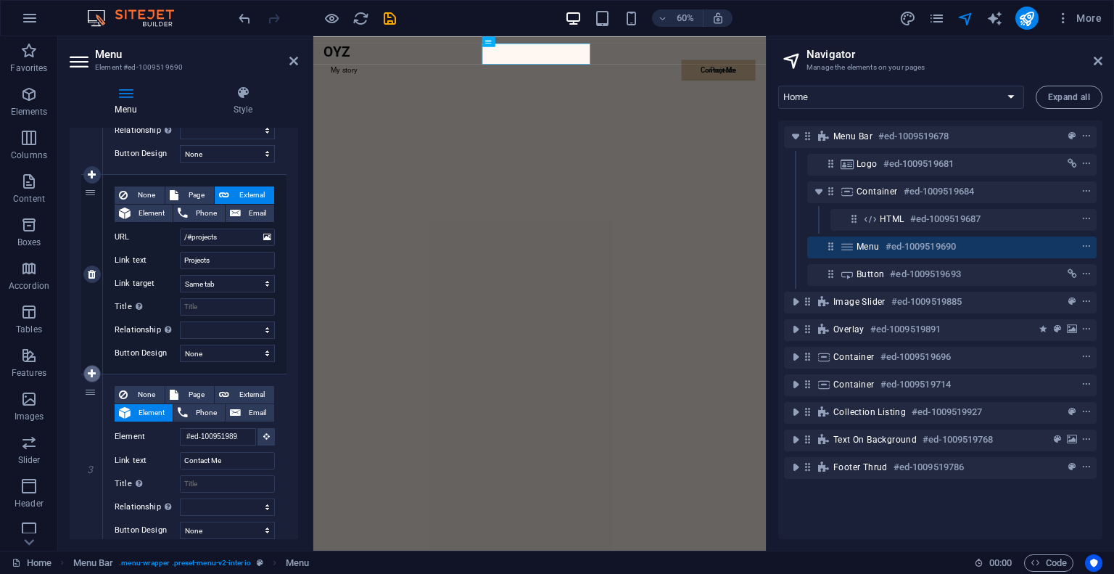
click at [93, 371] on icon at bounding box center [92, 373] width 8 height 10
select select
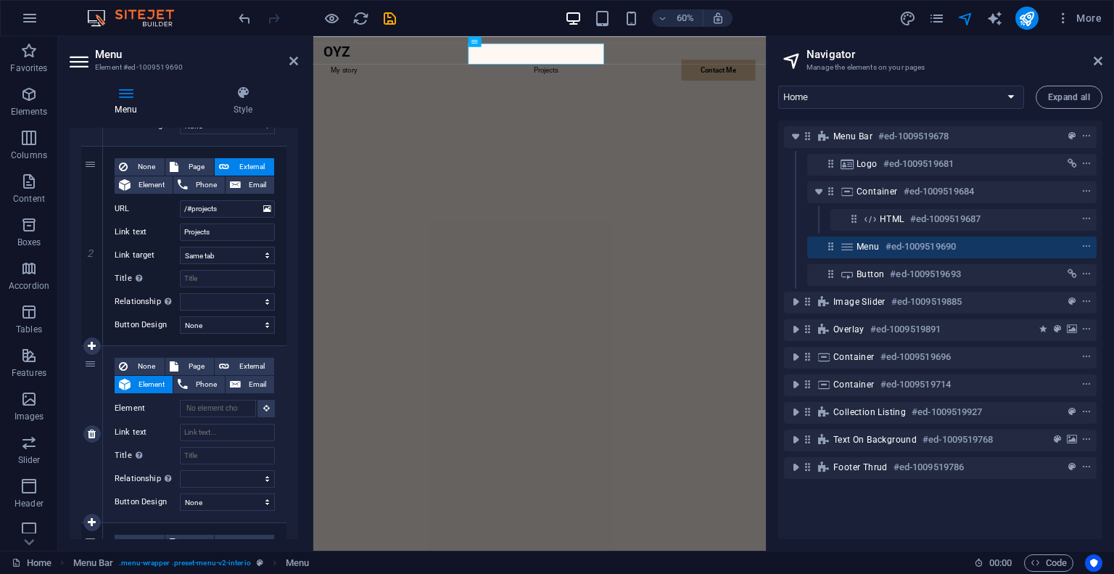
scroll to position [363, 0]
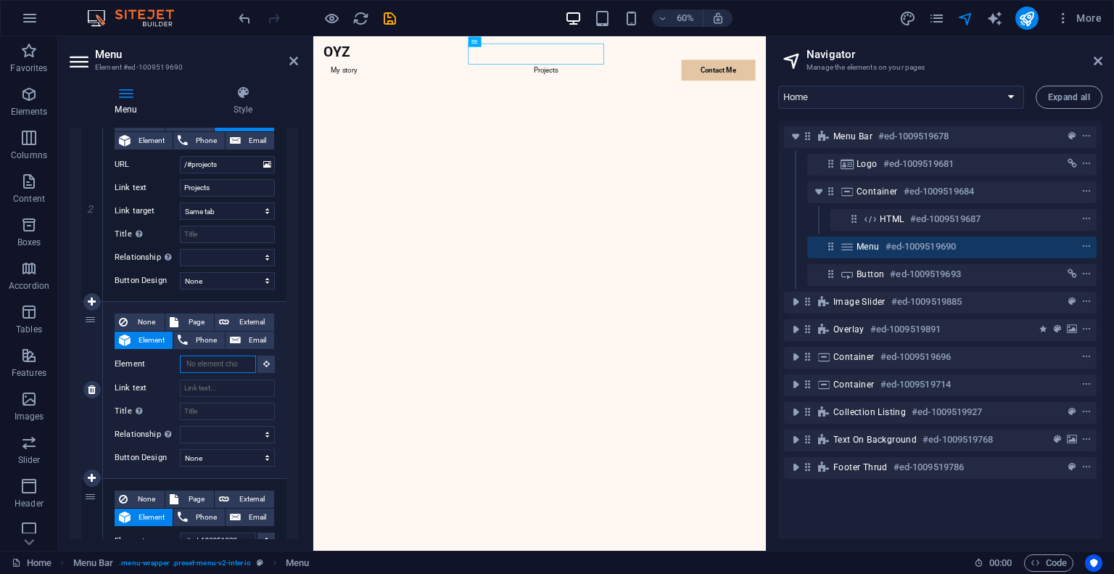
click at [225, 364] on input "Element" at bounding box center [218, 363] width 76 height 17
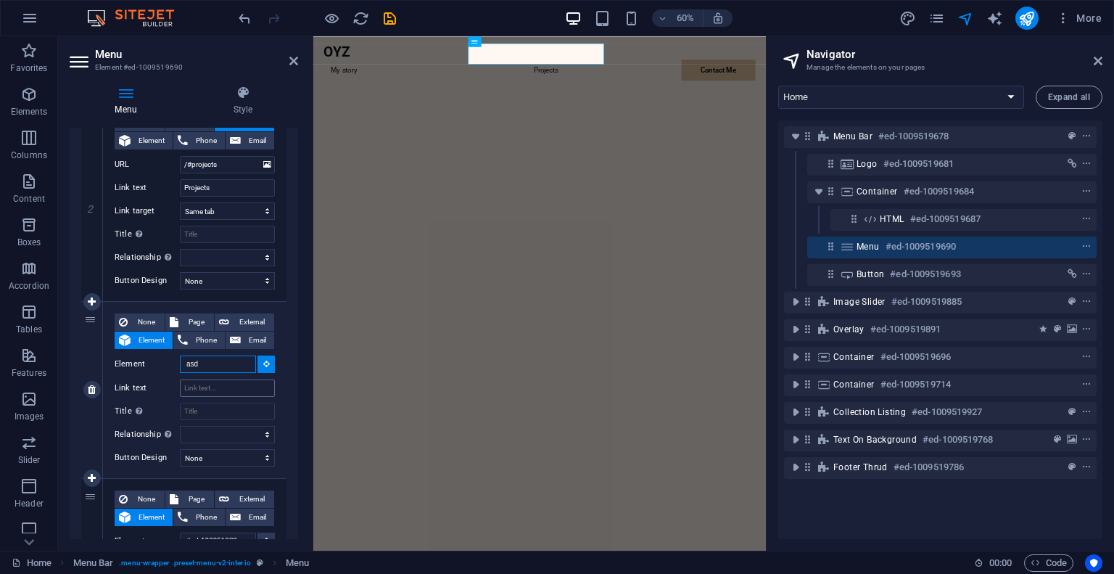
type input "asd"
click at [221, 382] on input "Link text" at bounding box center [227, 387] width 95 height 17
type input "asd"
click at [221, 382] on input "asd" at bounding box center [227, 387] width 95 height 17
select select
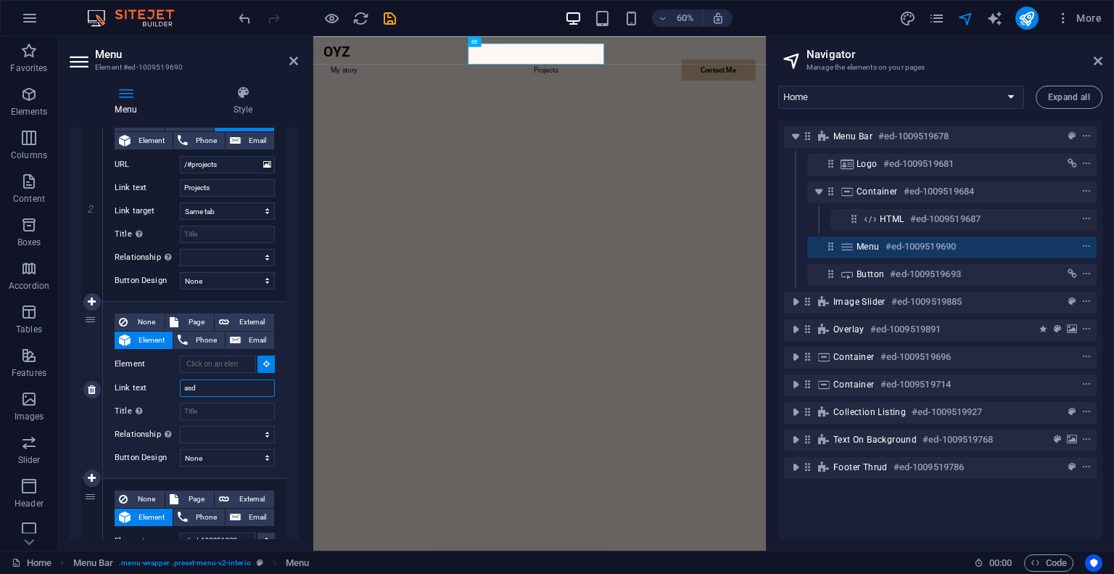
select select
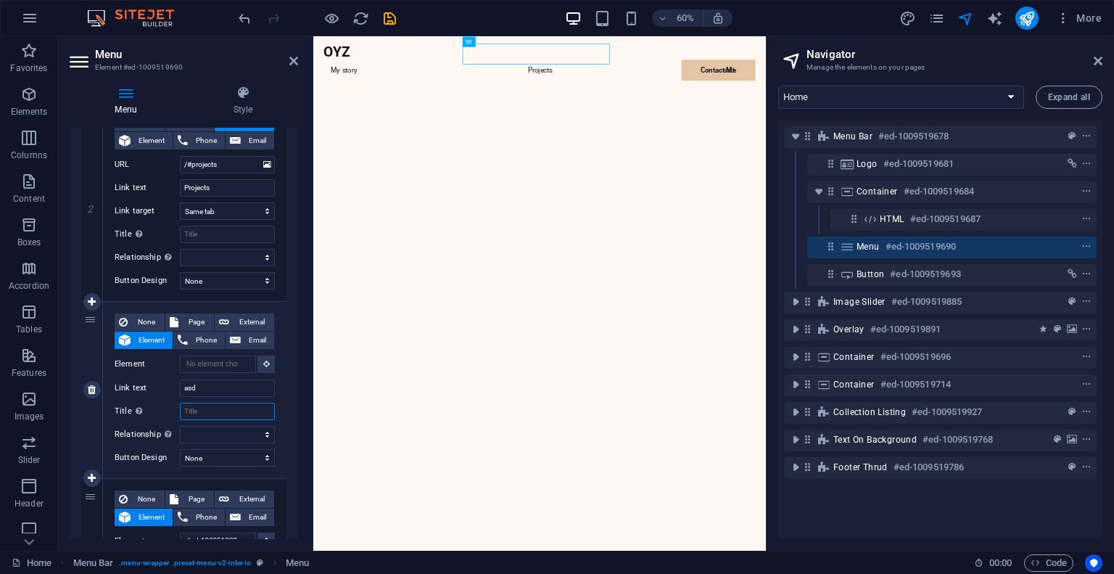
click at [212, 410] on input "Title Additional link description, should not be the same as the link text. The…" at bounding box center [227, 411] width 95 height 17
drag, startPoint x: 220, startPoint y: 390, endPoint x: 150, endPoint y: 379, distance: 71.2
click at [148, 385] on div "Link text asd" at bounding box center [195, 387] width 160 height 17
type input "Services"
select select
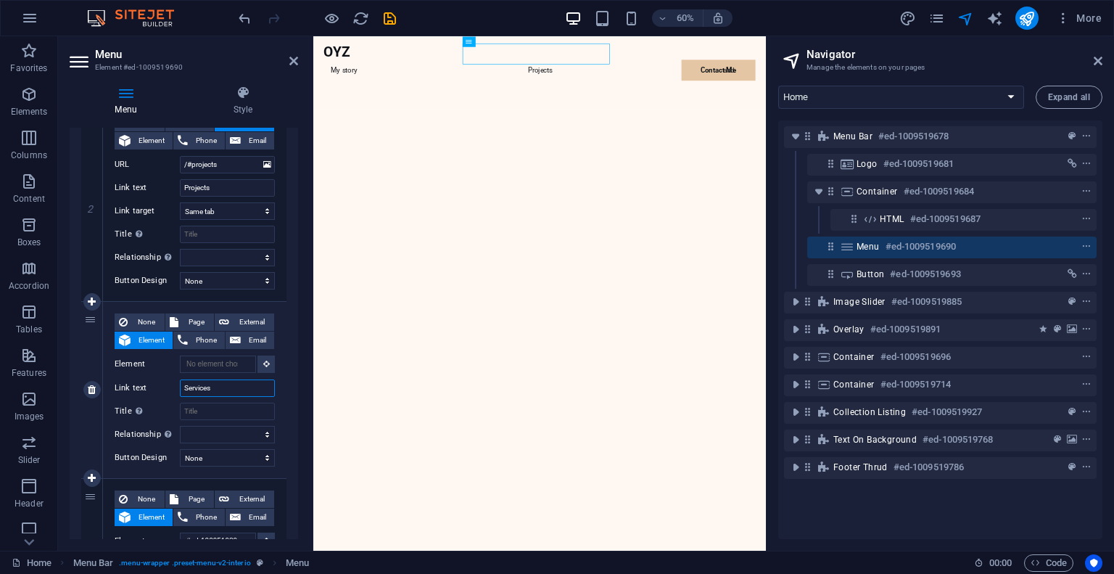
select select
type input "Services"
click at [206, 362] on input "Element" at bounding box center [218, 363] width 76 height 17
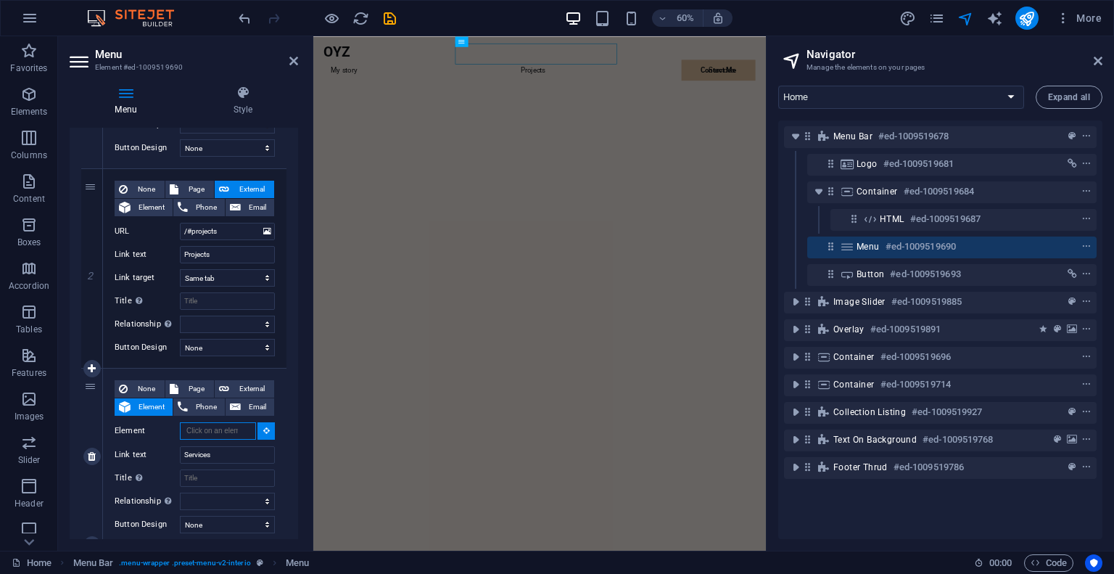
scroll to position [290, 0]
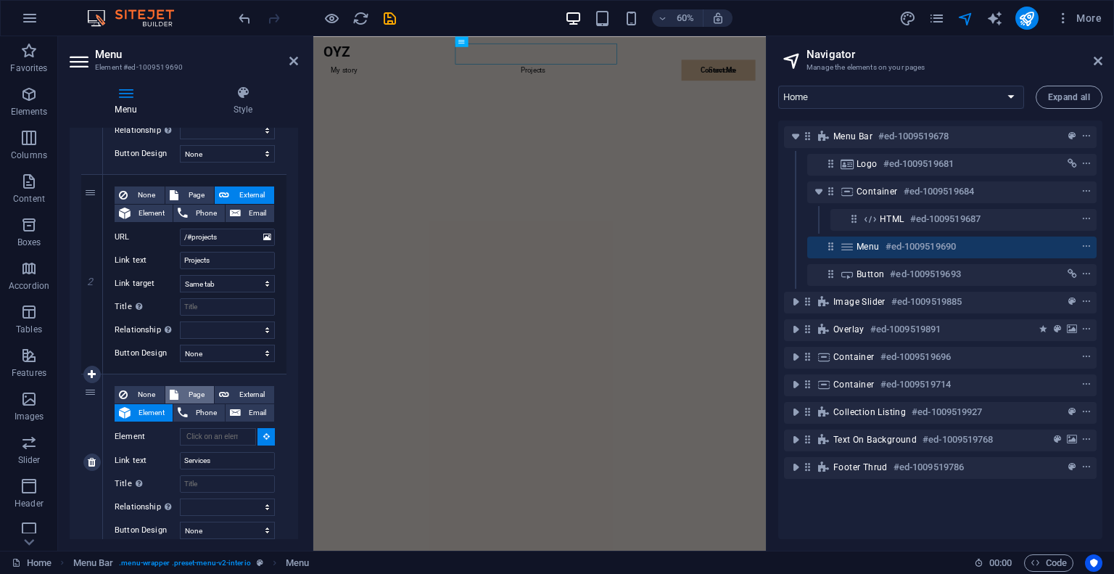
click at [189, 388] on span "Page" at bounding box center [196, 394] width 27 height 17
select select
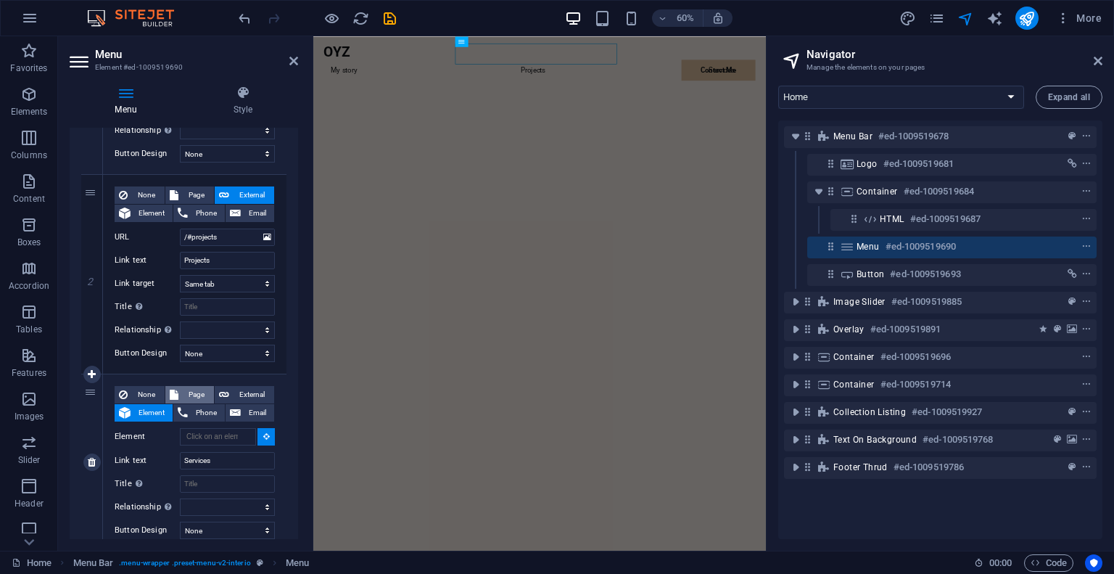
select select
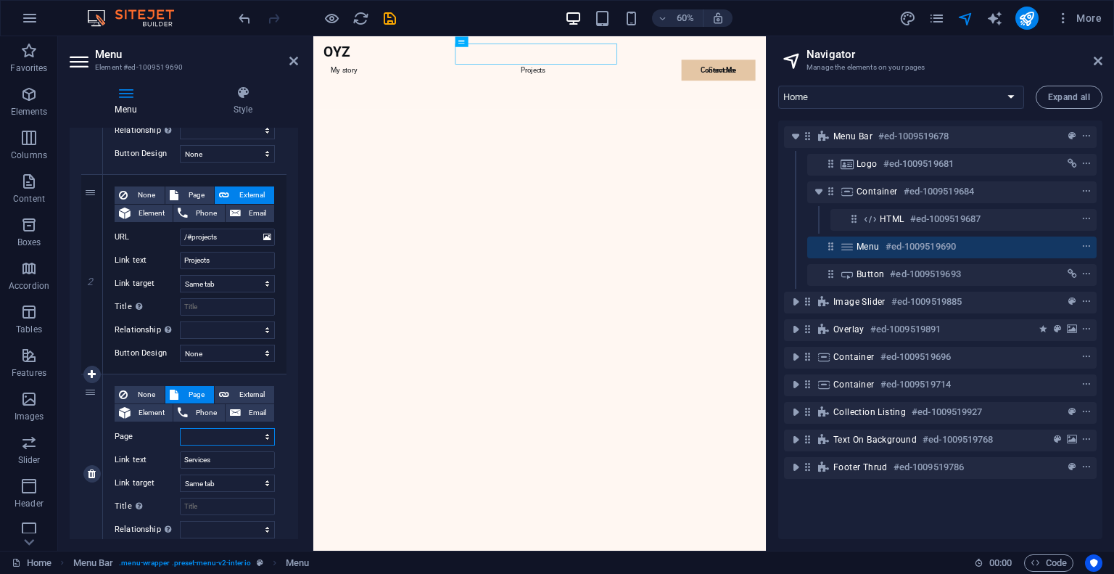
click at [206, 440] on select "Home Privacy Legal Notice Subpage" at bounding box center [227, 436] width 95 height 17
select select "3"
click at [180, 428] on select "Home Privacy Legal Notice Subpage" at bounding box center [227, 436] width 95 height 17
select select
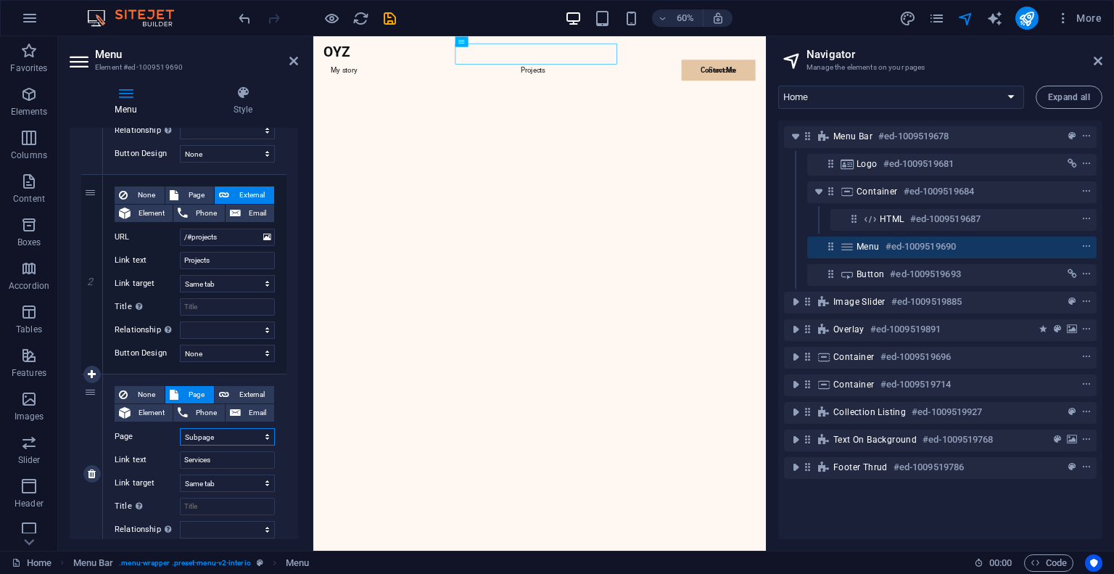
select select
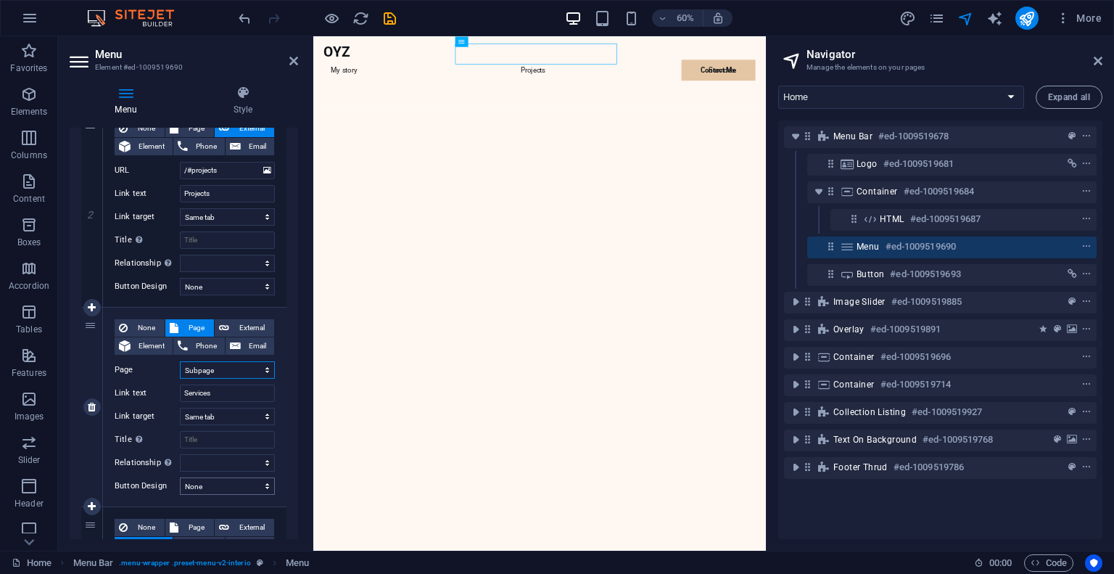
scroll to position [363, 0]
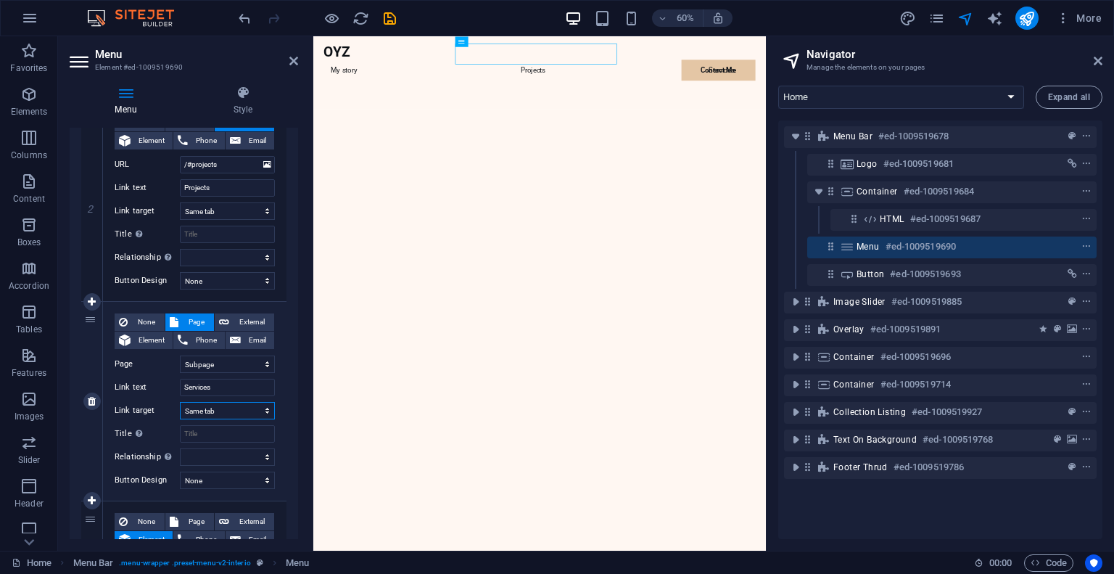
click at [236, 407] on select "New tab Same tab Overlay" at bounding box center [227, 410] width 95 height 17
click at [223, 435] on input "Title Additional link description, should not be the same as the link text. The…" at bounding box center [227, 433] width 95 height 17
type input "Services"
select select
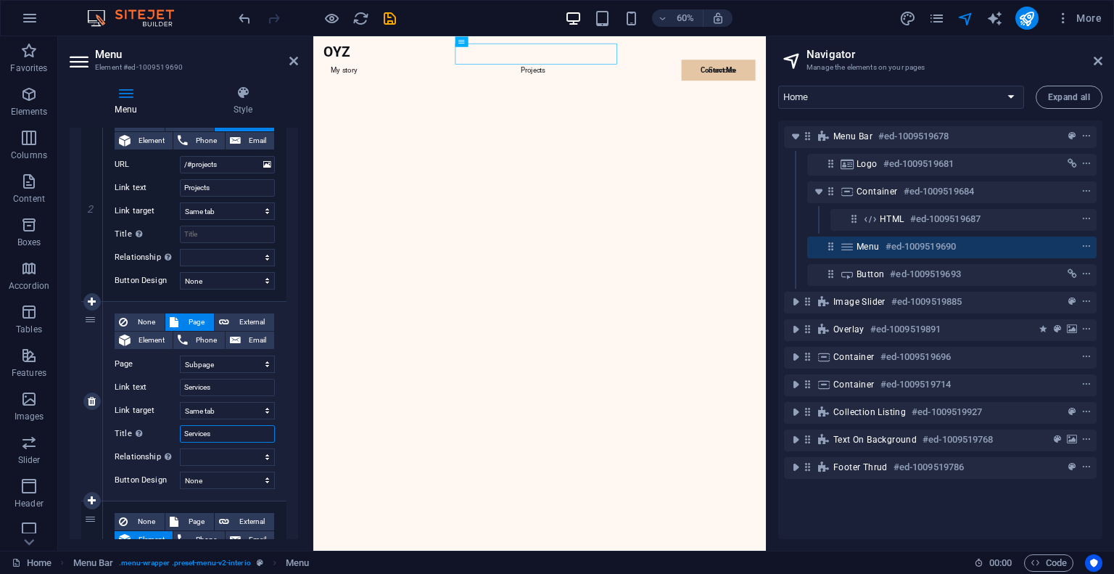
select select
type input "Services"
click at [223, 486] on select "None Default Primary Secondary" at bounding box center [227, 479] width 95 height 17
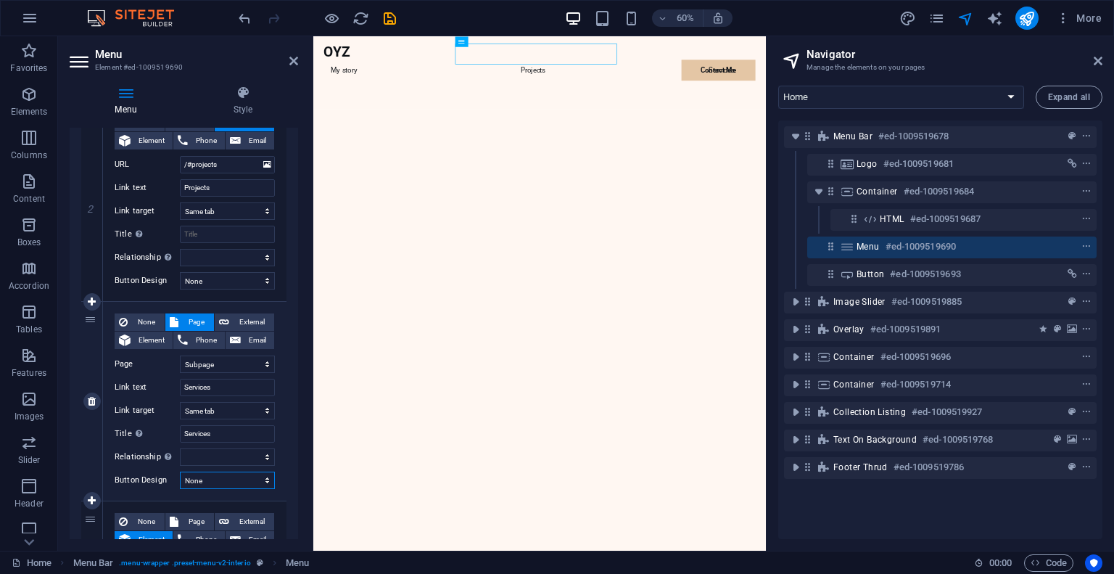
click at [229, 483] on select "None Default Primary Secondary" at bounding box center [227, 479] width 95 height 17
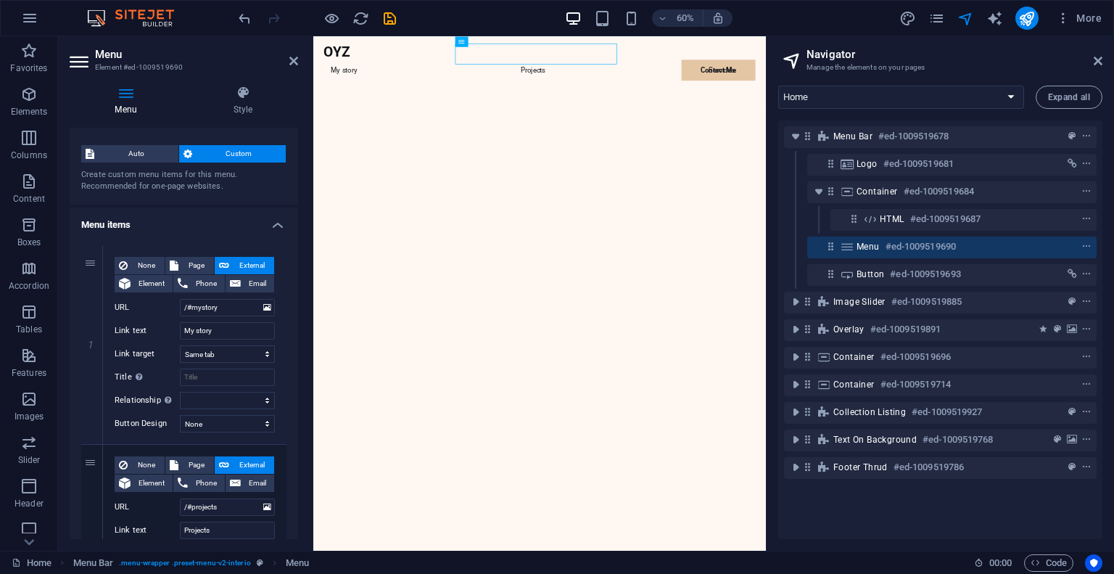
scroll to position [0, 0]
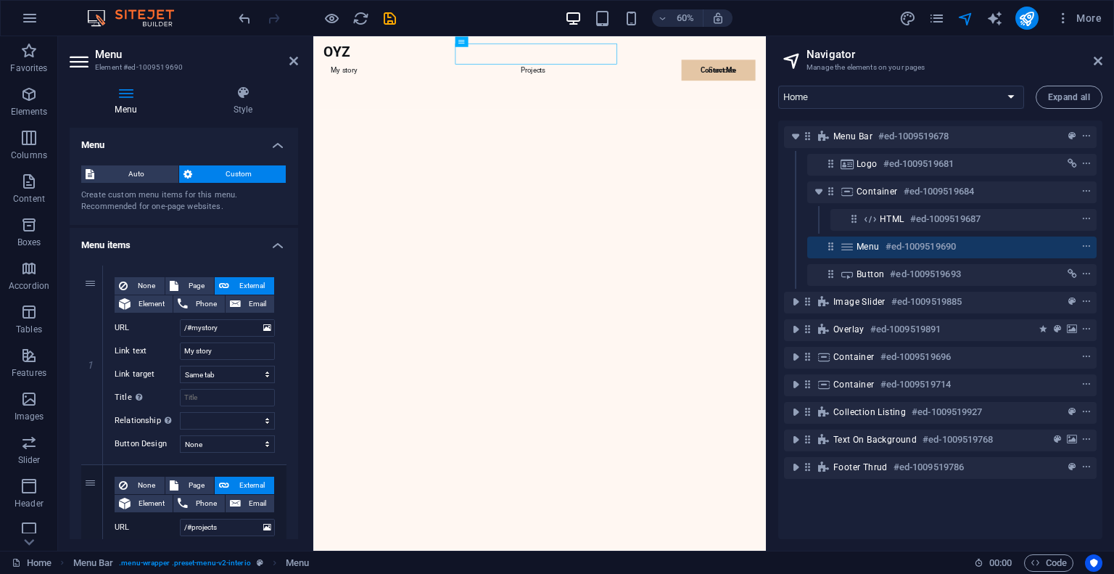
click at [299, 60] on aside "Menu Element #ed-1009519690 Menu Style Menu Auto Custom Create custom menu item…" at bounding box center [185, 293] width 255 height 514
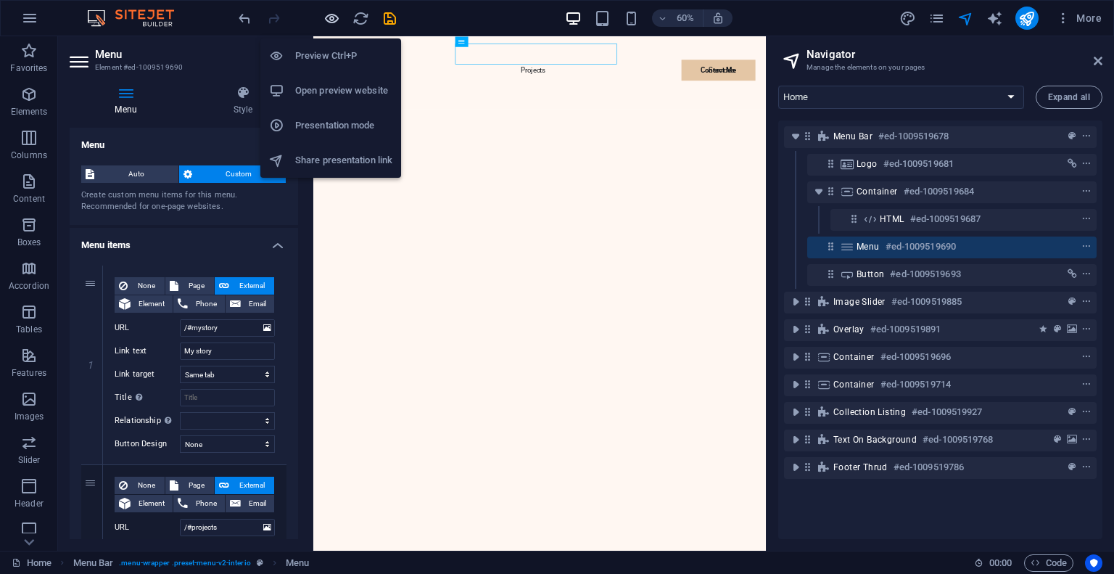
click at [331, 12] on icon "button" at bounding box center [331, 18] width 17 height 17
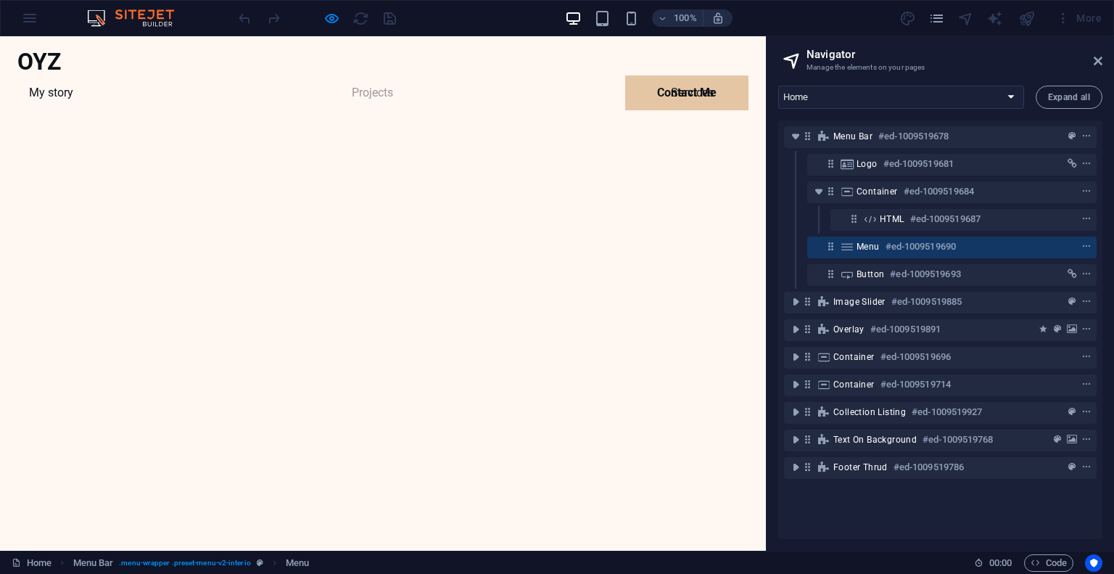
click at [374, 75] on link "Projects" at bounding box center [372, 92] width 65 height 35
click at [85, 75] on link "My story" at bounding box center [50, 92] width 67 height 35
click at [369, 75] on link "Projects" at bounding box center [372, 92] width 65 height 35
drag, startPoint x: 461, startPoint y: 61, endPoint x: 497, endPoint y: 176, distance: 120.2
click at [659, 75] on link "Services" at bounding box center [692, 92] width 66 height 35
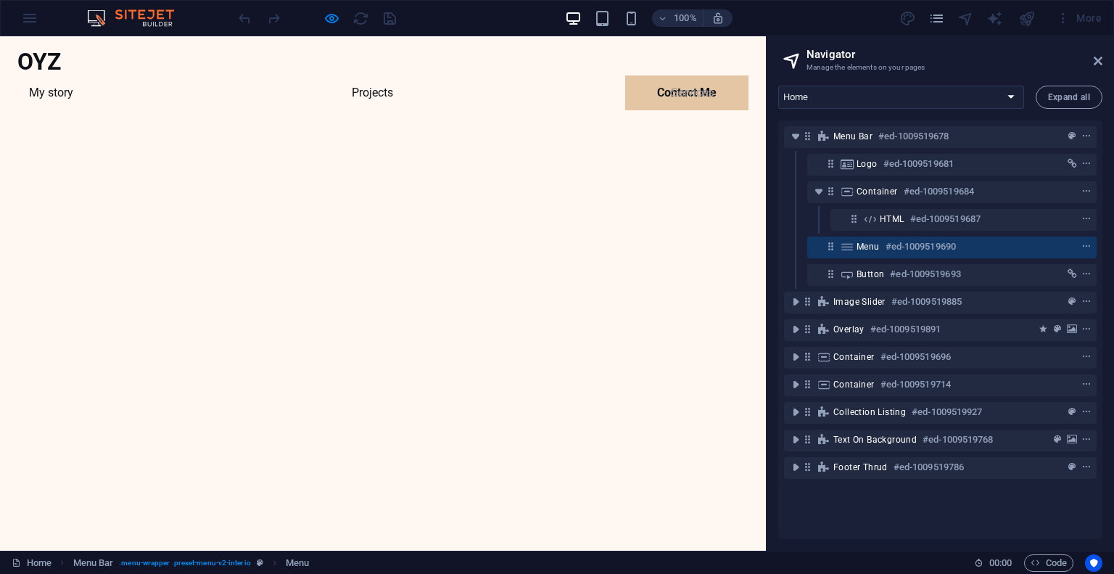
select select "18186490-en"
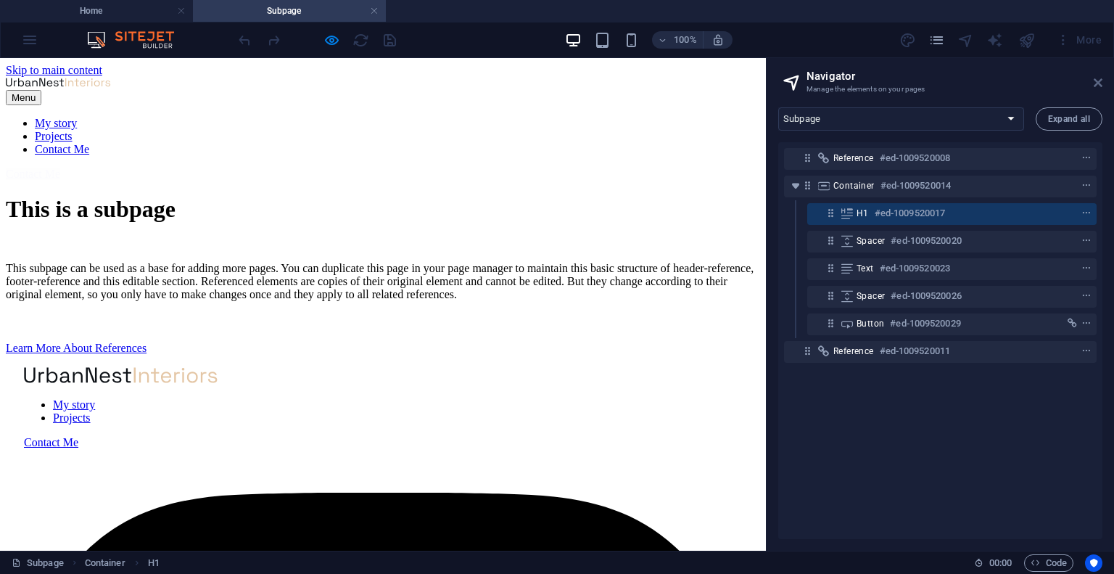
click at [1097, 83] on icon at bounding box center [1098, 83] width 9 height 12
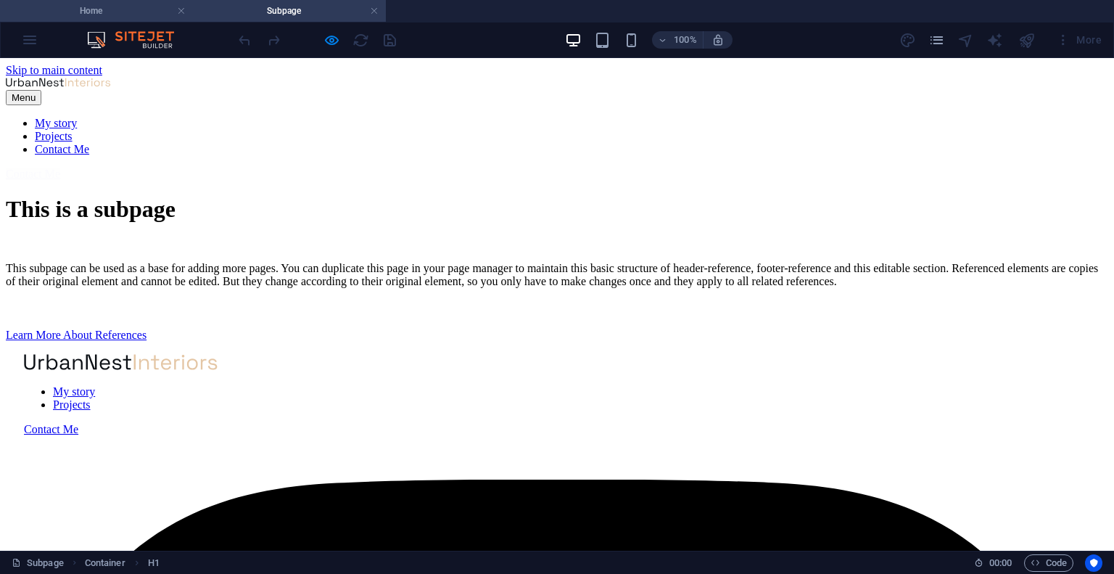
click at [121, 12] on h4 "Home" at bounding box center [96, 11] width 193 height 16
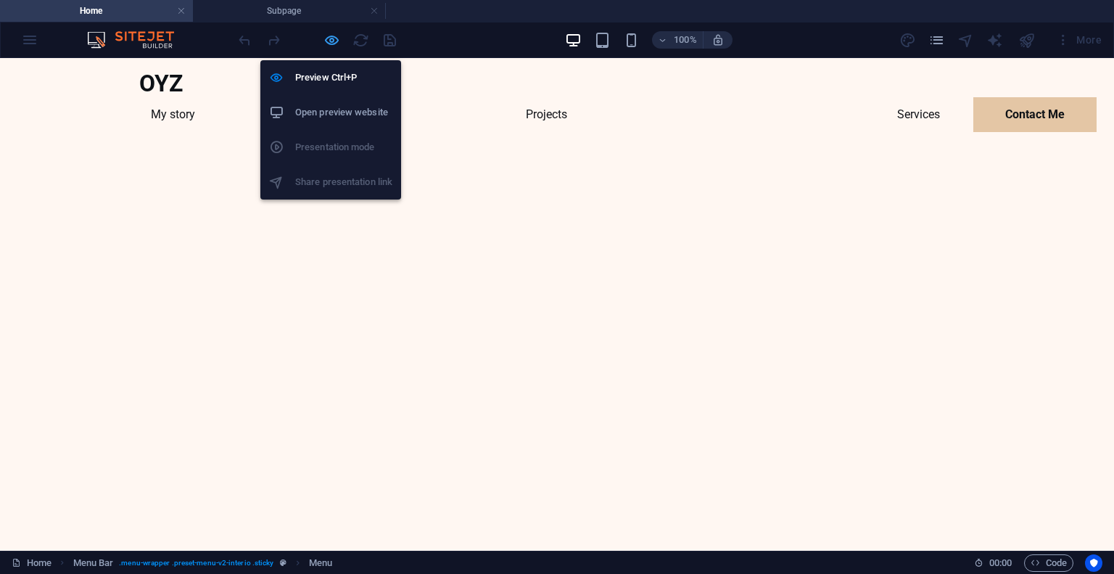
click at [328, 38] on icon "button" at bounding box center [331, 40] width 17 height 17
select select
select select "3"
select select
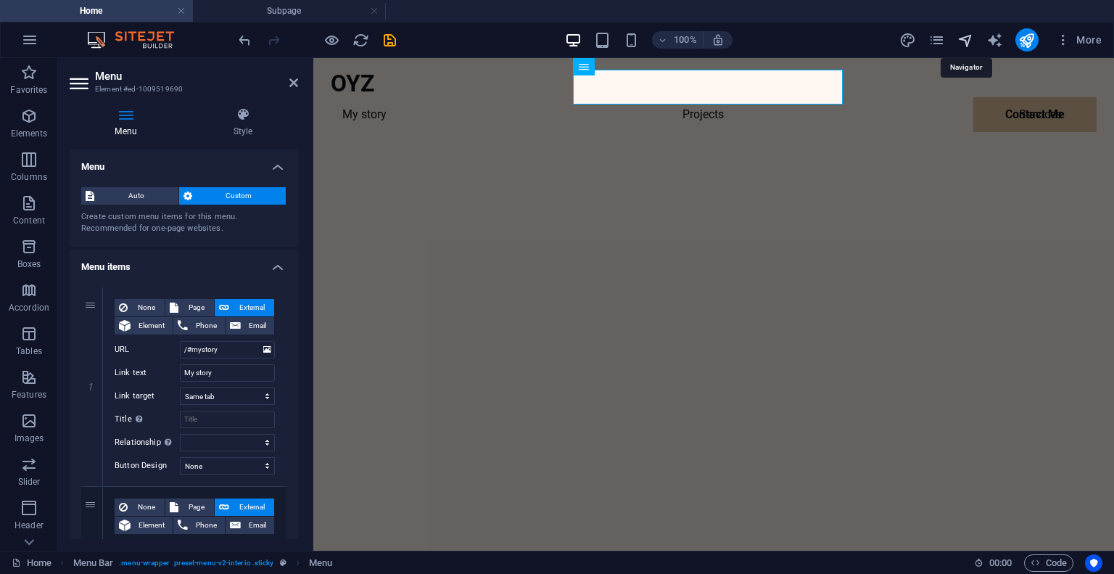
click at [963, 38] on icon "navigator" at bounding box center [965, 40] width 17 height 17
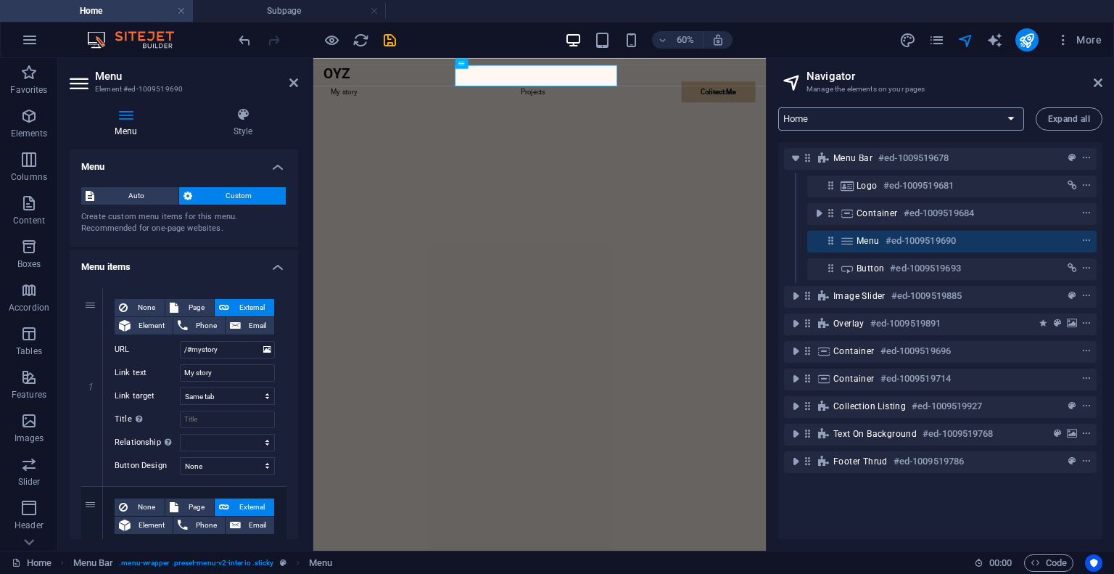
click at [1004, 117] on select "Home Privacy Legal Notice Project: Details Subpage" at bounding box center [901, 118] width 246 height 23
click at [778, 107] on select "Home Privacy Legal Notice Project: Details Subpage" at bounding box center [901, 118] width 246 height 23
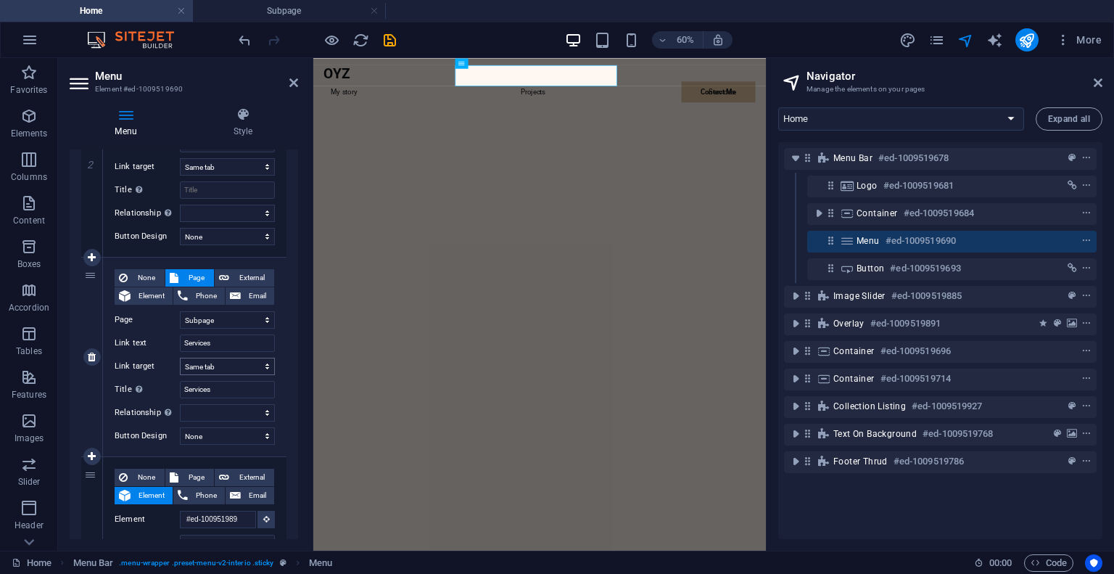
scroll to position [435, 0]
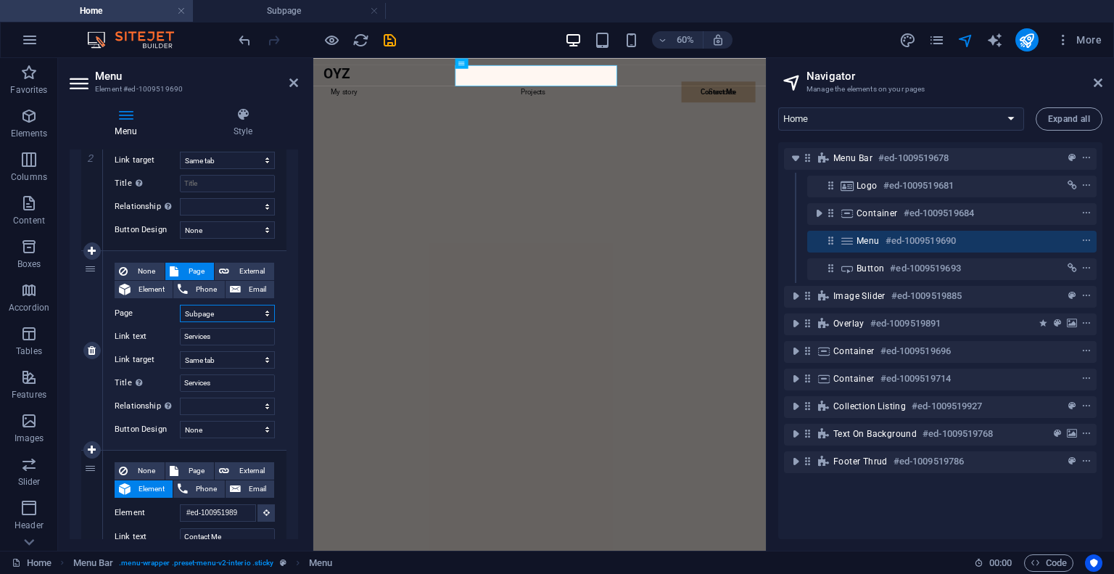
click at [249, 321] on select "Home Privacy Legal Notice Subpage" at bounding box center [227, 313] width 95 height 17
click at [247, 307] on select "Home Privacy Legal Notice Subpage" at bounding box center [227, 313] width 95 height 17
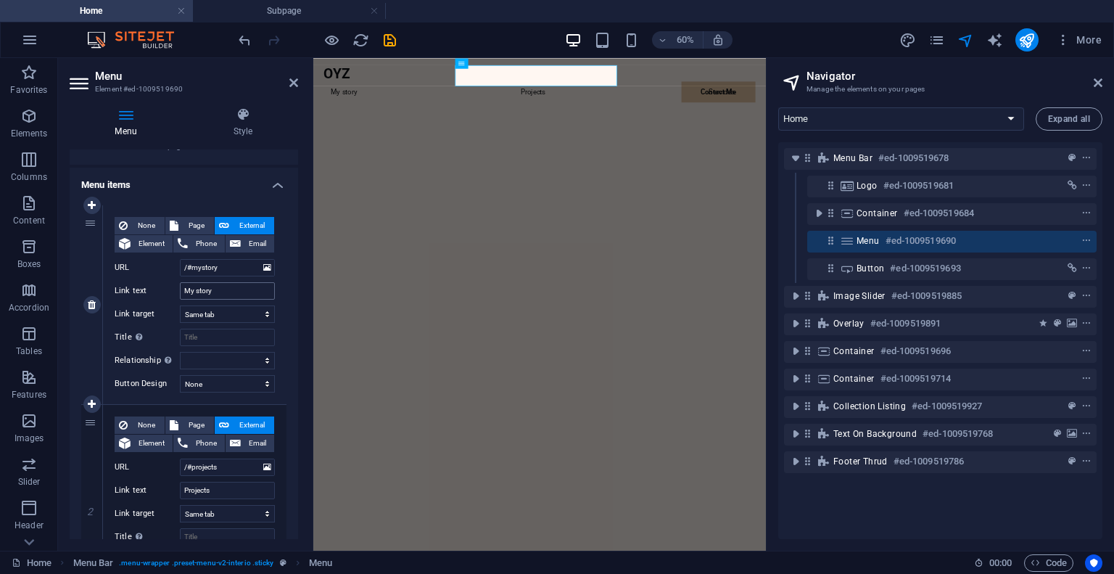
scroll to position [73, 0]
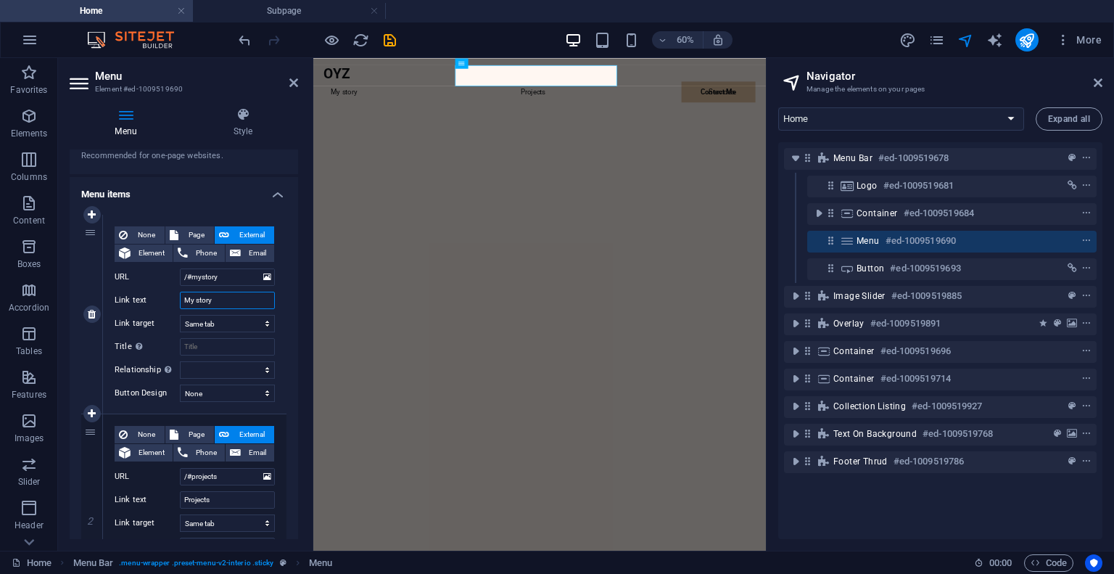
drag, startPoint x: 227, startPoint y: 303, endPoint x: 154, endPoint y: 302, distance: 73.3
click at [154, 302] on div "Link text My story" at bounding box center [195, 300] width 160 height 17
type input "About"
select select
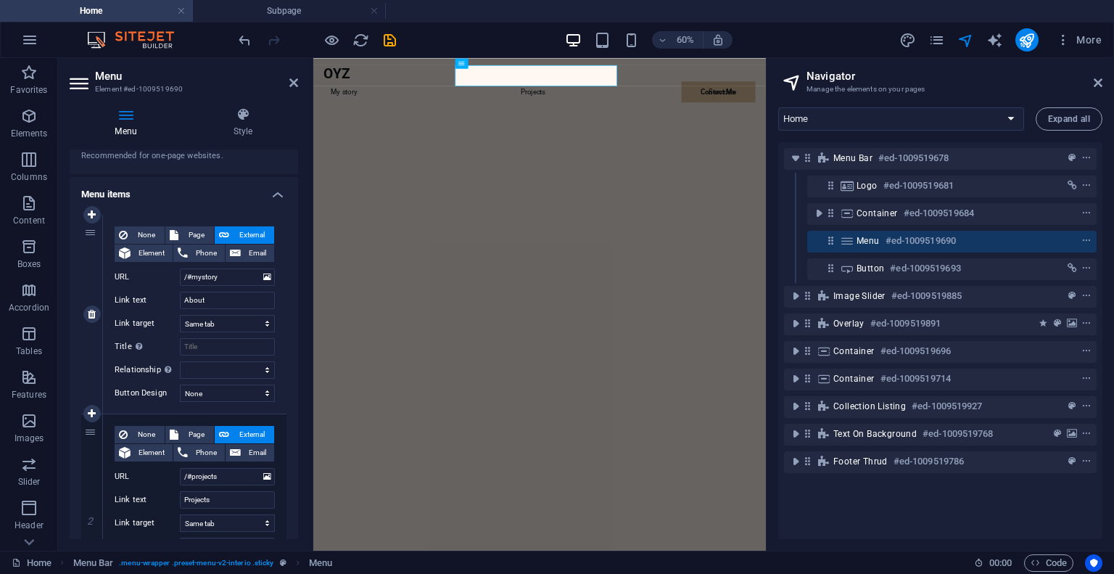
select select
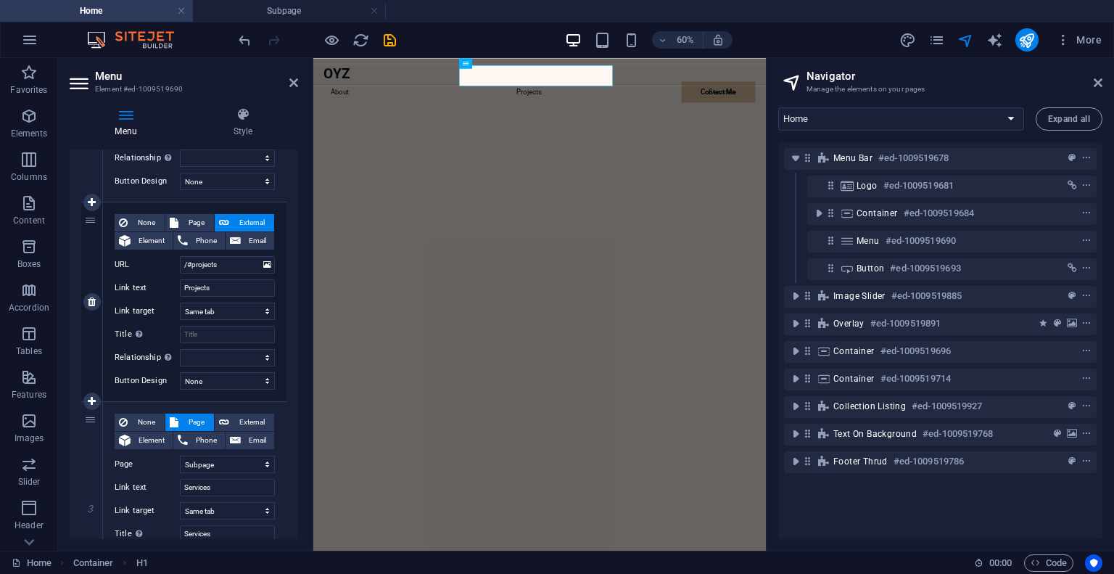
scroll to position [363, 0]
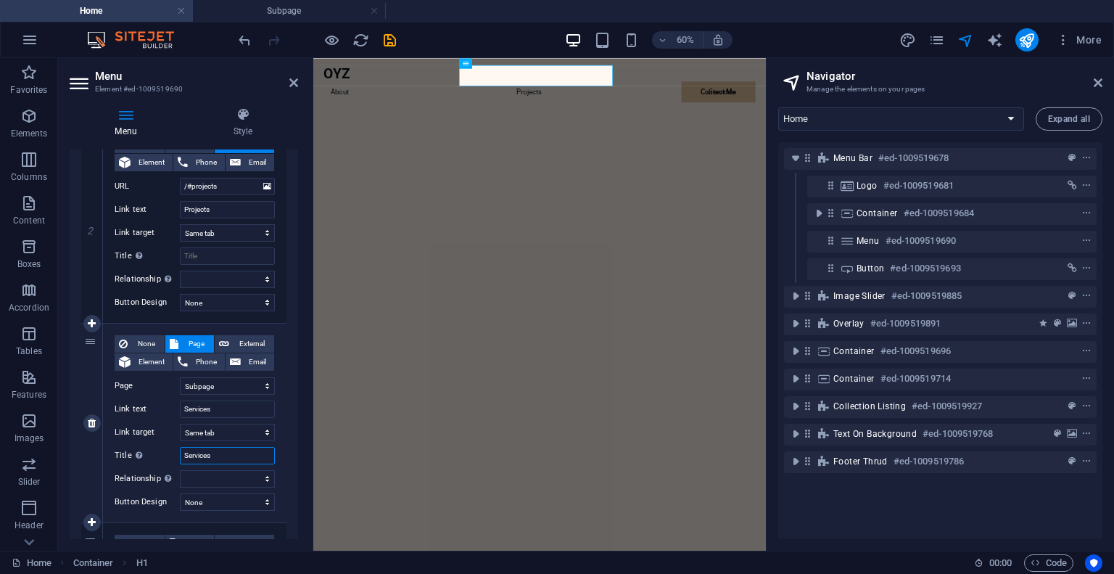
drag, startPoint x: 227, startPoint y: 452, endPoint x: 156, endPoint y: 454, distance: 71.1
click at [156, 454] on div "Title Additional link description, should not be the same as the link text. The…" at bounding box center [195, 455] width 160 height 17
select select
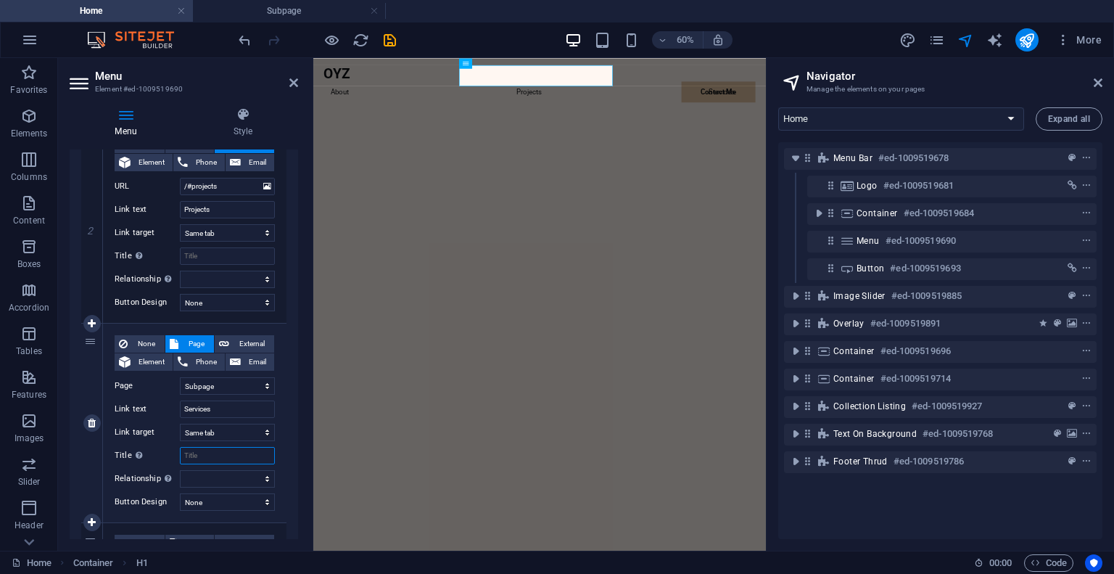
select select
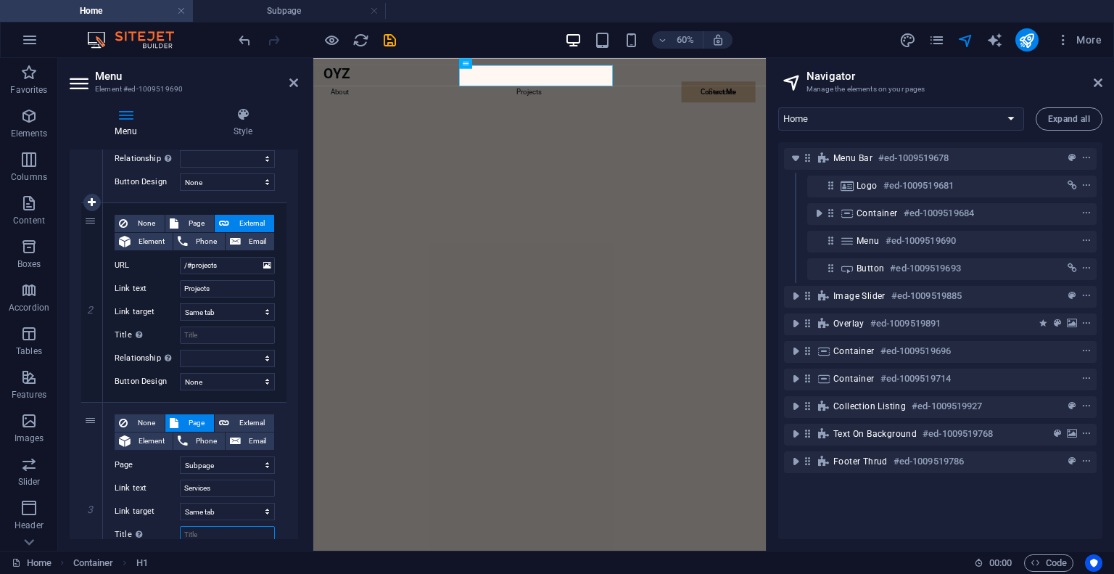
scroll to position [290, 0]
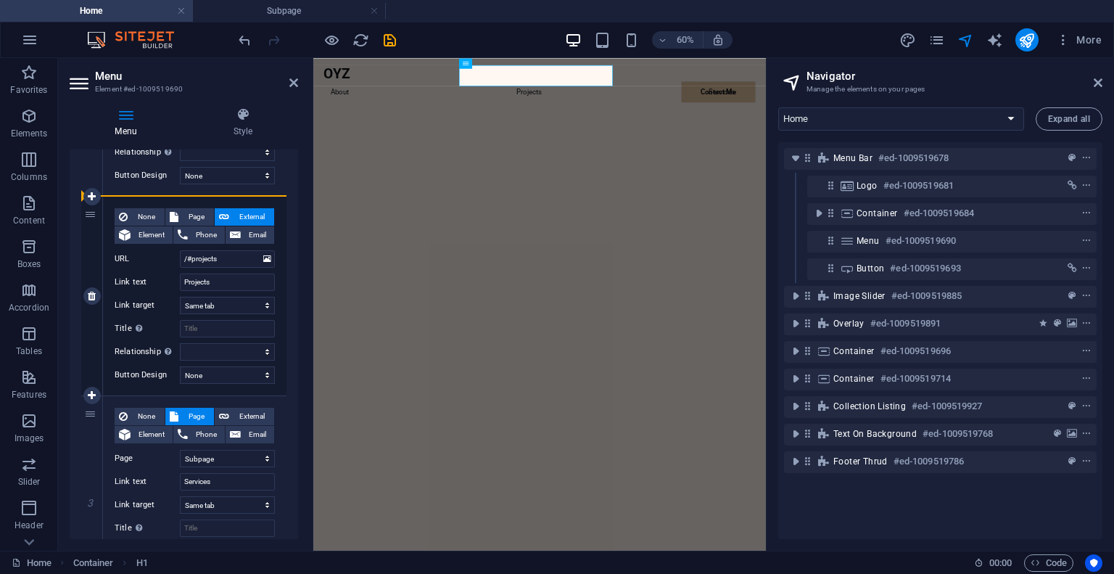
drag, startPoint x: 89, startPoint y: 416, endPoint x: 112, endPoint y: 198, distance: 219.4
click at [112, 198] on div "1 None Page External Element Phone Email Page Home Privacy Legal Notice Subpage…" at bounding box center [183, 384] width 205 height 775
select select
select select "3"
type input "Services"
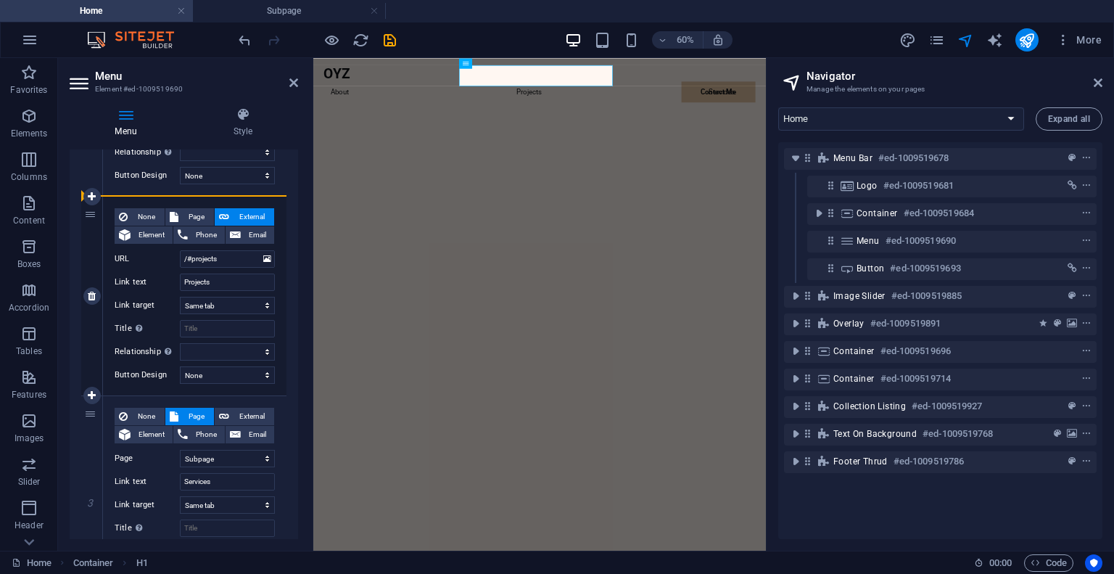
select select
type input "/#projects"
type input "Projects"
select select
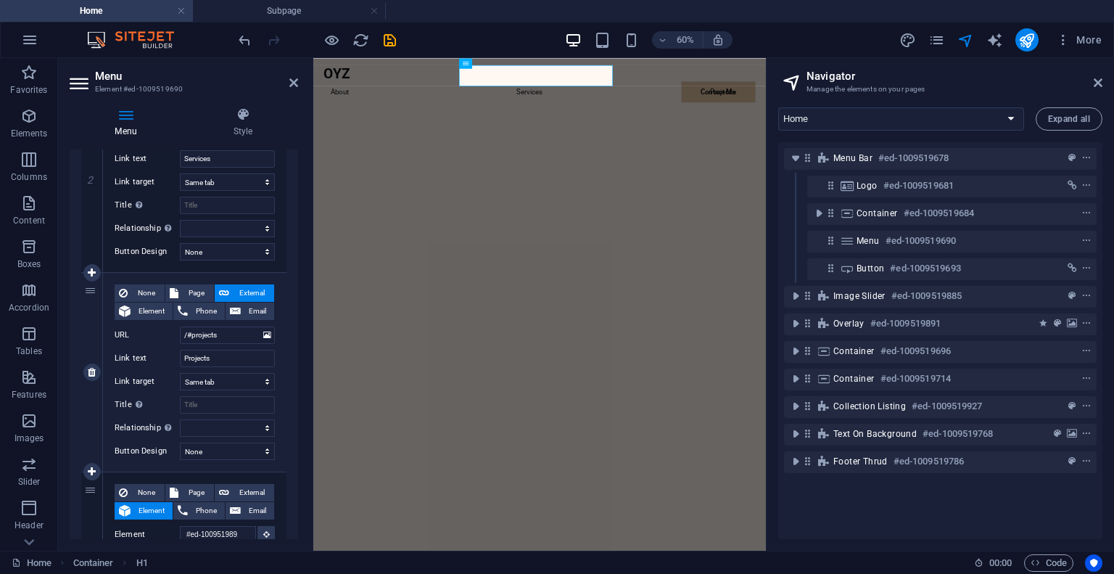
scroll to position [508, 0]
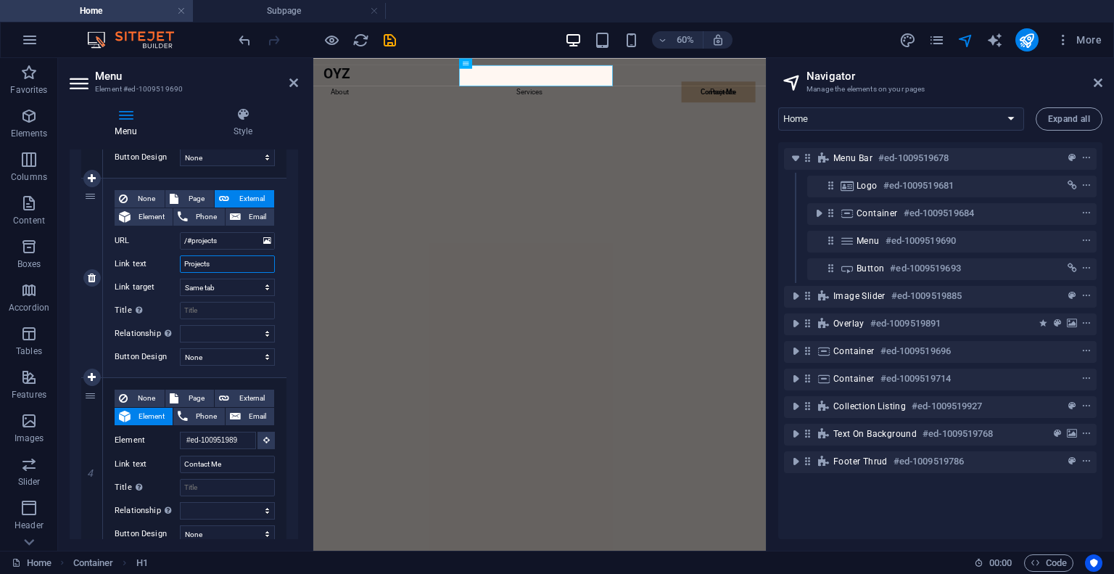
drag, startPoint x: 227, startPoint y: 261, endPoint x: 141, endPoint y: 245, distance: 87.1
click at [141, 245] on div "None Page External Element Phone Email Page Home Privacy Legal Notice Subpage E…" at bounding box center [195, 266] width 160 height 152
type input "Por"
select select
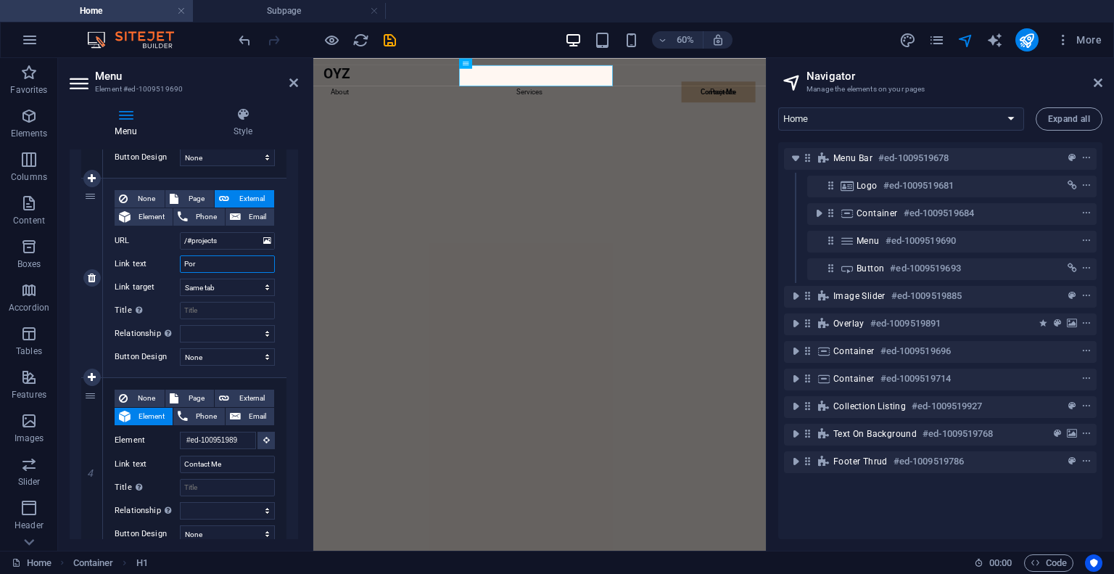
select select
type input "Portfolio"
select select
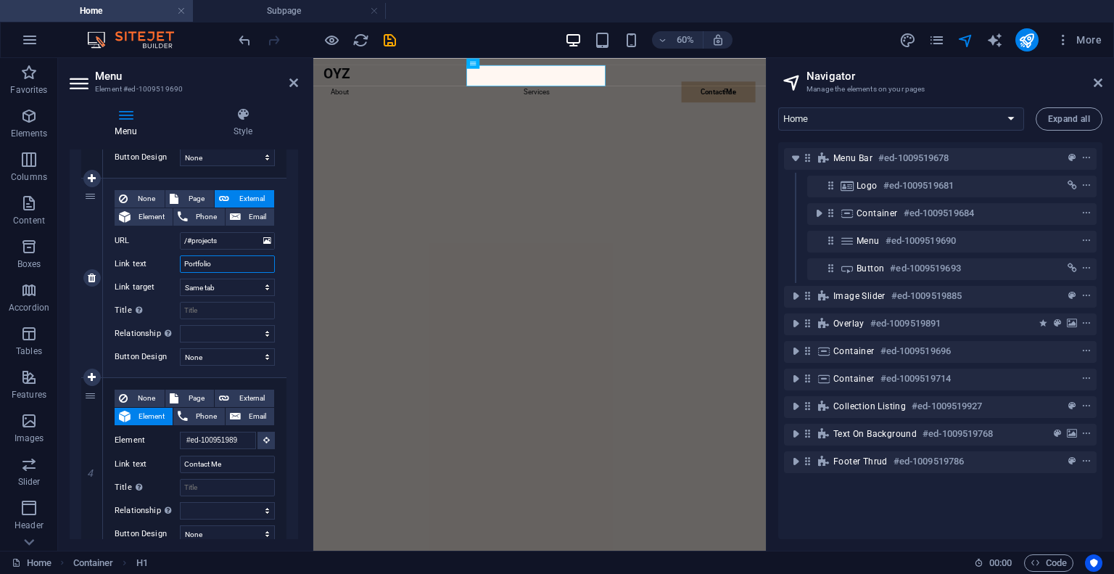
select select
type input "Portfolio"
click at [293, 81] on icon at bounding box center [293, 83] width 9 height 12
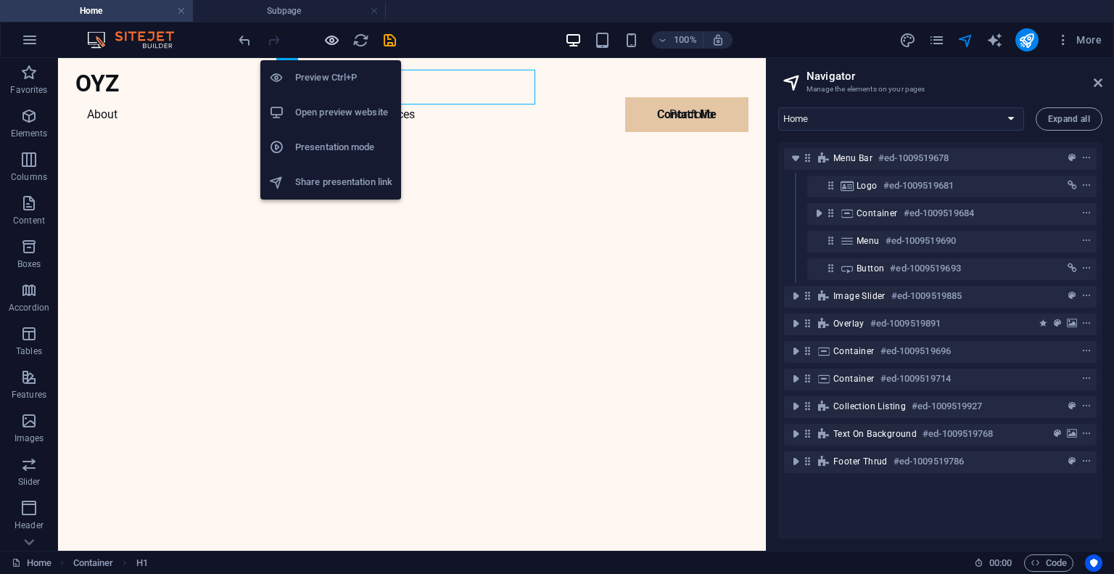
click at [328, 32] on icon "button" at bounding box center [331, 40] width 17 height 17
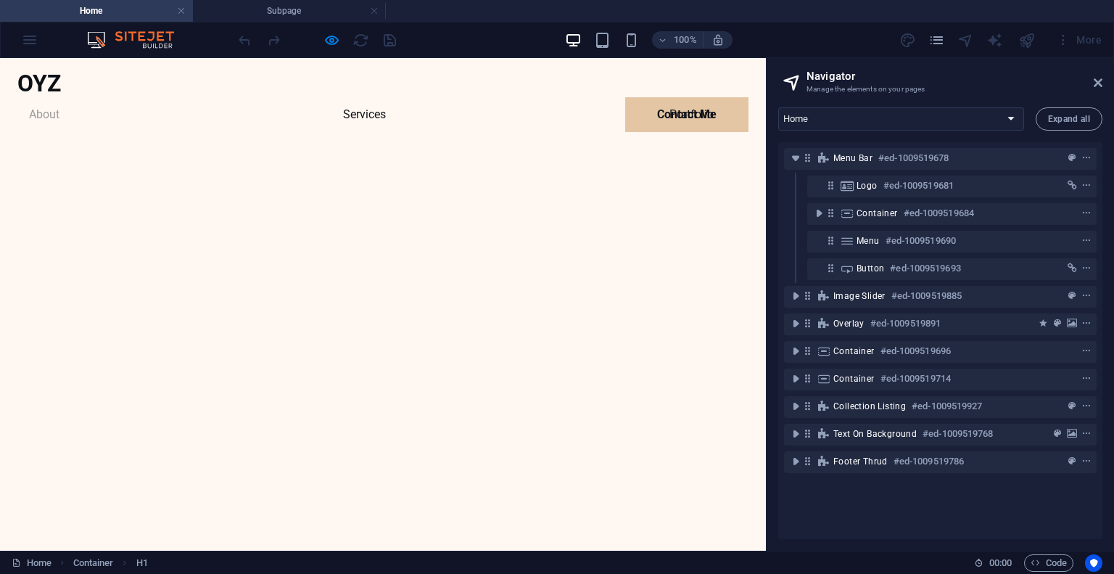
click at [71, 97] on link "About" at bounding box center [44, 114] width 54 height 35
click at [357, 97] on link "Services" at bounding box center [364, 114] width 66 height 35
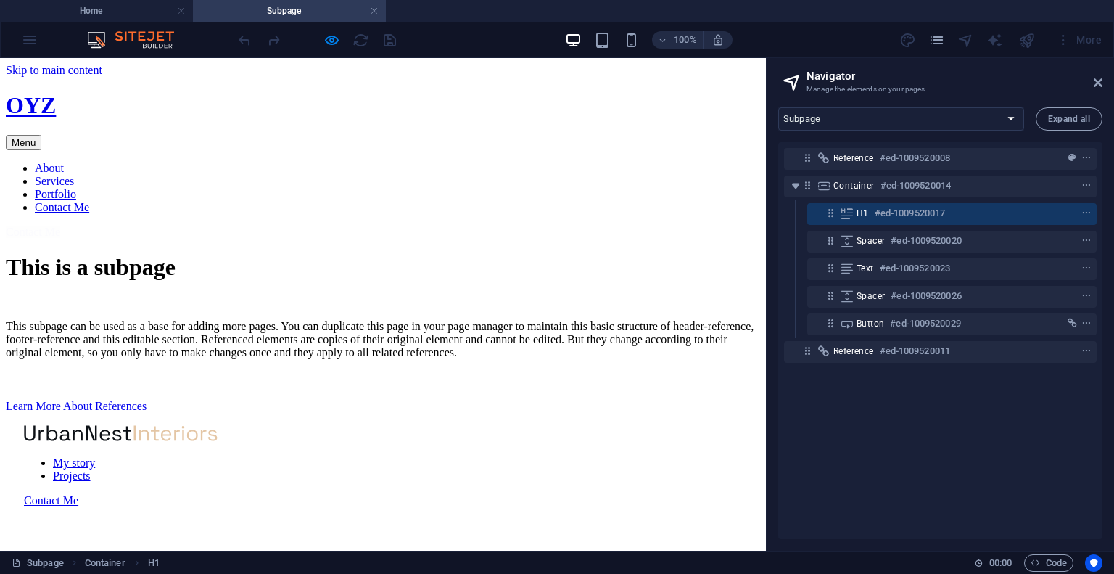
click at [74, 175] on link "Services" at bounding box center [54, 181] width 39 height 12
click at [76, 188] on link "Portfolio" at bounding box center [55, 194] width 41 height 12
select select "18186478-en"
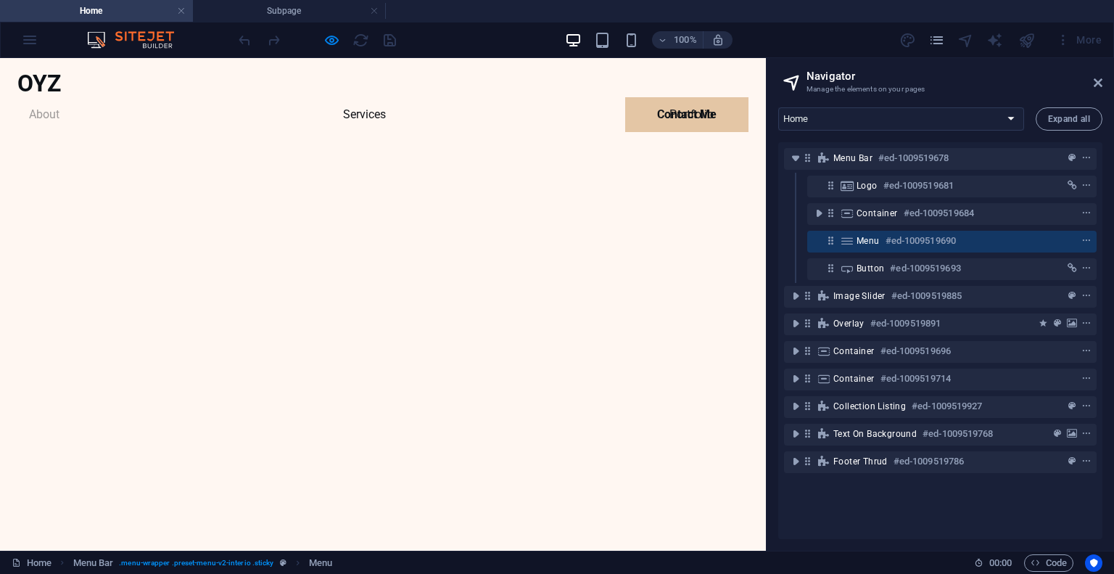
click at [71, 97] on link "About" at bounding box center [44, 114] width 54 height 35
click at [329, 41] on icon "button" at bounding box center [331, 40] width 17 height 17
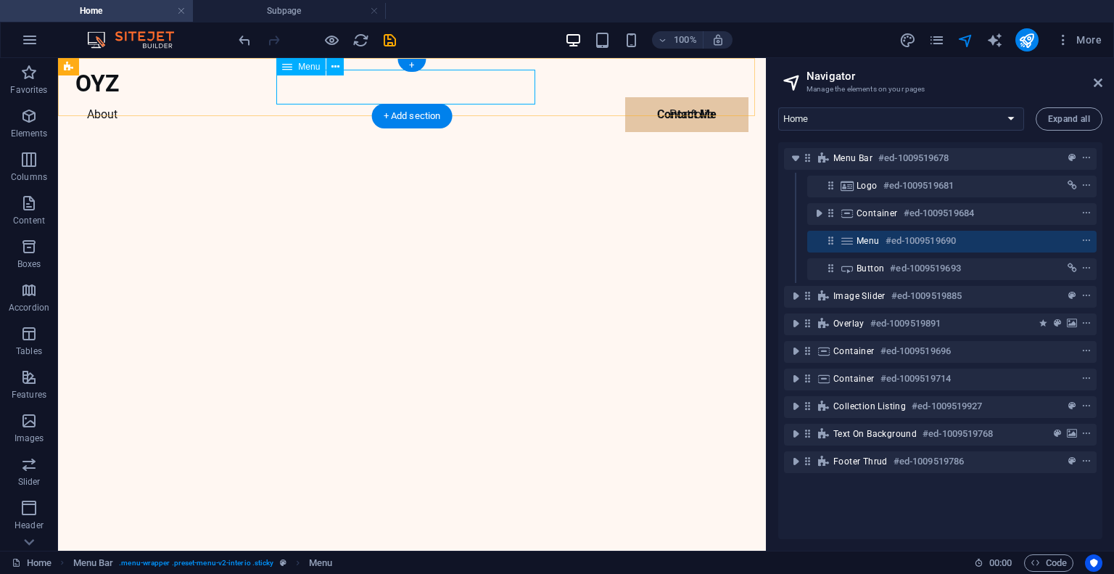
click at [389, 97] on nav "About Services Portfolio Contact Me" at bounding box center [411, 114] width 673 height 35
click at [287, 70] on icon at bounding box center [287, 66] width 10 height 17
click at [331, 65] on icon at bounding box center [335, 66] width 8 height 15
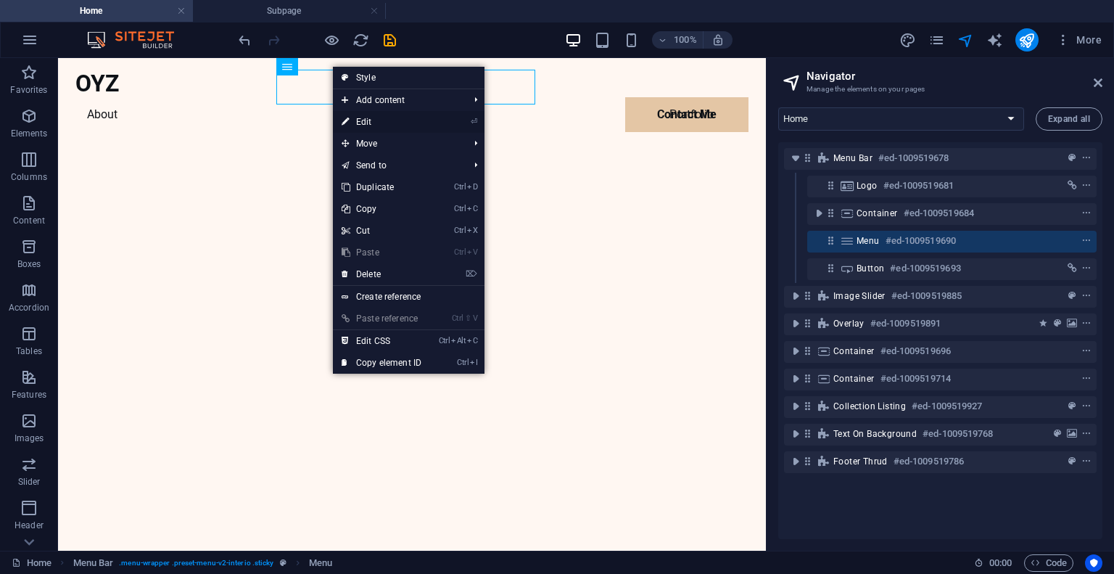
click at [373, 120] on link "⏎ Edit" at bounding box center [381, 122] width 97 height 22
select select
select select "3"
select select
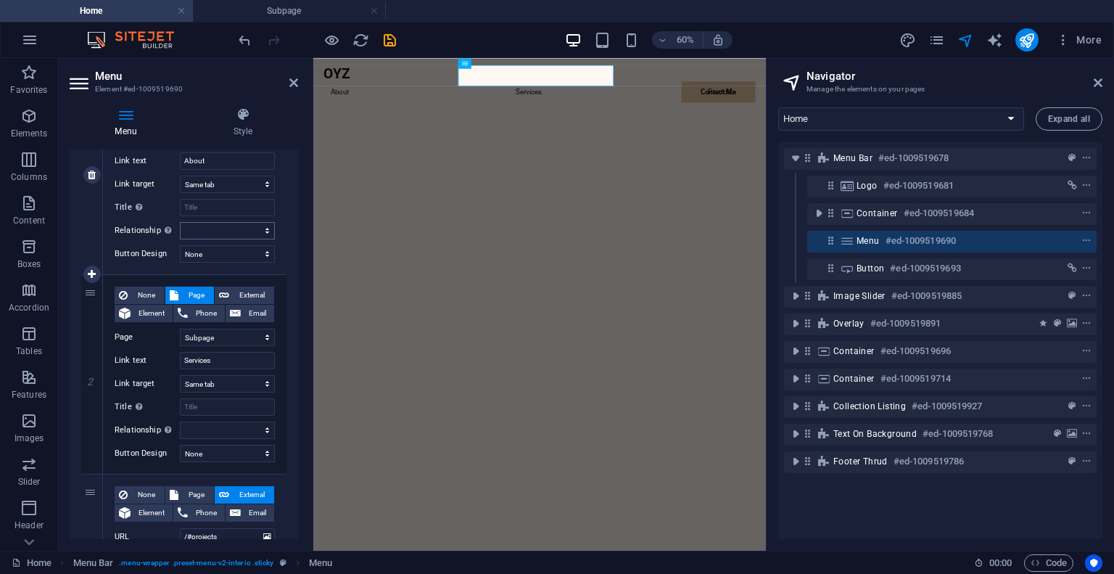
scroll to position [218, 0]
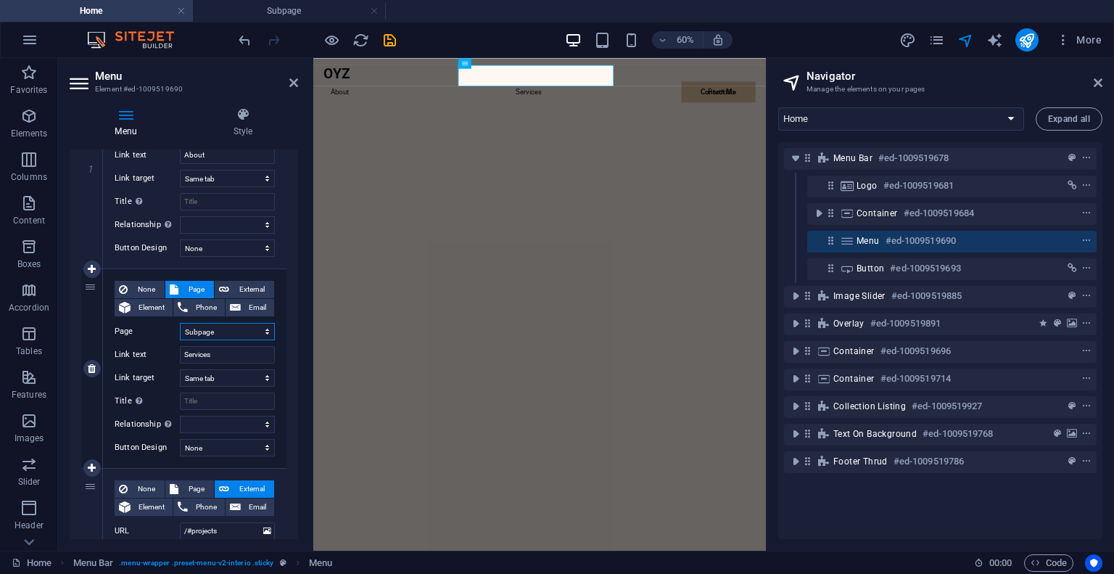
click at [251, 329] on select "Home Privacy Legal Notice Subpage" at bounding box center [227, 331] width 95 height 17
select select "1"
click at [180, 323] on select "Home Privacy Legal Notice Subpage" at bounding box center [227, 331] width 95 height 17
select select
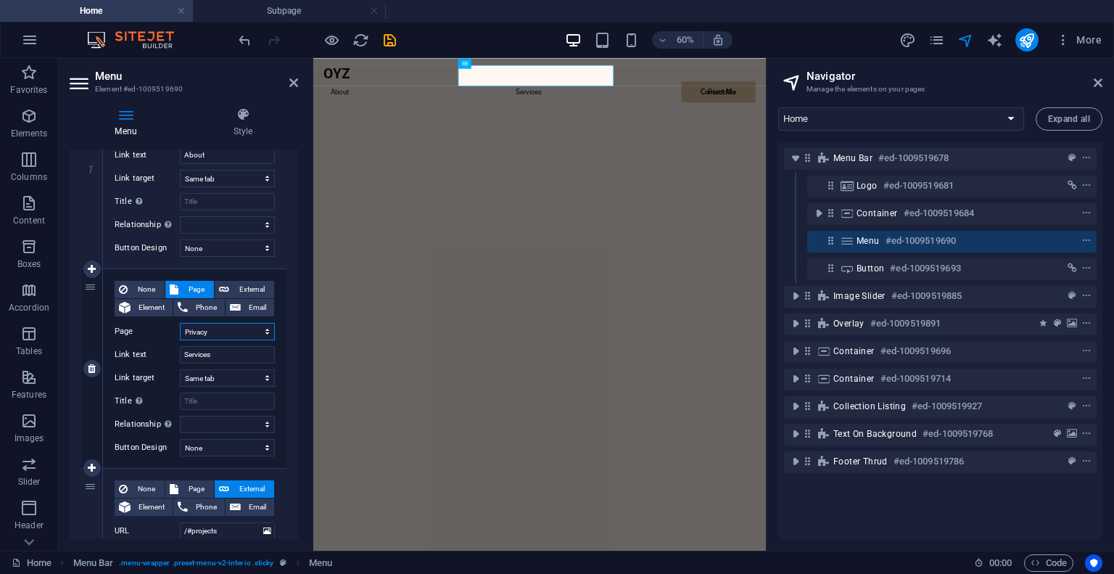
select select
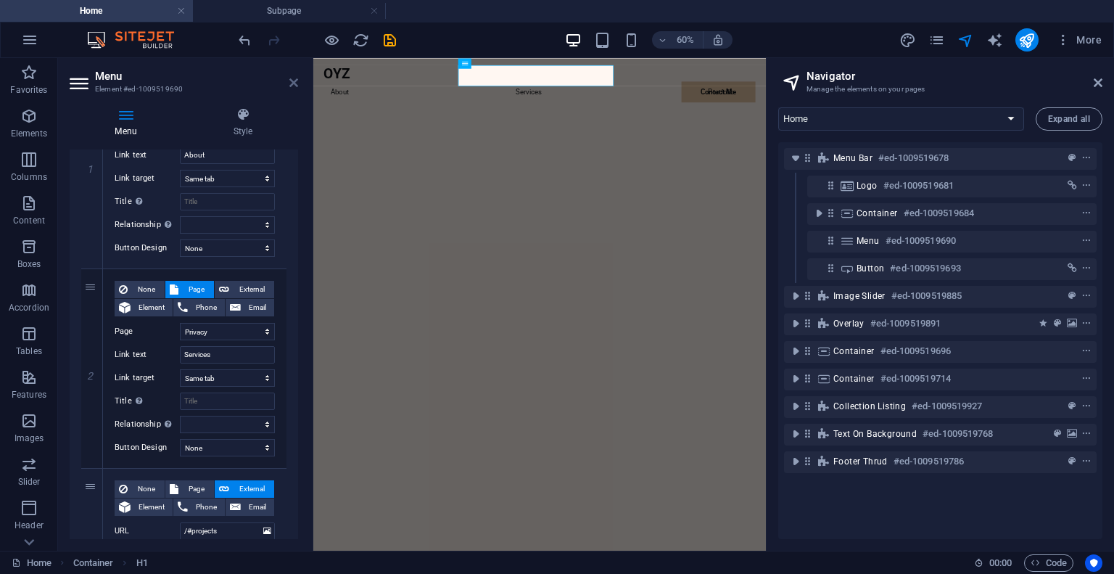
click at [289, 88] on icon at bounding box center [293, 83] width 9 height 12
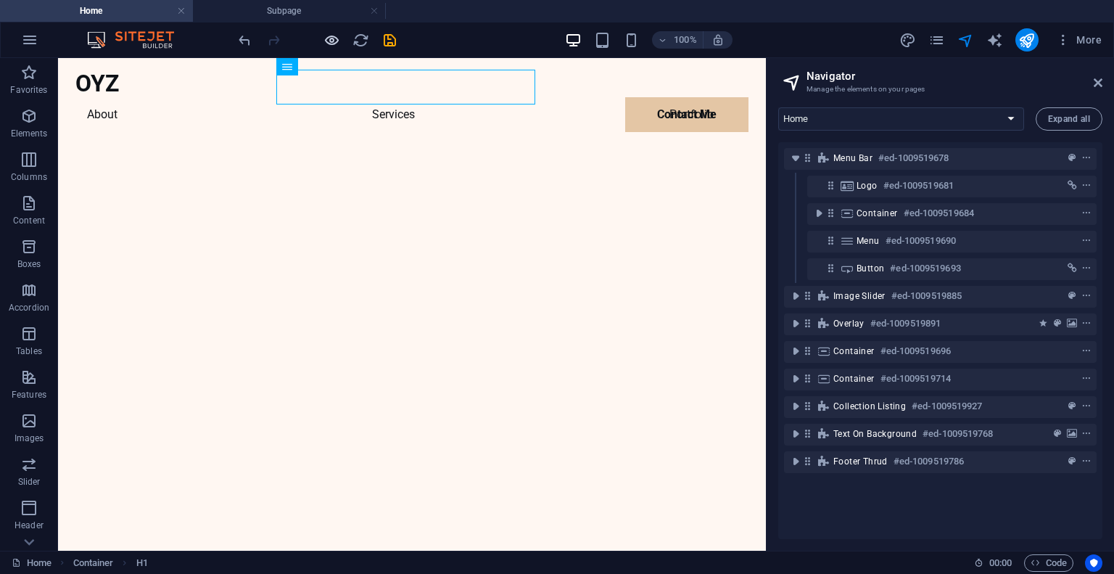
click at [326, 36] on icon "button" at bounding box center [331, 40] width 17 height 17
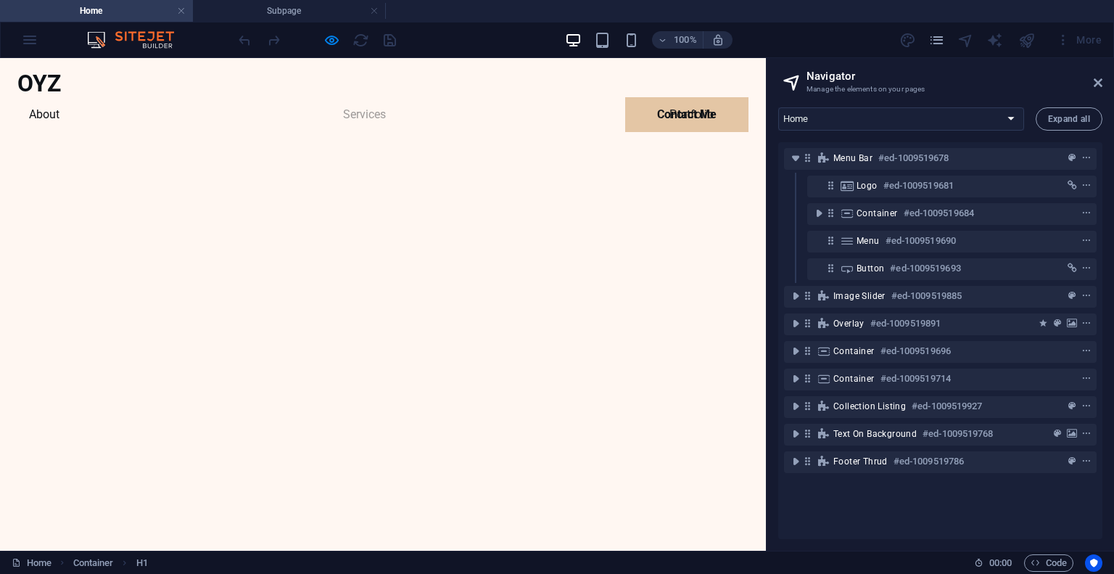
click at [375, 97] on link "Services" at bounding box center [364, 114] width 66 height 35
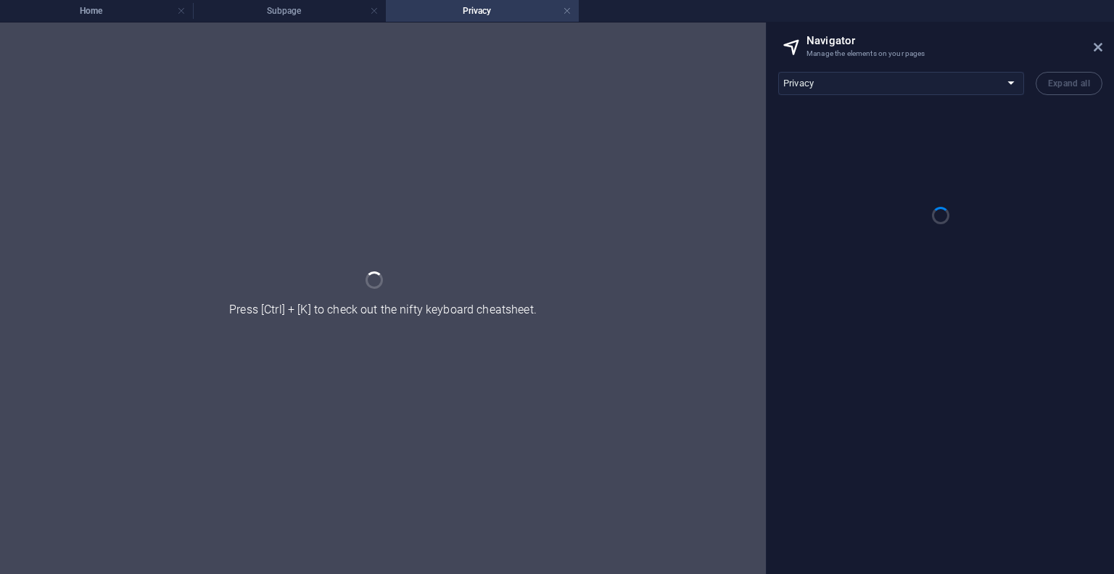
scroll to position [0, 0]
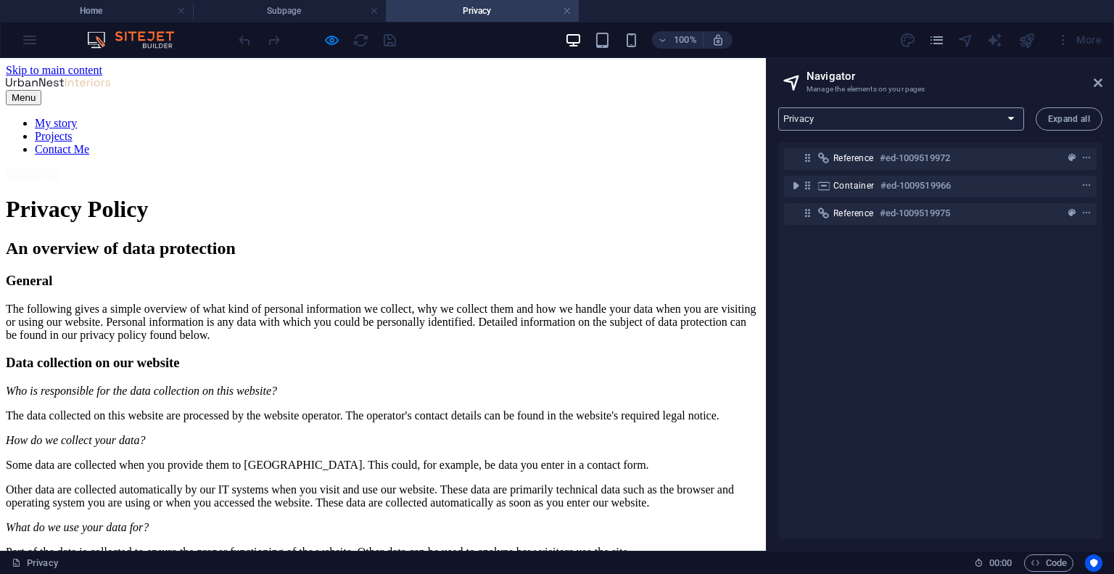
click at [911, 123] on select "Home Privacy Legal Notice Project: Details Subpage" at bounding box center [901, 118] width 246 height 23
click at [778, 107] on select "Home Privacy Legal Notice Project: Details Subpage" at bounding box center [901, 118] width 246 height 23
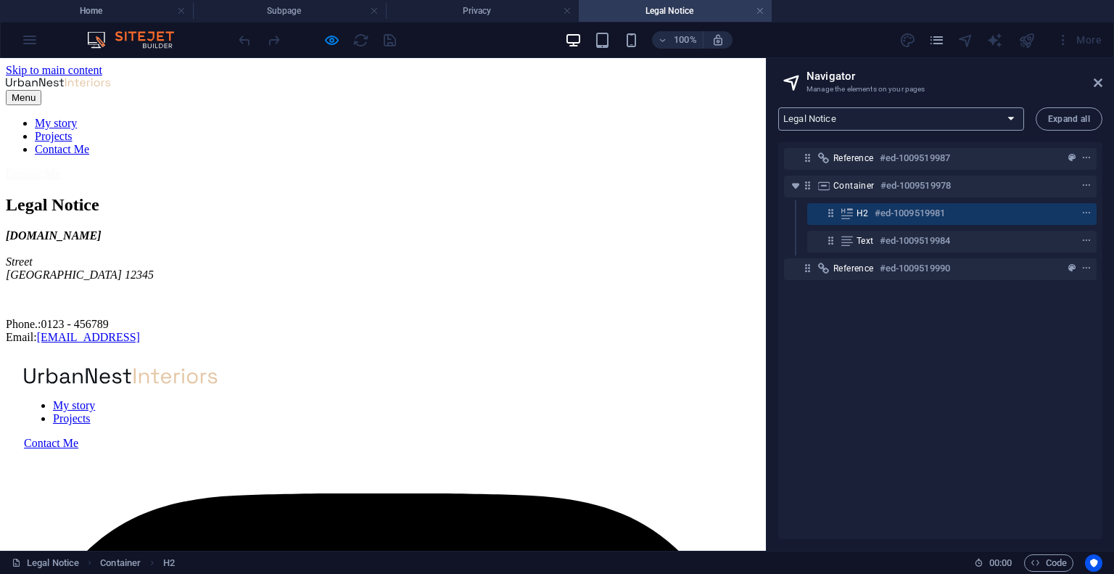
click at [870, 116] on select "Home Privacy Legal Notice Project: Details Subpage" at bounding box center [901, 118] width 246 height 23
click at [778, 107] on select "Home Privacy Legal Notice Project: Details Subpage" at bounding box center [901, 118] width 246 height 23
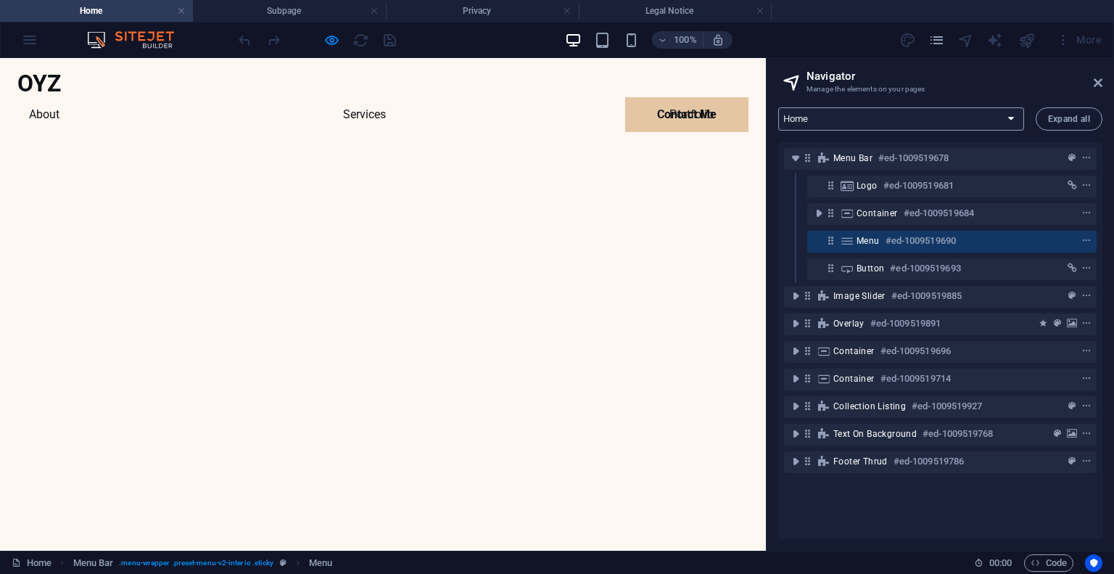
click at [1006, 118] on select "Home Privacy Legal Notice Project: Details Subpage" at bounding box center [901, 118] width 246 height 23
click at [778, 107] on select "Home Privacy Legal Notice Project: Details Subpage" at bounding box center [901, 118] width 246 height 23
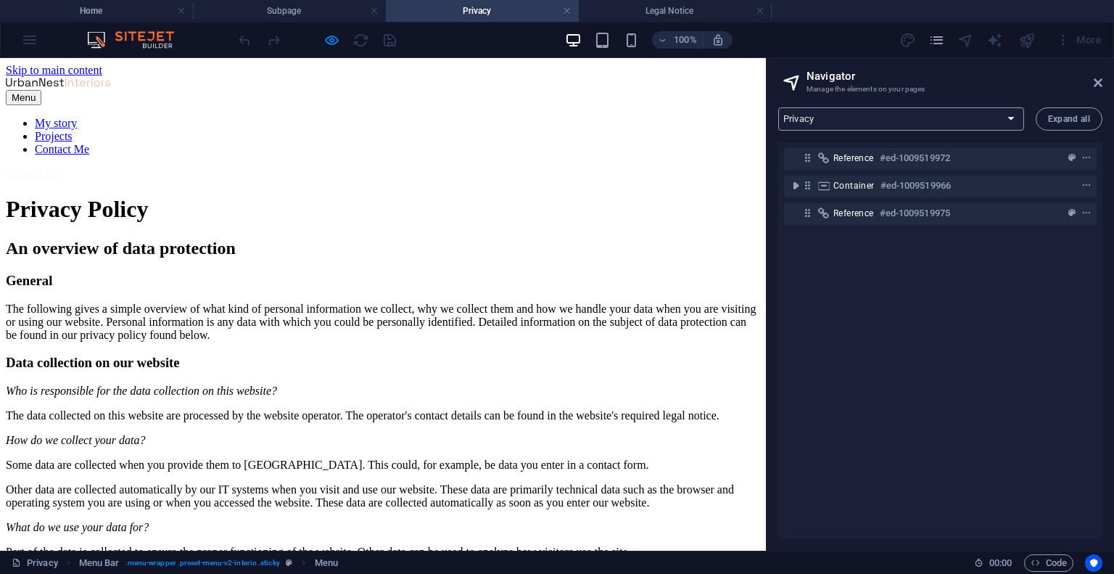
click at [999, 124] on select "Home Privacy Legal Notice Project: Details Subpage" at bounding box center [901, 118] width 246 height 23
select select "18186478-en"
click at [778, 107] on select "Home Privacy Legal Notice Project: Details Subpage" at bounding box center [901, 118] width 246 height 23
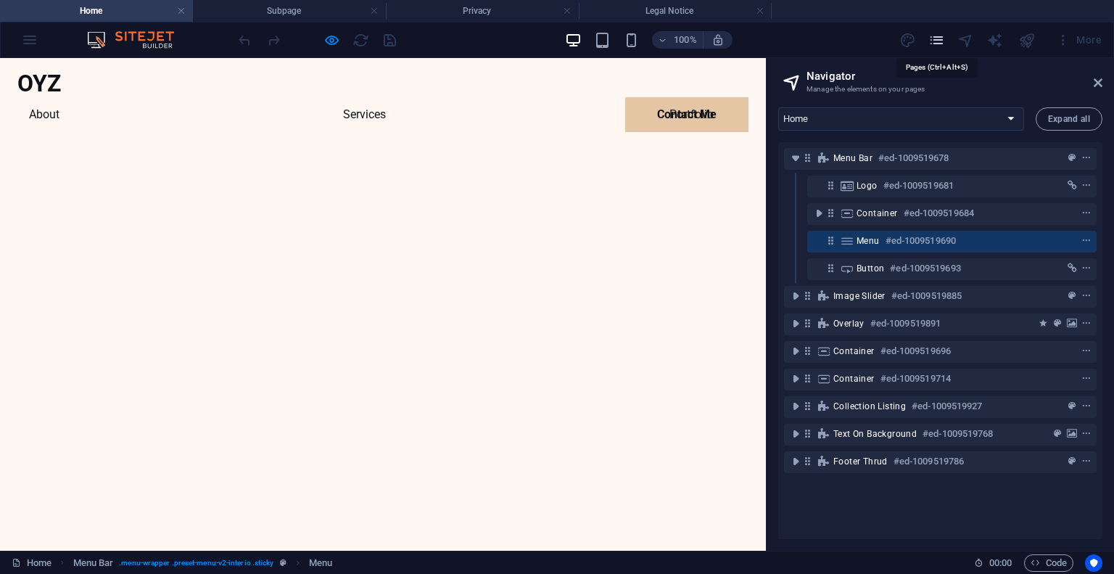
click at [934, 42] on icon "pages" at bounding box center [936, 40] width 17 height 17
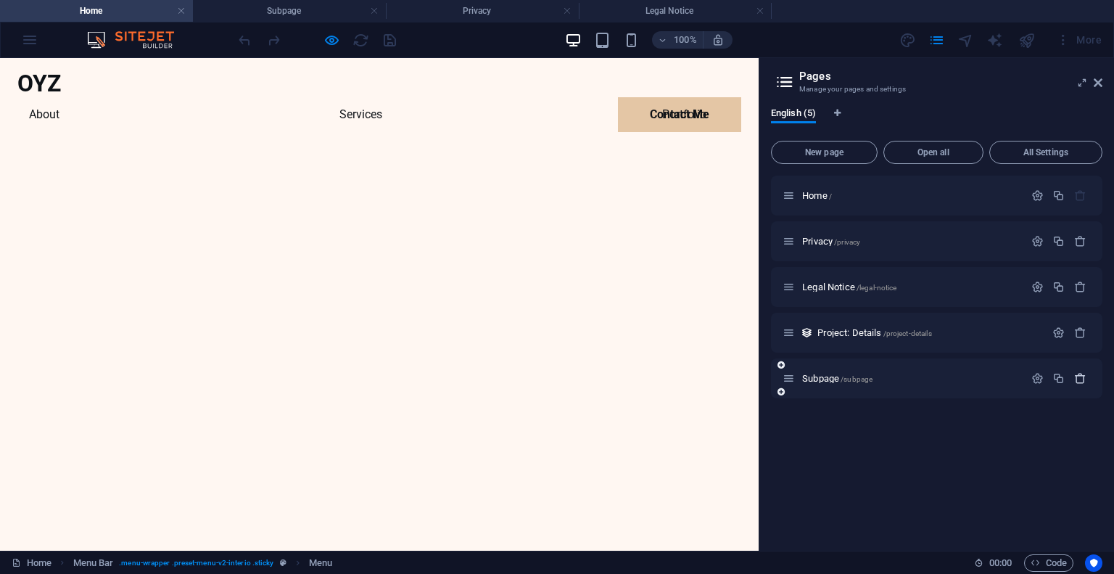
click at [1081, 379] on icon "button" at bounding box center [1080, 378] width 12 height 12
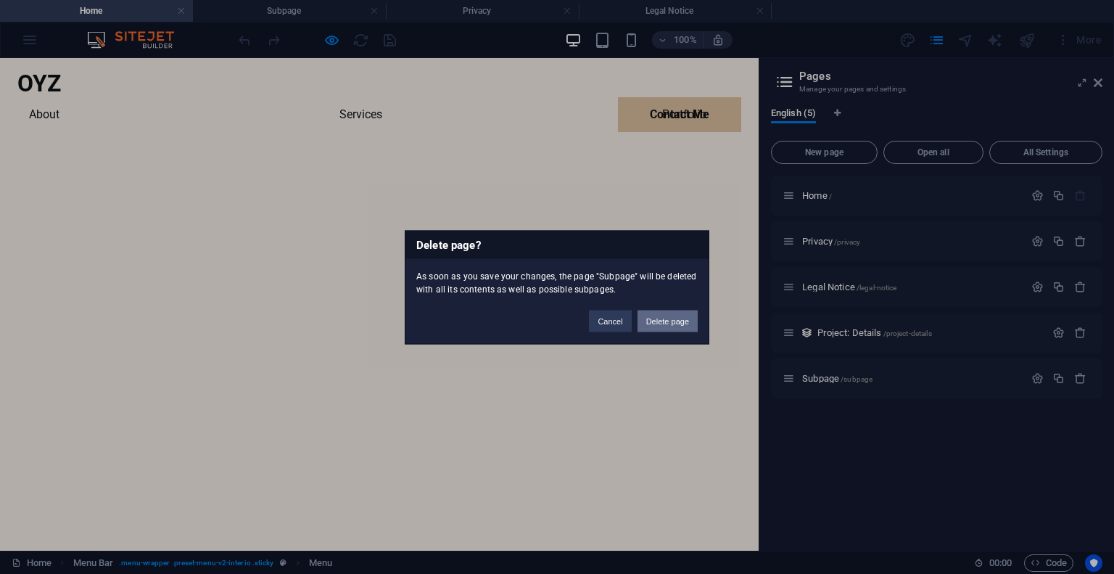
drag, startPoint x: 674, startPoint y: 327, endPoint x: 752, endPoint y: 292, distance: 85.3
click at [674, 327] on button "Delete page" at bounding box center [667, 321] width 60 height 22
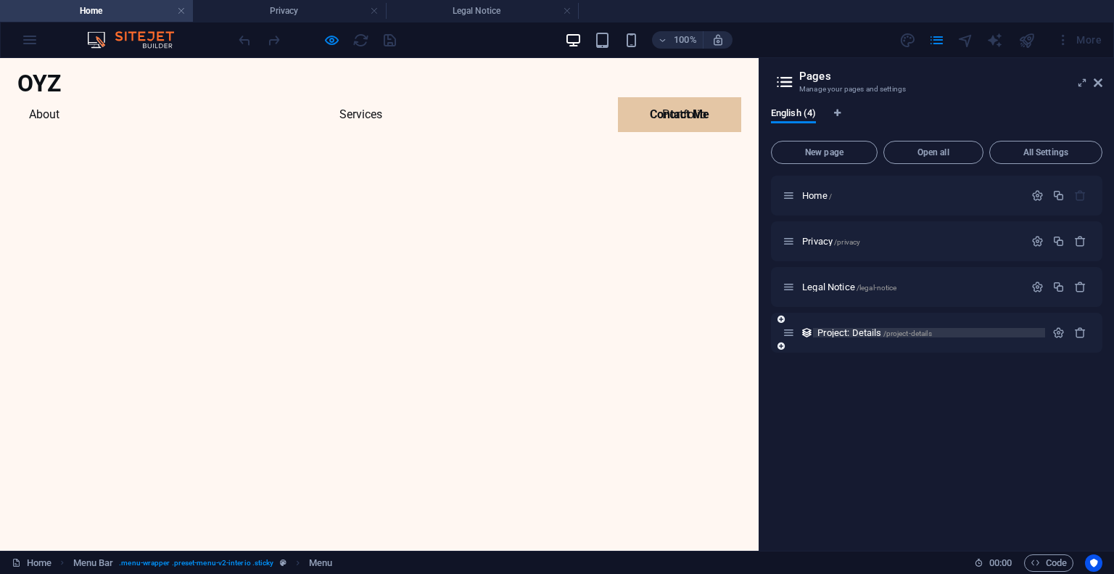
click at [864, 333] on span "Project: Details /project-details" at bounding box center [874, 332] width 114 height 11
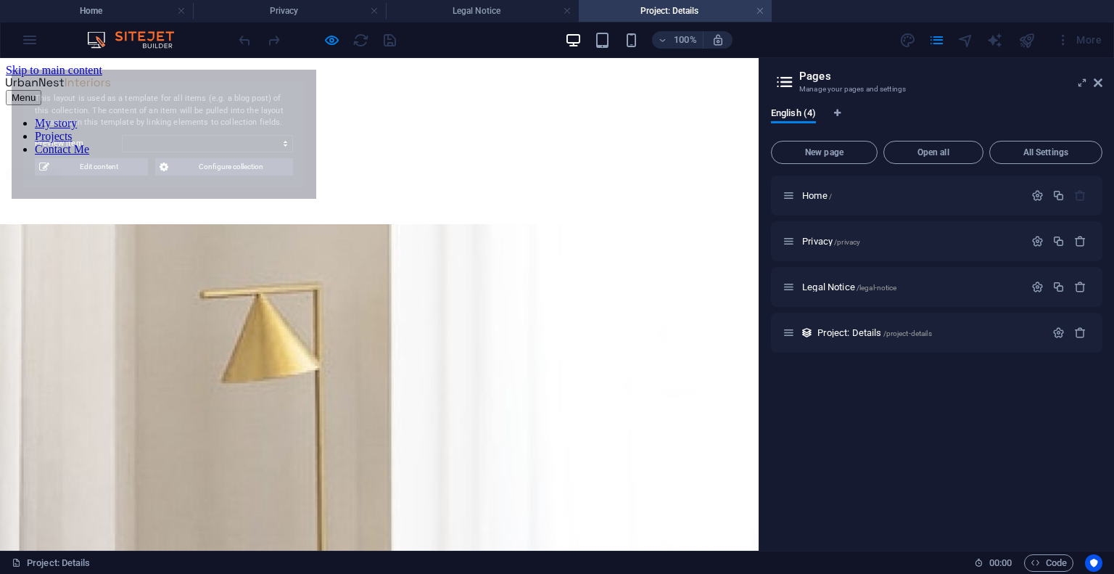
select select "68e0075563b7e1fa8105b826"
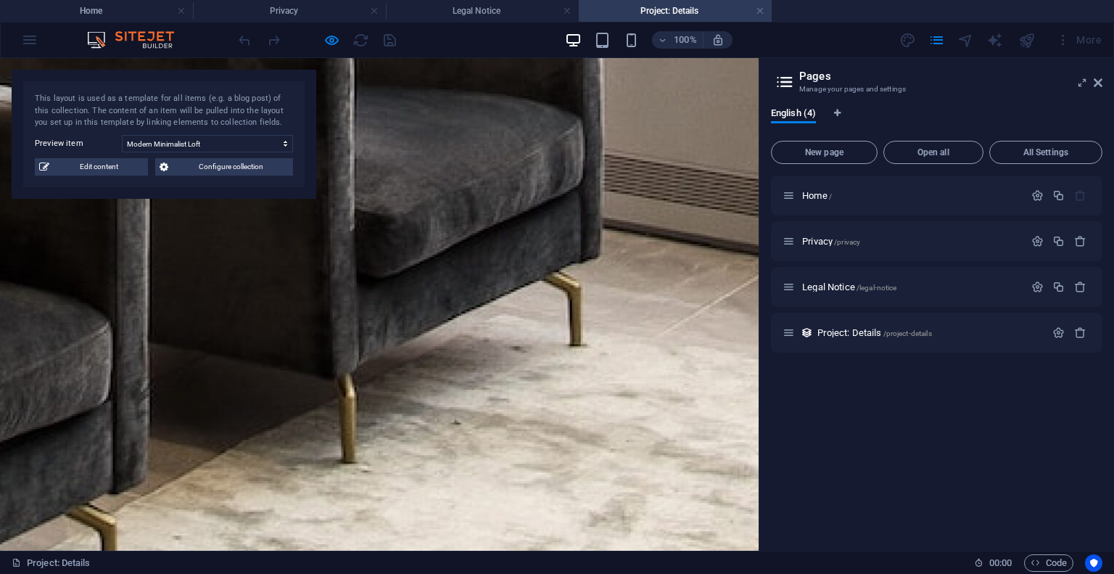
scroll to position [798, 0]
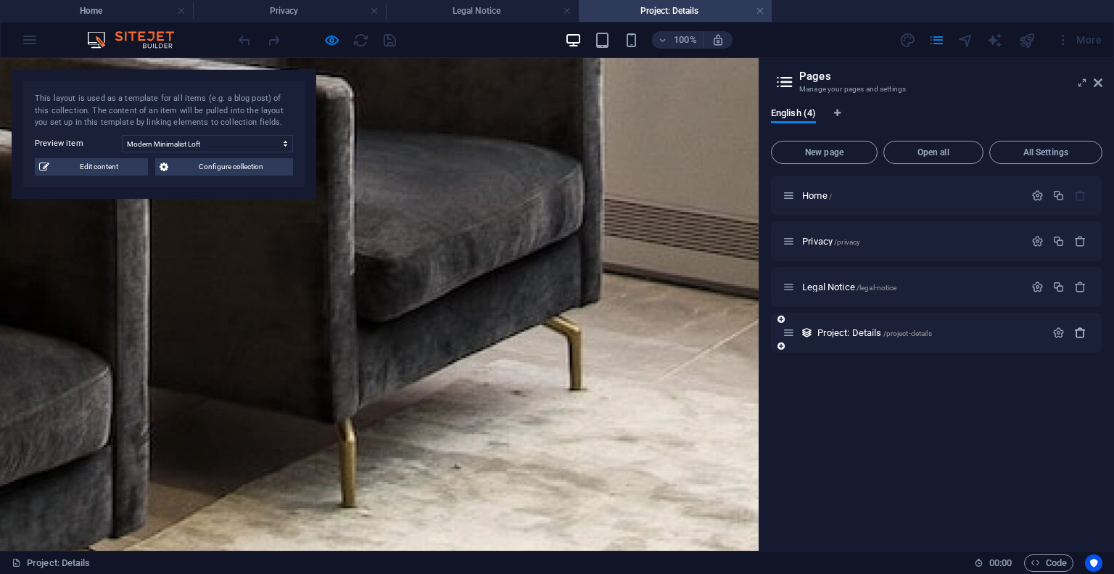
click at [1083, 331] on icon "button" at bounding box center [1080, 332] width 12 height 12
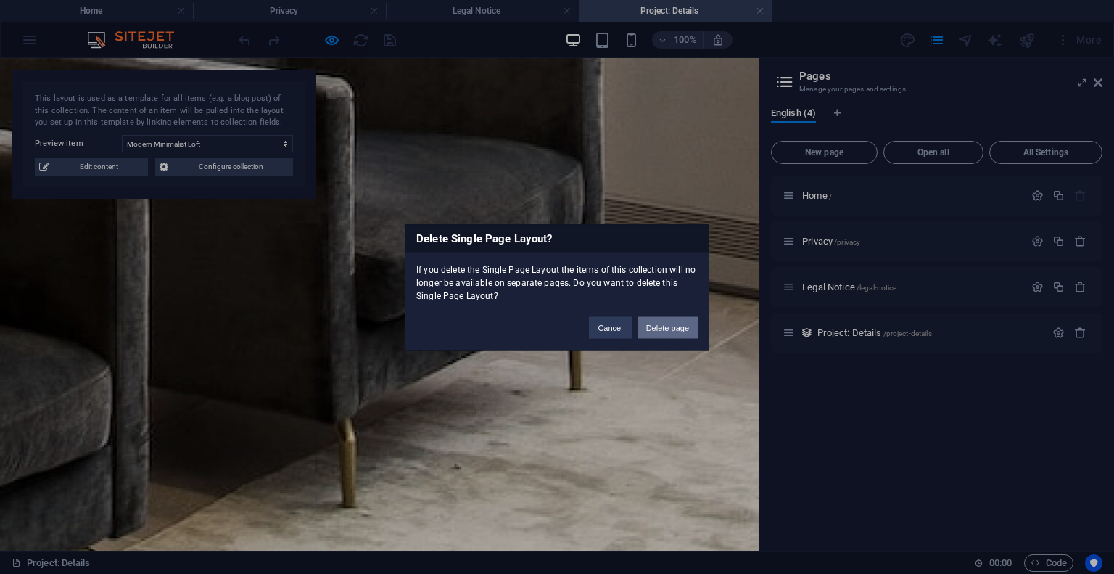
click at [685, 320] on button "Delete page" at bounding box center [667, 327] width 60 height 22
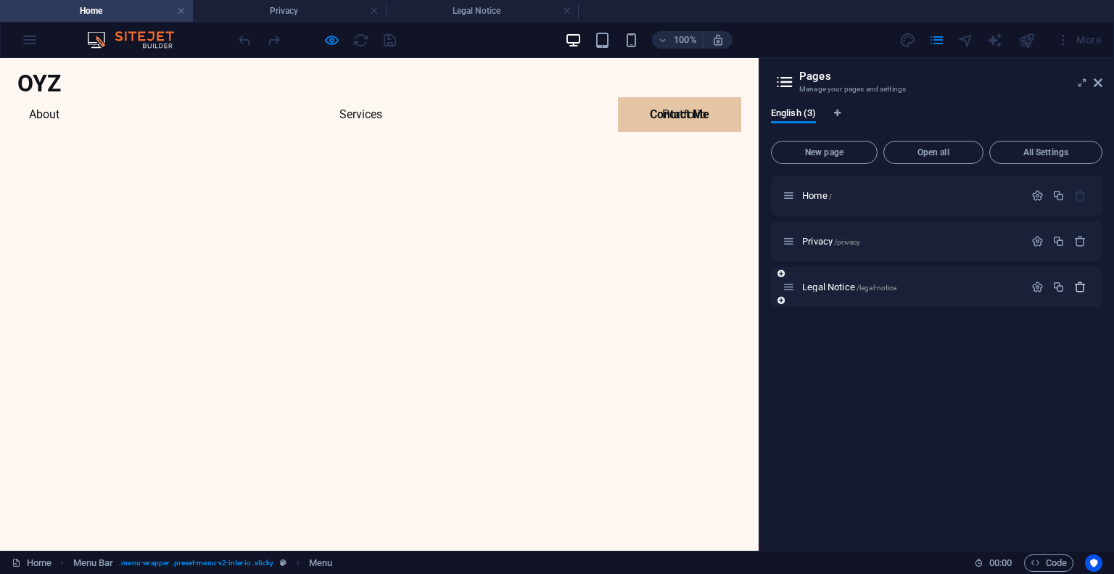
click at [1081, 290] on icon "button" at bounding box center [1080, 287] width 12 height 12
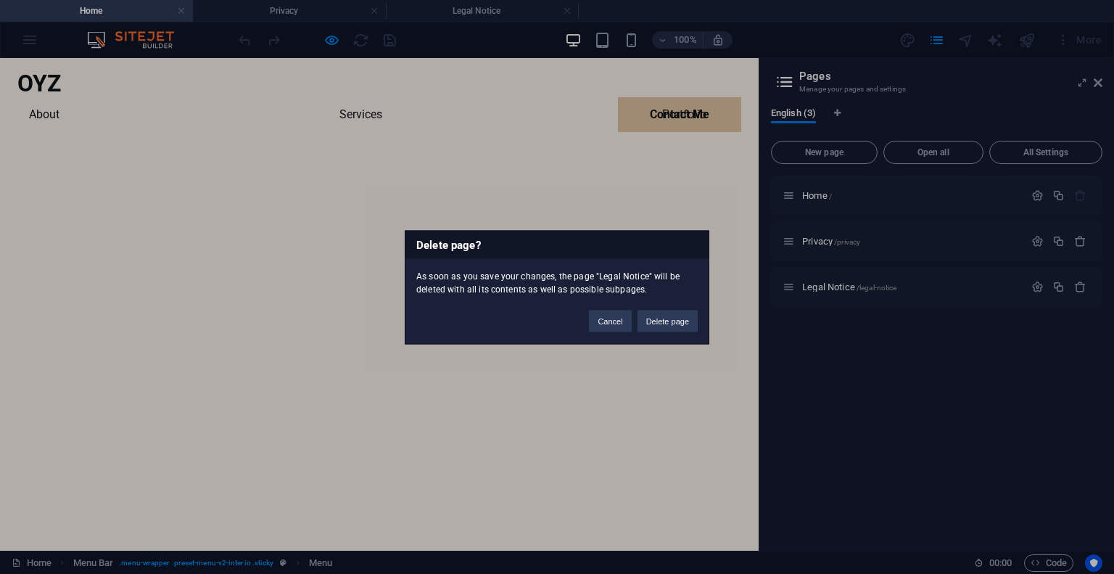
drag, startPoint x: 665, startPoint y: 321, endPoint x: 854, endPoint y: 272, distance: 195.6
click at [665, 321] on button "Delete page" at bounding box center [667, 321] width 60 height 22
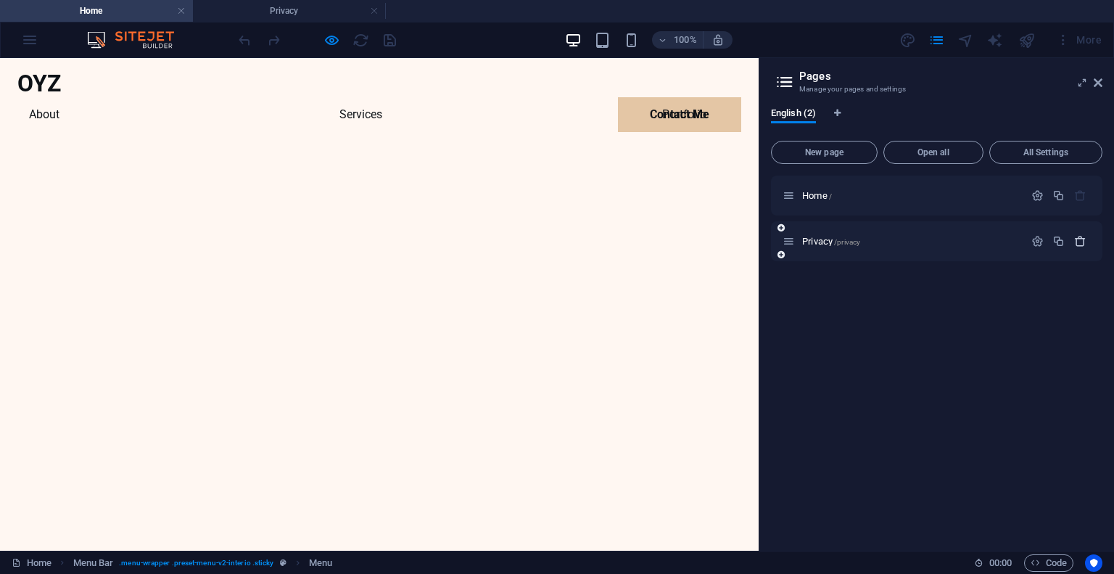
click at [1078, 243] on icon "button" at bounding box center [1080, 241] width 12 height 12
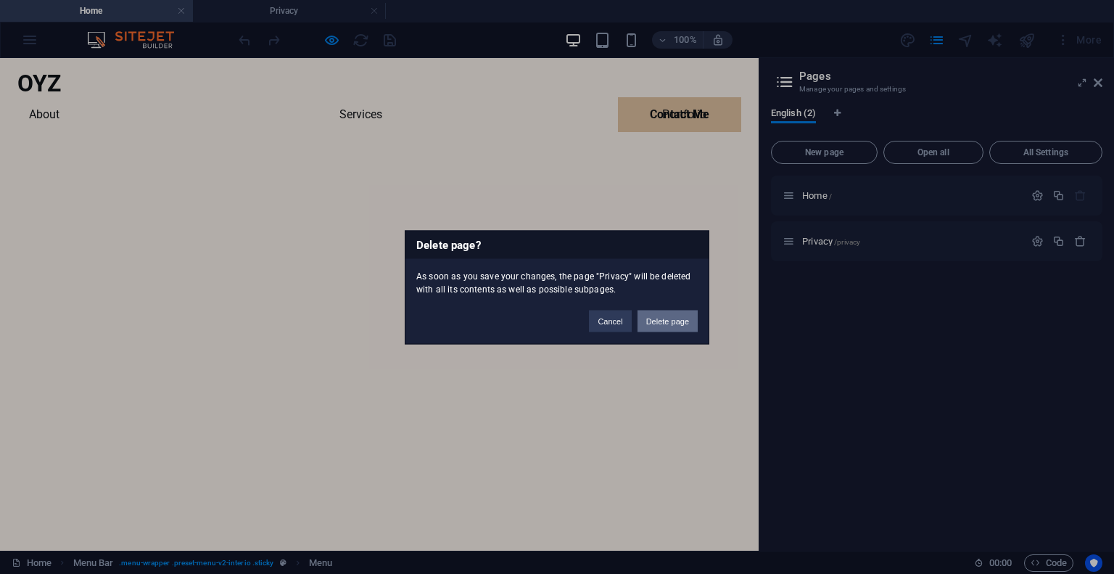
click at [670, 318] on button "Delete page" at bounding box center [667, 321] width 60 height 22
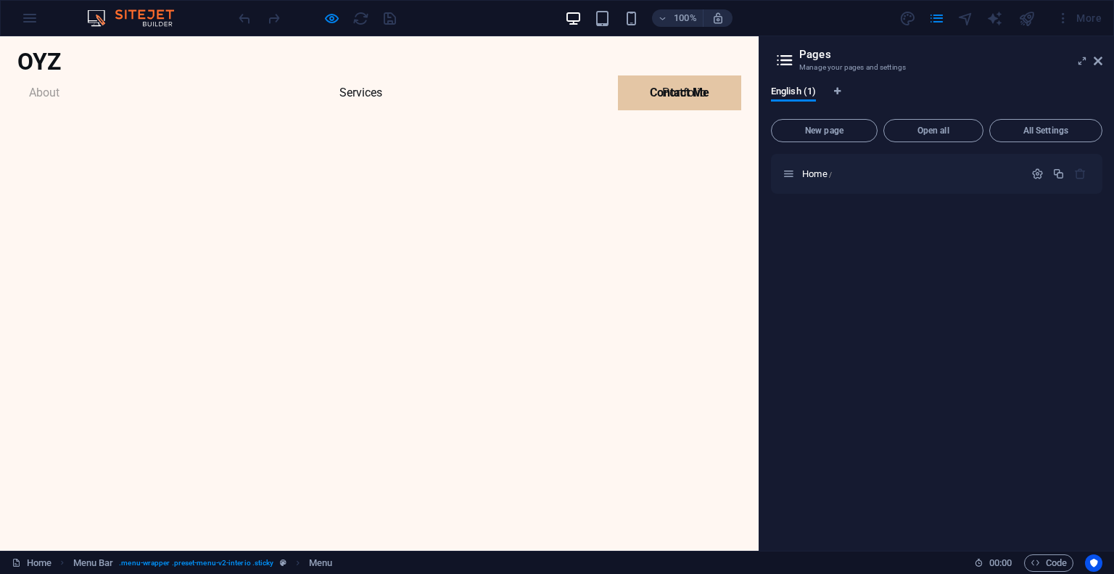
click at [71, 75] on link "About" at bounding box center [44, 92] width 54 height 35
click at [349, 75] on link "Services" at bounding box center [361, 92] width 66 height 35
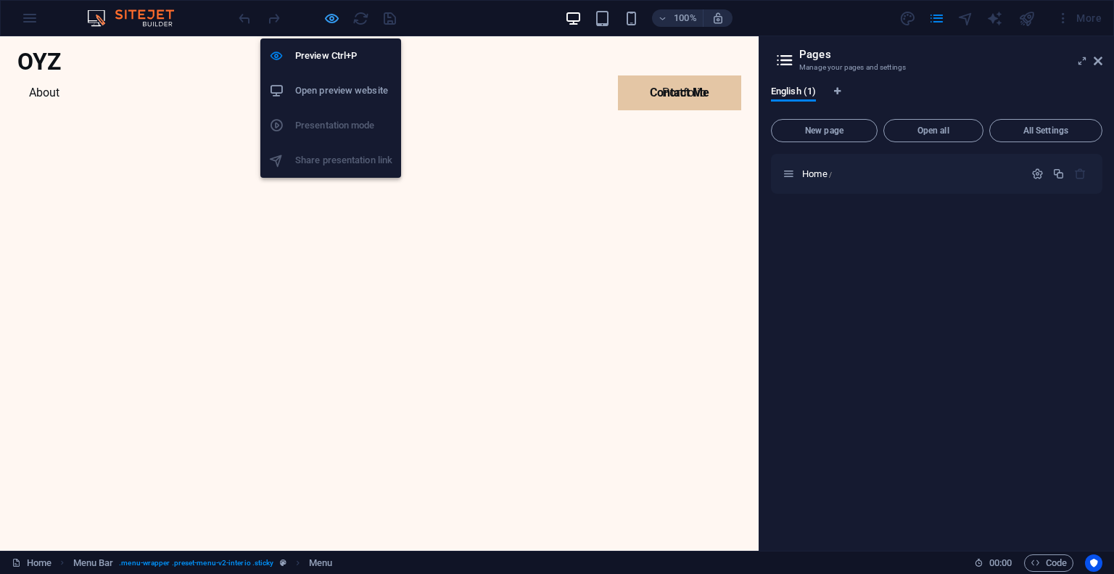
click at [327, 16] on icon "button" at bounding box center [331, 18] width 17 height 17
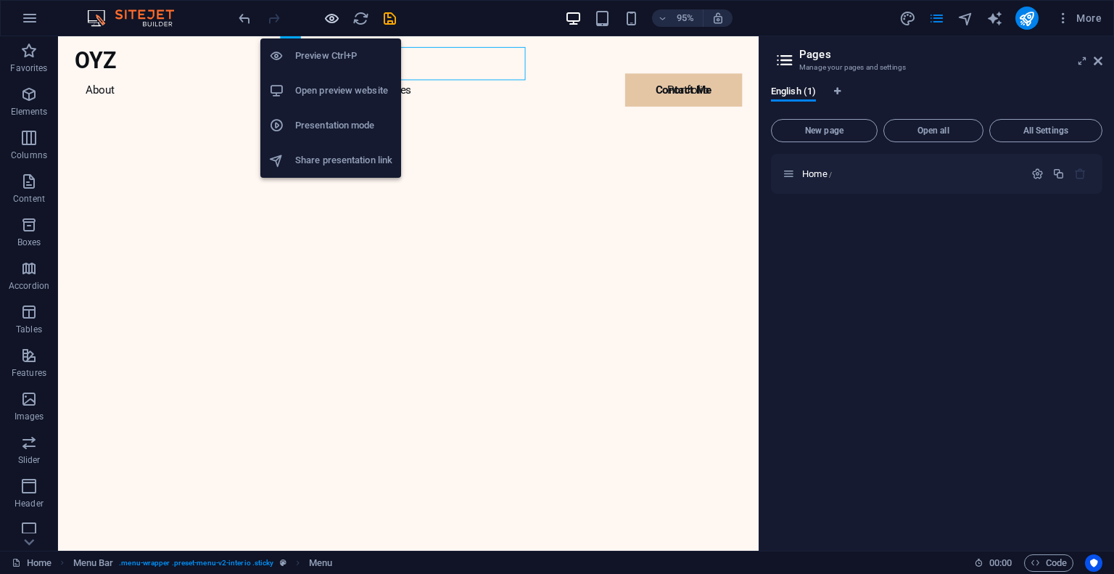
click at [331, 17] on icon "button" at bounding box center [331, 18] width 17 height 17
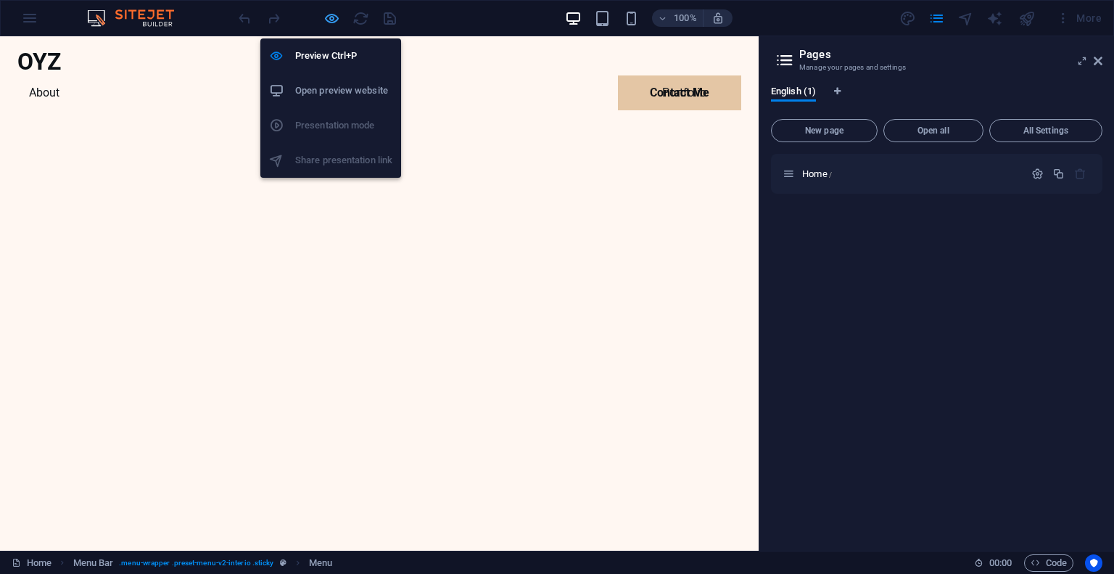
click at [331, 17] on icon "button" at bounding box center [331, 18] width 17 height 17
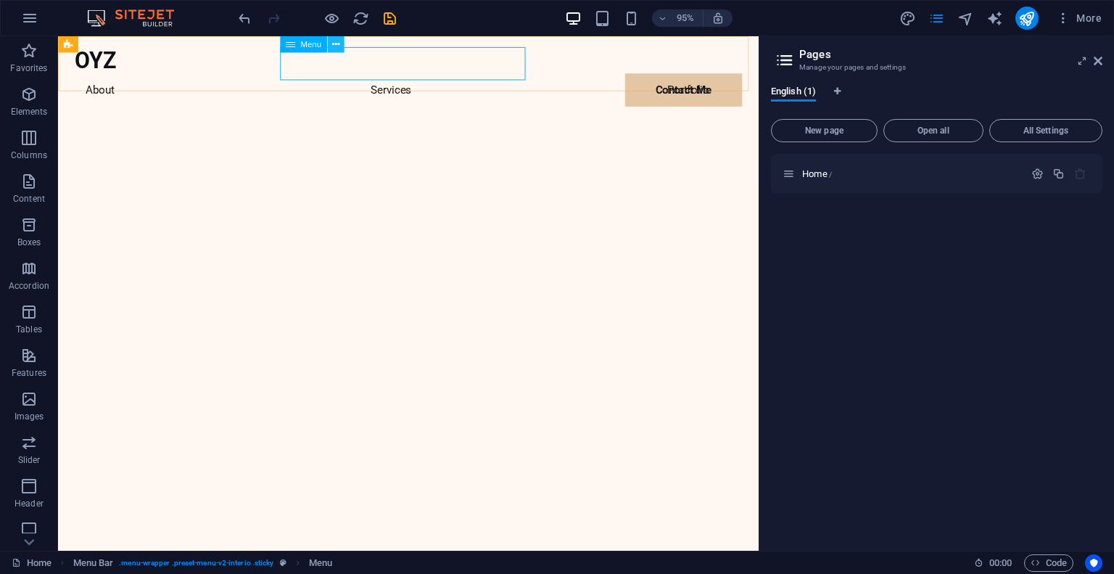
click at [334, 46] on icon at bounding box center [334, 44] width 7 height 15
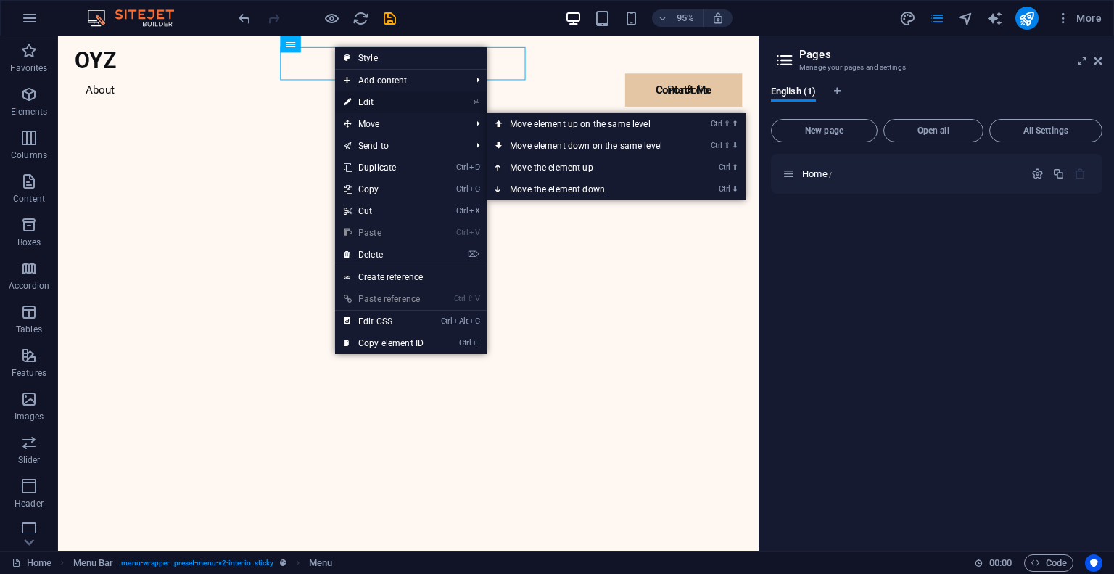
click at [394, 101] on link "⏎ Edit" at bounding box center [383, 102] width 97 height 22
select select
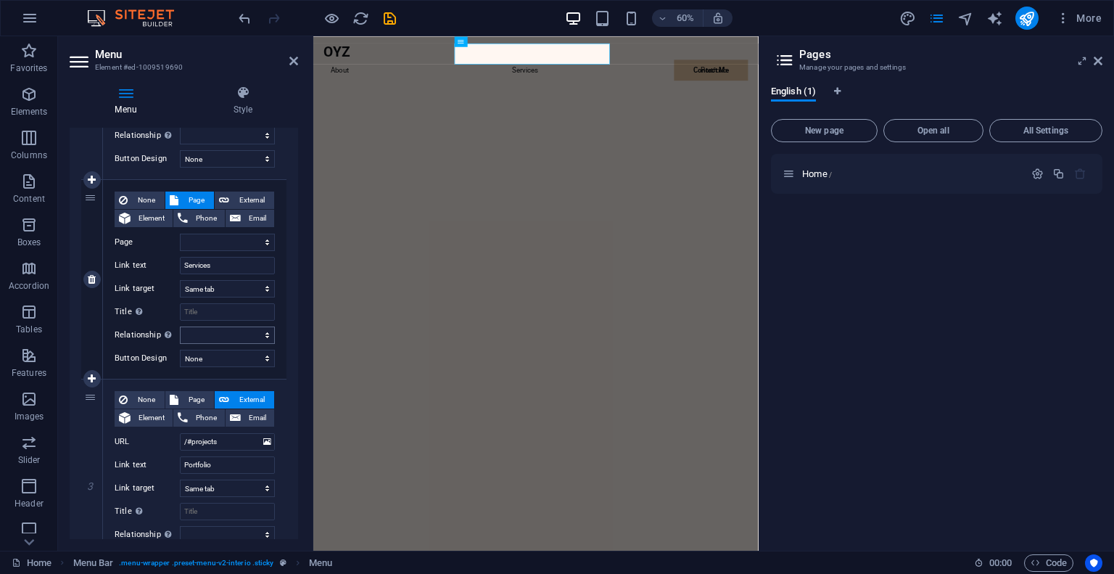
scroll to position [290, 0]
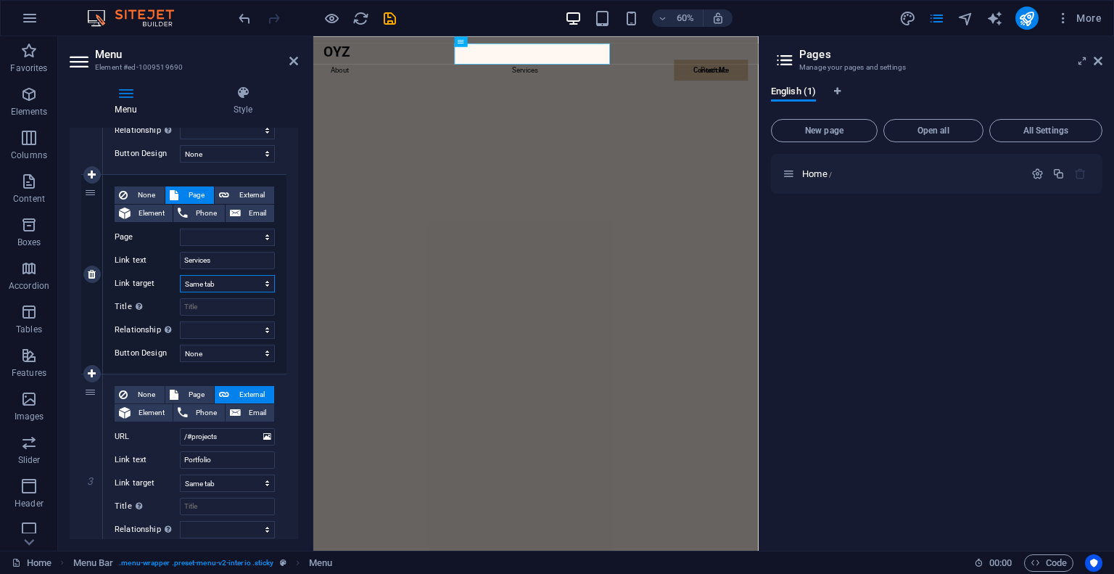
click at [236, 281] on select "New tab Same tab Overlay" at bounding box center [227, 283] width 95 height 17
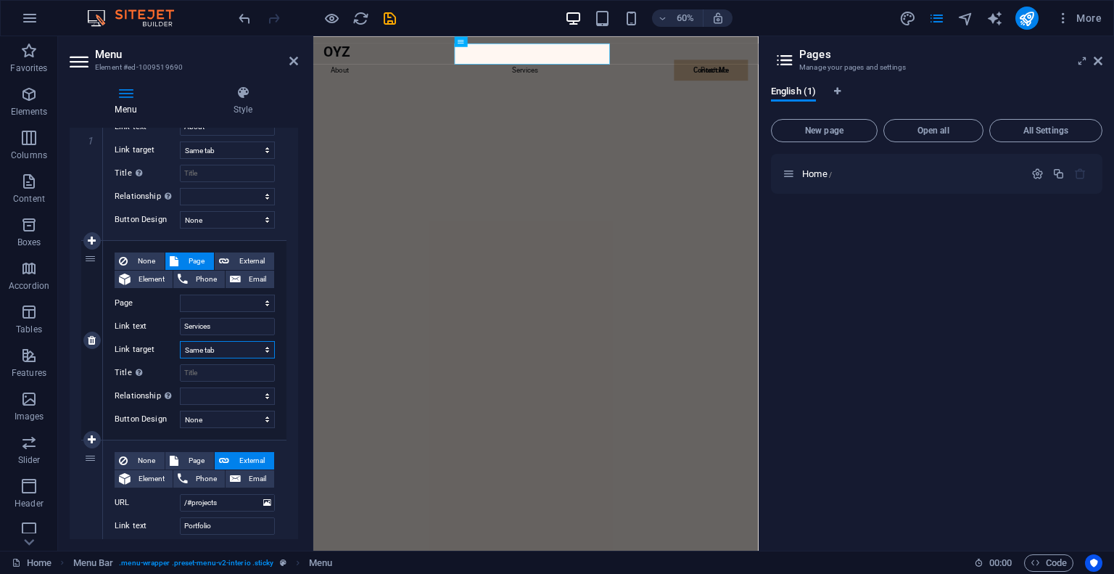
scroll to position [218, 0]
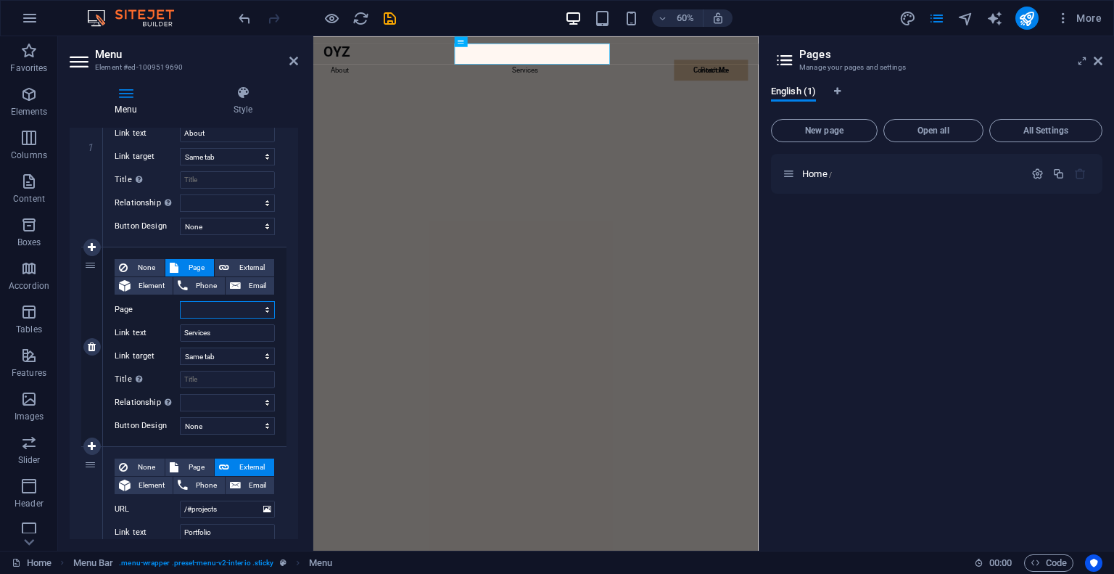
click at [236, 306] on select "Home" at bounding box center [227, 309] width 95 height 17
select select "0"
click at [180, 301] on select "Home" at bounding box center [227, 309] width 95 height 17
select select
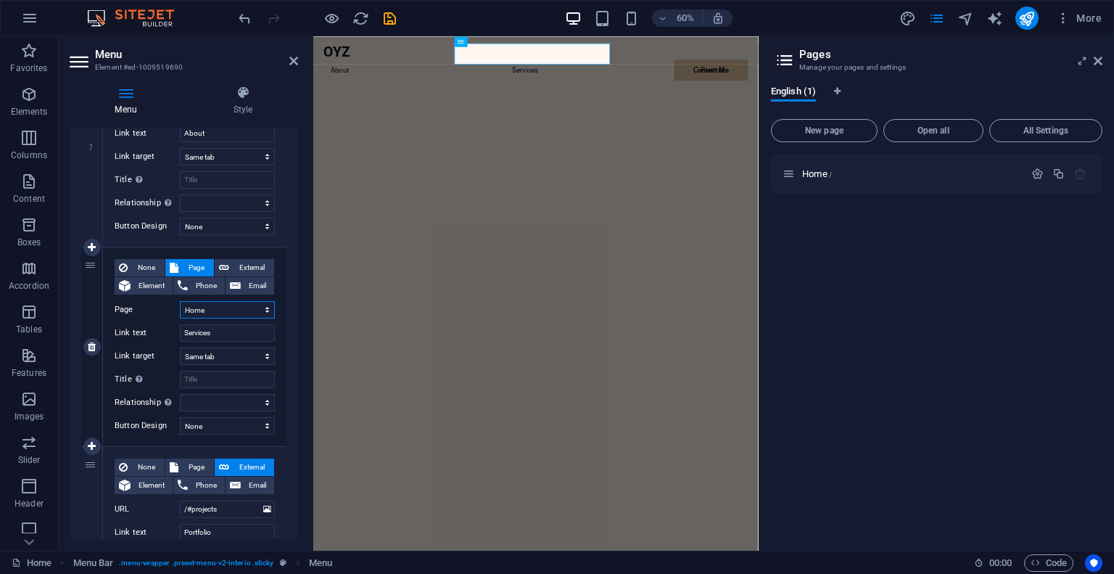
select select
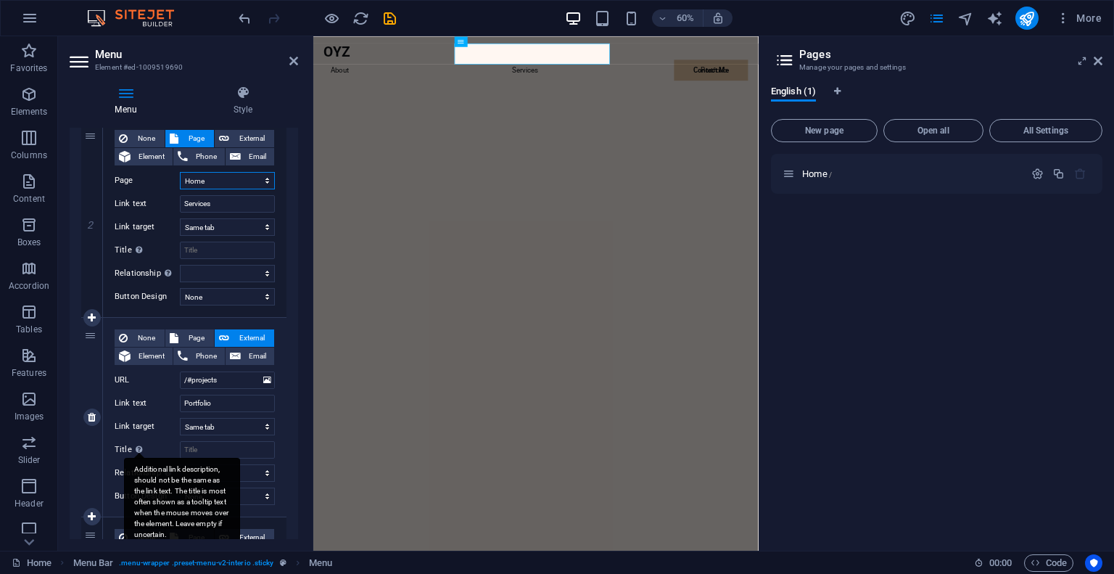
scroll to position [363, 0]
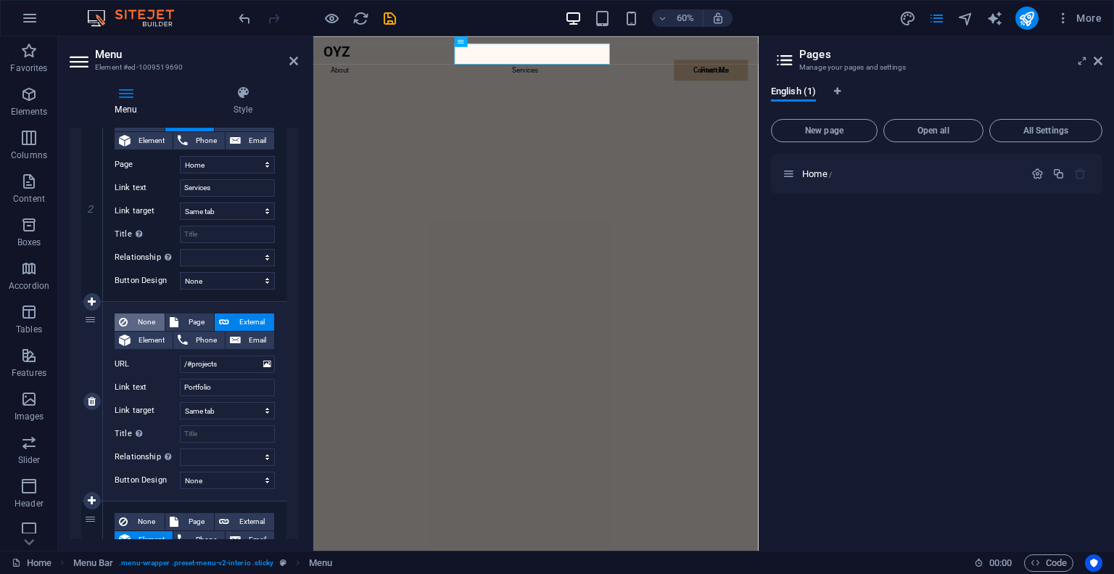
click at [137, 324] on span "None" at bounding box center [146, 321] width 28 height 17
select select
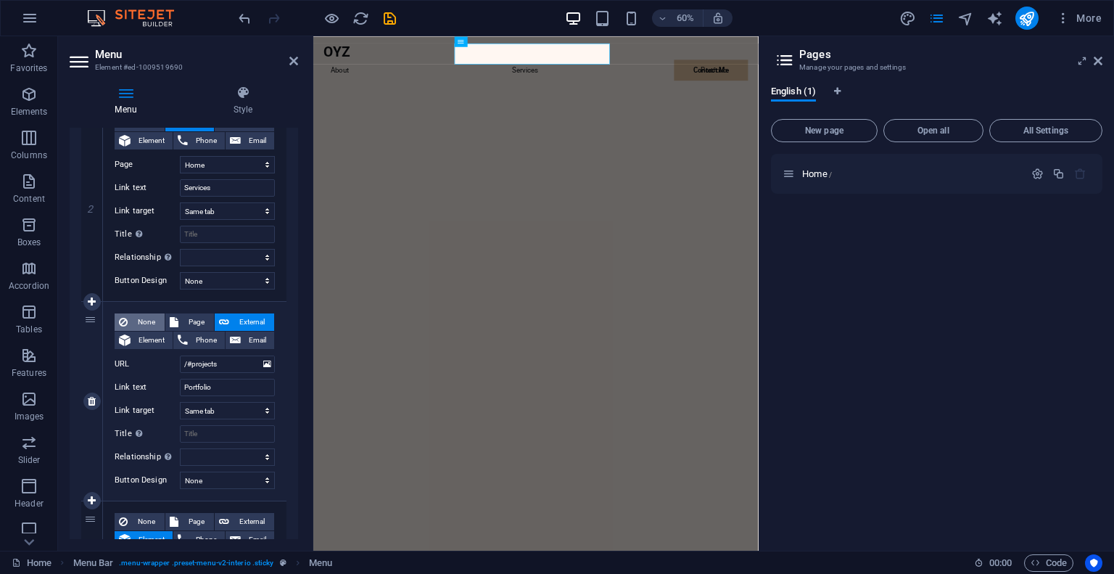
select select
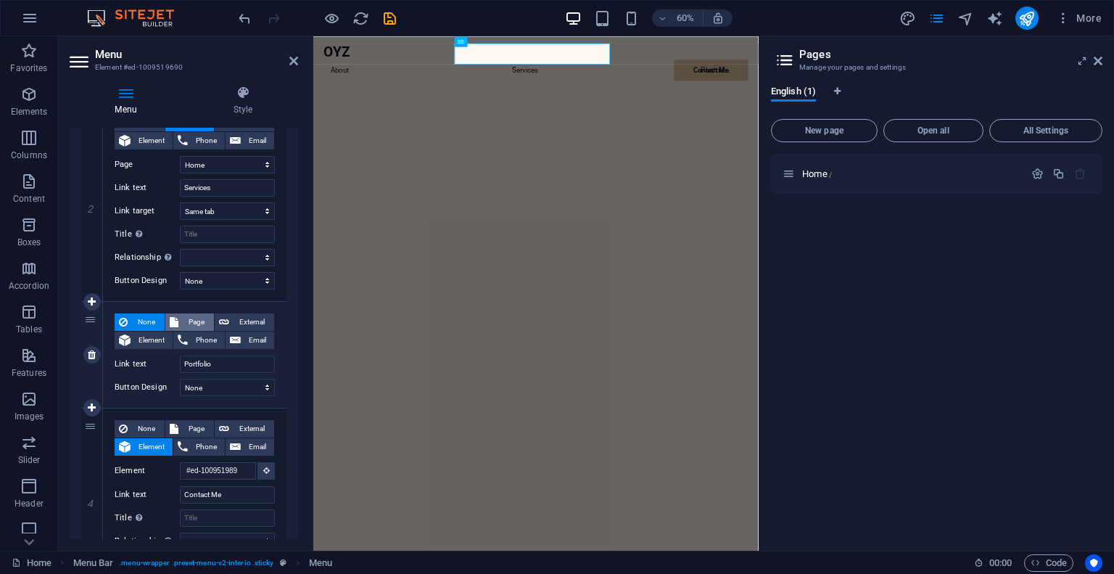
click at [193, 320] on span "Page" at bounding box center [196, 321] width 27 height 17
select select
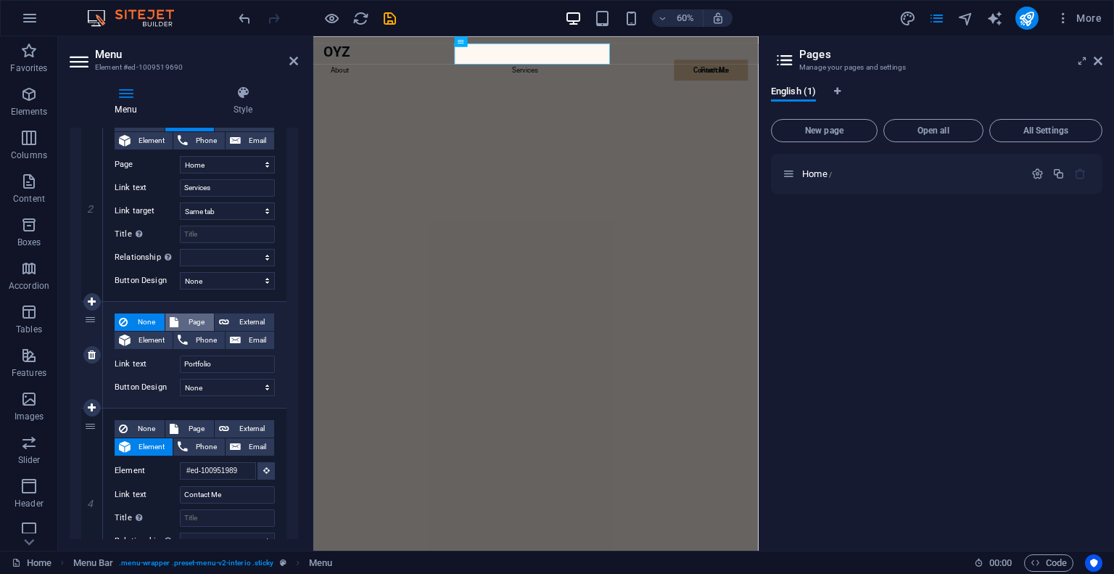
select select
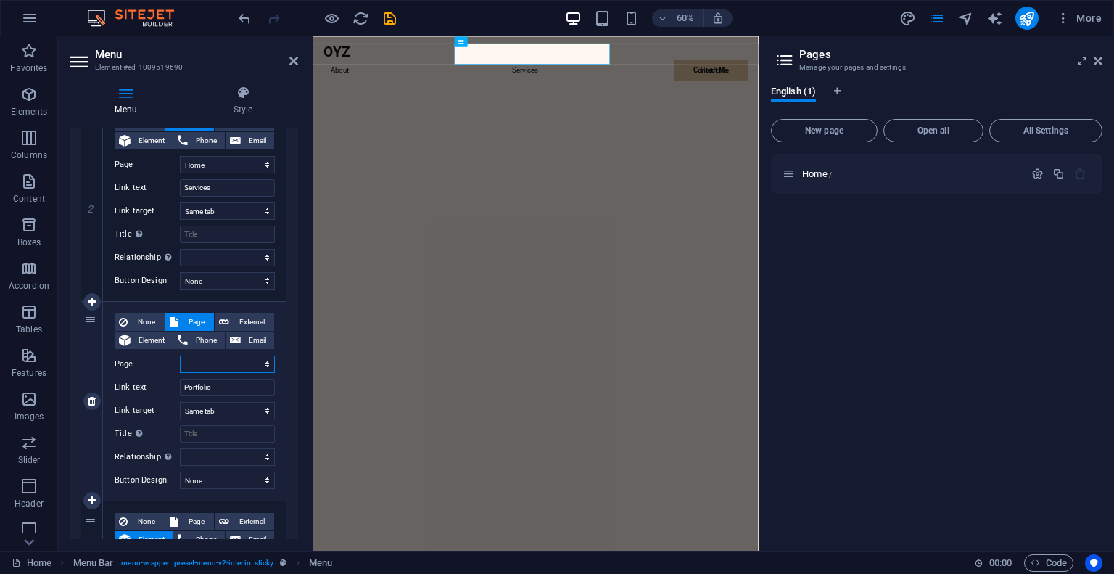
click at [223, 367] on select "Home" at bounding box center [227, 363] width 95 height 17
select select "0"
click at [180, 355] on select "Home" at bounding box center [227, 363] width 95 height 17
select select
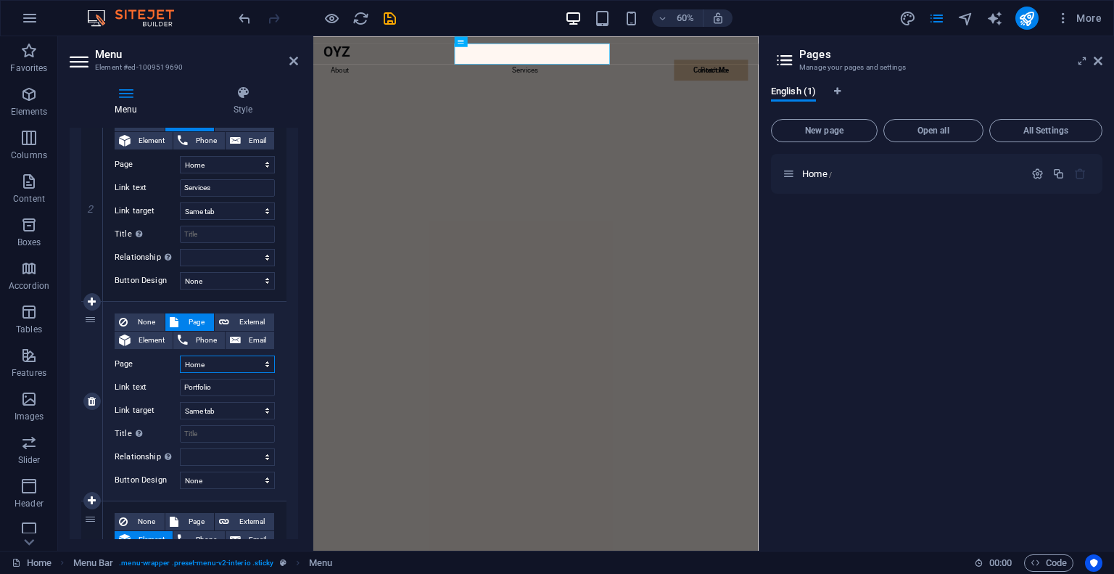
select select
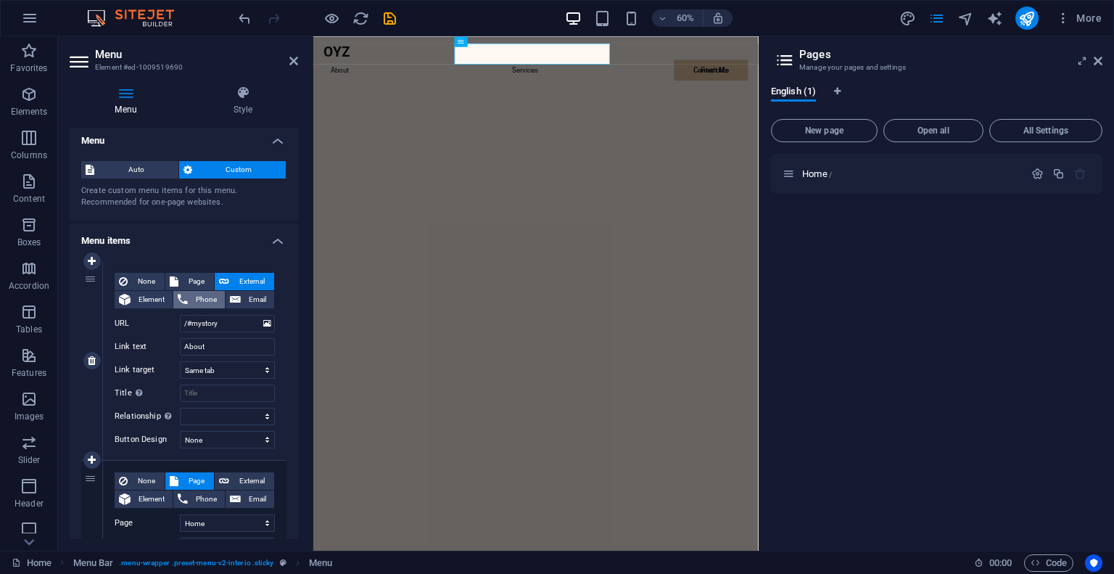
scroll to position [0, 0]
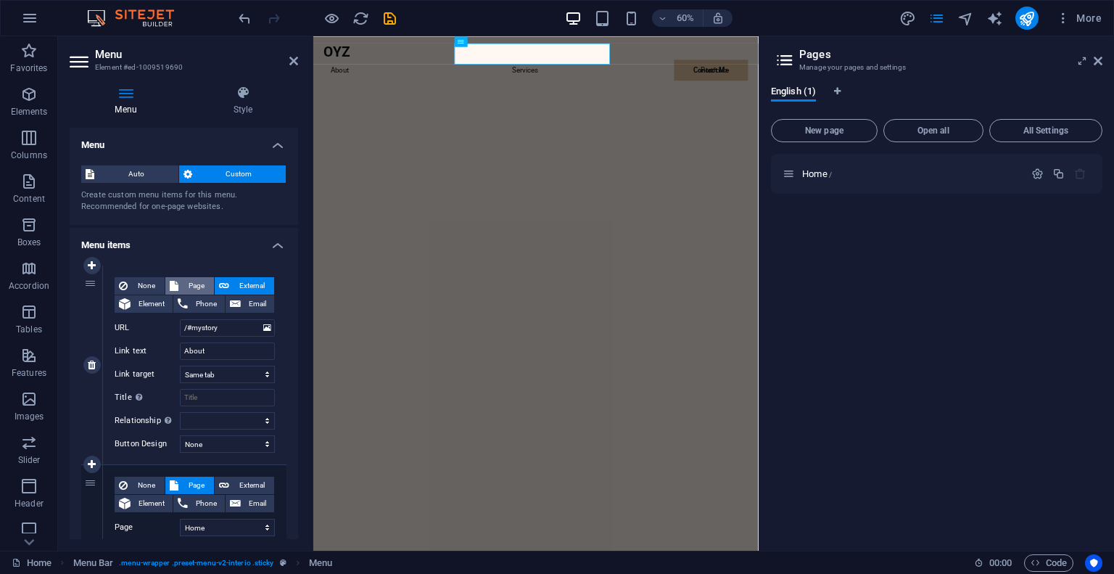
click at [184, 284] on span "Page" at bounding box center [196, 285] width 27 height 17
select select
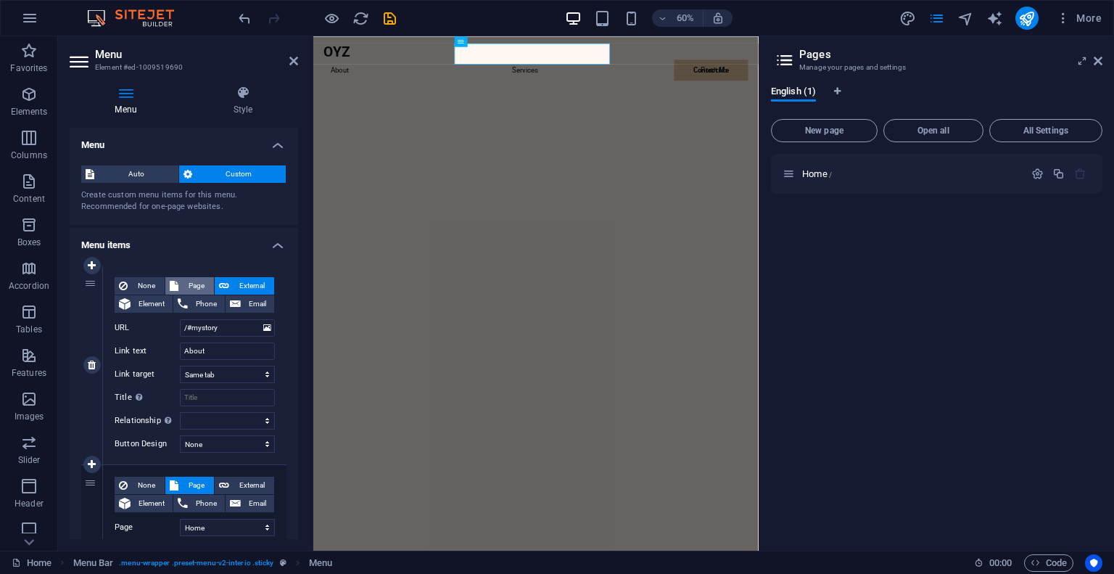
select select
click at [133, 281] on span "None" at bounding box center [146, 285] width 28 height 17
select select
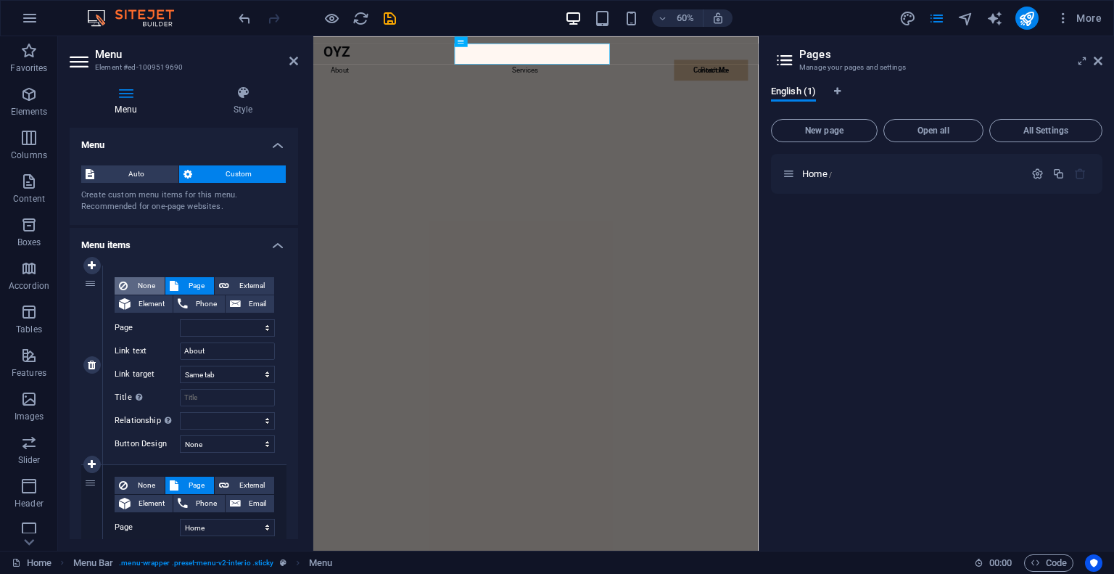
select select
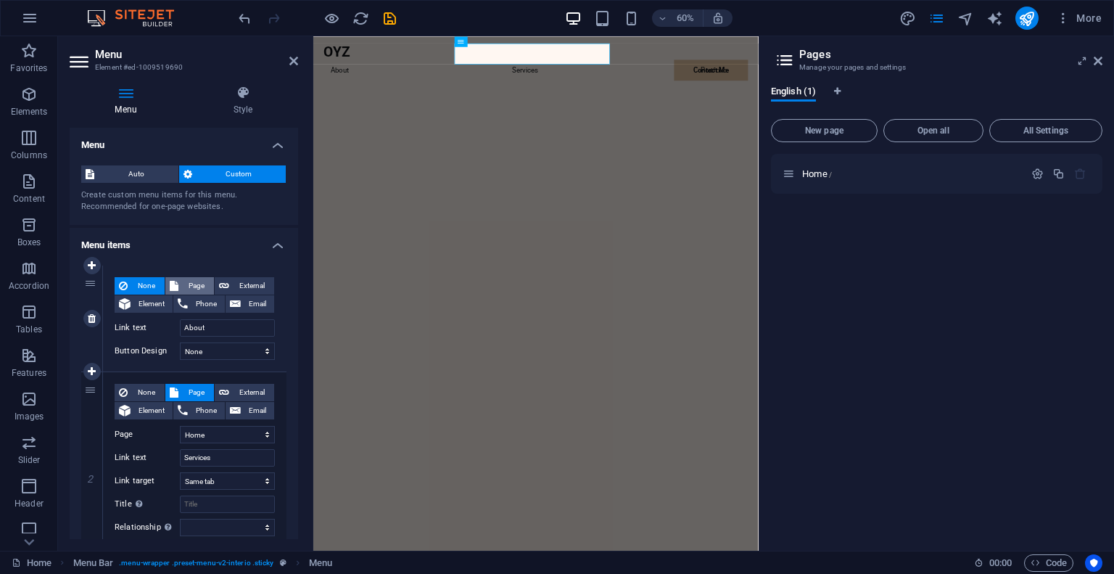
click at [191, 283] on span "Page" at bounding box center [196, 285] width 27 height 17
select select
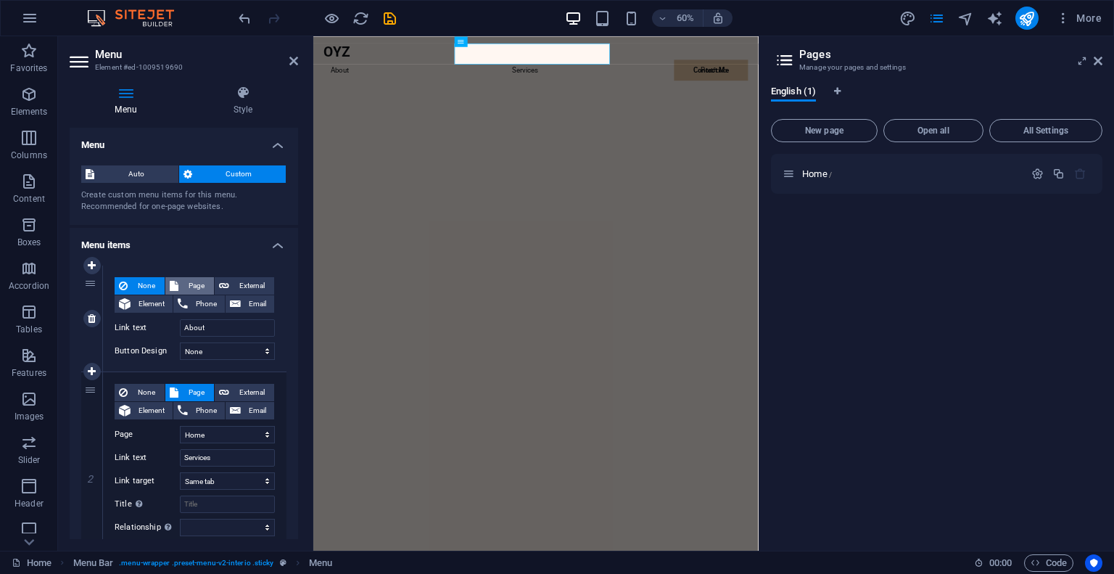
select select
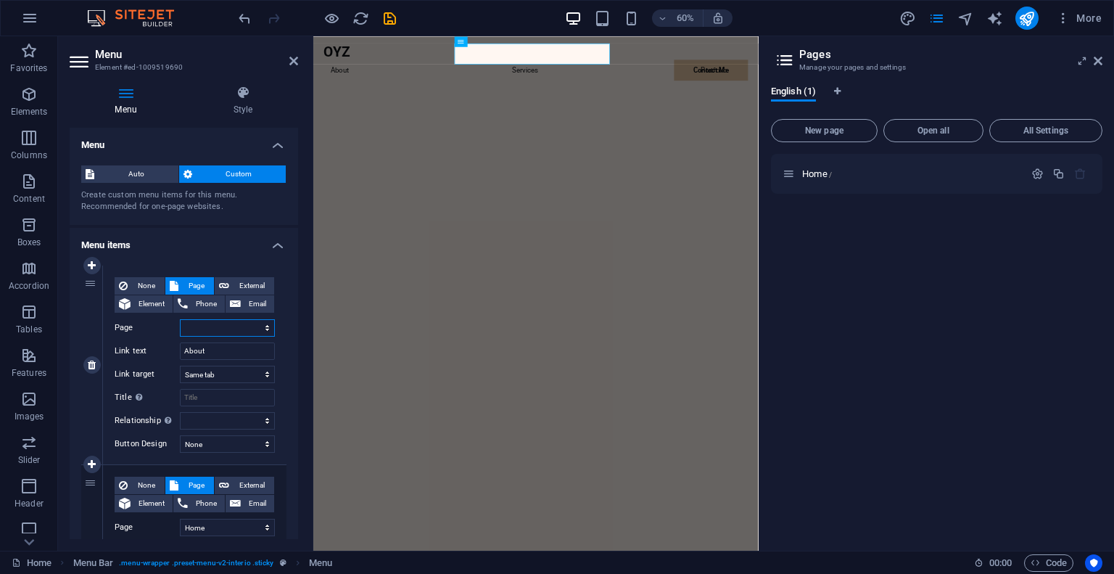
click at [208, 331] on select "Home" at bounding box center [227, 327] width 95 height 17
select select "0"
click at [180, 319] on select "Home" at bounding box center [227, 327] width 95 height 17
select select
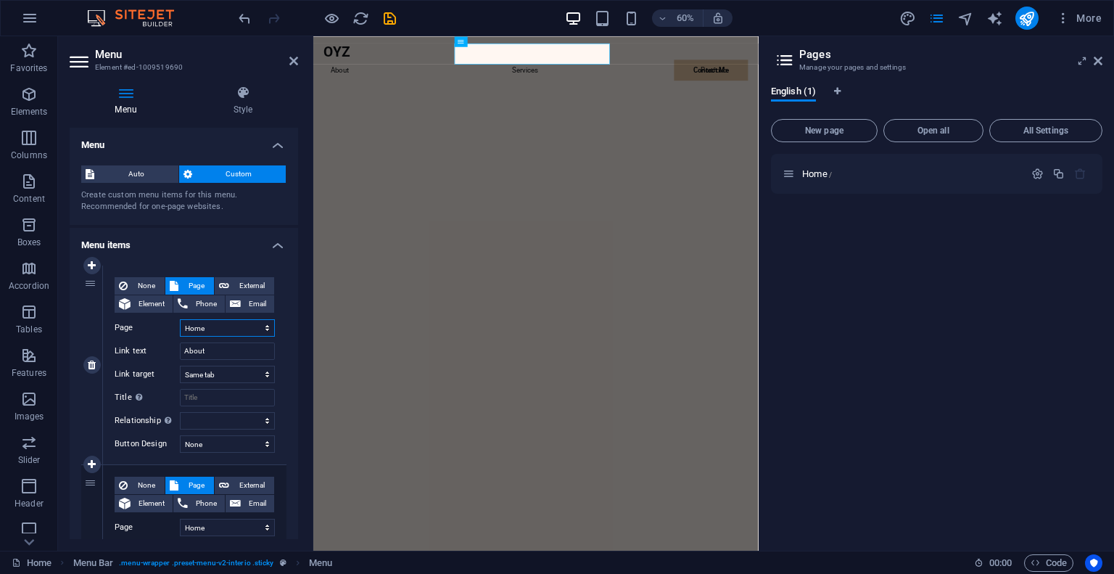
select select
click at [287, 62] on header "Menu Element #ed-1009519690" at bounding box center [184, 55] width 228 height 38
click at [293, 61] on icon at bounding box center [293, 61] width 9 height 12
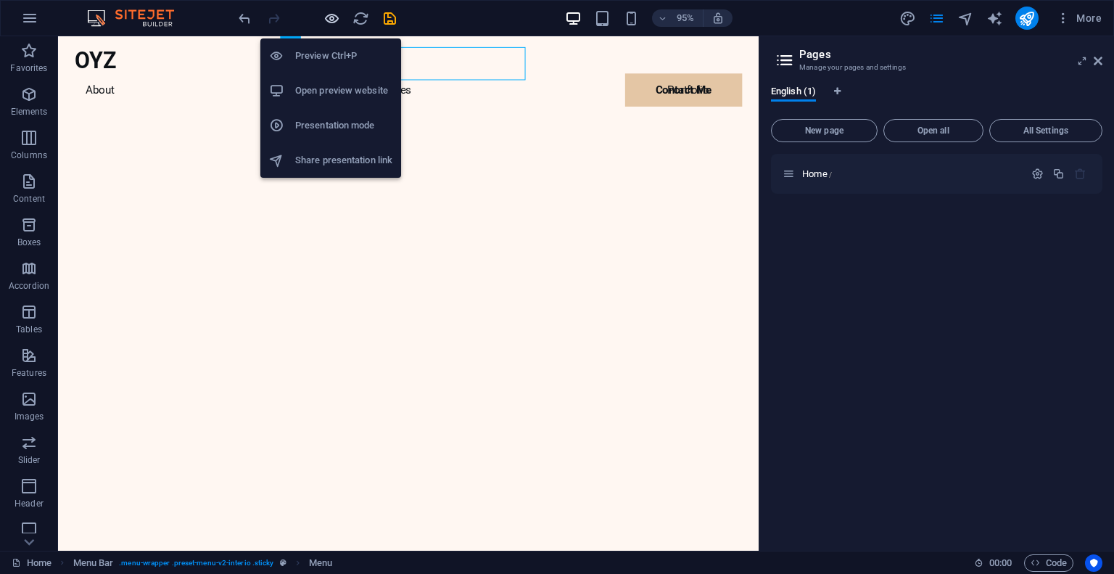
click at [334, 25] on icon "button" at bounding box center [331, 18] width 17 height 17
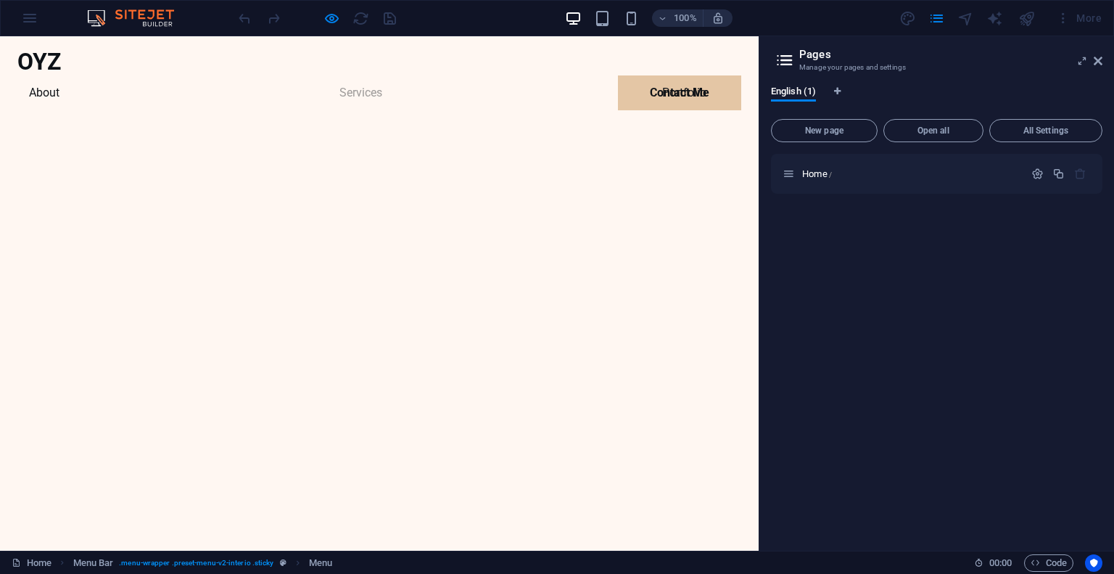
click at [343, 75] on link "Services" at bounding box center [361, 92] width 66 height 35
click at [71, 75] on link "About" at bounding box center [44, 92] width 54 height 35
click at [651, 75] on link "Portfolio" at bounding box center [684, 92] width 67 height 35
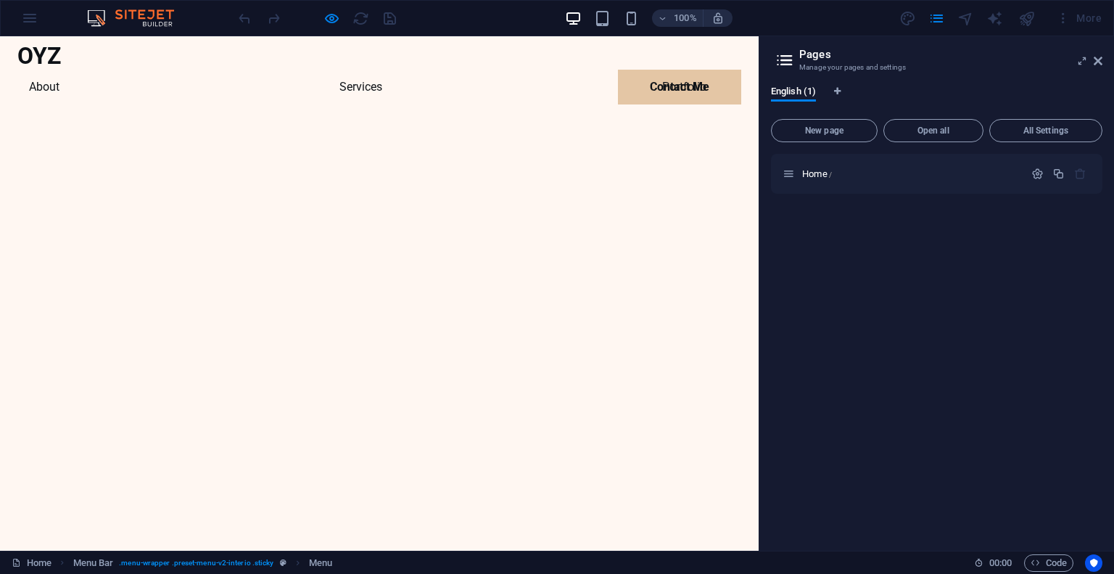
scroll to position [0, 0]
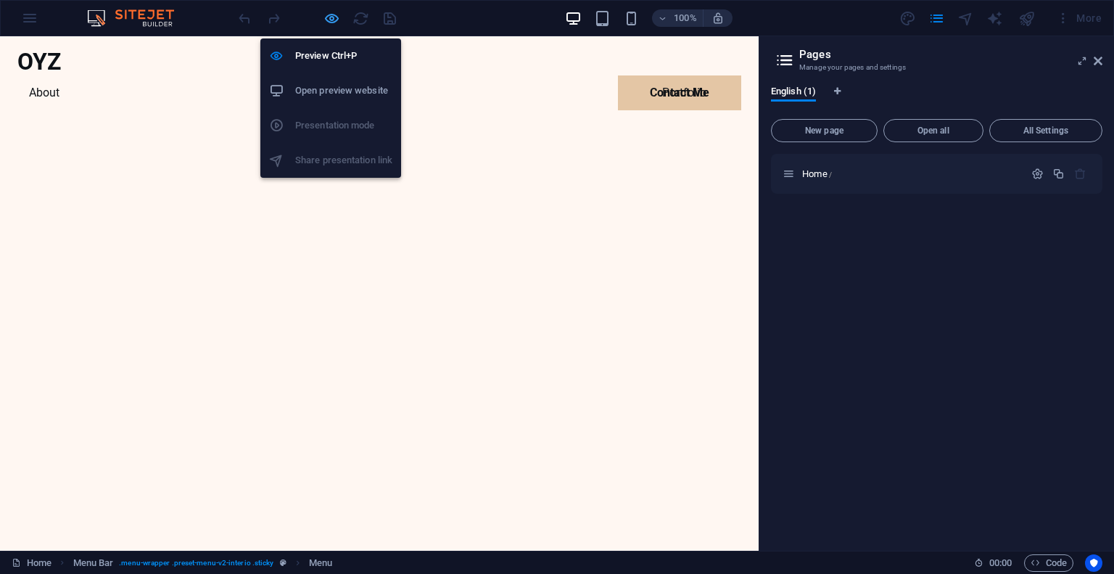
click at [331, 15] on icon "button" at bounding box center [331, 18] width 17 height 17
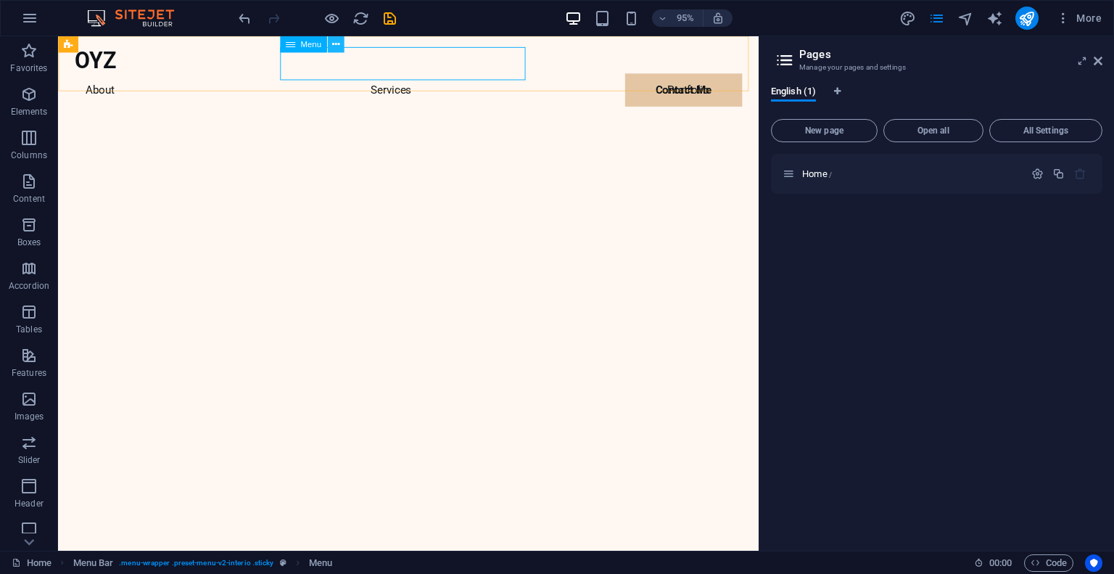
click at [331, 42] on icon at bounding box center [334, 44] width 7 height 15
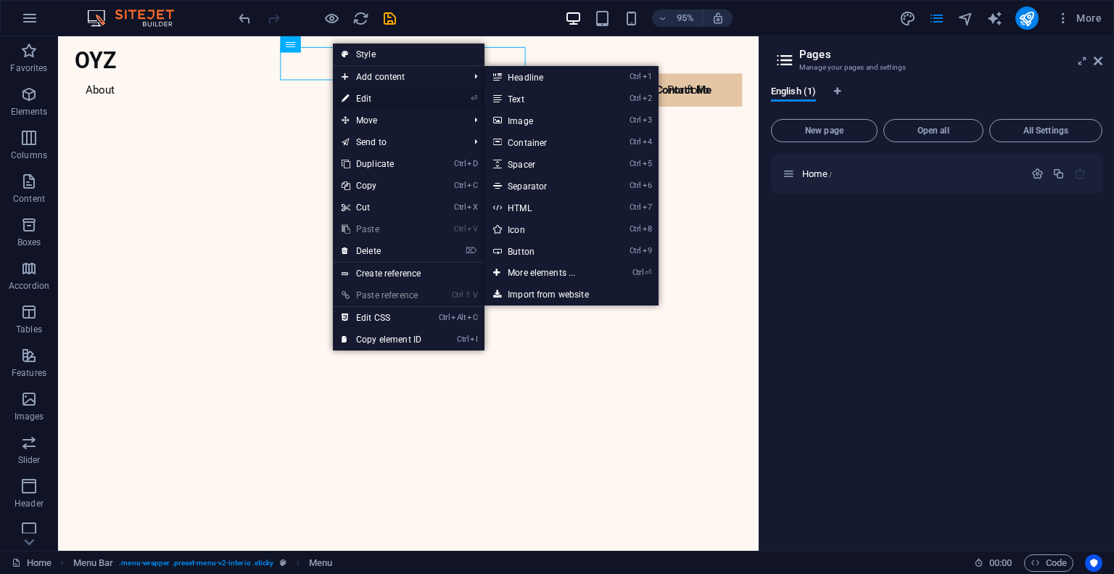
click at [386, 99] on link "⏎ Edit" at bounding box center [381, 99] width 97 height 22
select select
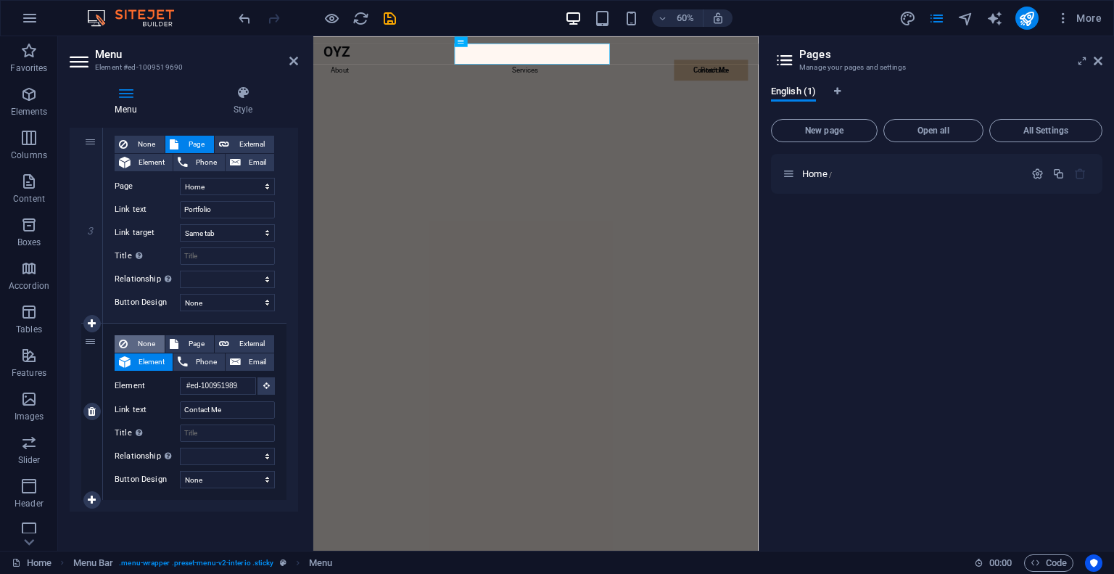
click at [141, 339] on span "None" at bounding box center [146, 343] width 28 height 17
select select
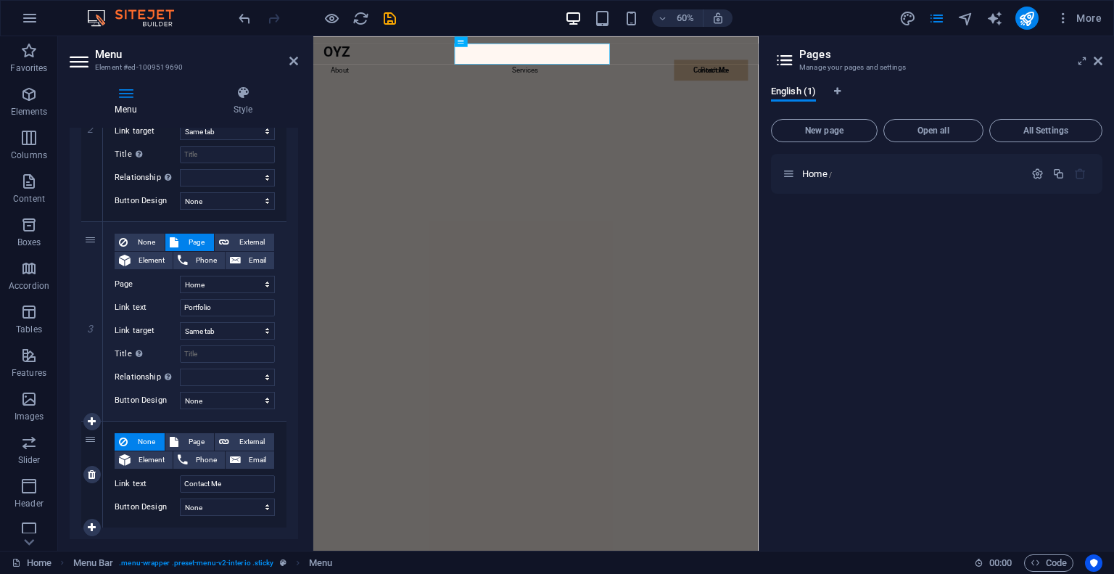
scroll to position [441, 0]
drag, startPoint x: 244, startPoint y: 24, endPoint x: 290, endPoint y: 59, distance: 57.9
click at [290, 59] on icon at bounding box center [293, 61] width 9 height 12
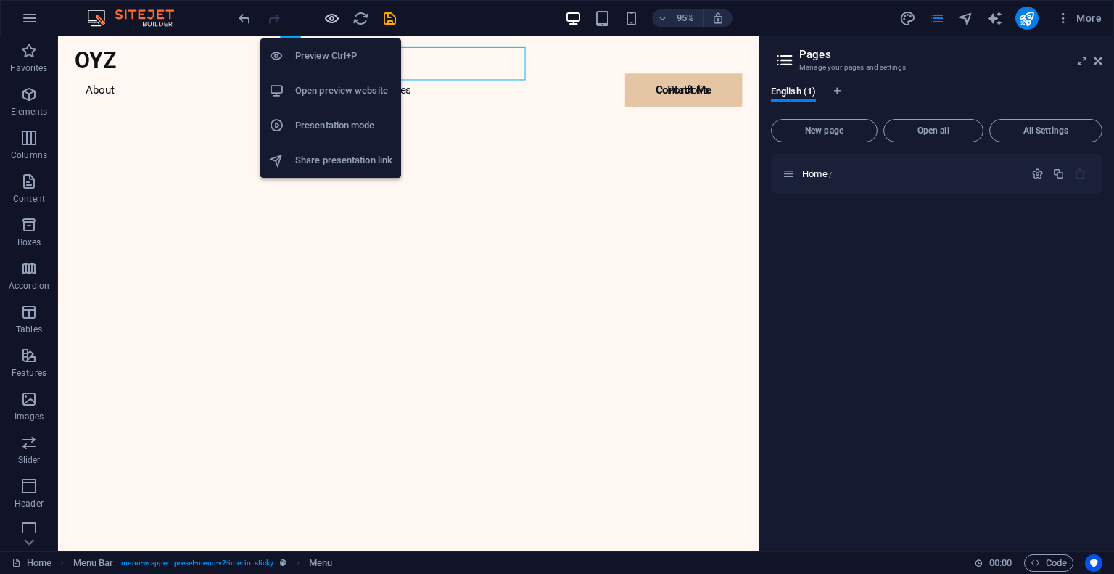
click at [331, 15] on icon "button" at bounding box center [331, 18] width 17 height 17
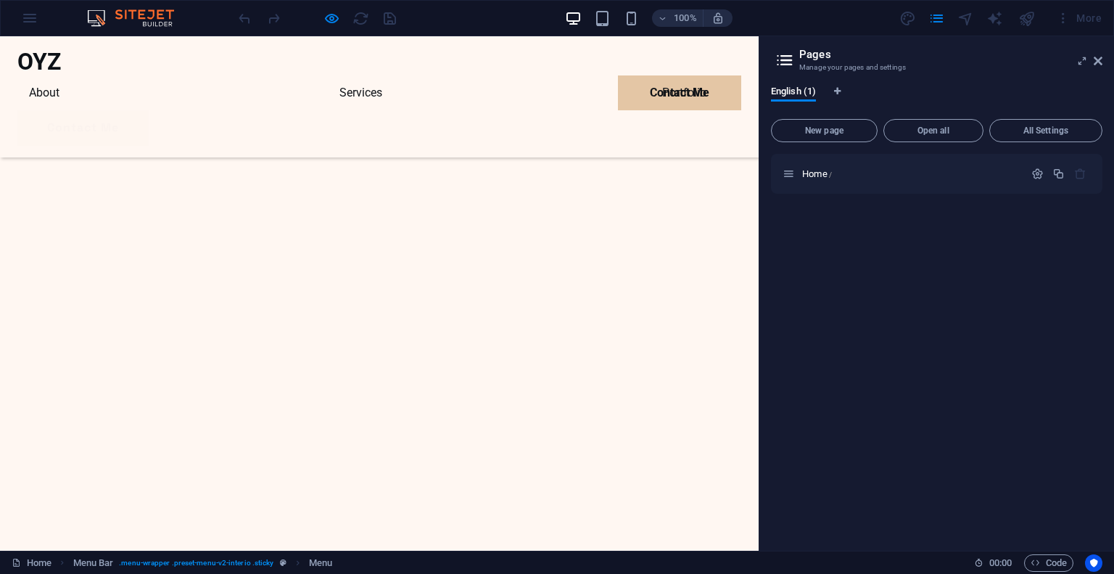
scroll to position [2171, 0]
click at [638, 75] on link "Contact Me" at bounding box center [679, 92] width 123 height 35
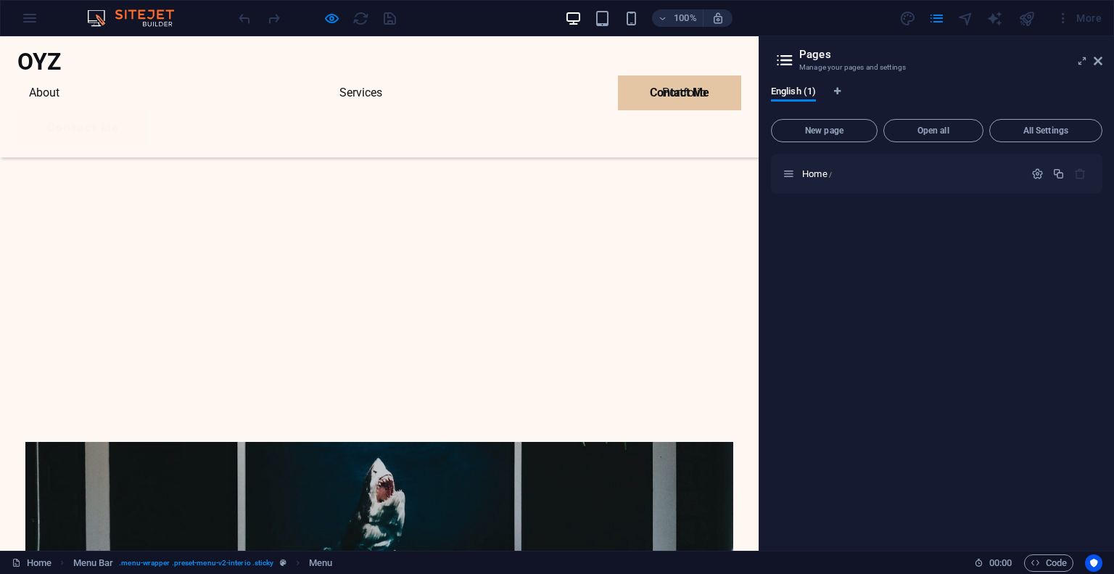
scroll to position [2663, 0]
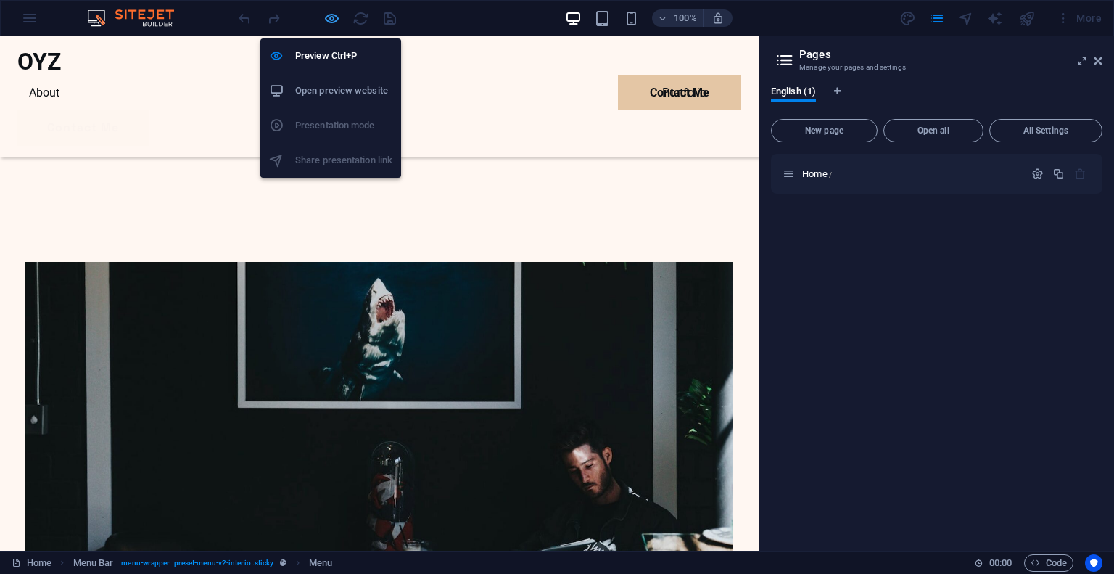
drag, startPoint x: 330, startPoint y: 12, endPoint x: 405, endPoint y: 78, distance: 99.7
click at [330, 12] on icon "button" at bounding box center [331, 18] width 17 height 17
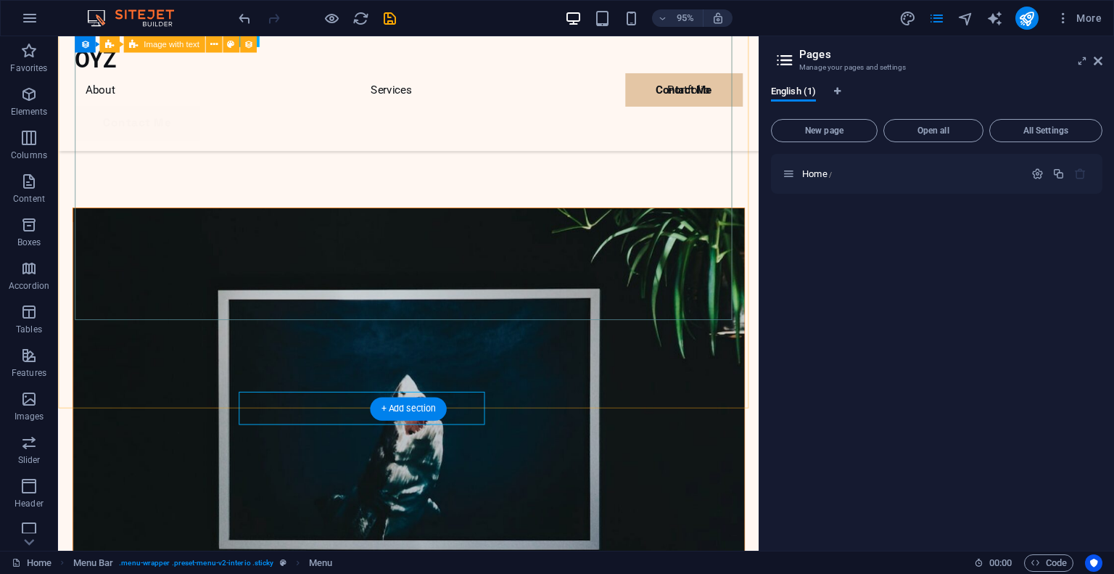
scroll to position [2647, 0]
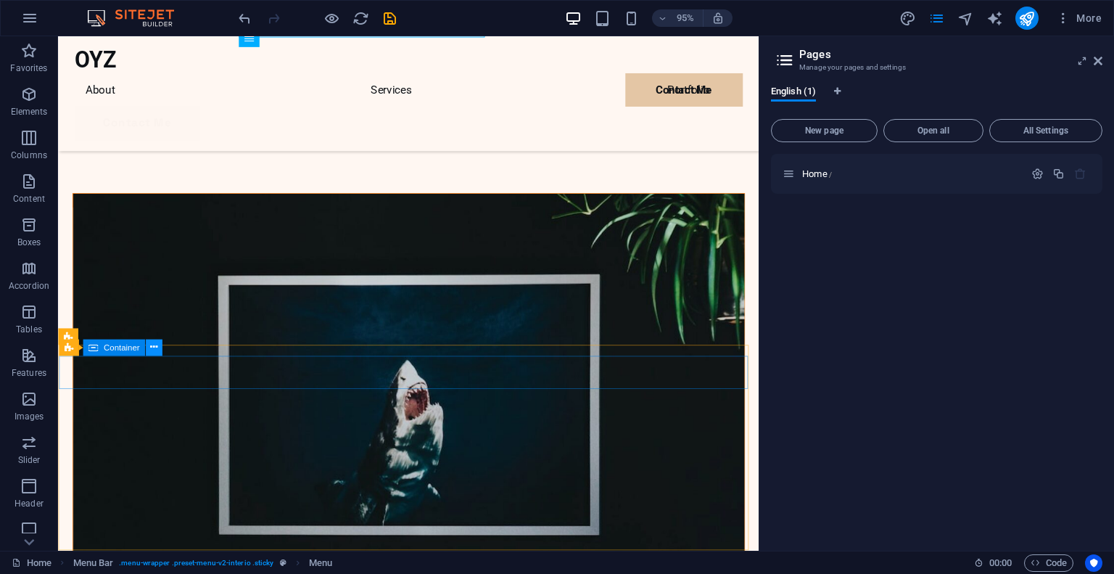
click at [157, 348] on icon at bounding box center [153, 347] width 7 height 15
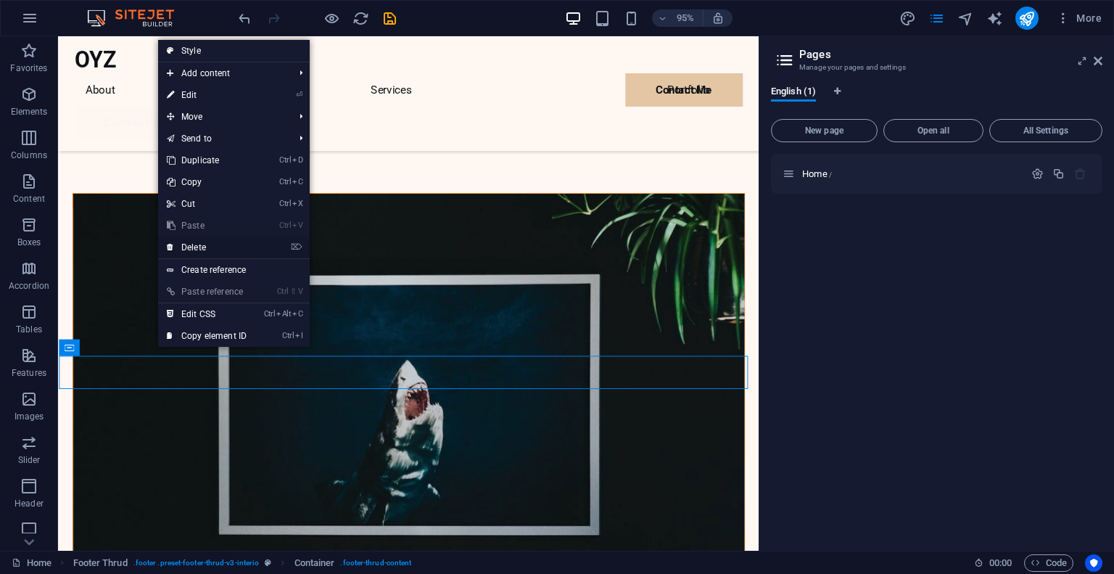
click at [207, 245] on link "⌦ Delete" at bounding box center [206, 247] width 97 height 22
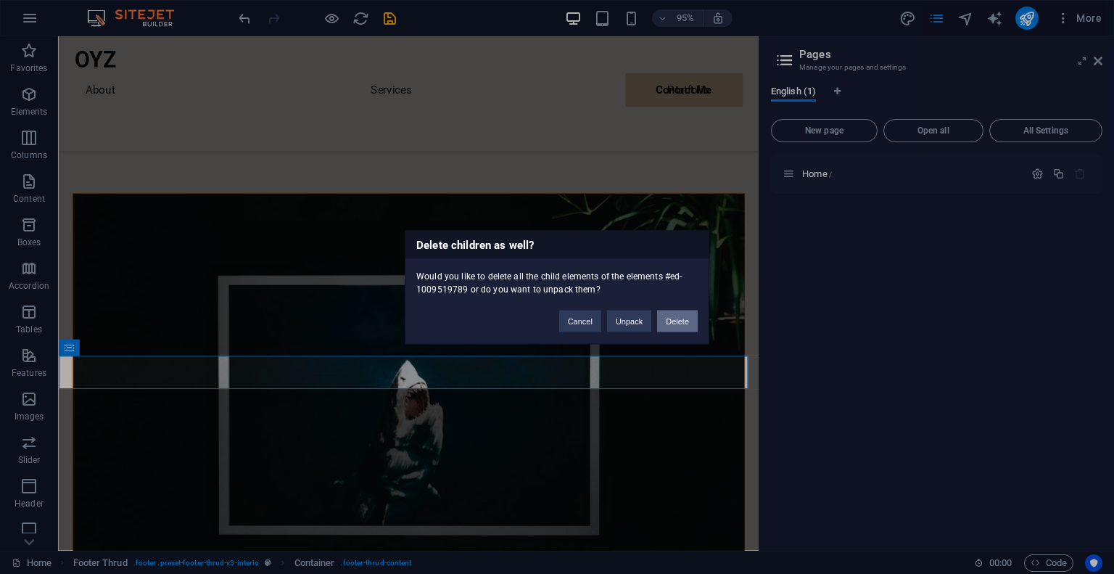
click at [677, 321] on button "Delete" at bounding box center [677, 321] width 41 height 22
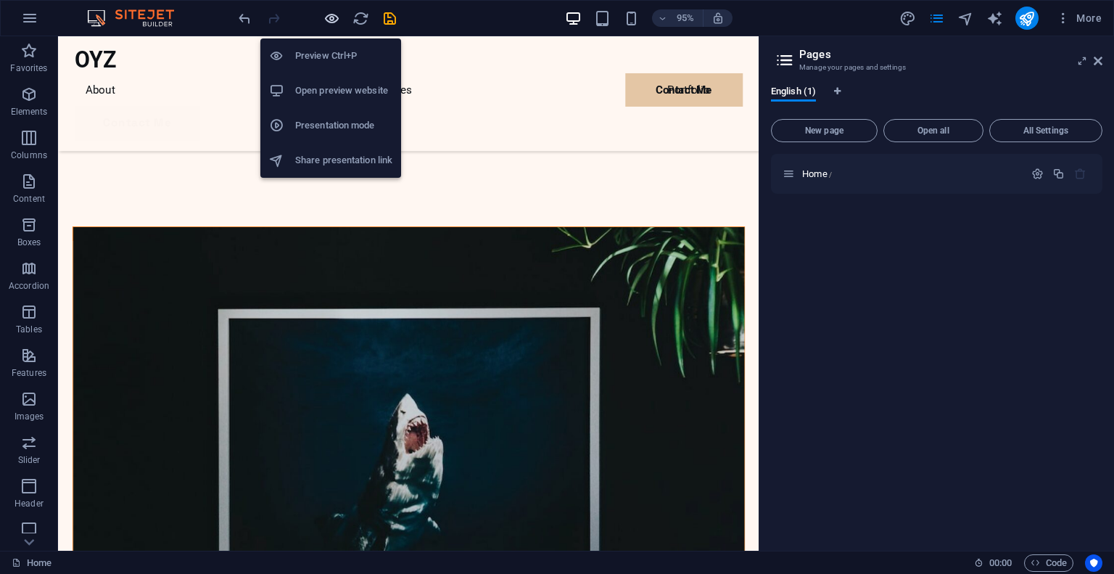
drag, startPoint x: 328, startPoint y: 15, endPoint x: 331, endPoint y: 23, distance: 8.5
click at [328, 15] on icon "button" at bounding box center [331, 18] width 17 height 17
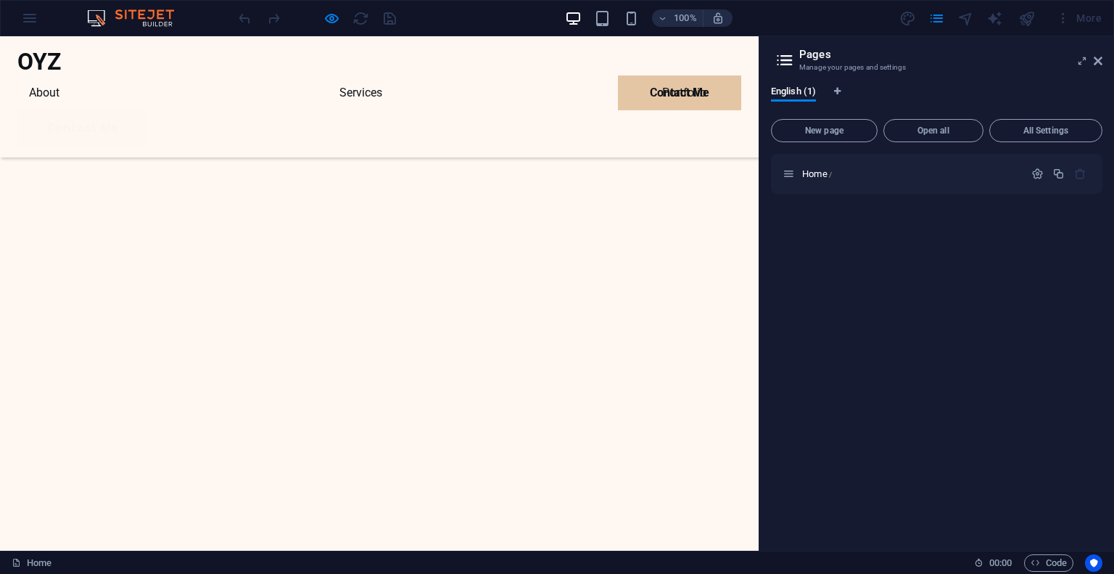
scroll to position [2137, 0]
click at [335, 20] on icon "button" at bounding box center [331, 18] width 17 height 17
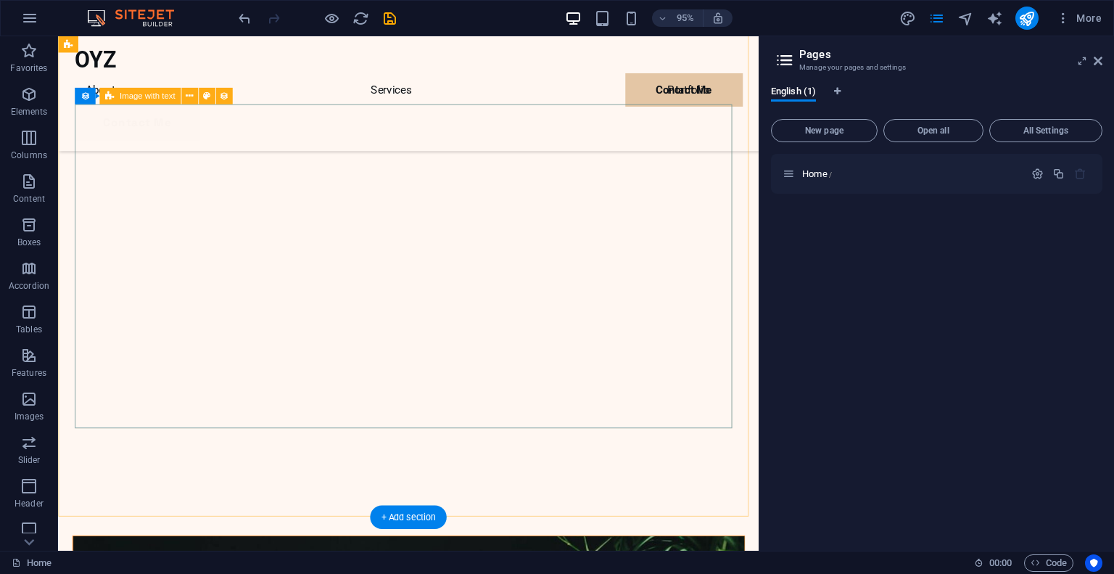
scroll to position [2612, 0]
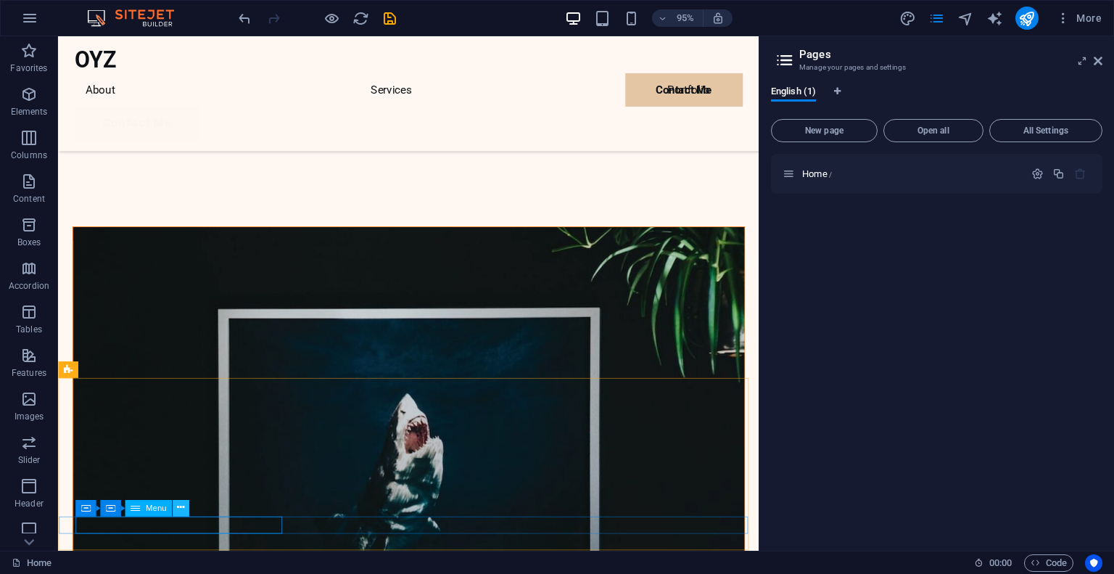
click at [184, 511] on button at bounding box center [181, 508] width 17 height 17
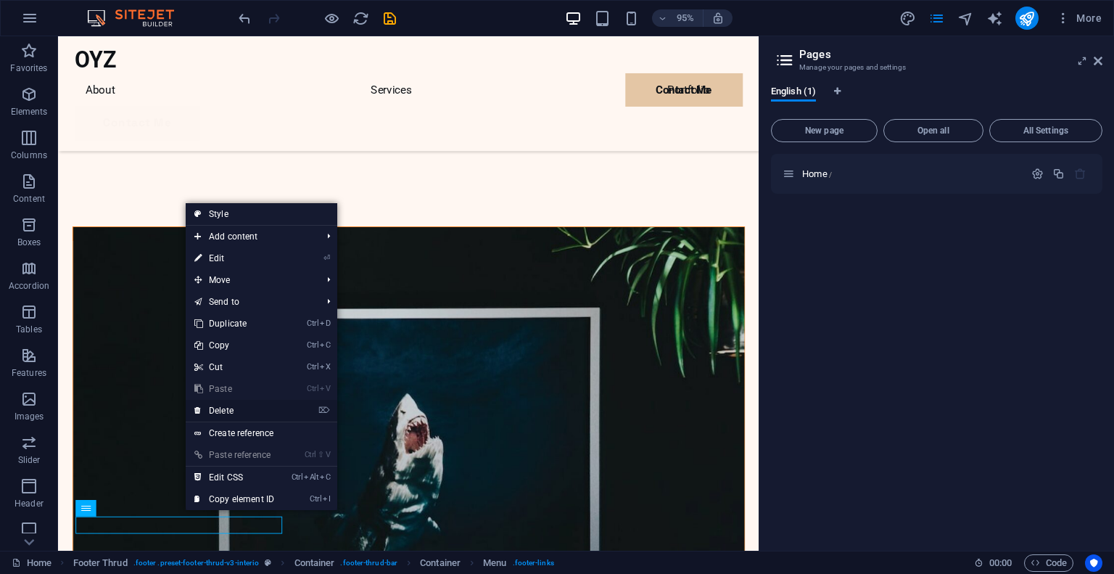
click at [247, 408] on link "⌦ Delete" at bounding box center [234, 411] width 97 height 22
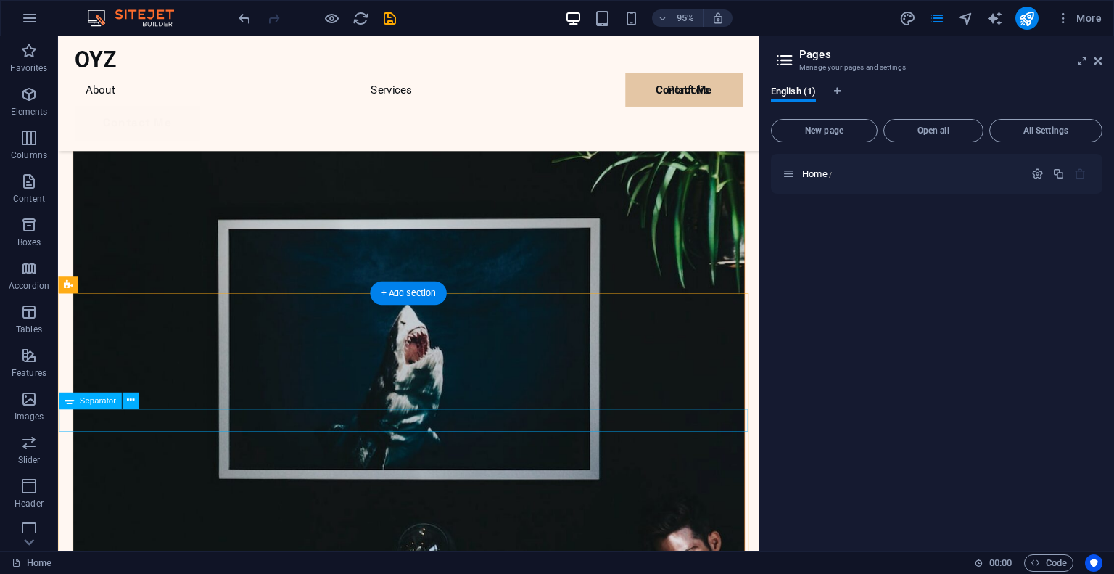
scroll to position [2722, 0]
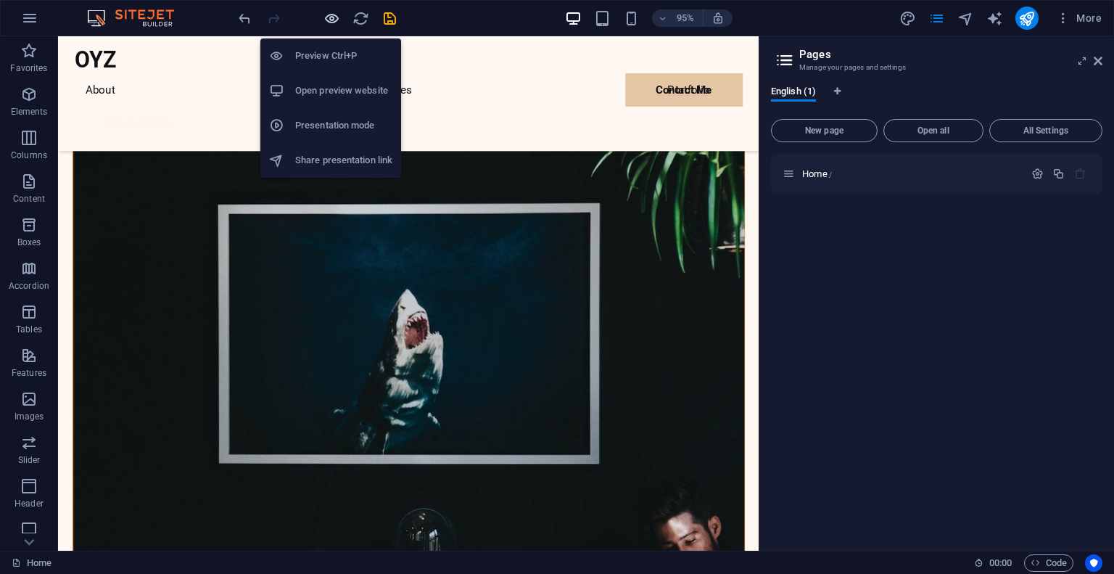
click at [326, 12] on icon "button" at bounding box center [331, 18] width 17 height 17
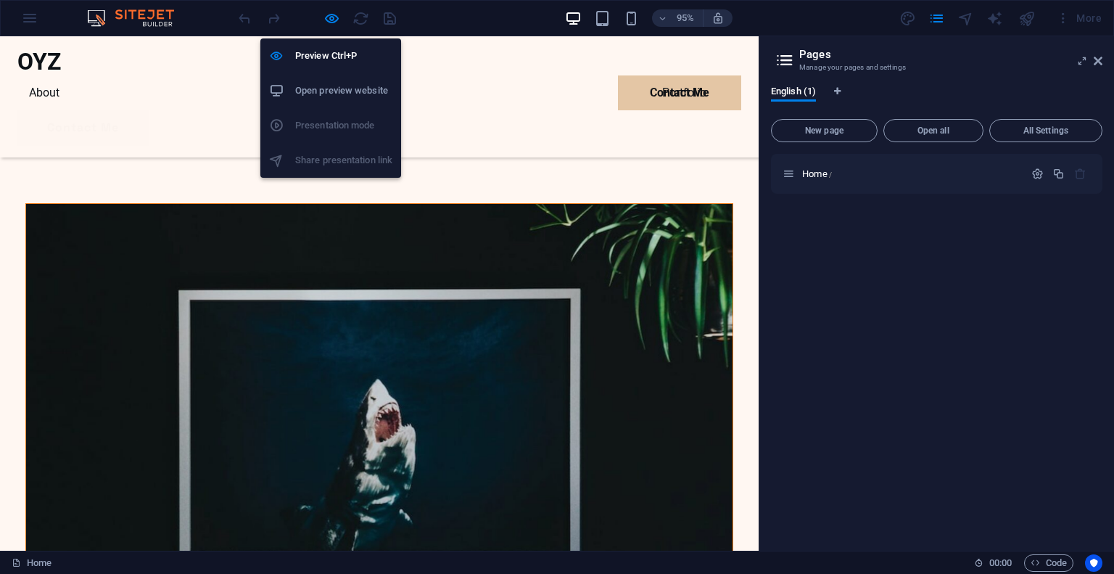
scroll to position [2137, 0]
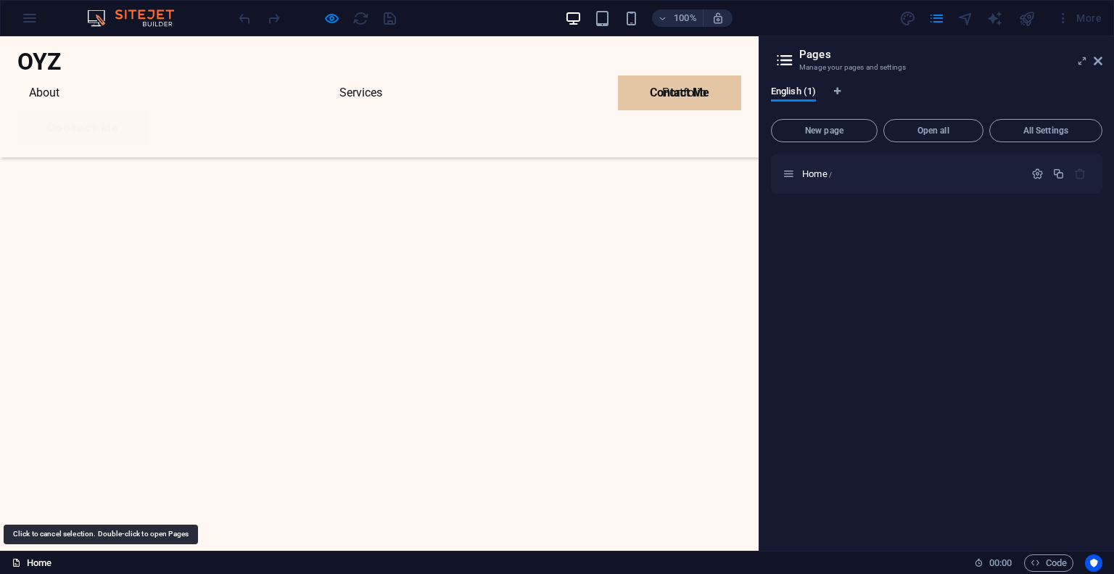
click at [33, 559] on link "Home" at bounding box center [32, 562] width 40 height 17
click at [30, 559] on link "Home" at bounding box center [32, 562] width 40 height 17
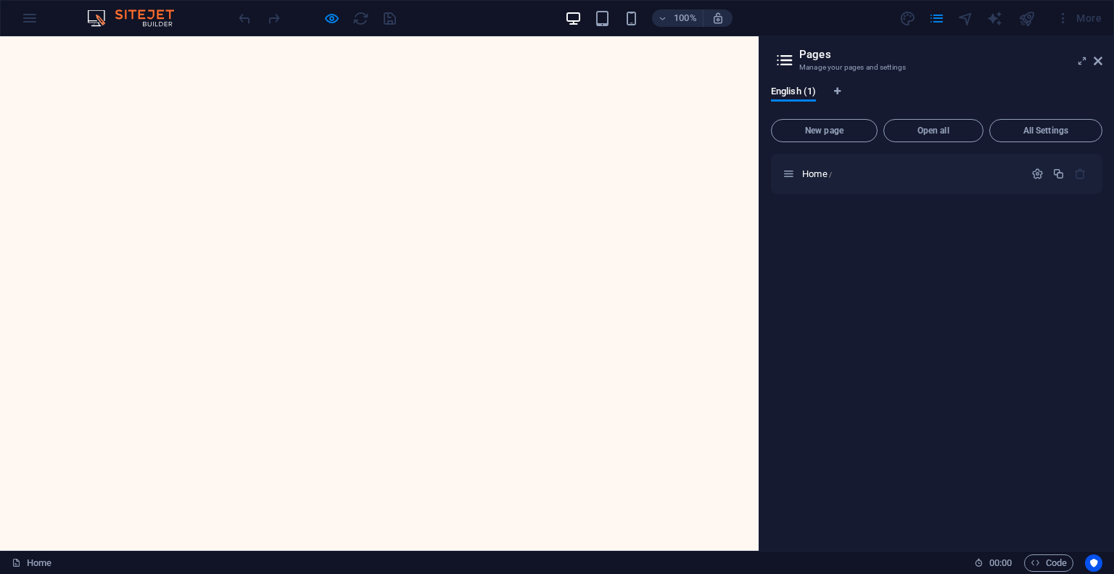
scroll to position [0, 0]
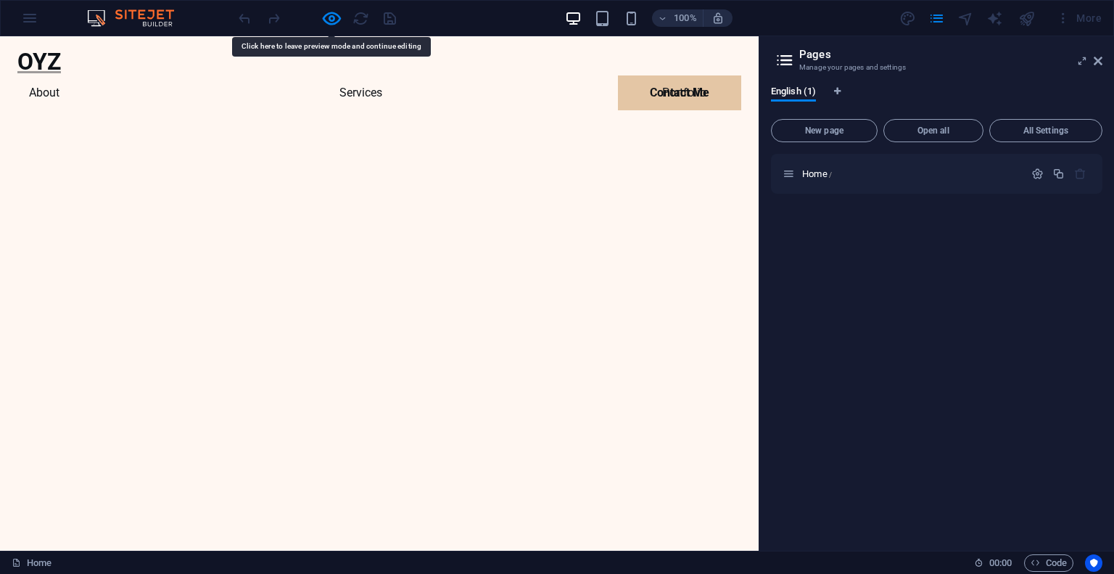
drag, startPoint x: 159, startPoint y: 47, endPoint x: 113, endPoint y: 60, distance: 47.5
click at [113, 60] on h1 "OYZ" at bounding box center [379, 62] width 724 height 28
click at [333, 20] on icon "button" at bounding box center [331, 18] width 17 height 17
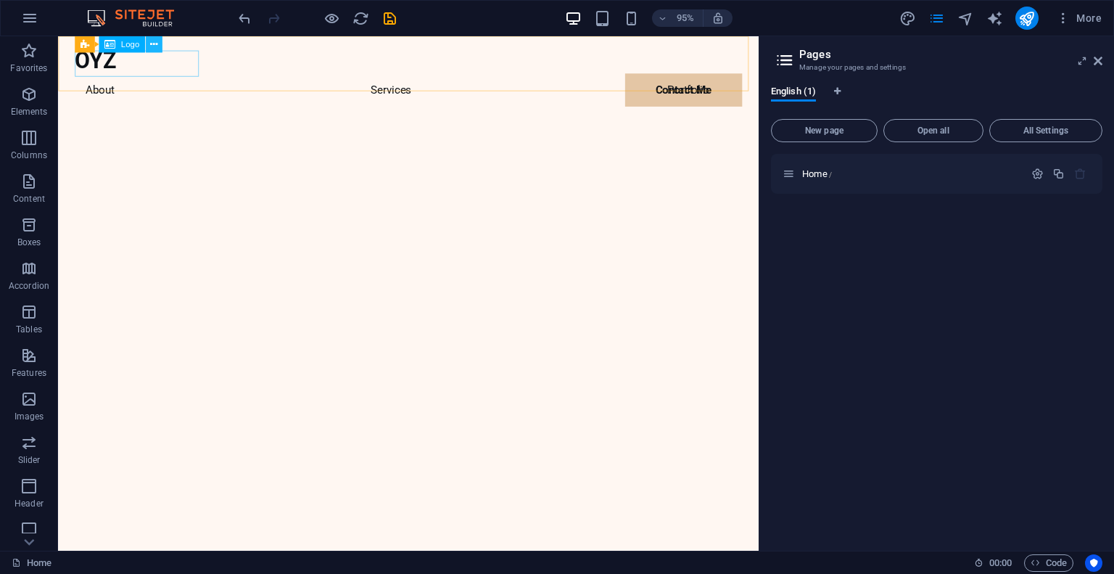
click at [152, 44] on icon at bounding box center [153, 44] width 7 height 15
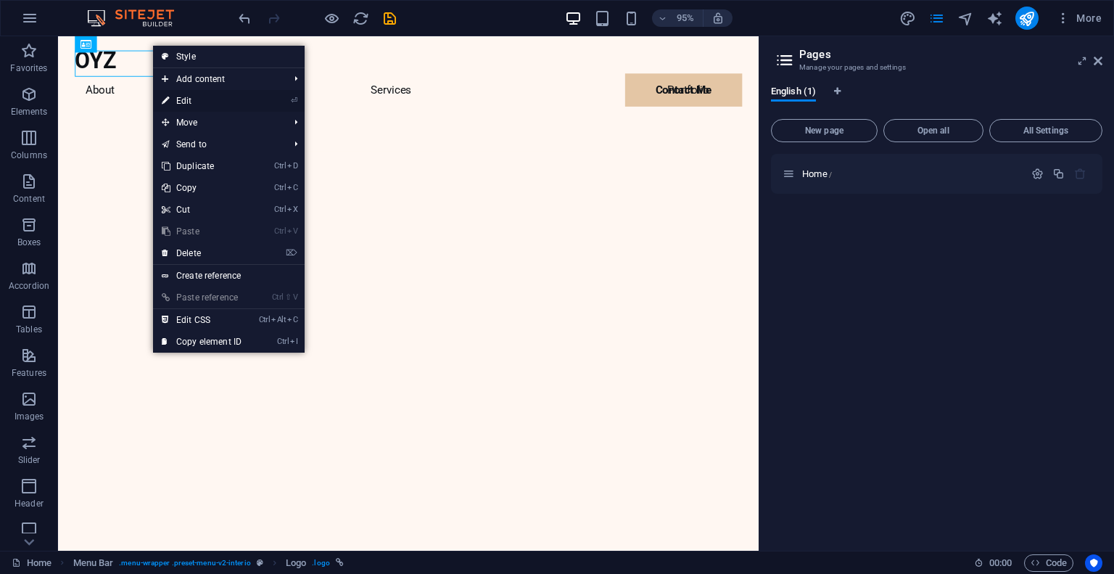
click at [203, 93] on link "⏎ Edit" at bounding box center [201, 101] width 97 height 22
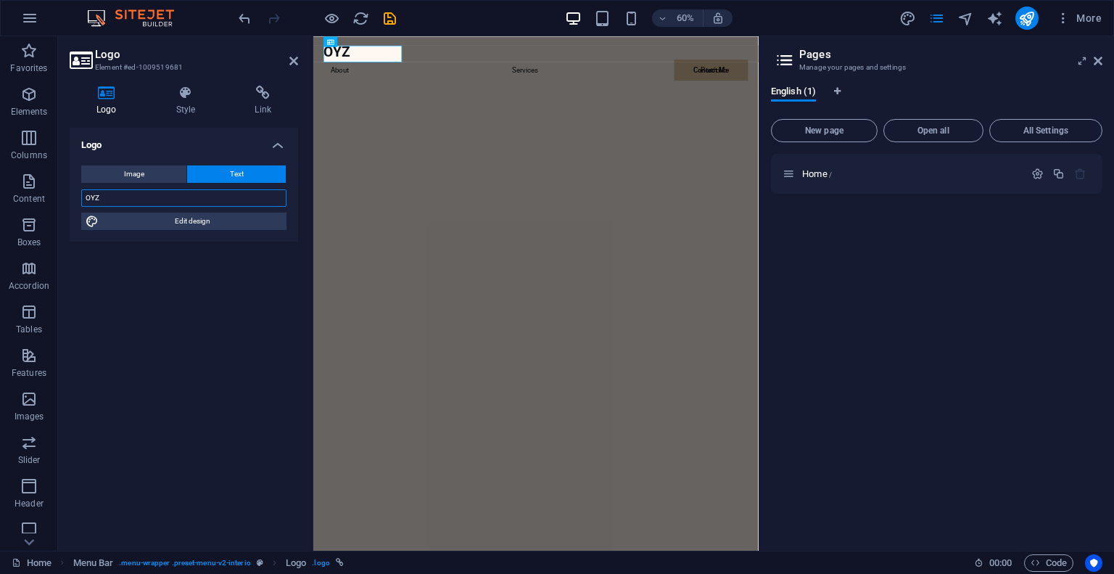
click at [151, 203] on input "OYZ" at bounding box center [183, 197] width 205 height 17
type input "OYZ Studio"
drag, startPoint x: 292, startPoint y: 57, endPoint x: 368, endPoint y: 44, distance: 77.9
click at [292, 57] on icon at bounding box center [293, 61] width 9 height 12
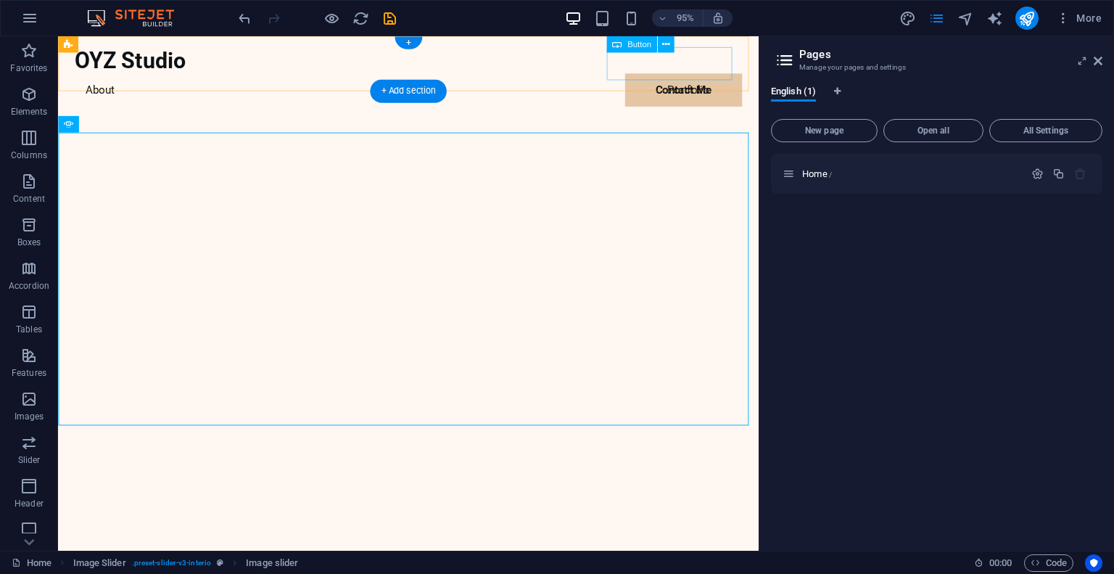
click at [701, 110] on div "Contact Me" at bounding box center [426, 127] width 703 height 35
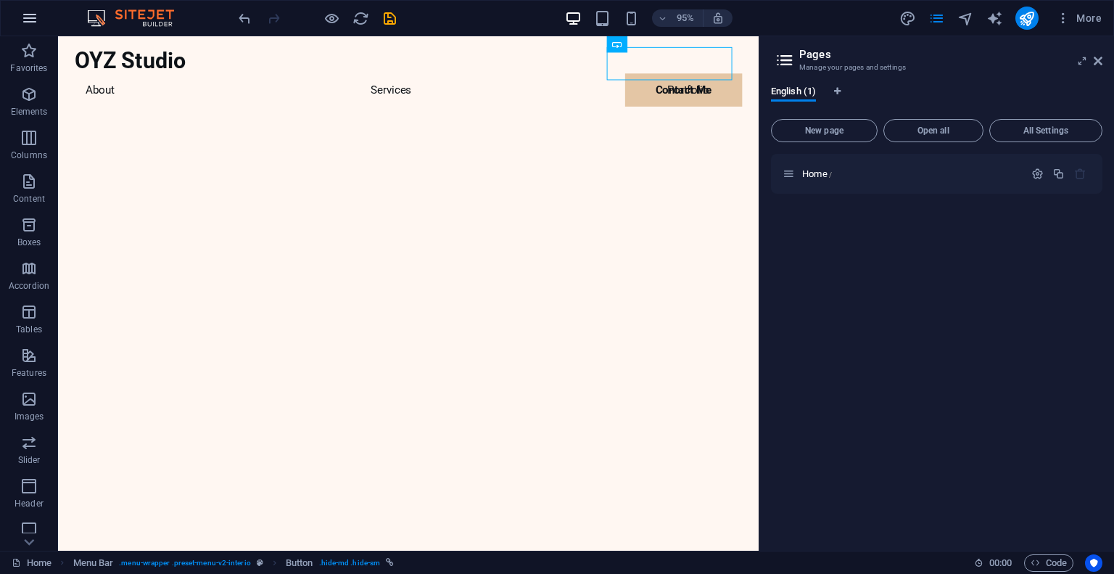
click at [32, 14] on icon "button" at bounding box center [29, 17] width 17 height 17
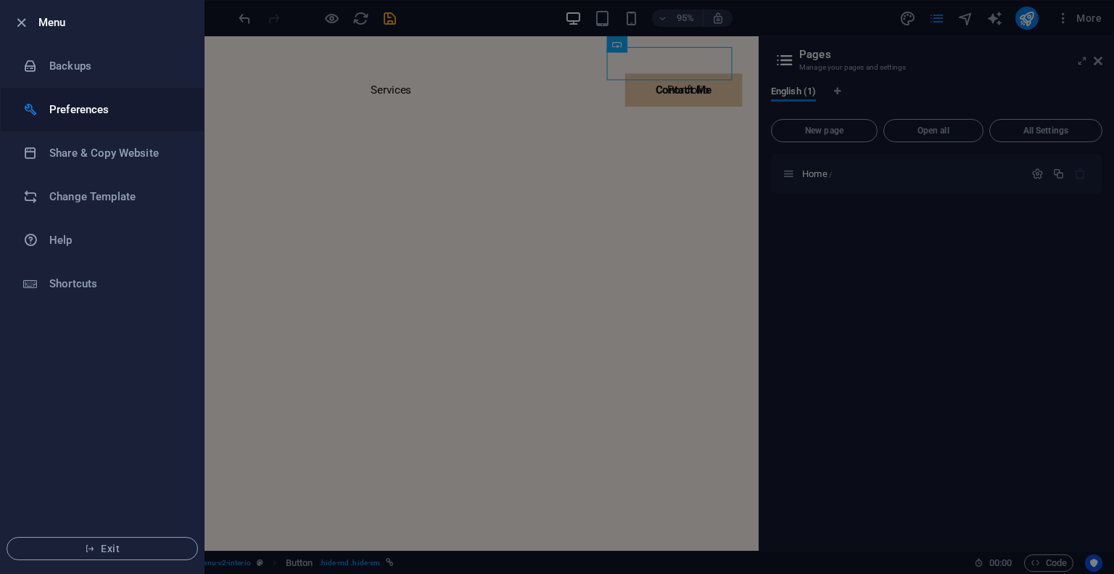
click at [96, 104] on h6 "Preferences" at bounding box center [116, 109] width 134 height 17
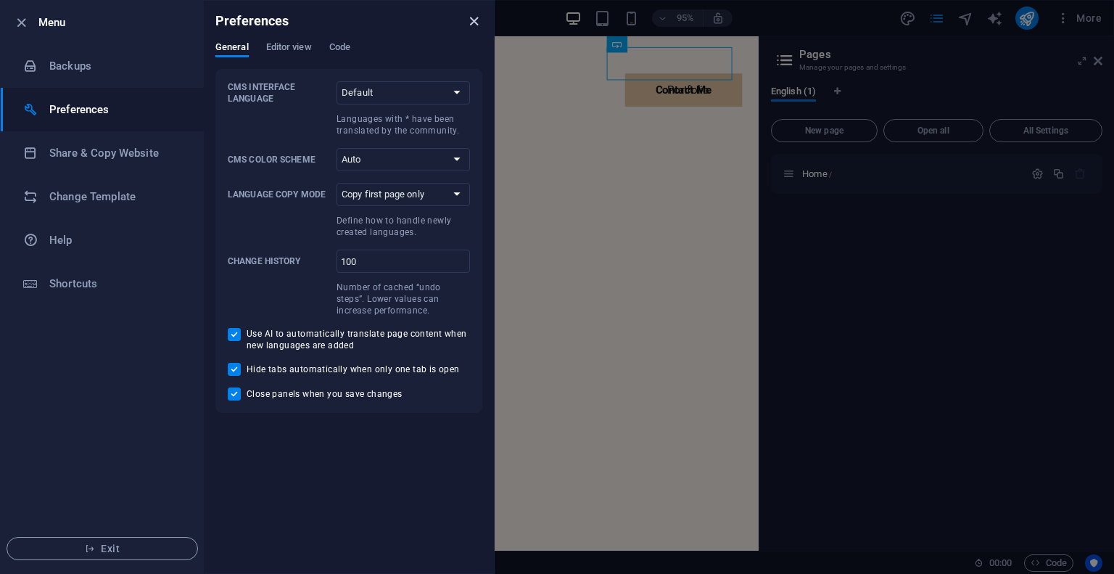
click at [469, 20] on icon "close" at bounding box center [474, 21] width 17 height 17
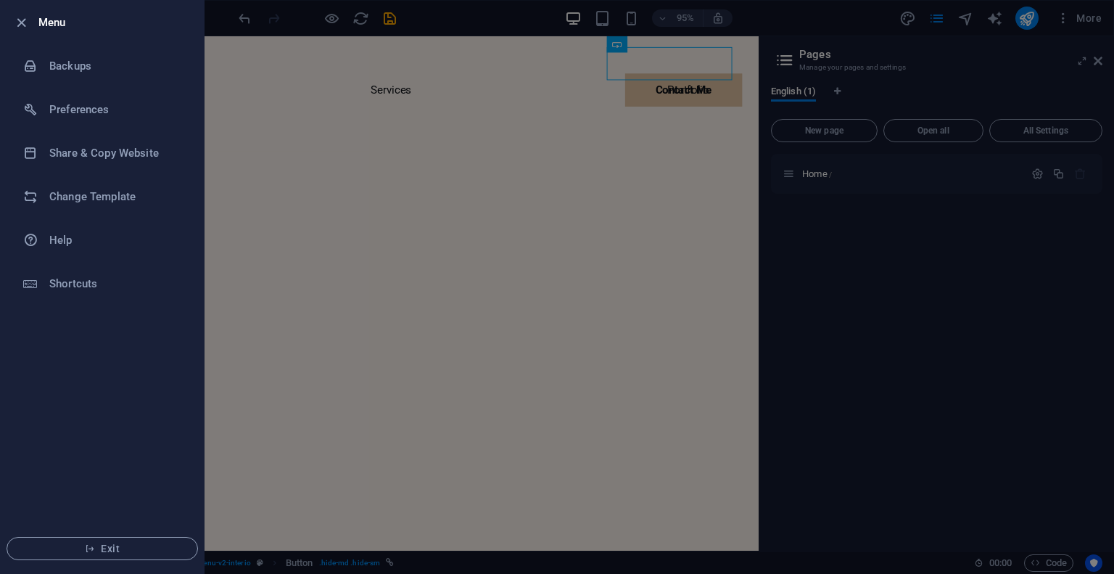
click at [33, 22] on div at bounding box center [25, 22] width 26 height 17
click at [17, 22] on icon "button" at bounding box center [21, 23] width 17 height 17
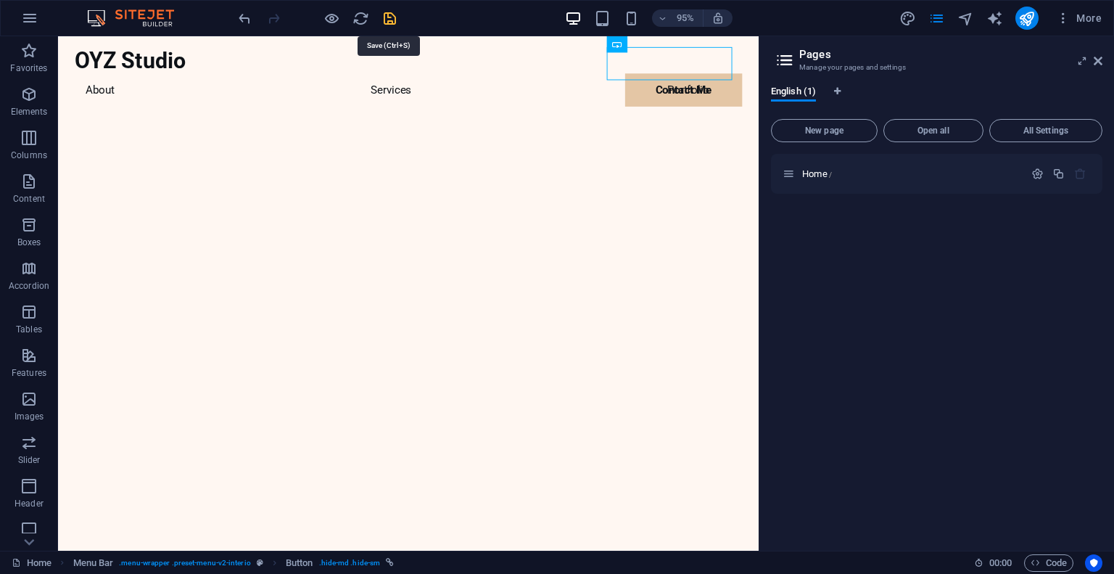
click at [389, 17] on icon "save" at bounding box center [389, 18] width 17 height 17
checkbox input "false"
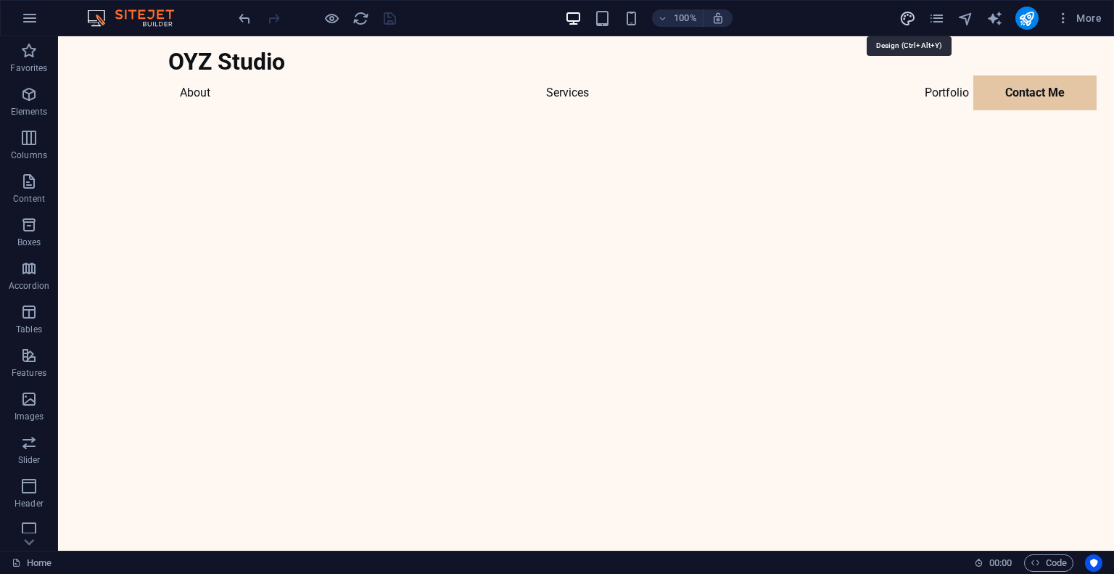
click at [908, 21] on icon "design" at bounding box center [907, 18] width 17 height 17
select select "px"
select select "700"
select select "px"
select select "rem"
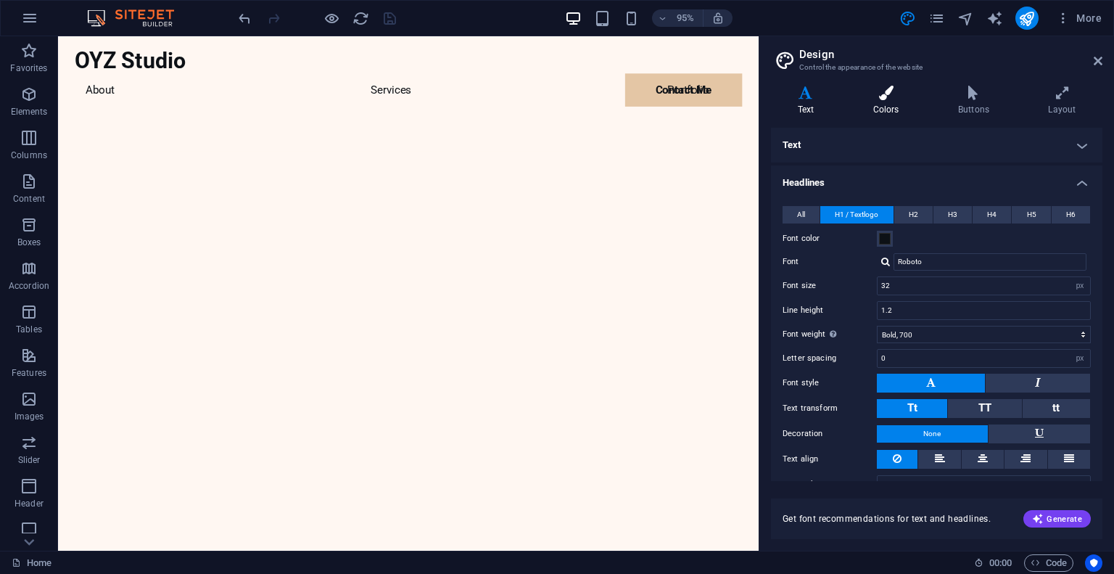
click at [896, 98] on icon at bounding box center [885, 93] width 79 height 15
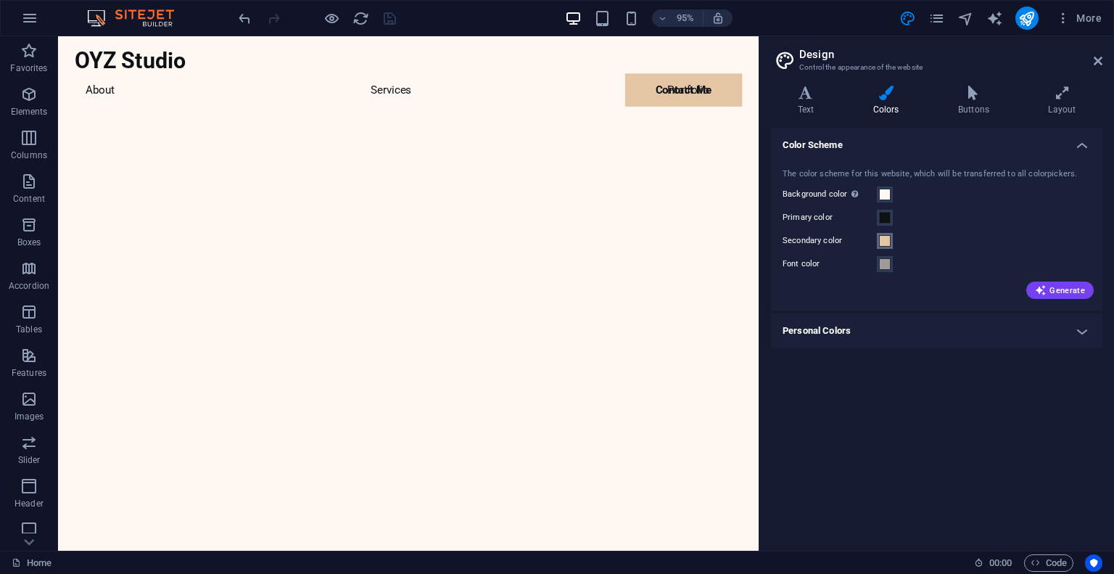
click at [886, 244] on span at bounding box center [885, 241] width 12 height 12
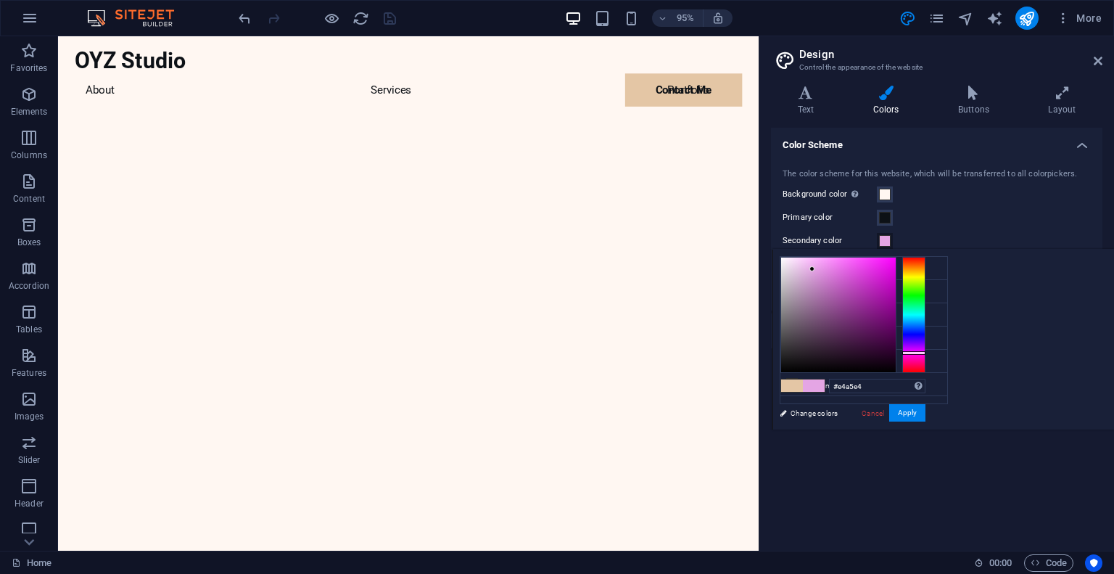
click at [925, 352] on div at bounding box center [913, 315] width 23 height 116
drag, startPoint x: 1050, startPoint y: 268, endPoint x: 1098, endPoint y: 309, distance: 63.2
click at [925, 309] on div at bounding box center [852, 315] width 145 height 116
click at [896, 300] on div at bounding box center [838, 314] width 115 height 115
click at [896, 292] on div at bounding box center [838, 314] width 115 height 115
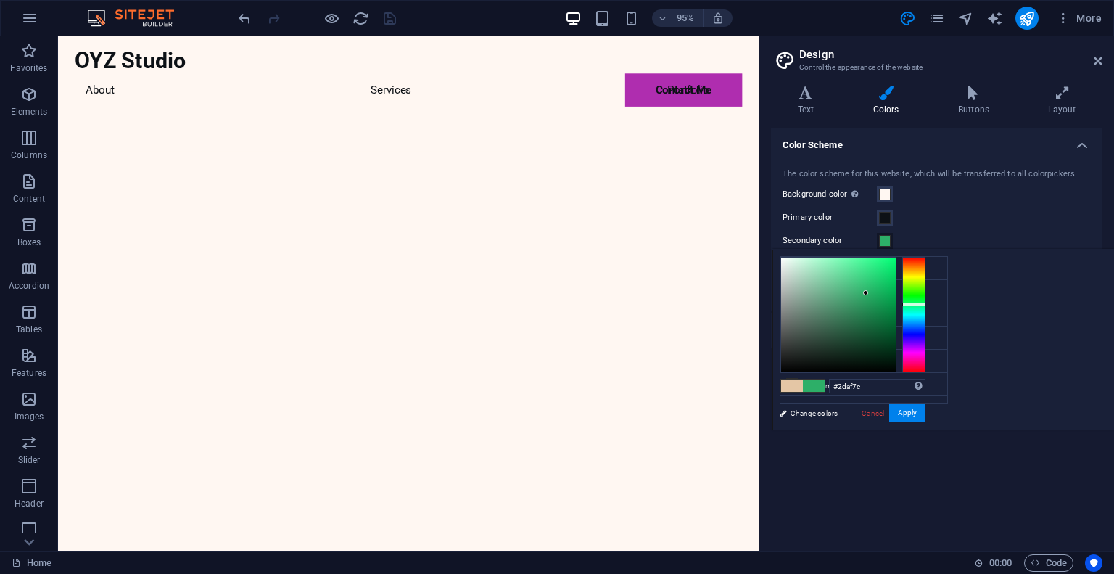
type input "#2daf81"
click at [925, 307] on div at bounding box center [913, 315] width 23 height 116
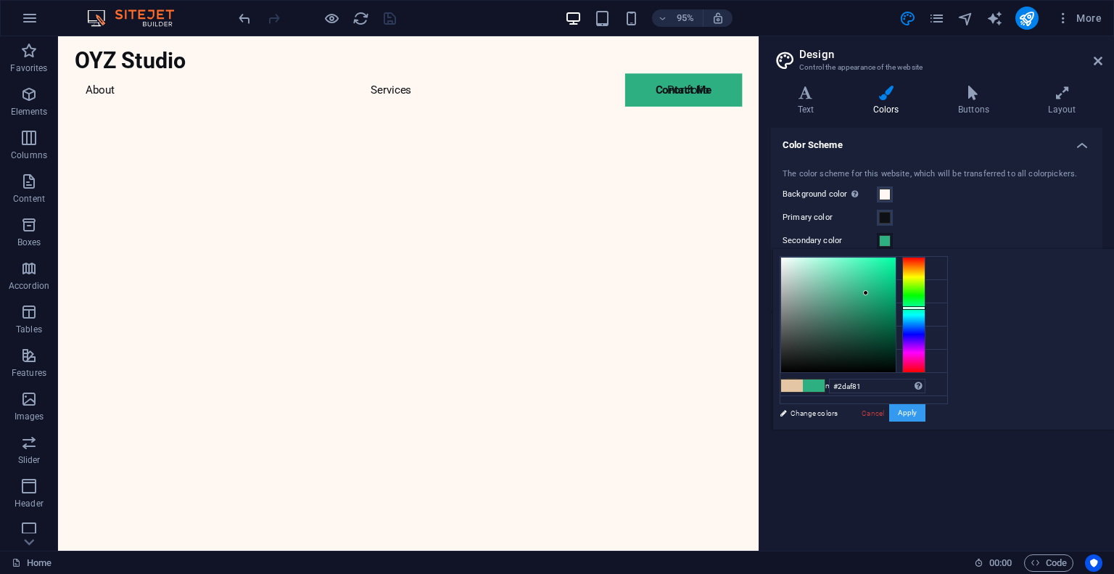
click at [925, 411] on button "Apply" at bounding box center [907, 412] width 36 height 17
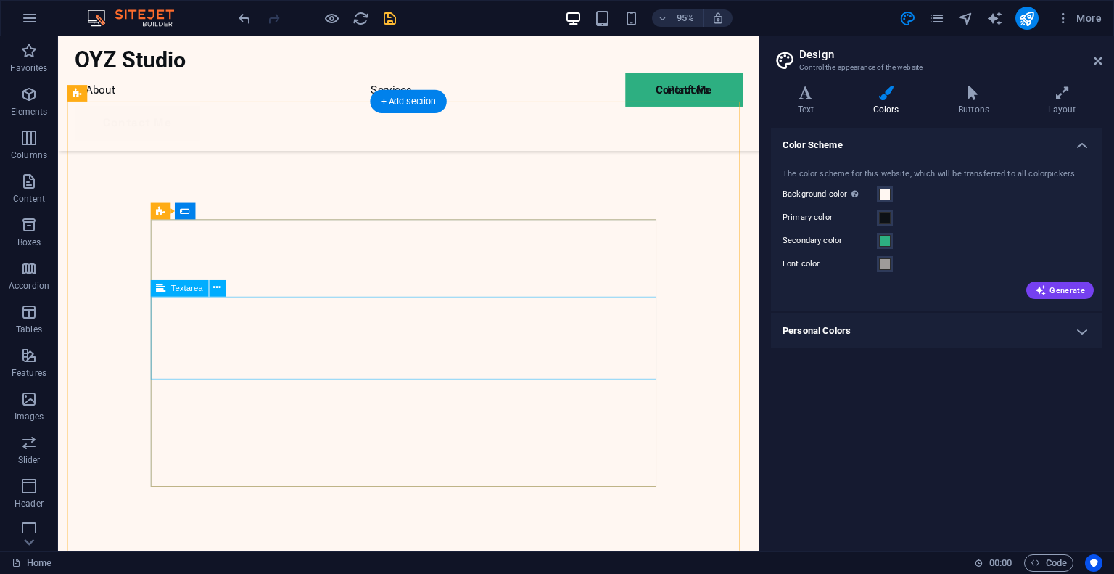
scroll to position [435, 0]
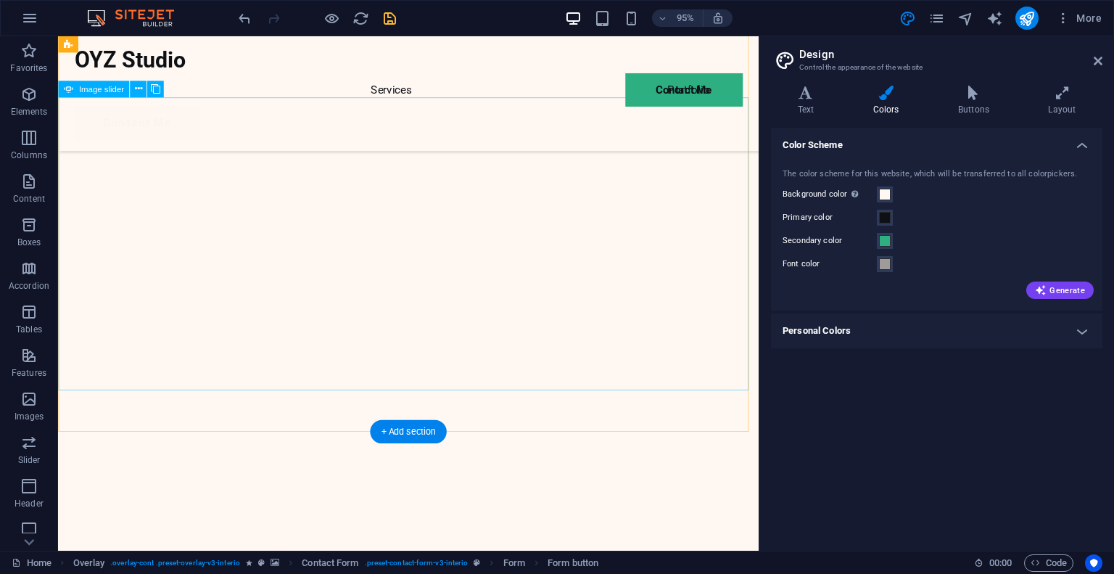
scroll to position [0, 0]
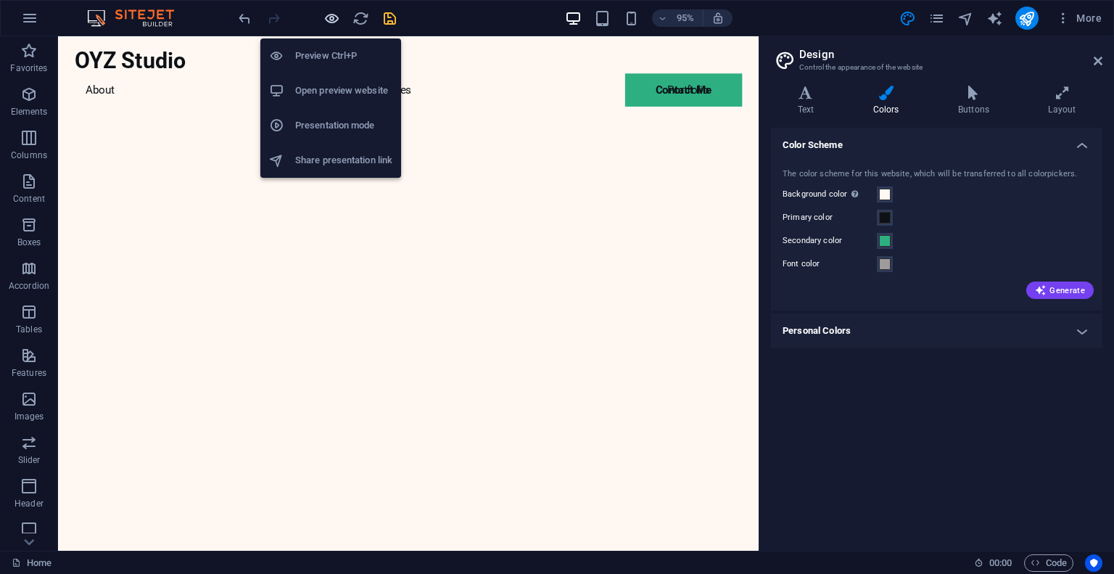
drag, startPoint x: 334, startPoint y: 17, endPoint x: 418, endPoint y: 45, distance: 89.4
click at [334, 17] on icon "button" at bounding box center [331, 18] width 17 height 17
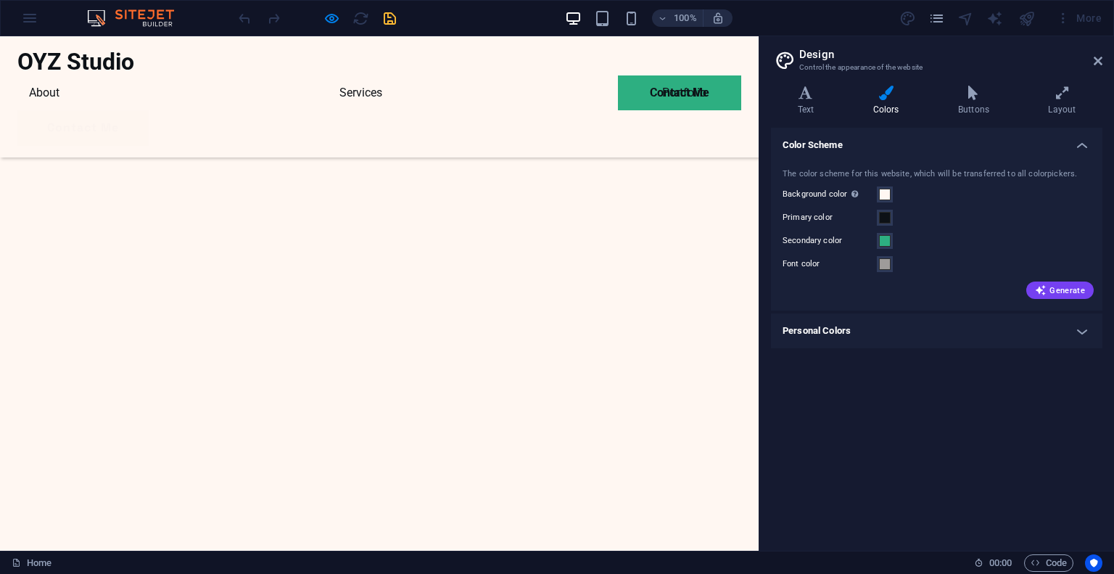
scroll to position [2137, 0]
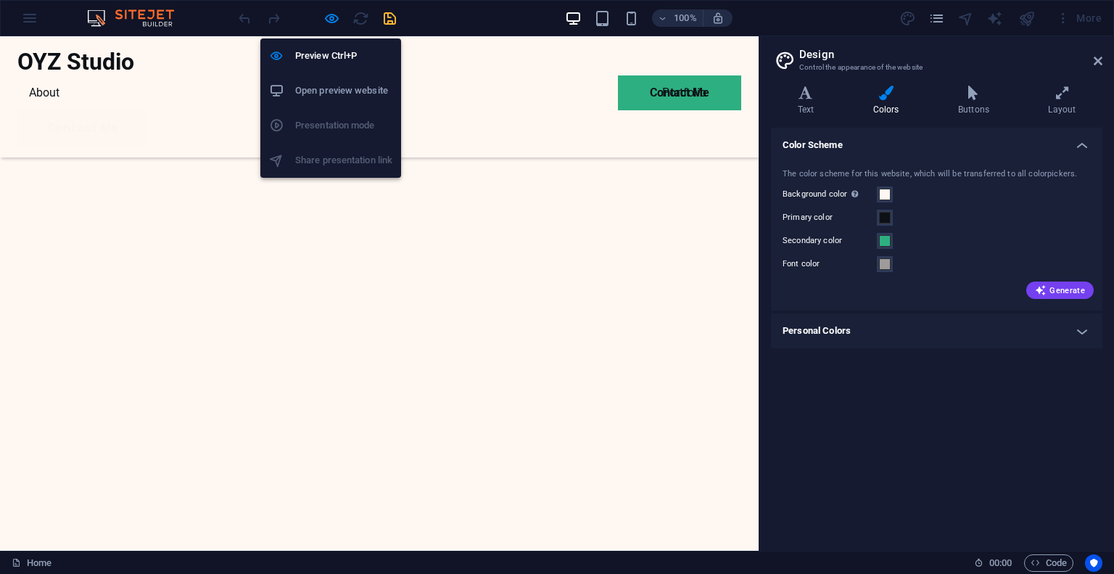
drag, startPoint x: 335, startPoint y: 16, endPoint x: 344, endPoint y: 23, distance: 11.3
click at [335, 16] on icon "button" at bounding box center [331, 18] width 17 height 17
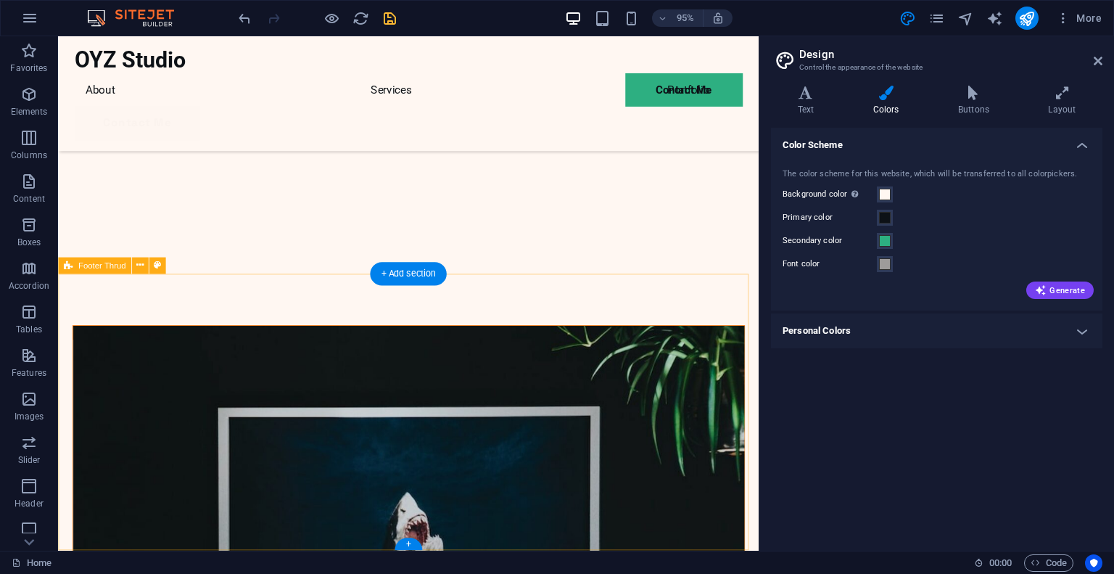
scroll to position [2504, 0]
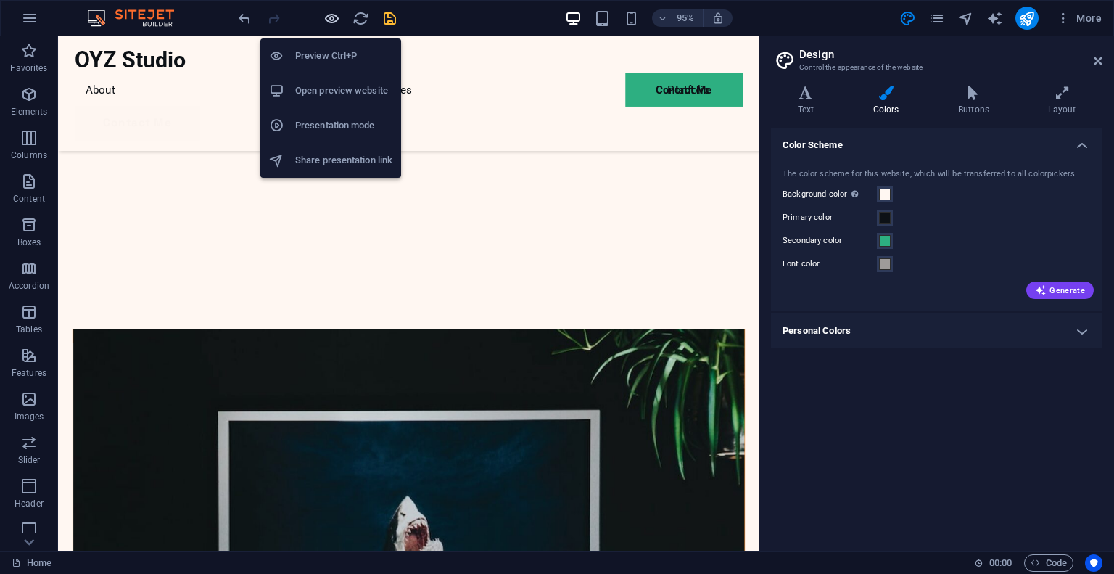
click at [334, 17] on icon "button" at bounding box center [331, 18] width 17 height 17
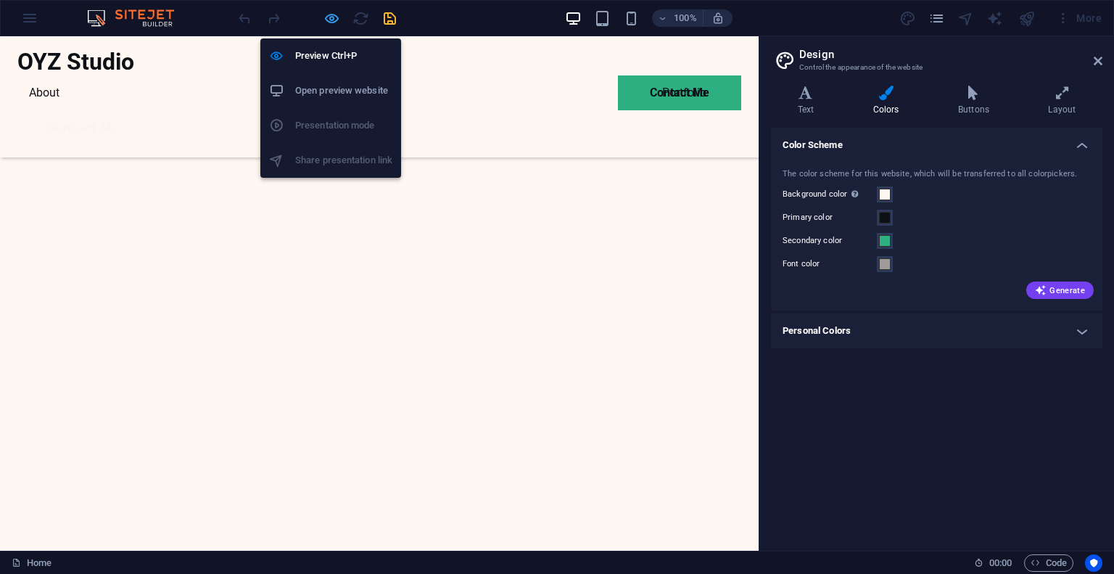
click at [332, 16] on icon "button" at bounding box center [331, 18] width 17 height 17
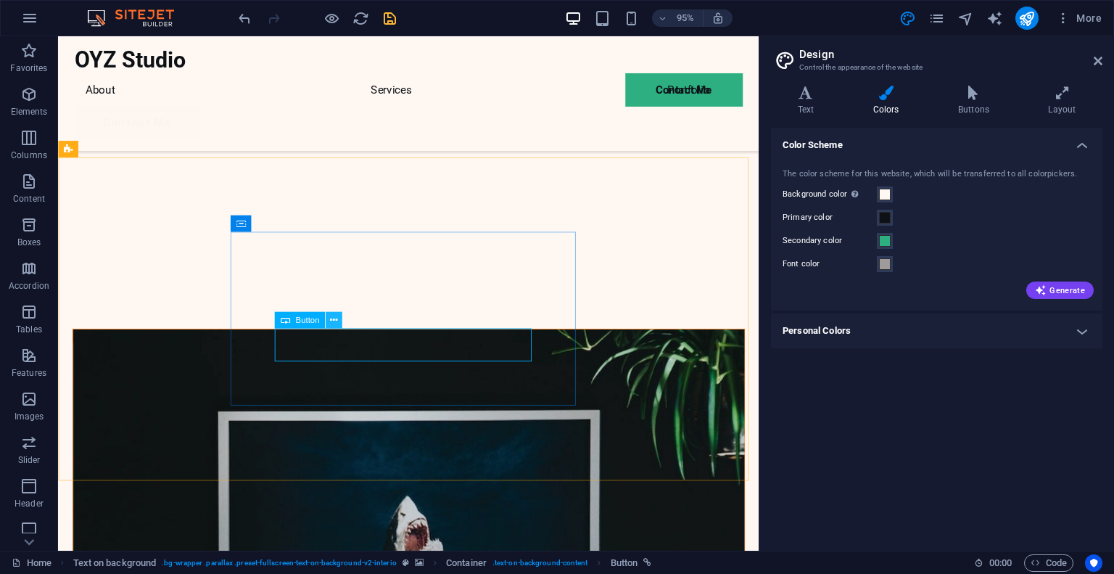
click at [328, 324] on button at bounding box center [334, 320] width 17 height 17
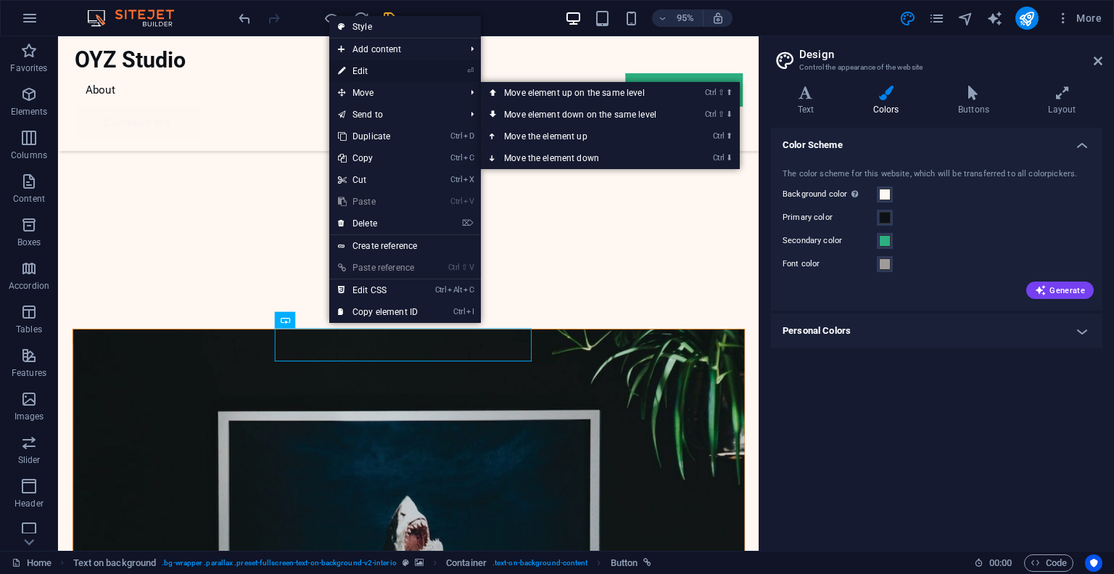
drag, startPoint x: 381, startPoint y: 73, endPoint x: 133, endPoint y: 72, distance: 248.0
click at [381, 73] on link "⏎ Edit" at bounding box center [377, 71] width 97 height 22
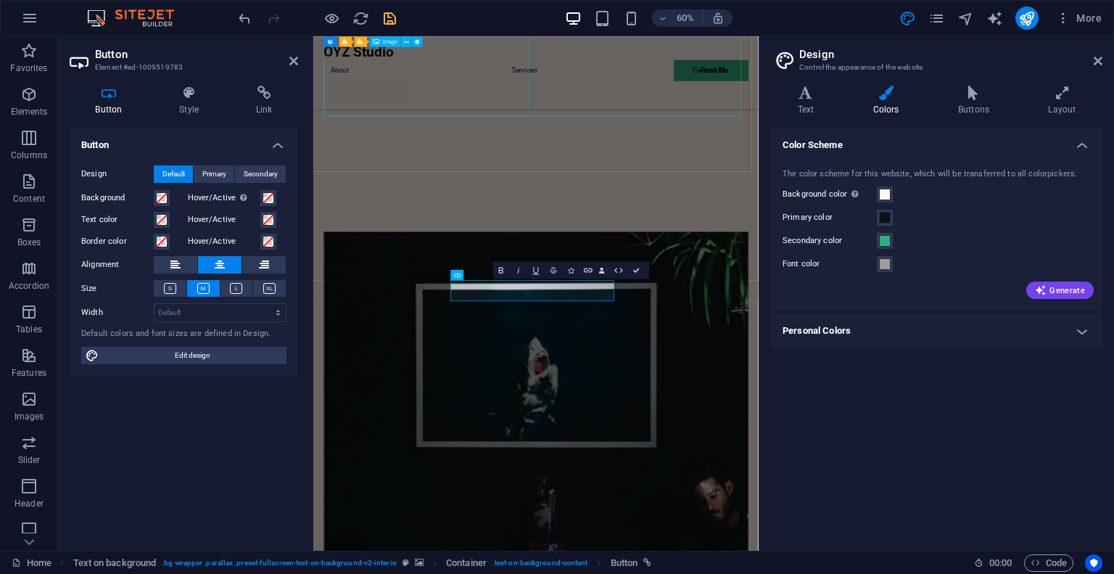
scroll to position [2416, 0]
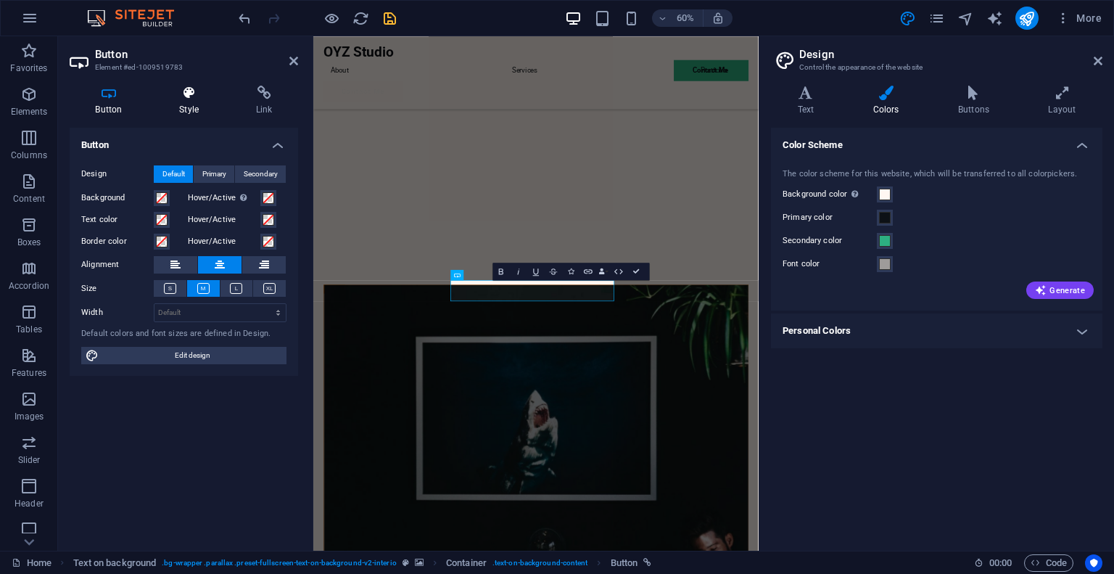
click at [182, 93] on icon at bounding box center [189, 93] width 71 height 15
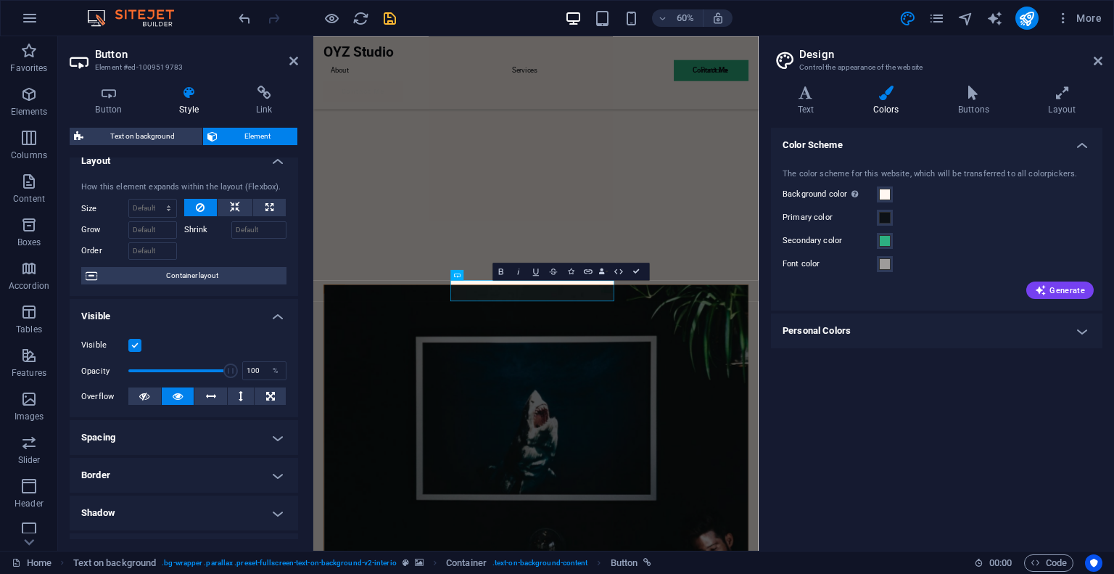
scroll to position [0, 0]
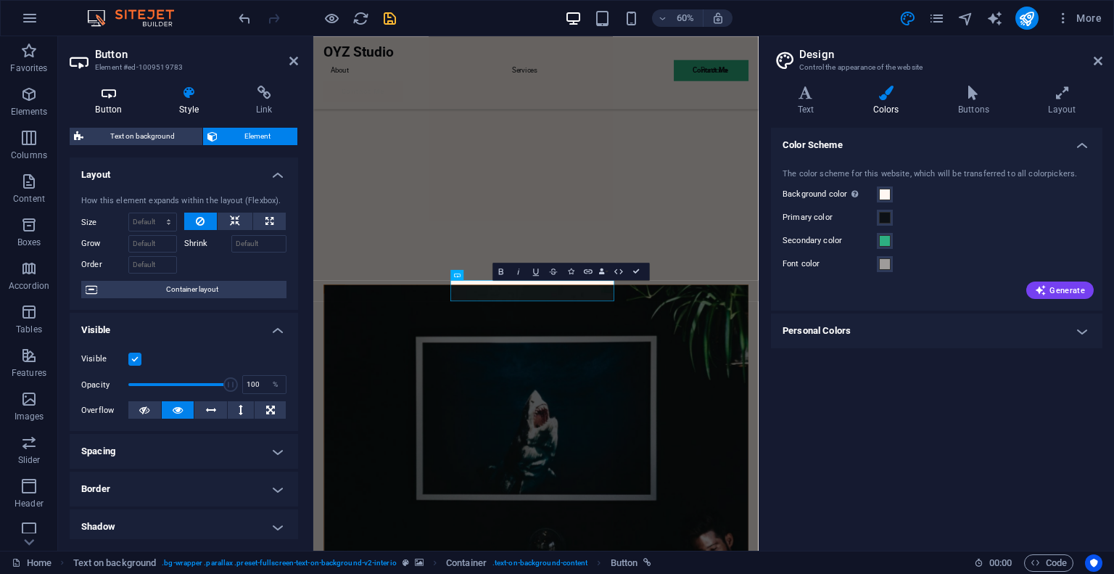
click at [113, 93] on icon at bounding box center [109, 93] width 78 height 15
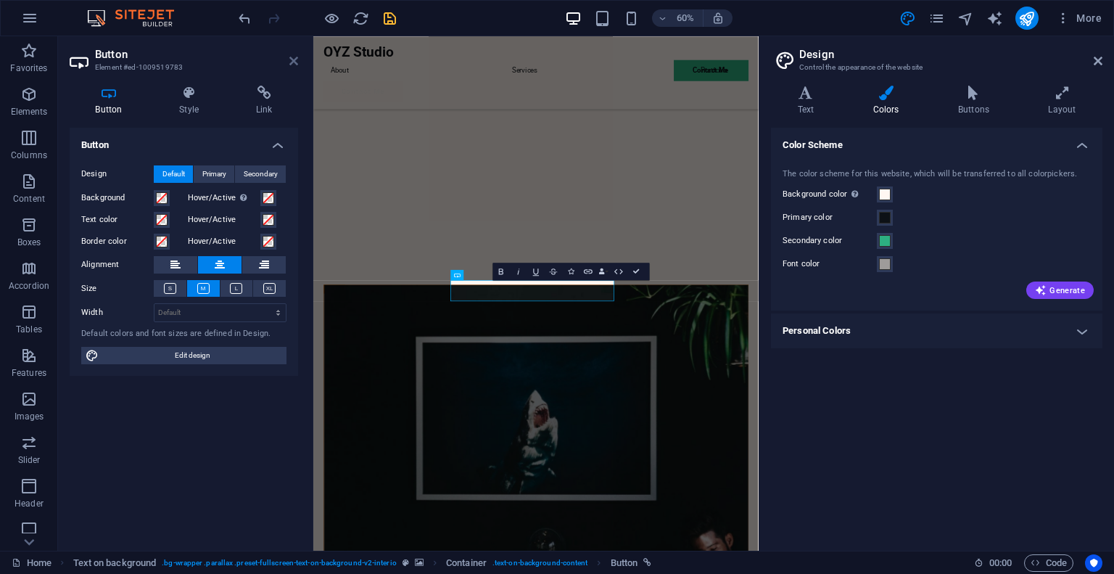
click at [295, 57] on icon at bounding box center [293, 61] width 9 height 12
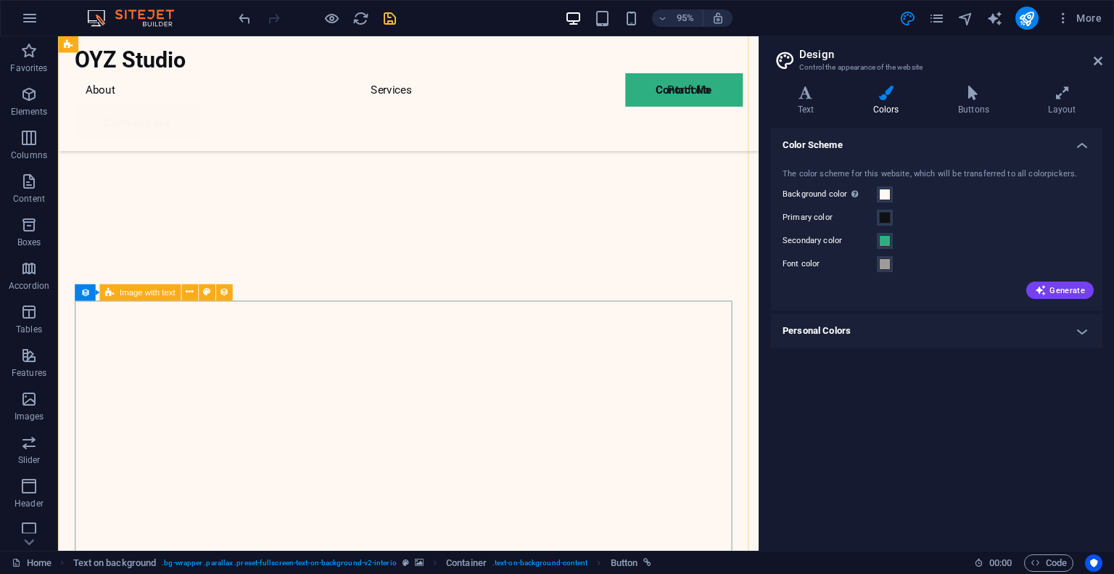
scroll to position [1537, 0]
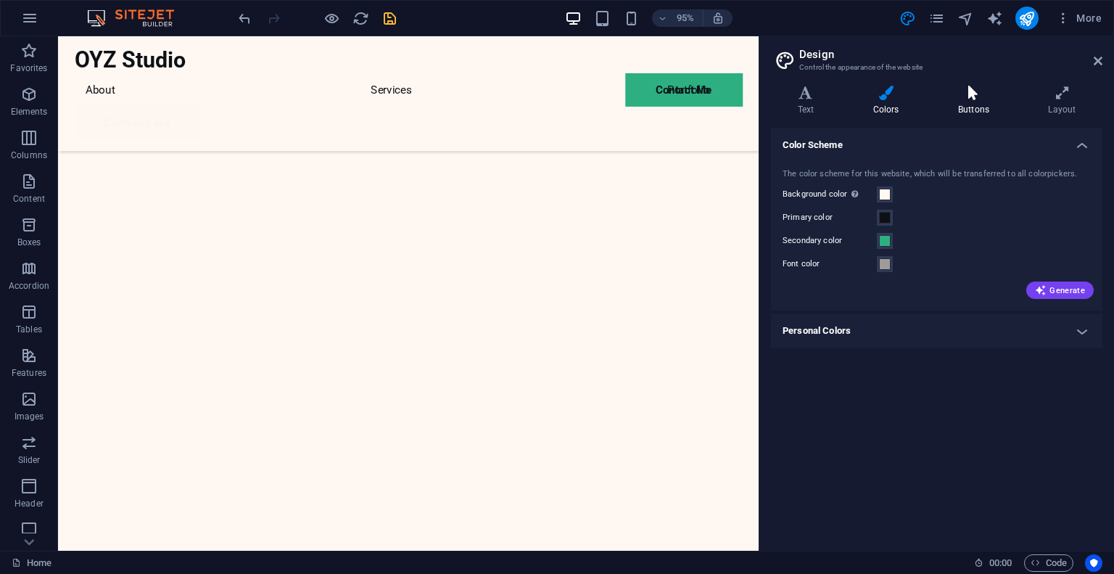
click at [960, 102] on h4 "Buttons" at bounding box center [976, 101] width 90 height 30
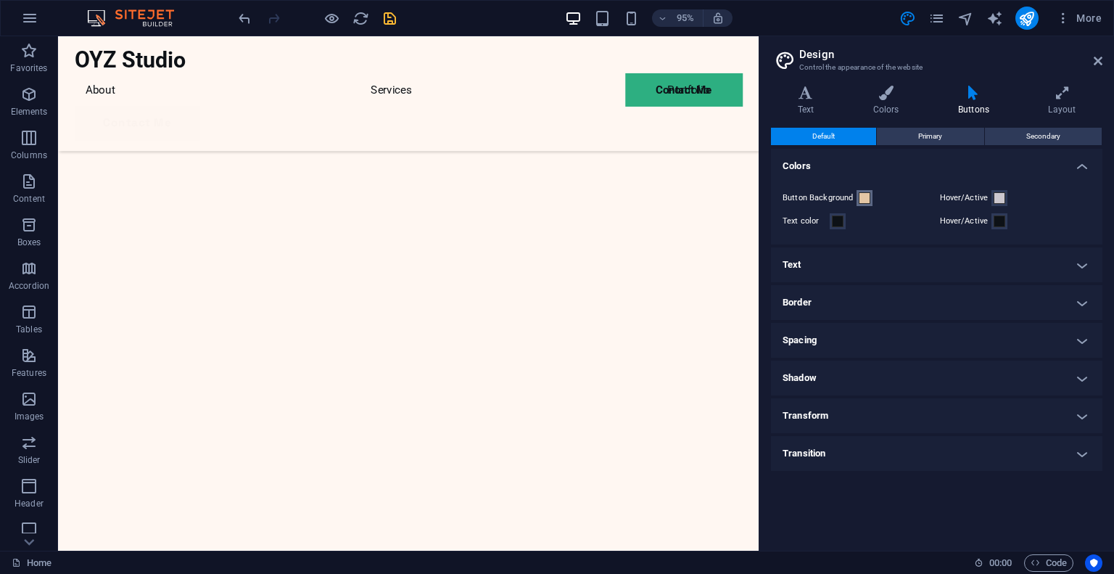
click at [868, 197] on span at bounding box center [865, 198] width 12 height 12
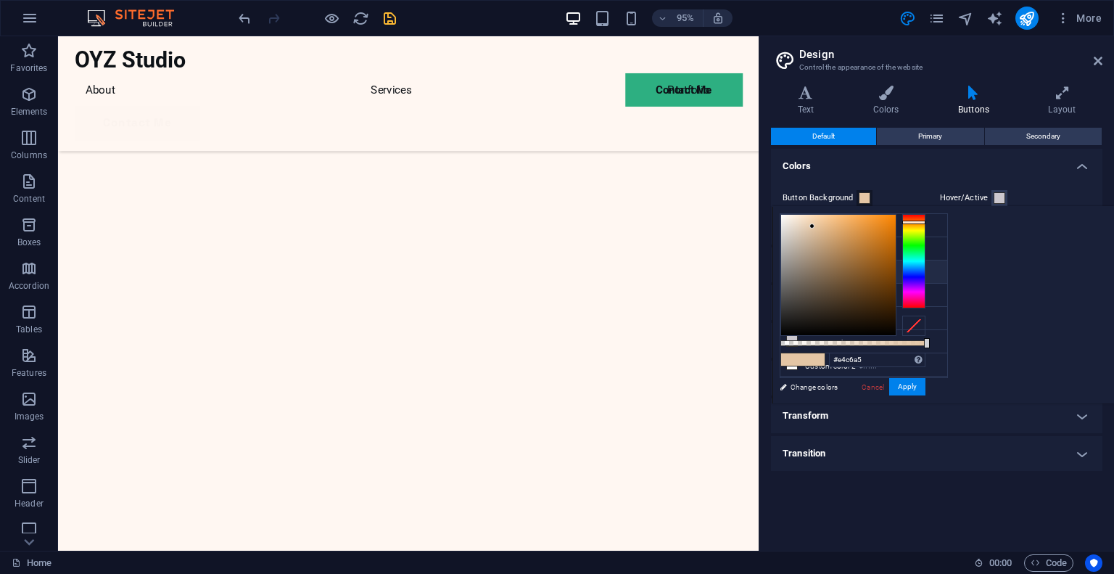
click at [811, 269] on li "Secondary color #2daf81" at bounding box center [863, 271] width 167 height 23
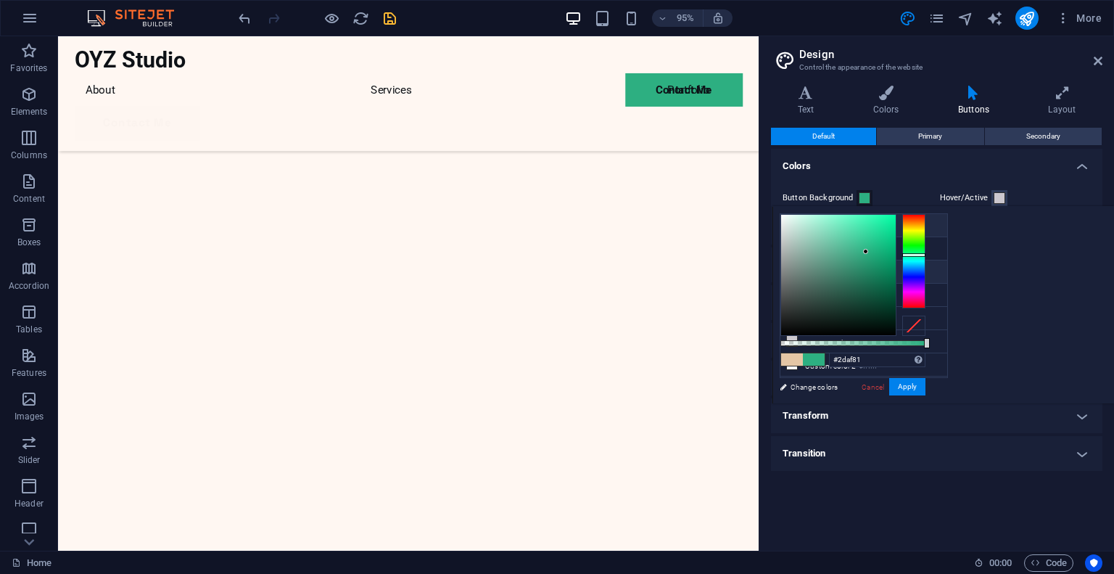
click at [835, 226] on li "Background color #fff7f2" at bounding box center [863, 225] width 167 height 23
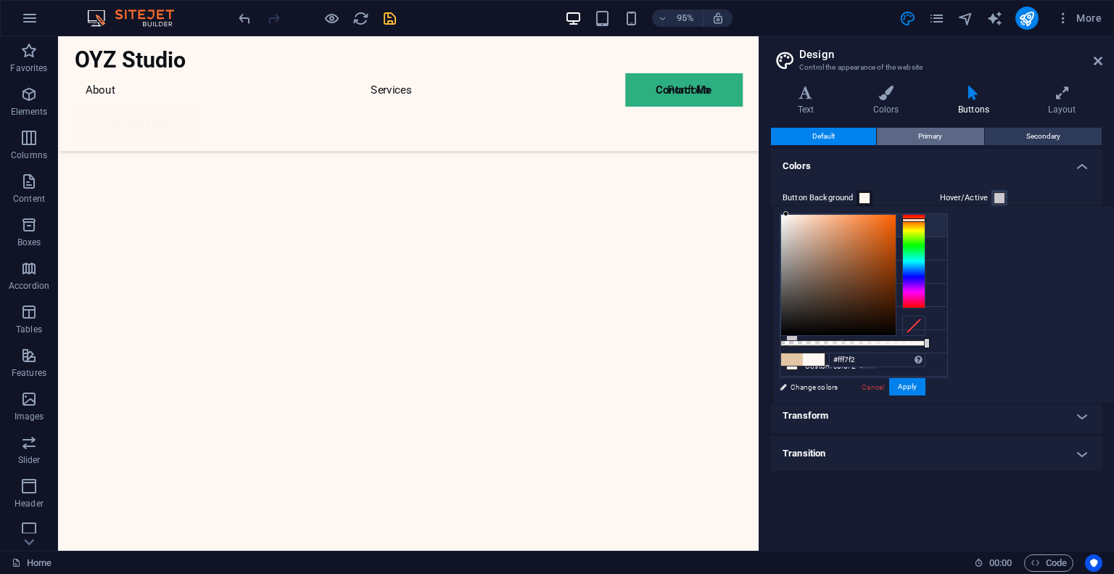
click at [922, 138] on span "Primary" at bounding box center [930, 136] width 24 height 17
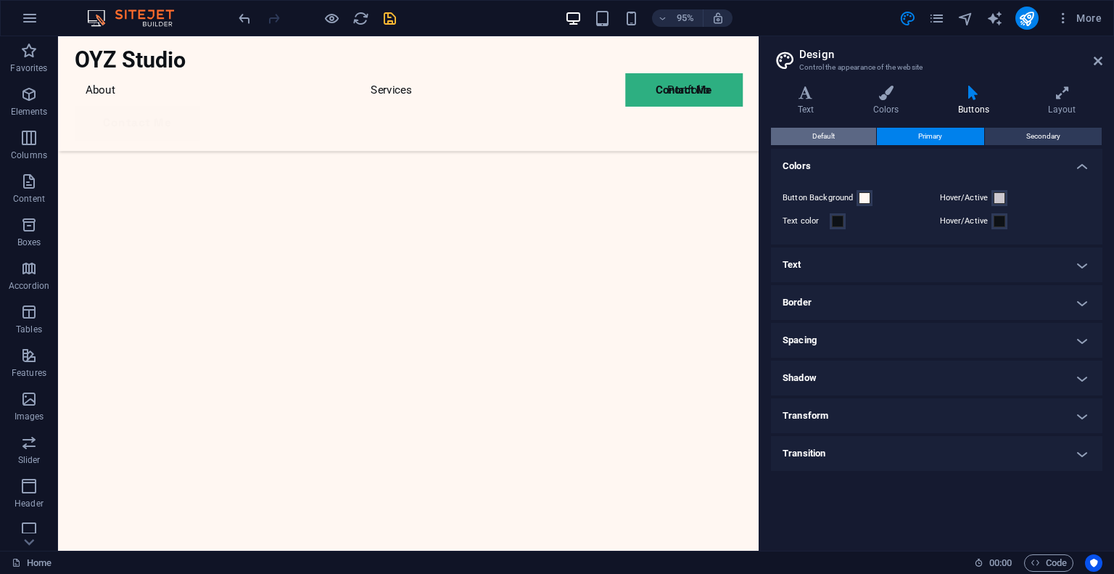
click at [832, 131] on span "Default" at bounding box center [823, 136] width 22 height 17
click at [878, 96] on icon at bounding box center [885, 93] width 79 height 15
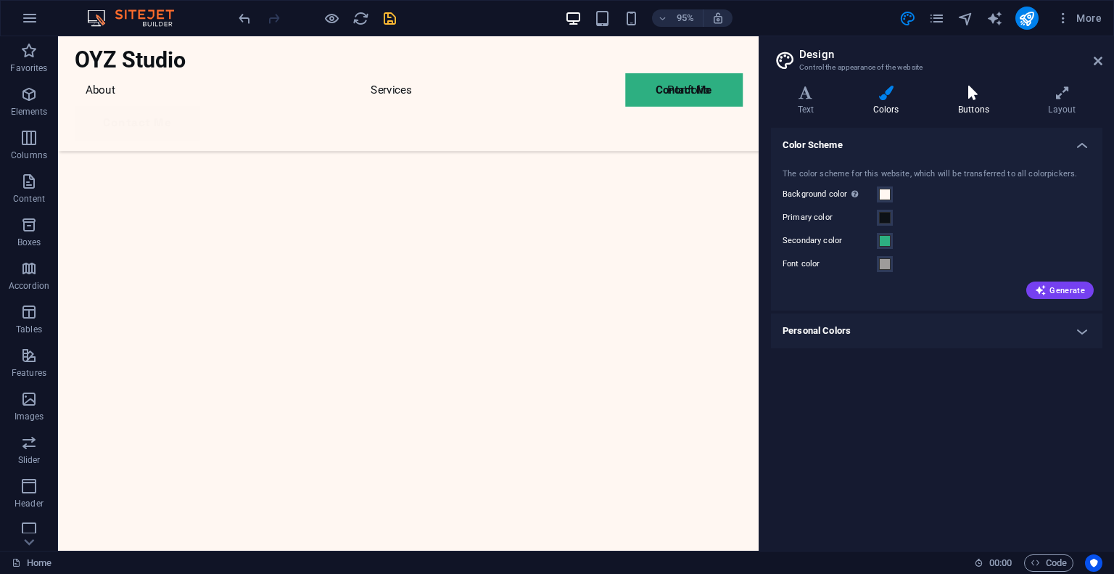
click at [975, 99] on icon at bounding box center [973, 93] width 84 height 15
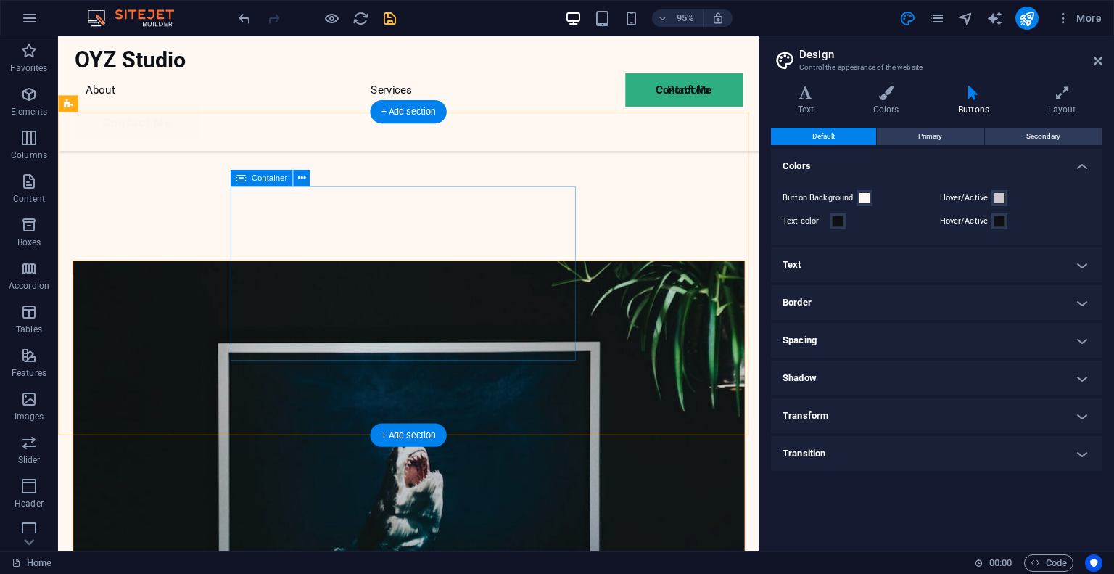
scroll to position [2625, 0]
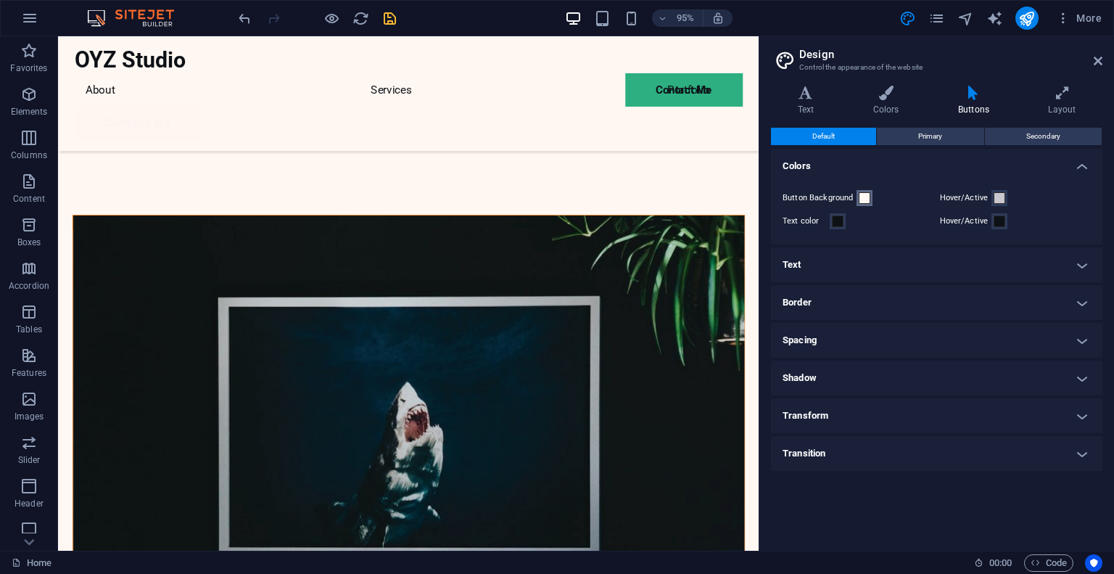
click at [862, 196] on span at bounding box center [865, 198] width 12 height 12
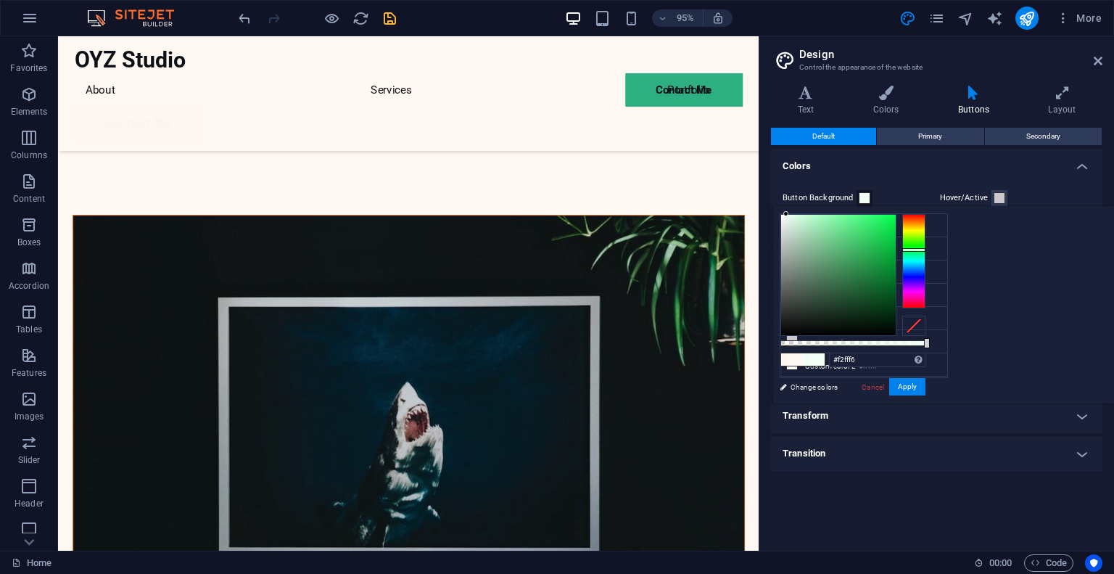
click at [925, 249] on div at bounding box center [913, 261] width 23 height 94
type input "#16993e"
click at [896, 261] on div at bounding box center [838, 275] width 115 height 120
click at [925, 386] on button "Apply" at bounding box center [907, 386] width 36 height 17
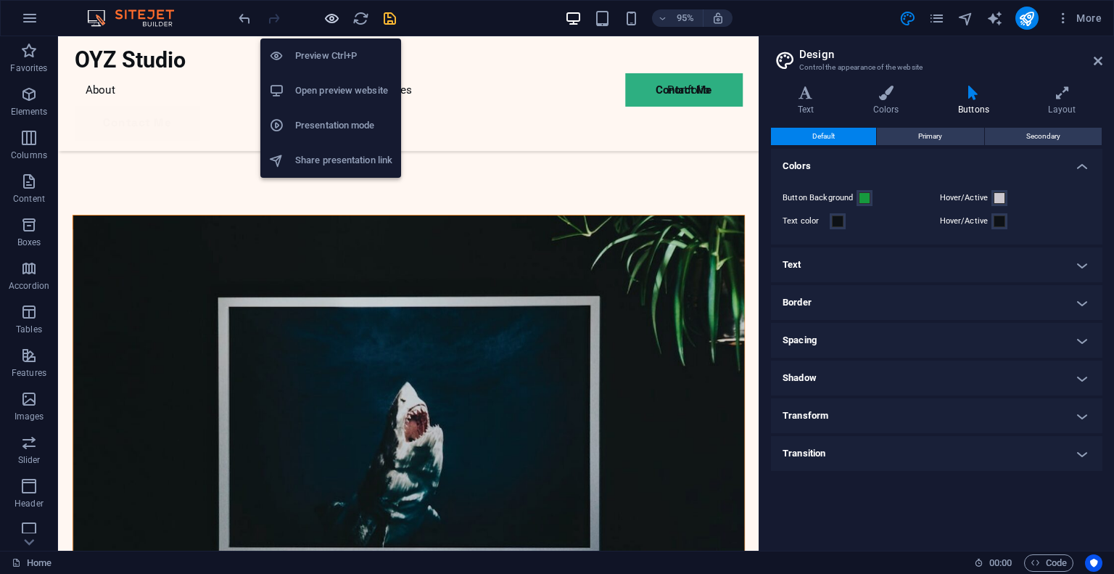
click at [334, 22] on icon "button" at bounding box center [331, 18] width 17 height 17
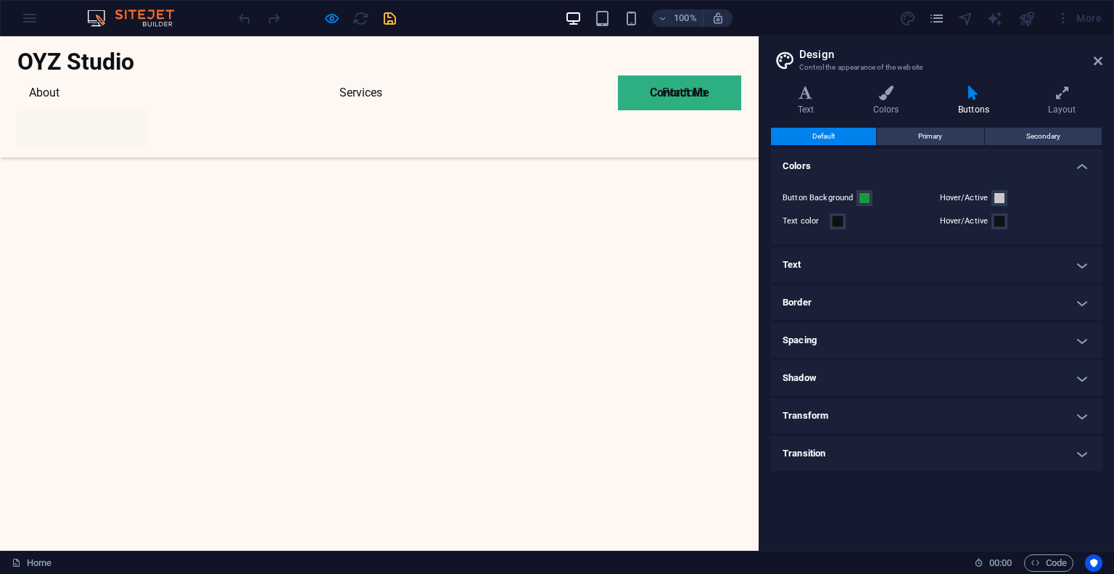
scroll to position [0, 0]
click at [1047, 101] on h4 "Layout" at bounding box center [1062, 101] width 81 height 30
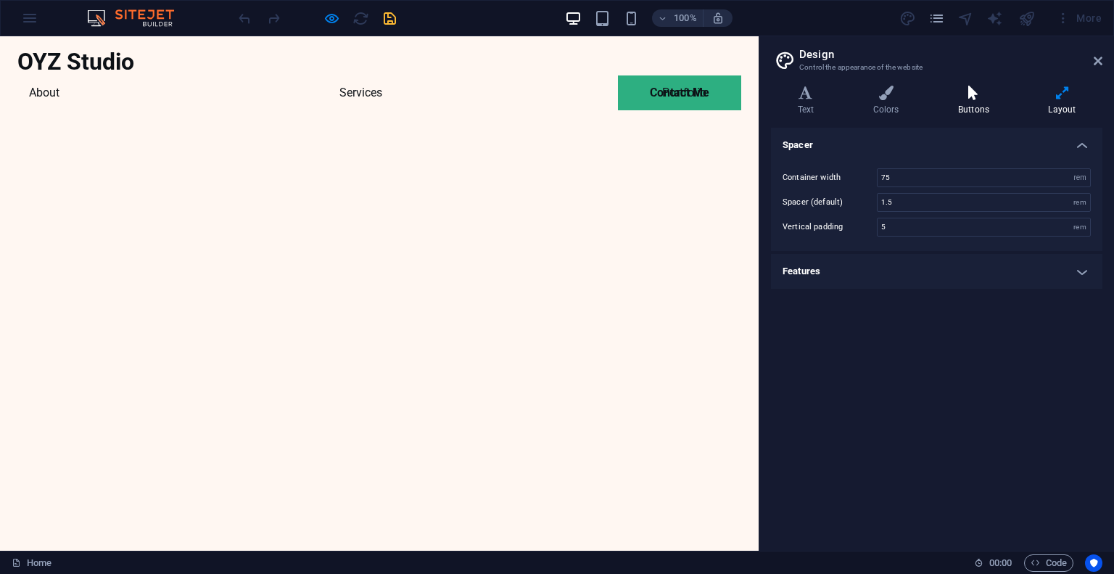
click at [988, 104] on h4 "Buttons" at bounding box center [976, 101] width 90 height 30
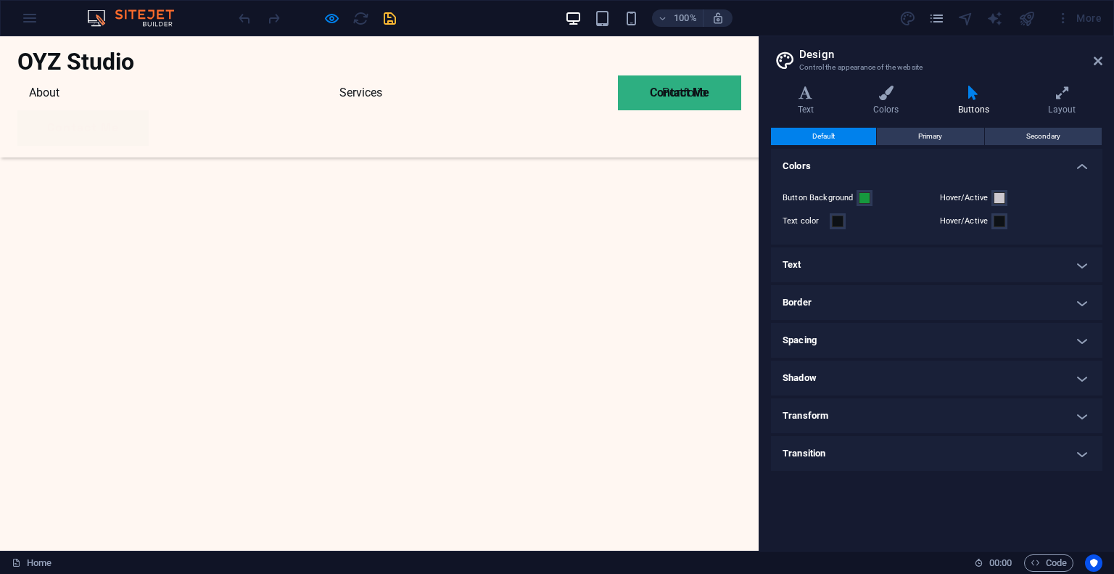
scroll to position [2137, 0]
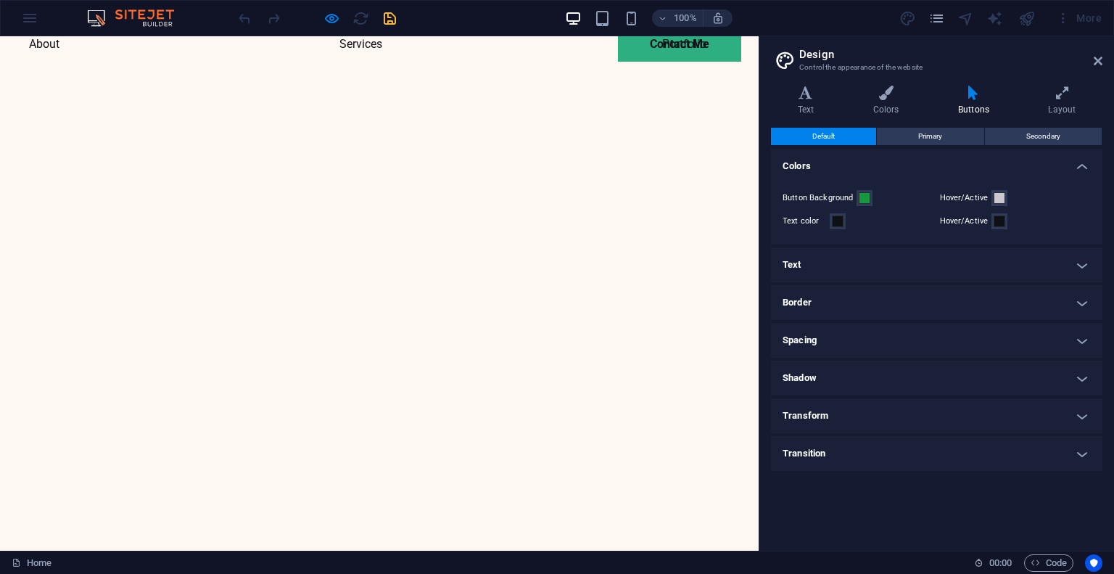
scroll to position [0, 0]
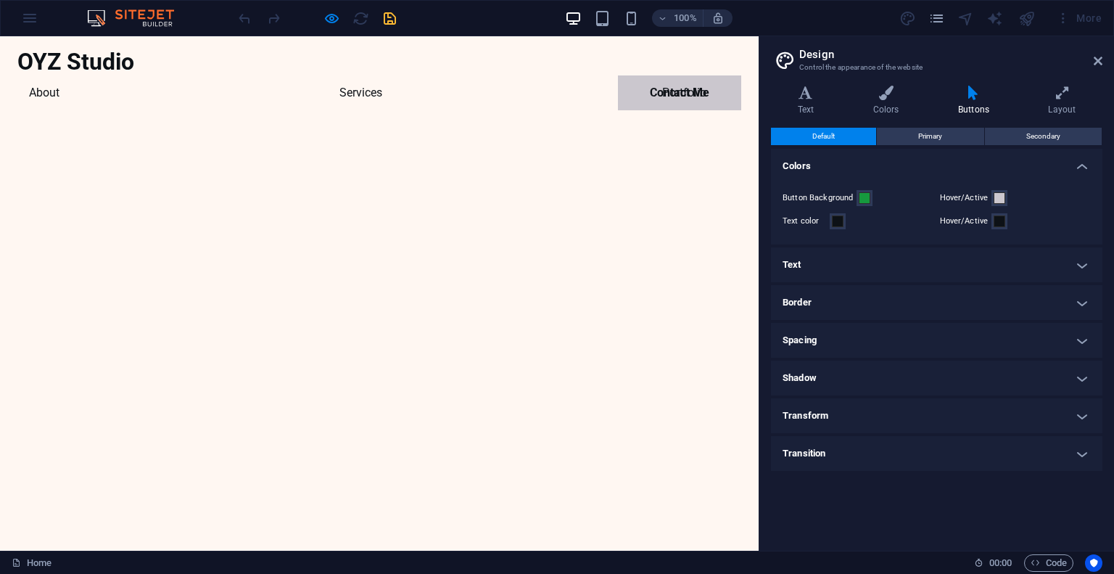
click at [691, 75] on link "Contact Me" at bounding box center [679, 92] width 123 height 35
click at [888, 93] on icon at bounding box center [885, 93] width 79 height 15
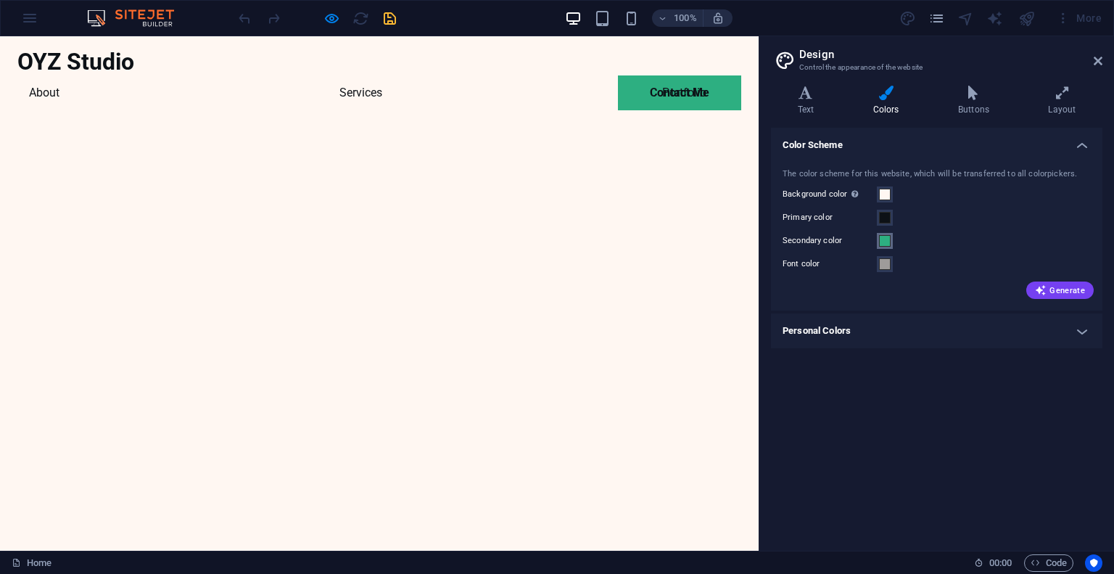
click at [886, 239] on span at bounding box center [885, 241] width 12 height 12
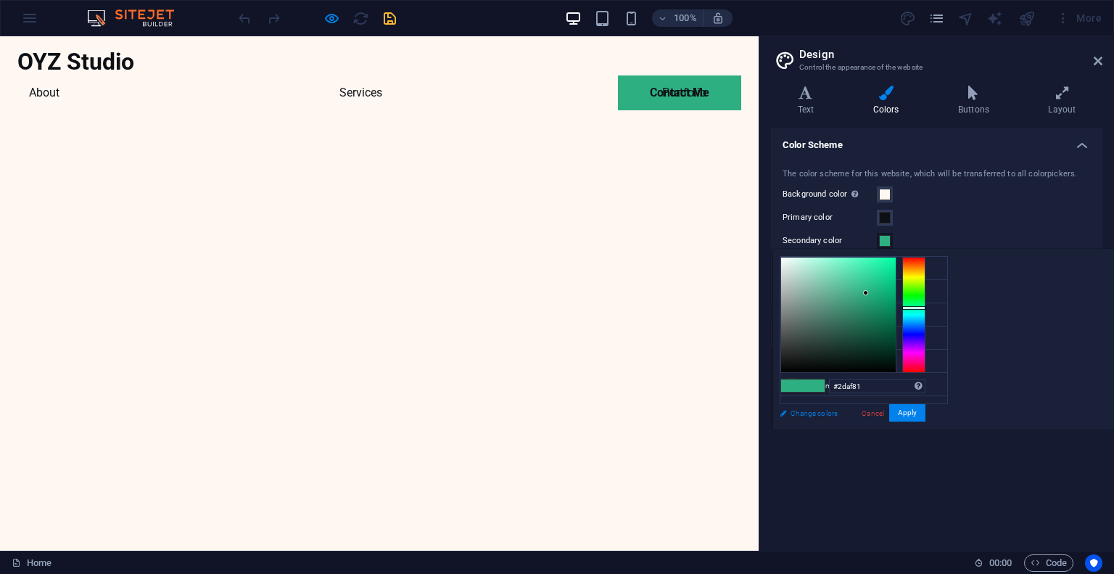
click at [814, 411] on link "Change colors" at bounding box center [856, 413] width 168 height 18
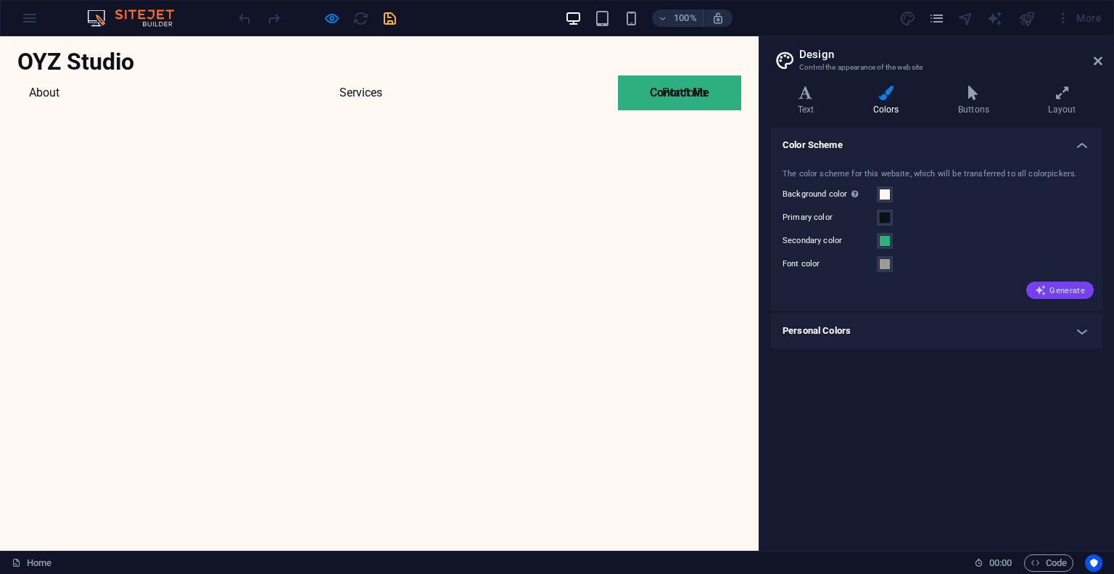
click at [1048, 289] on span "Generate" at bounding box center [1060, 290] width 50 height 12
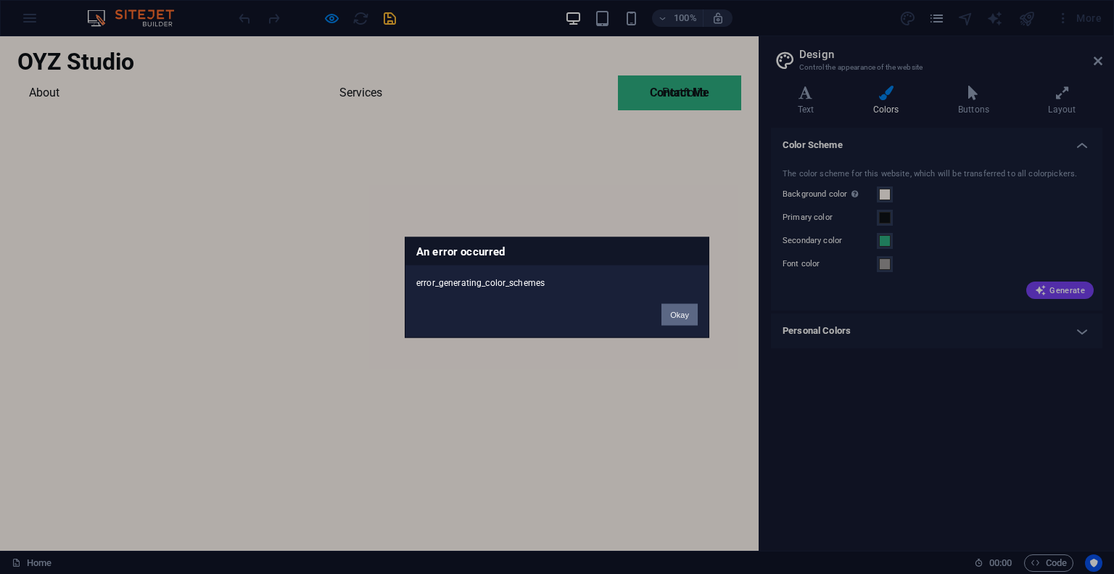
click at [685, 313] on button "Okay" at bounding box center [679, 314] width 36 height 22
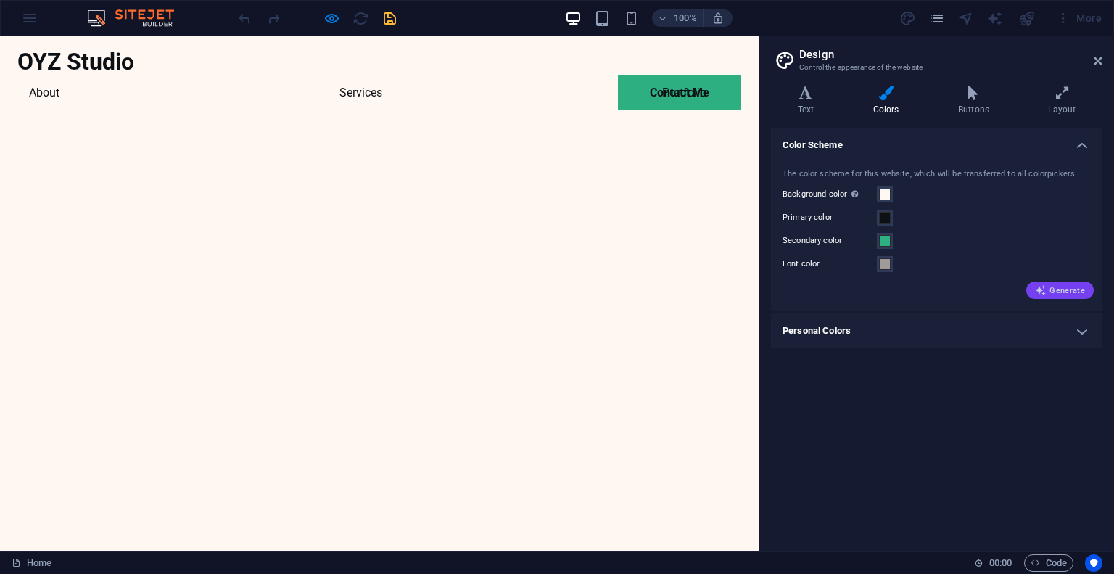
click at [1054, 281] on button "Generate" at bounding box center [1059, 289] width 67 height 17
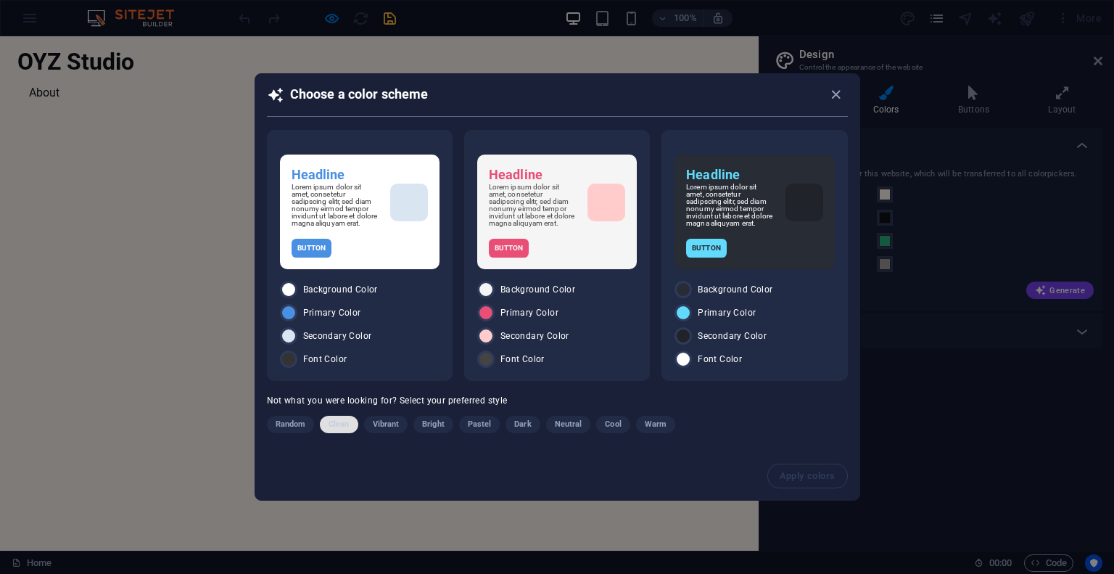
click at [339, 424] on span "Clean" at bounding box center [339, 424] width 20 height 17
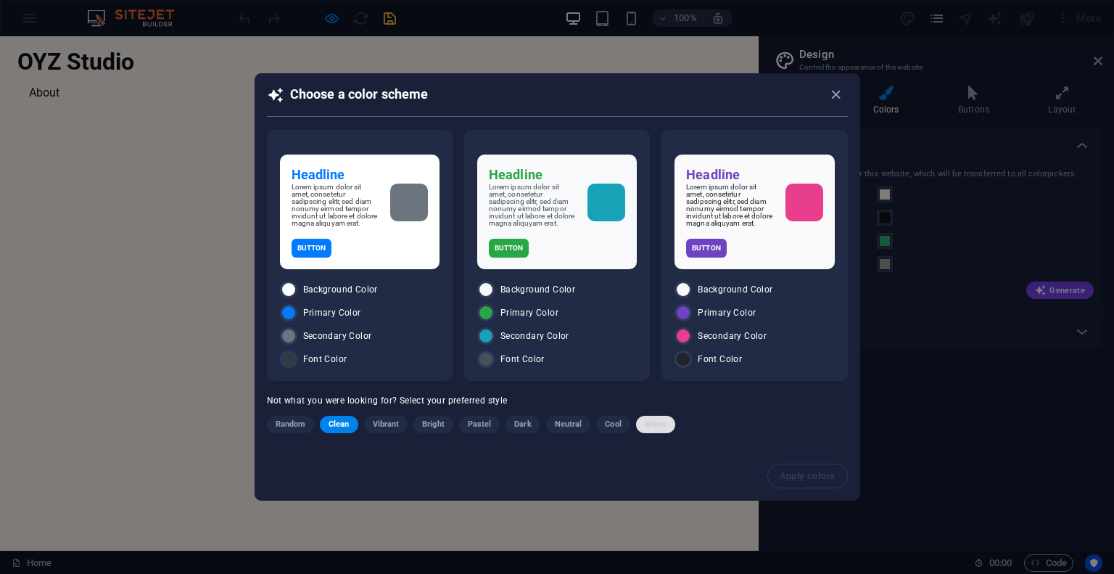
click at [651, 426] on span "Warm" at bounding box center [656, 424] width 22 height 17
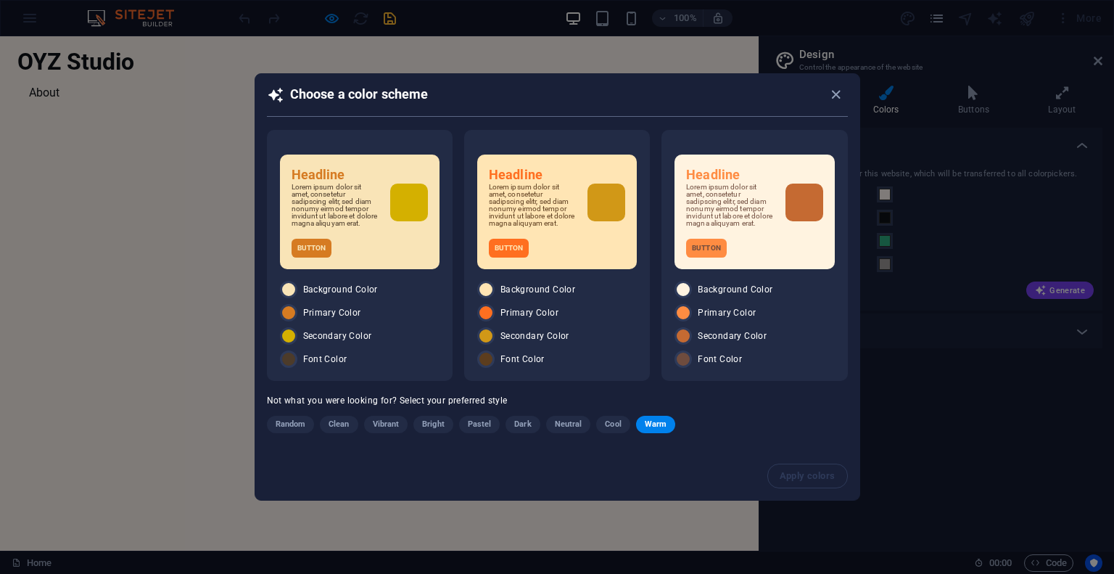
click at [522, 428] on span "Dark" at bounding box center [522, 424] width 17 height 17
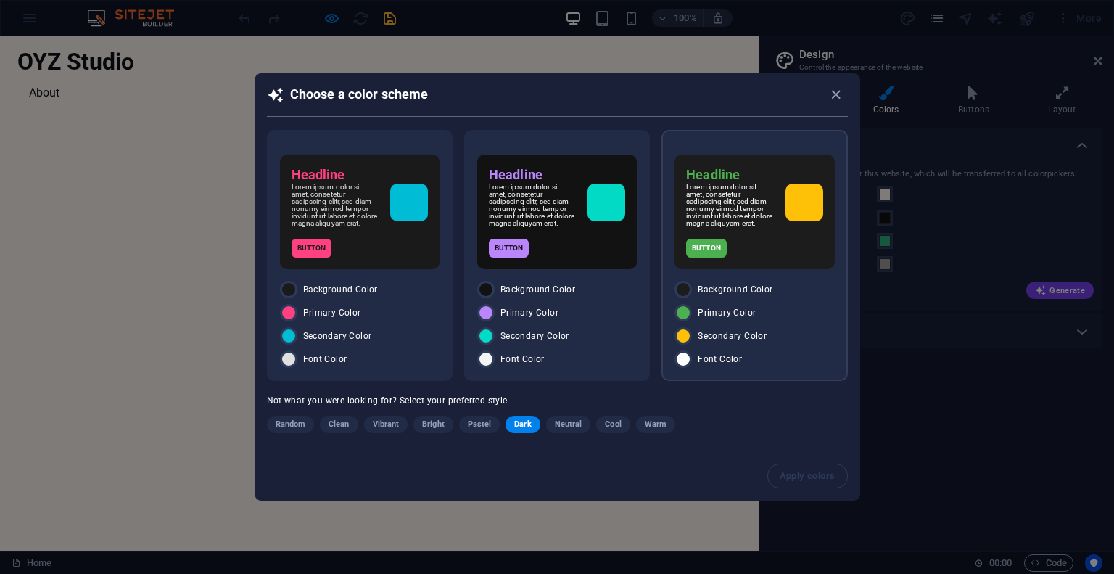
click at [791, 220] on div at bounding box center [804, 202] width 38 height 38
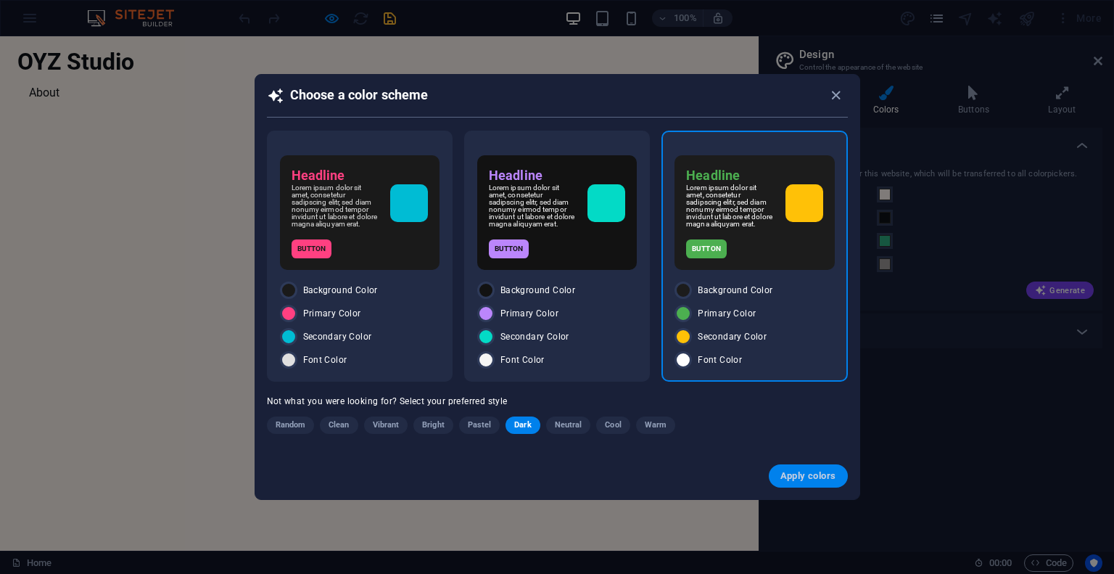
click at [783, 473] on span "Apply colors" at bounding box center [808, 476] width 56 height 12
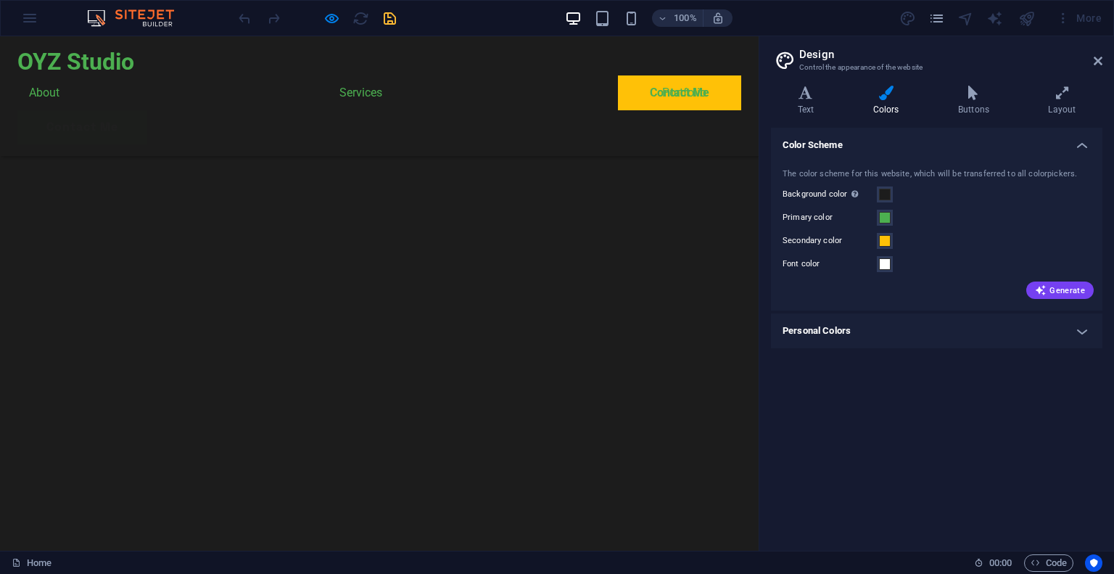
scroll to position [468, 0]
click at [1059, 290] on span "Generate" at bounding box center [1060, 290] width 50 height 12
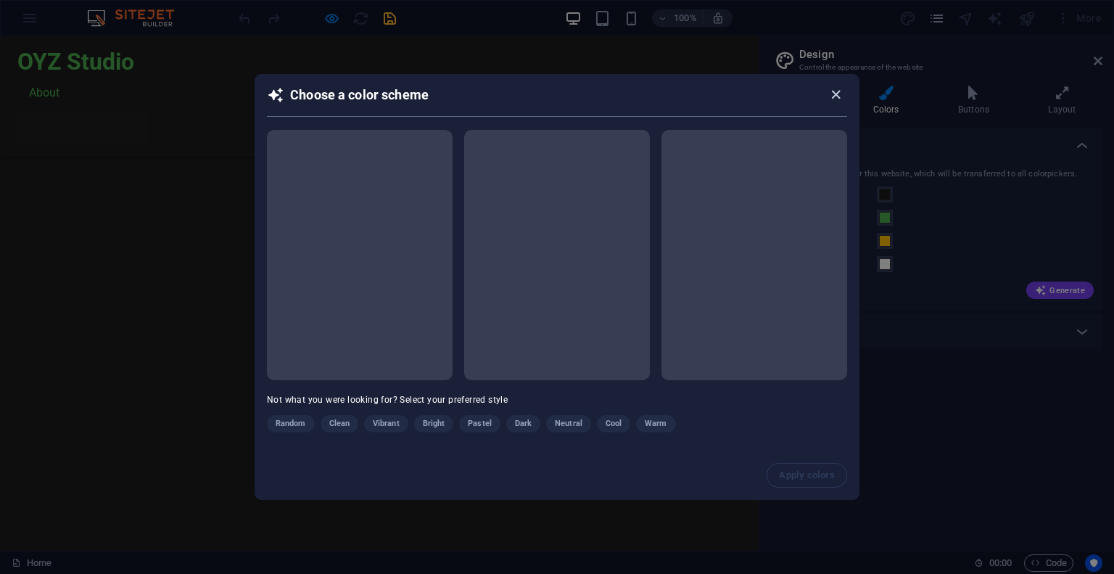
click at [834, 90] on icon "button" at bounding box center [835, 94] width 17 height 17
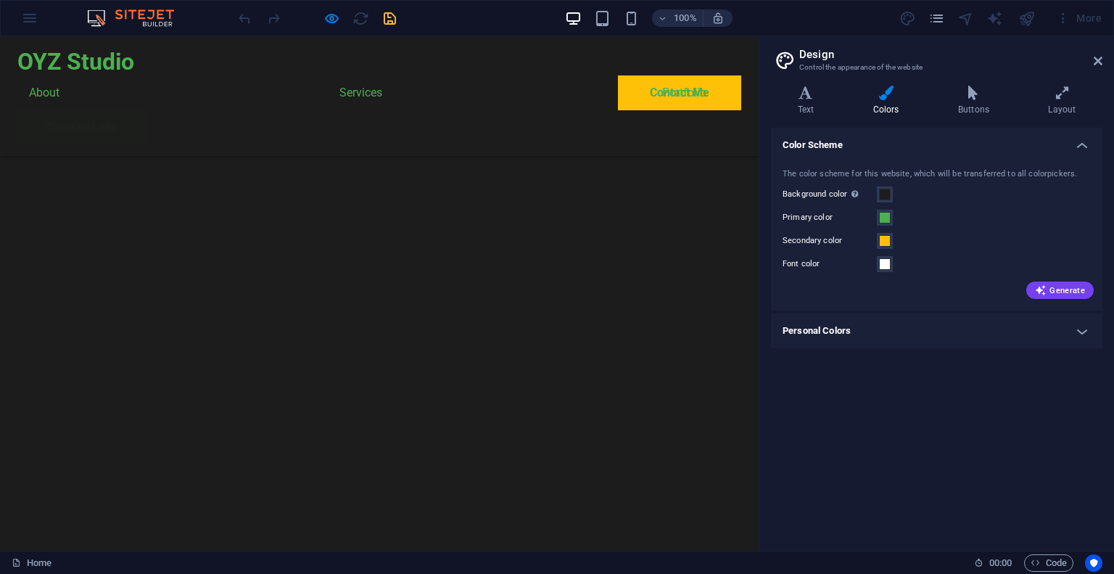
click at [934, 328] on h4 "Personal Colors" at bounding box center [936, 330] width 331 height 35
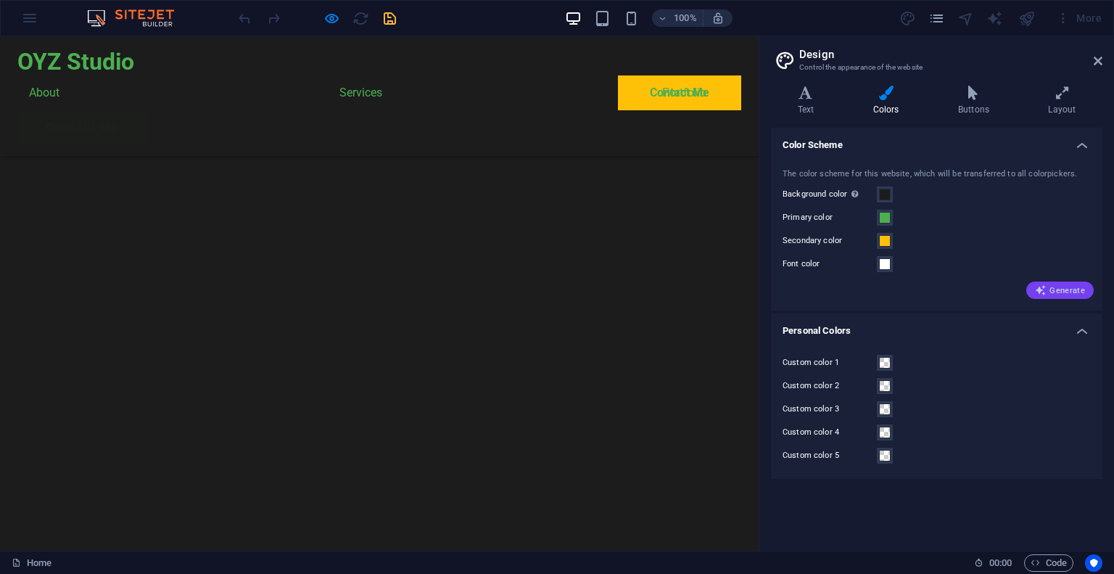
click at [1067, 292] on span "Generate" at bounding box center [1060, 290] width 50 height 12
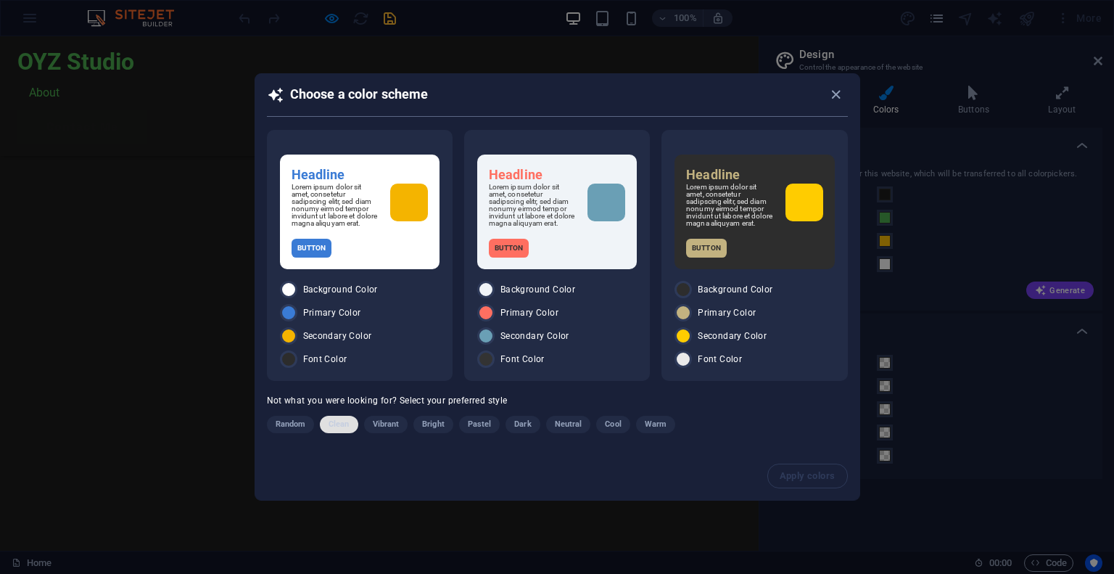
click at [334, 426] on span "Clean" at bounding box center [339, 424] width 20 height 17
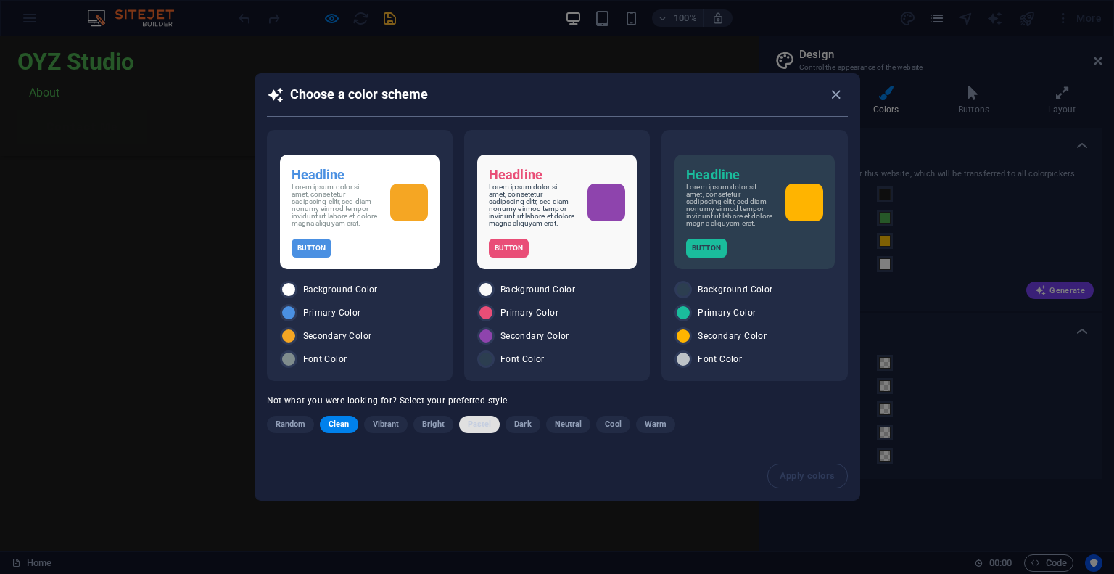
click at [476, 423] on span "Pastel" at bounding box center [480, 424] width 24 height 17
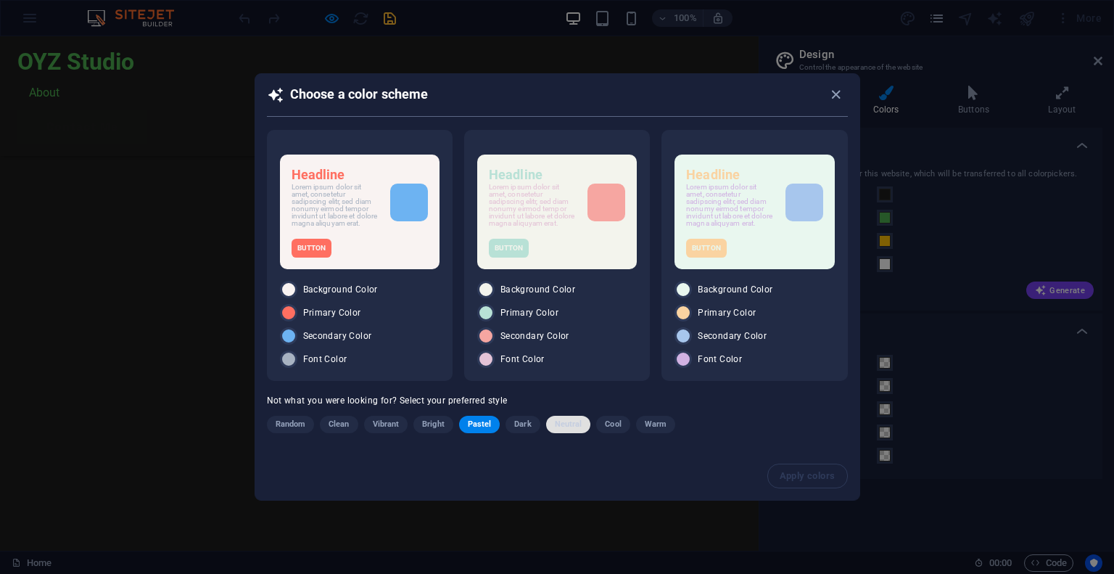
click at [566, 421] on span "Neutral" at bounding box center [569, 424] width 28 height 17
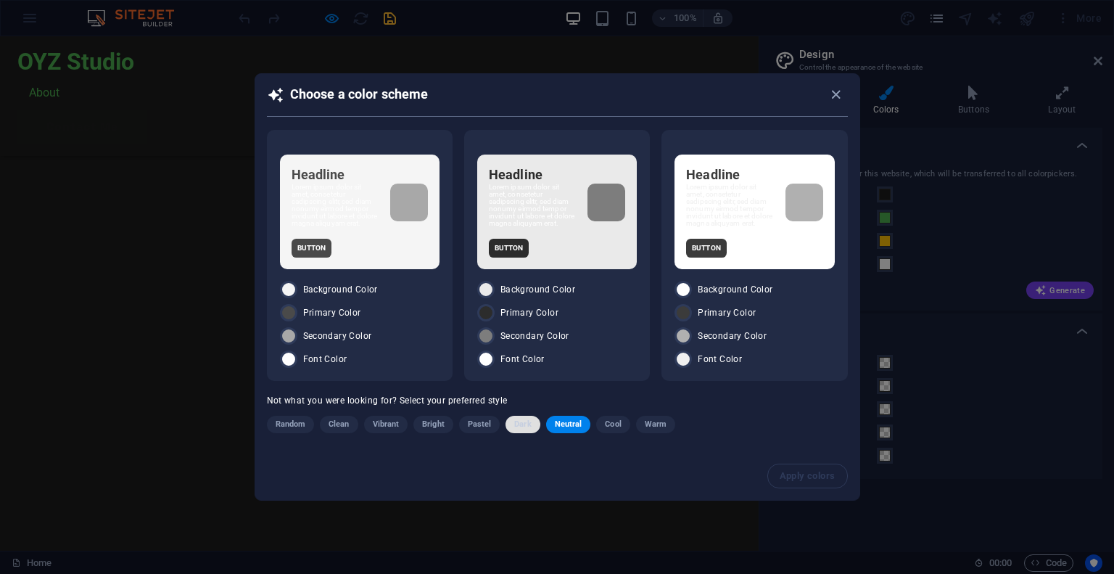
click at [526, 420] on span "Dark" at bounding box center [522, 424] width 17 height 17
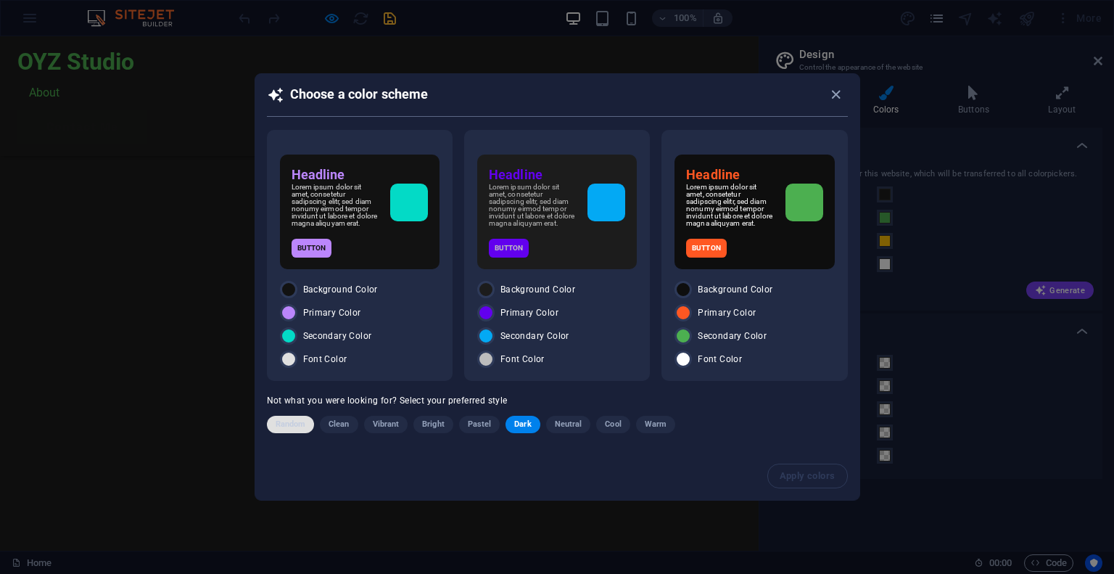
click at [293, 420] on span "Random" at bounding box center [291, 424] width 30 height 17
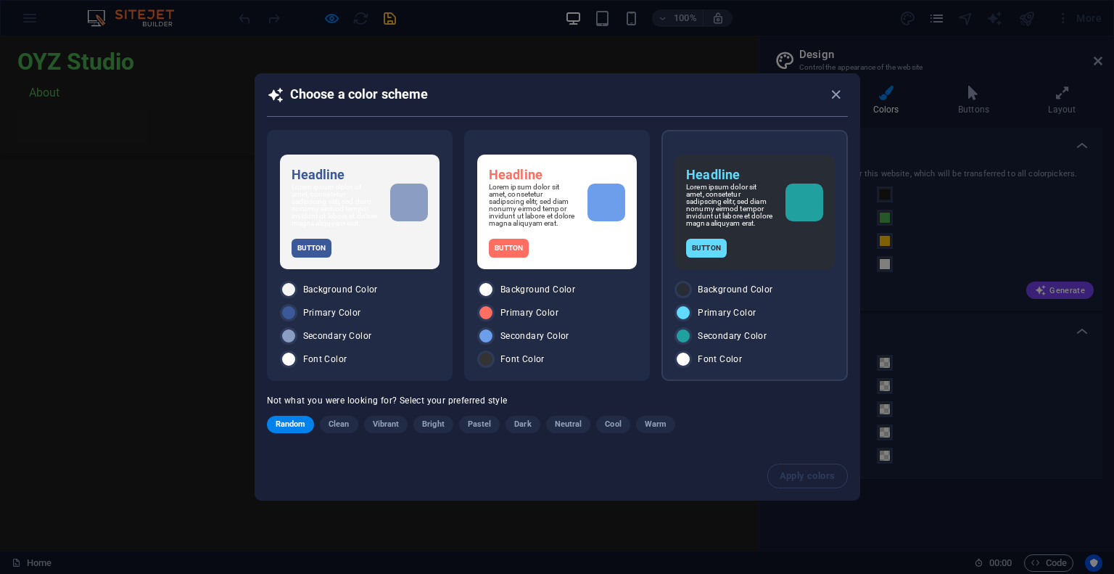
click at [761, 232] on div "Headline Lorem ipsum dolor sit amet, consetetur sadipscing elitr, sed diam nonu…" at bounding box center [754, 211] width 160 height 115
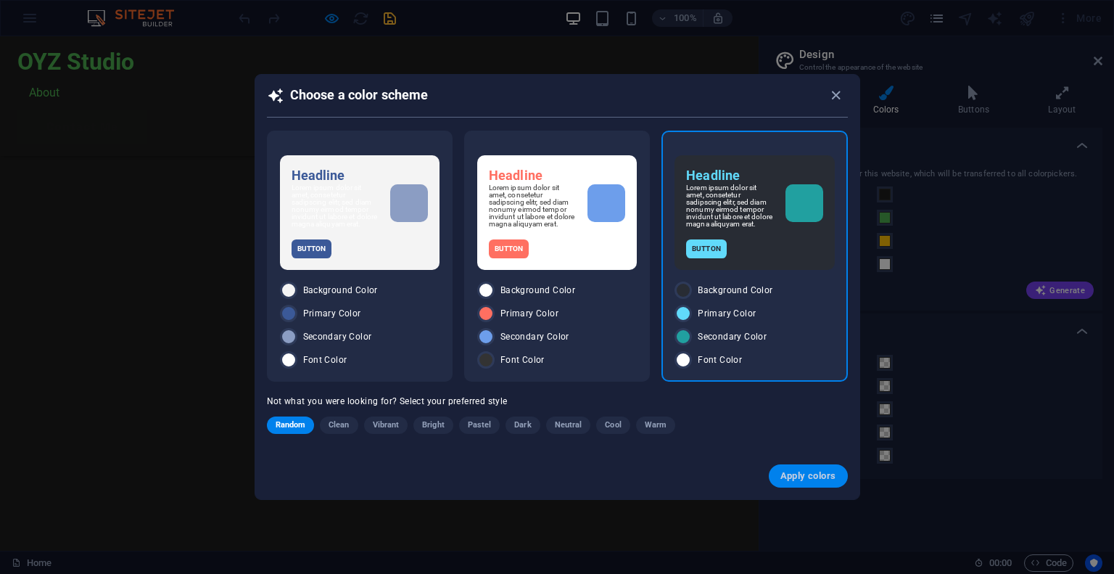
click at [798, 476] on span "Apply colors" at bounding box center [808, 476] width 56 height 12
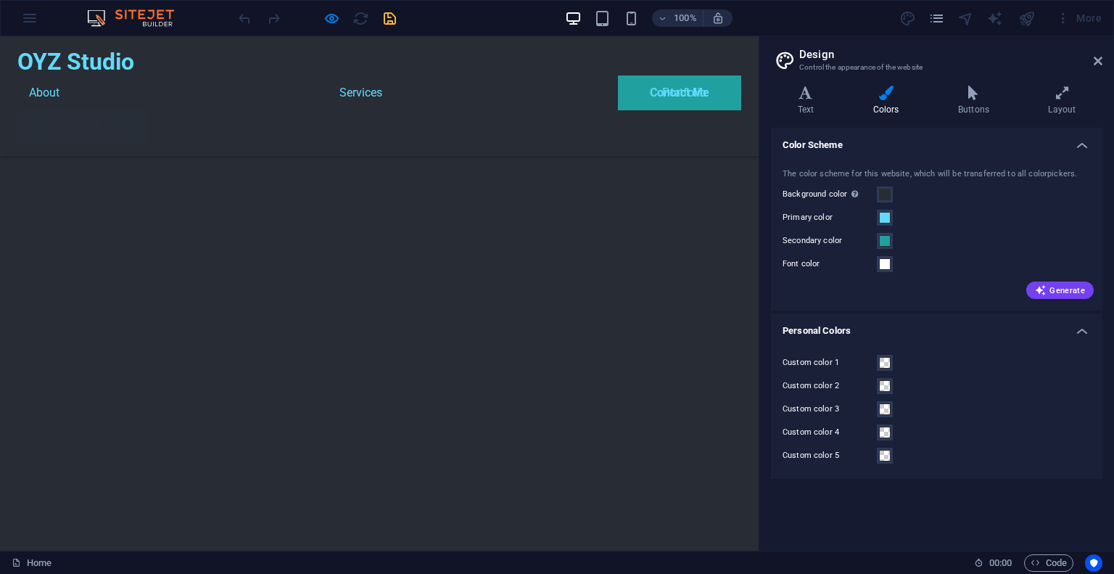
scroll to position [0, 0]
